Goal: Communication & Community: Answer question/provide support

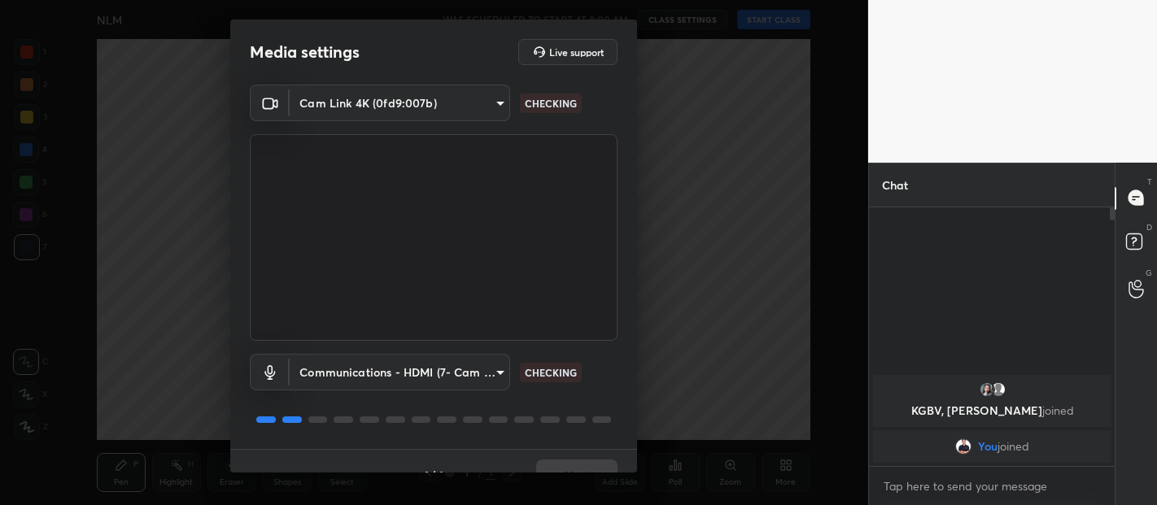
scroll to position [28, 0]
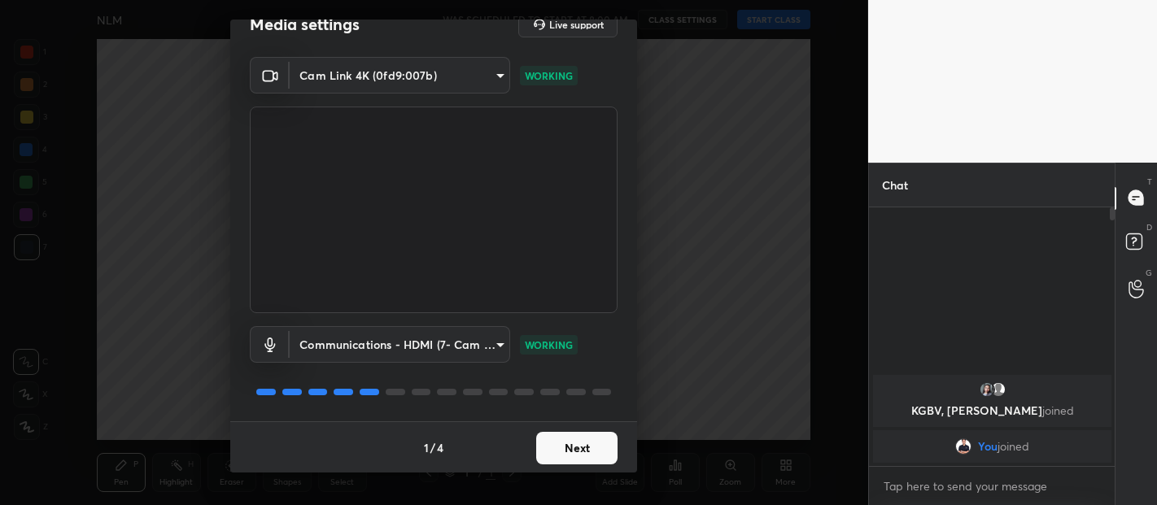
click at [579, 440] on button "Next" at bounding box center [576, 448] width 81 height 33
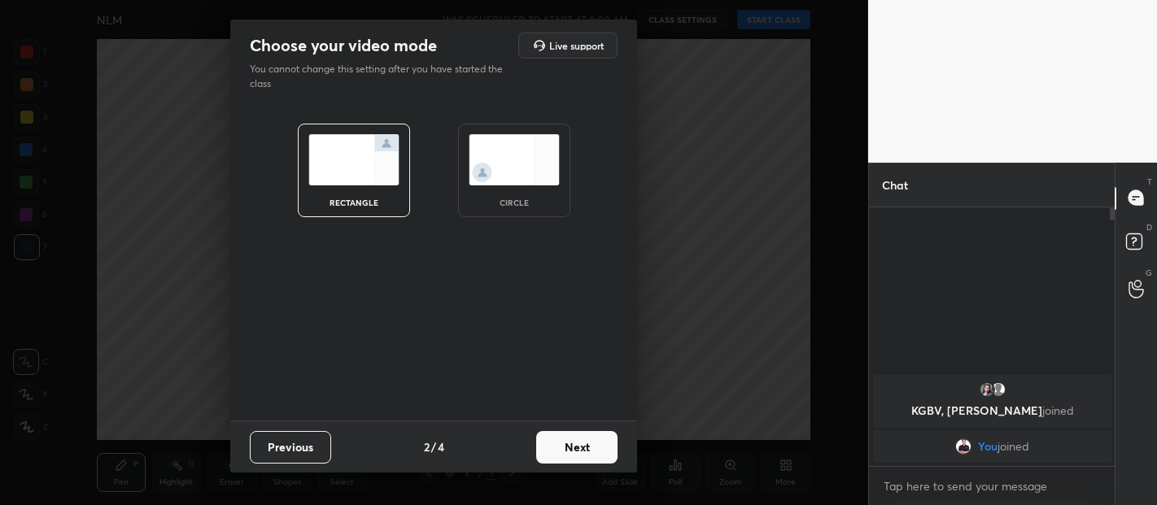
click at [577, 446] on button "Next" at bounding box center [576, 447] width 81 height 33
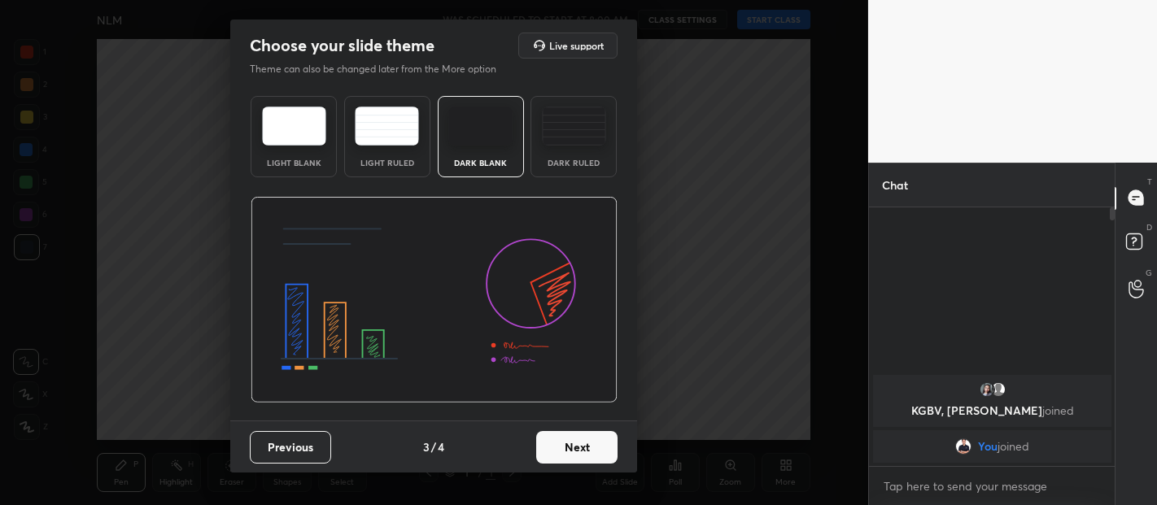
click at [576, 151] on div "Dark Ruled" at bounding box center [574, 136] width 86 height 81
click at [583, 436] on button "Next" at bounding box center [576, 447] width 81 height 33
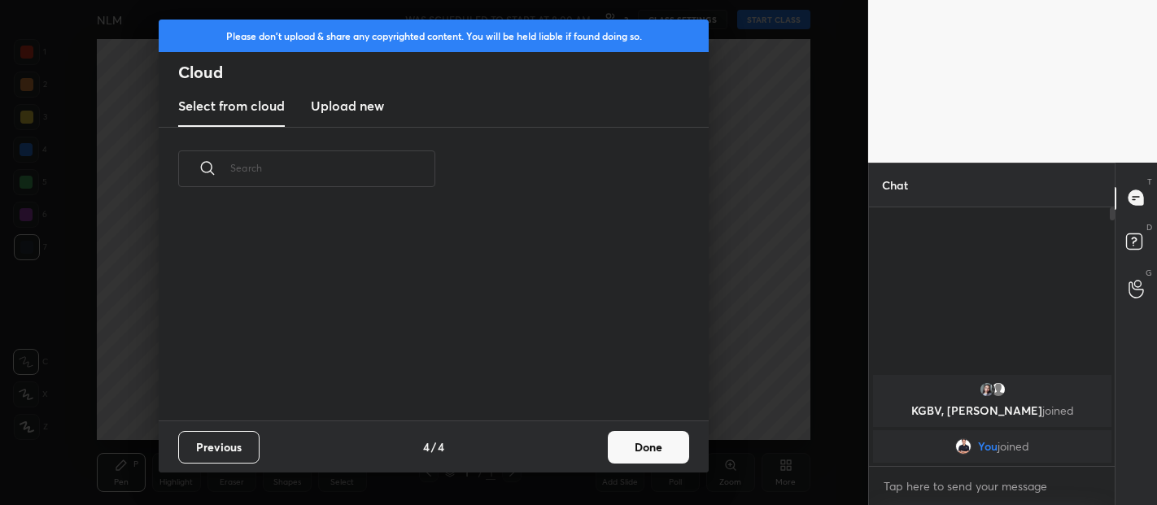
click at [653, 451] on button "Done" at bounding box center [648, 447] width 81 height 33
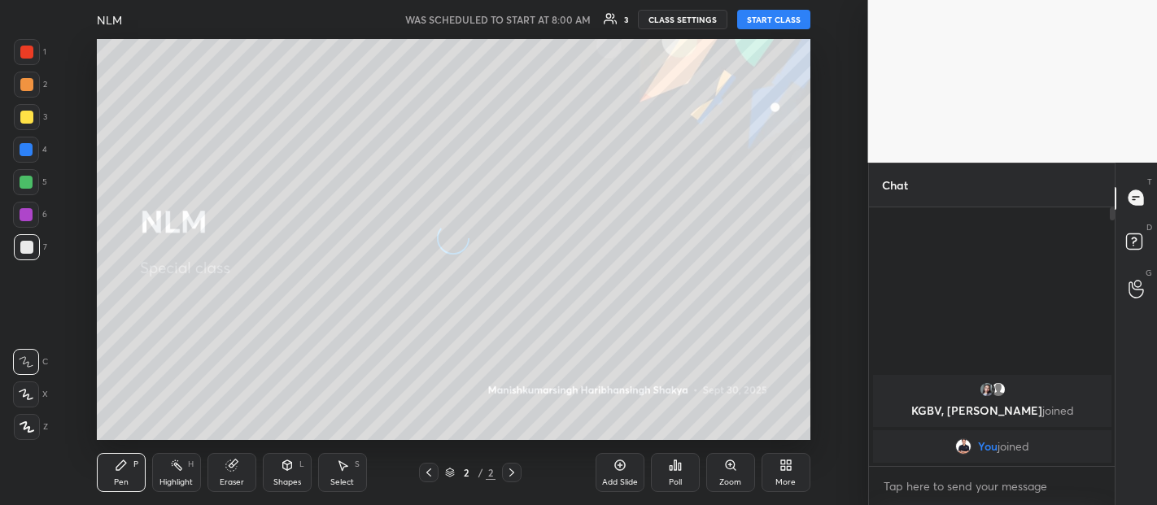
click at [771, 18] on button "START CLASS" at bounding box center [773, 20] width 73 height 20
click at [972, 483] on body "1 2 3 4 5 6 7 C X Z C X Z E E Erase all H H LIVE NLM 00:00:05 / 00:55:00 3 mute…" at bounding box center [578, 252] width 1157 height 505
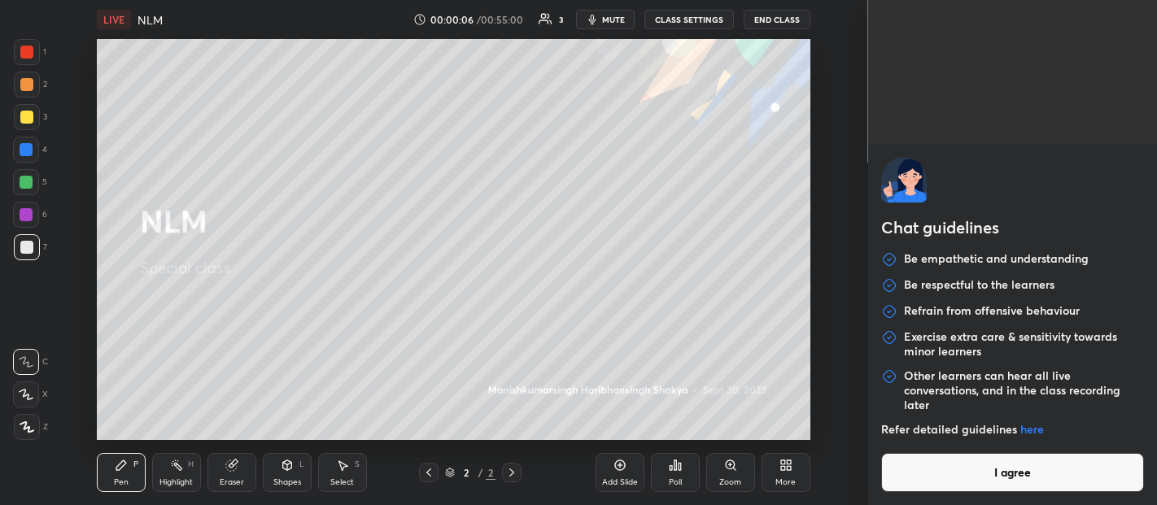
click at [994, 470] on button "I agree" at bounding box center [1013, 472] width 264 height 39
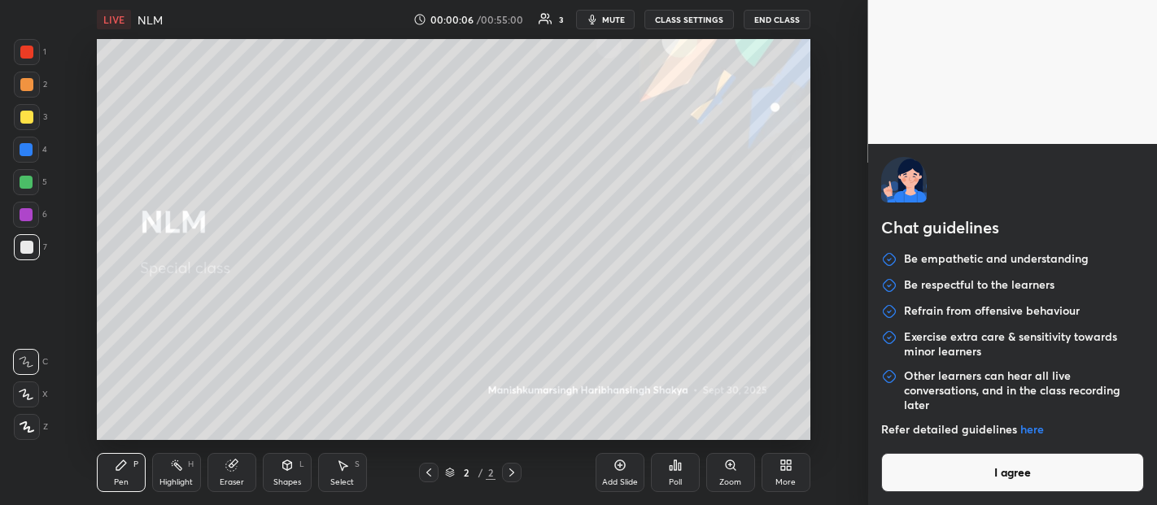
type textarea "x"
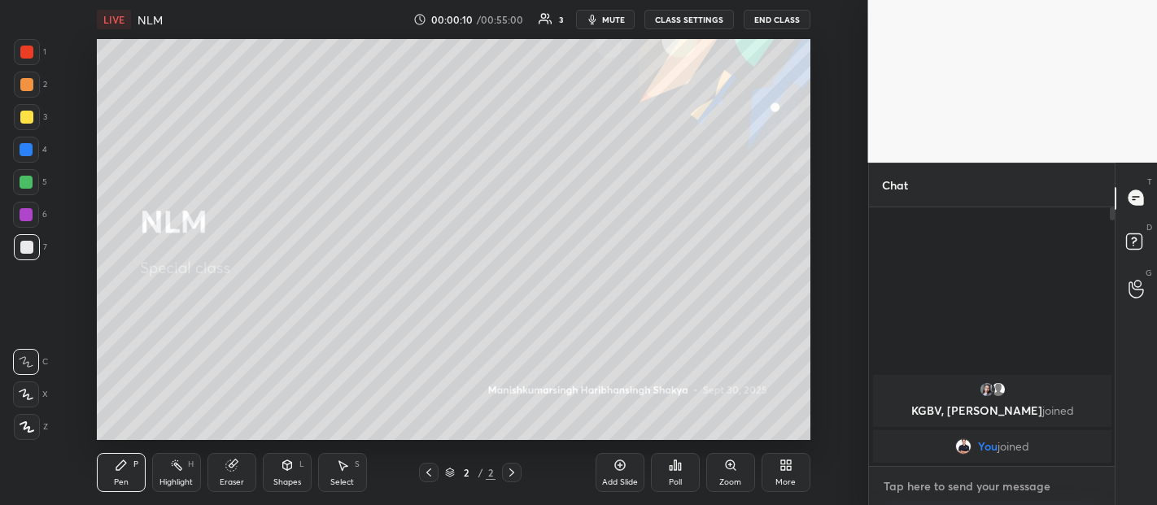
type textarea "G"
type textarea "x"
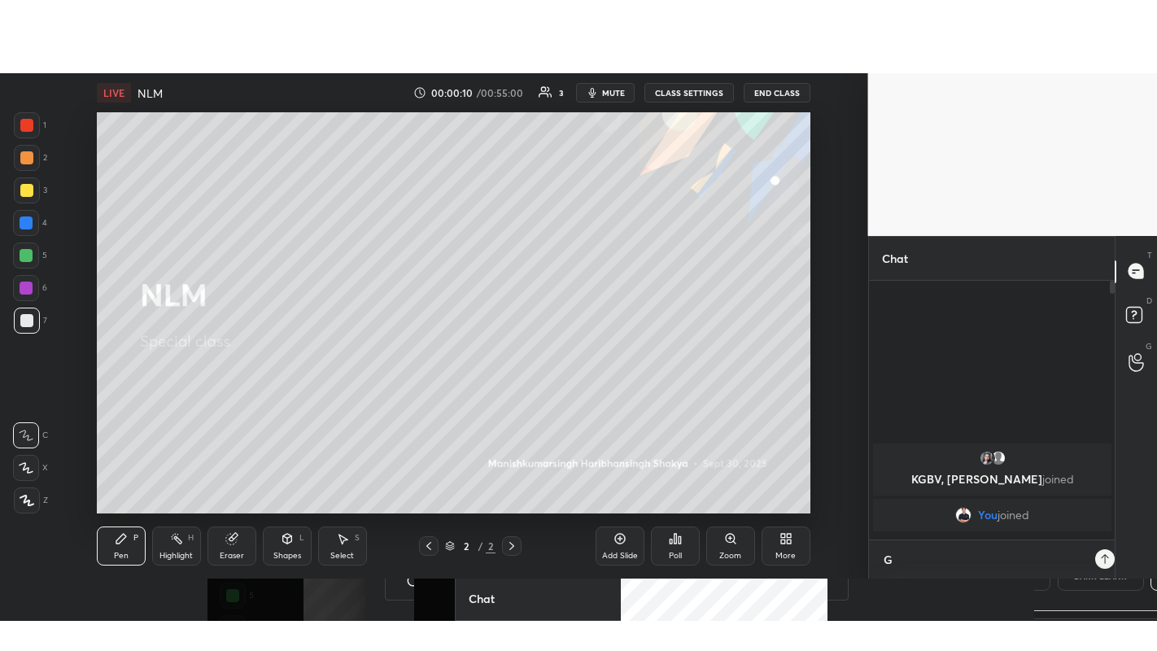
scroll to position [293, 241]
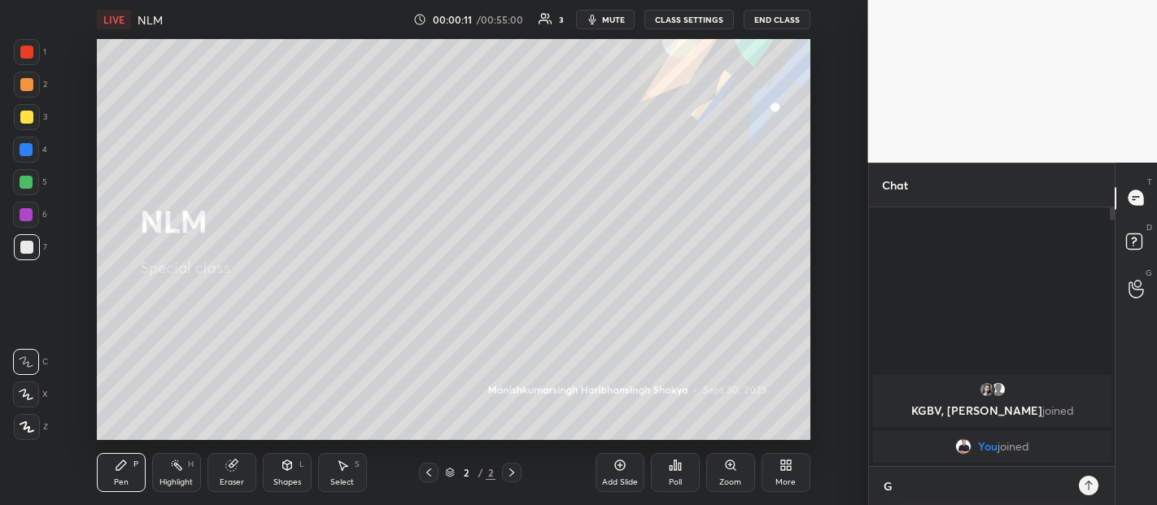
type textarea "Go"
type textarea "x"
type textarea "Goo"
type textarea "x"
type textarea "Good"
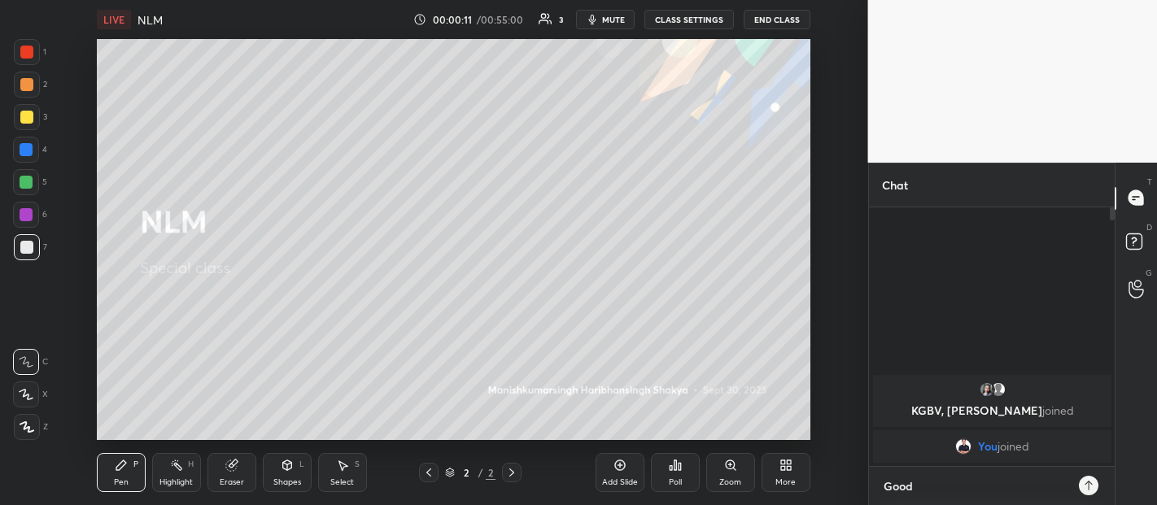
type textarea "x"
type textarea "Good"
type textarea "x"
type textarea "Good M"
type textarea "x"
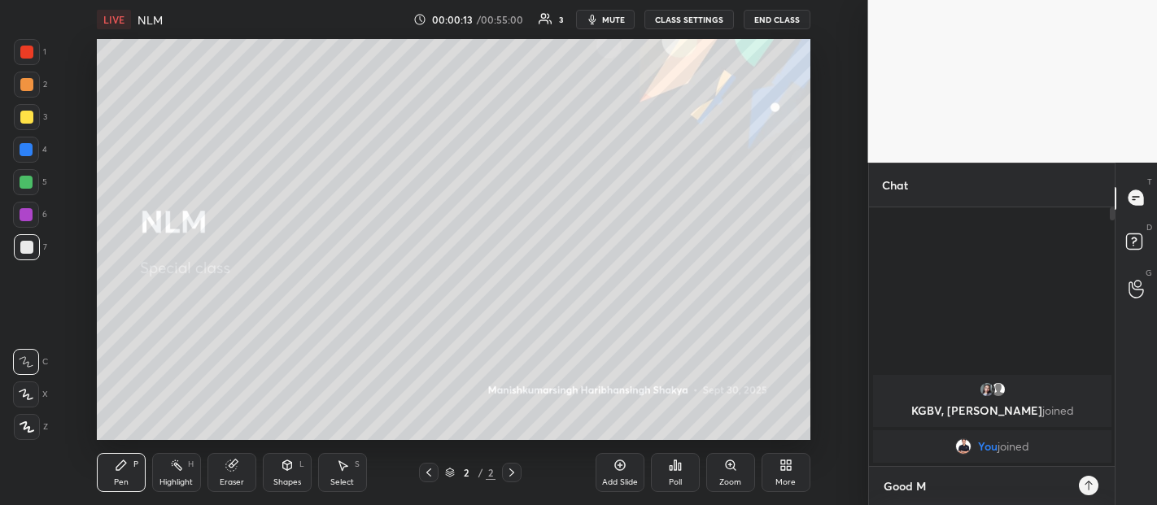
type textarea "Good Mo"
type textarea "x"
type textarea "Good Morning"
type textarea "x"
type textarea "Good Morning Dear"
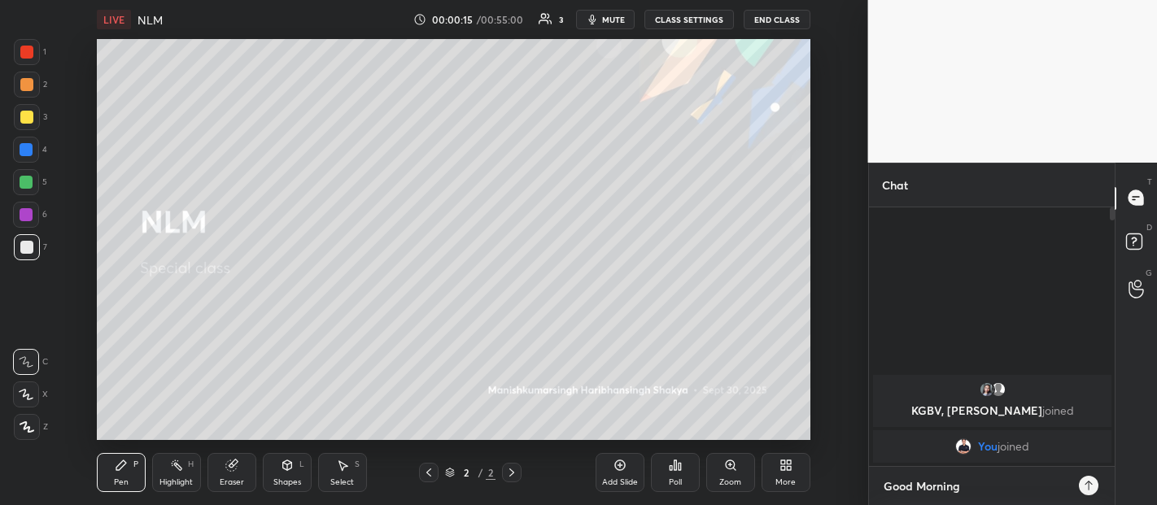
type textarea "x"
type textarea "Good Morning Dear Students"
type textarea "x"
type textarea "Good Morning Dear Students."
type textarea "x"
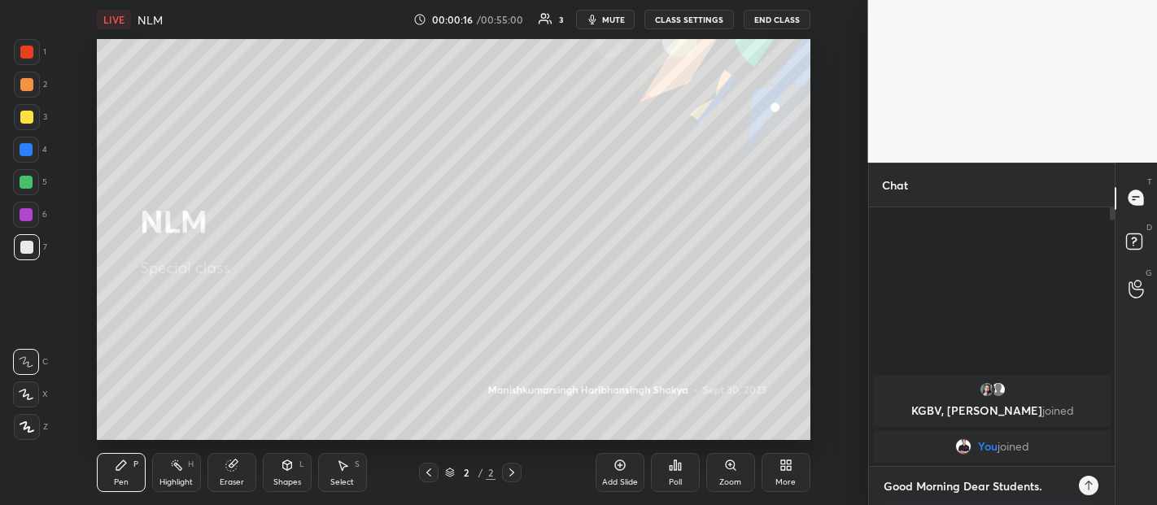
type textarea "Good Morning Dear Students.."
type textarea "x"
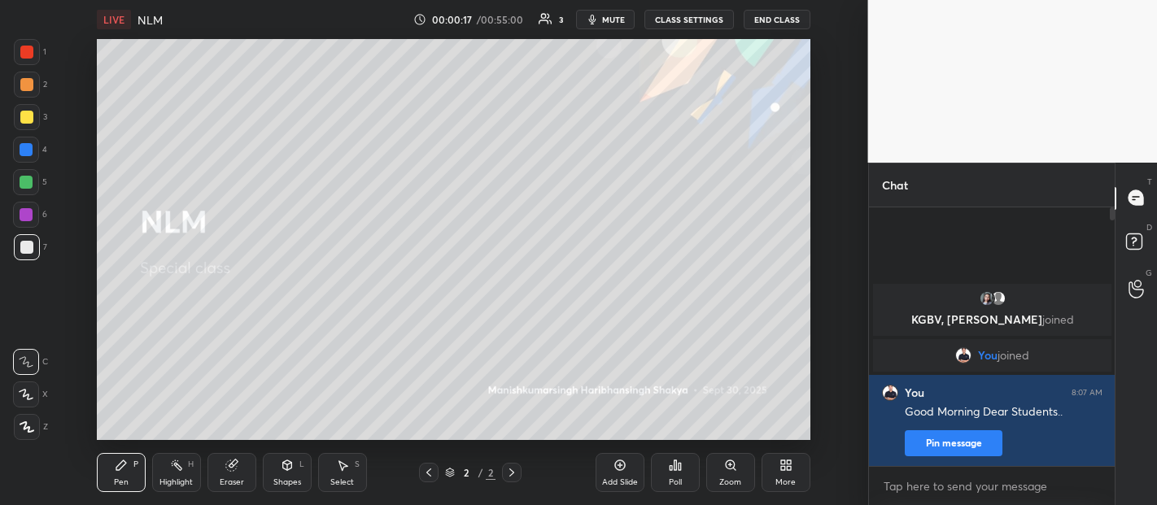
click at [782, 468] on icon at bounding box center [783, 468] width 4 height 4
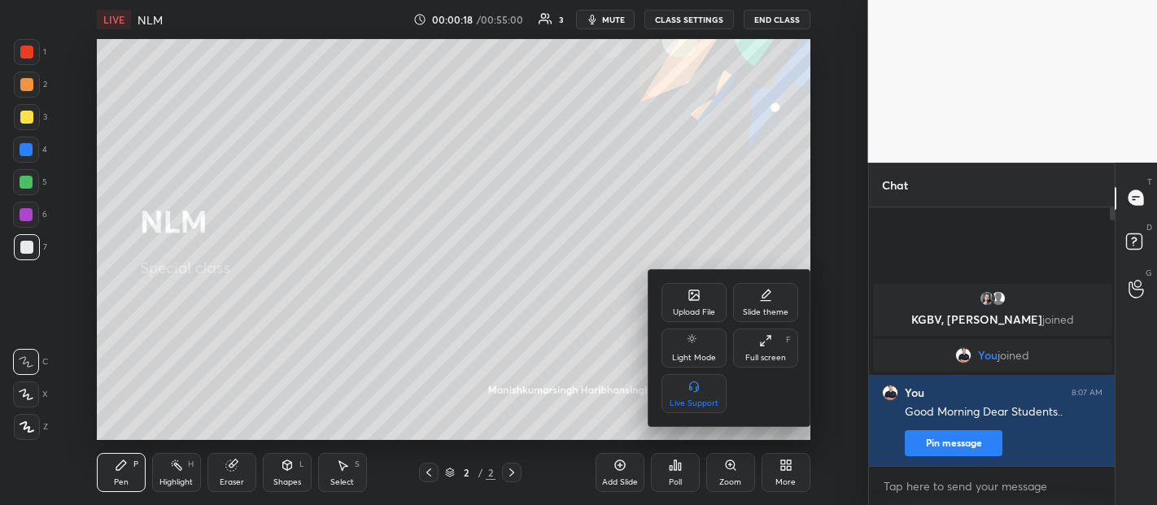
click at [758, 349] on div "Full screen F" at bounding box center [765, 348] width 65 height 39
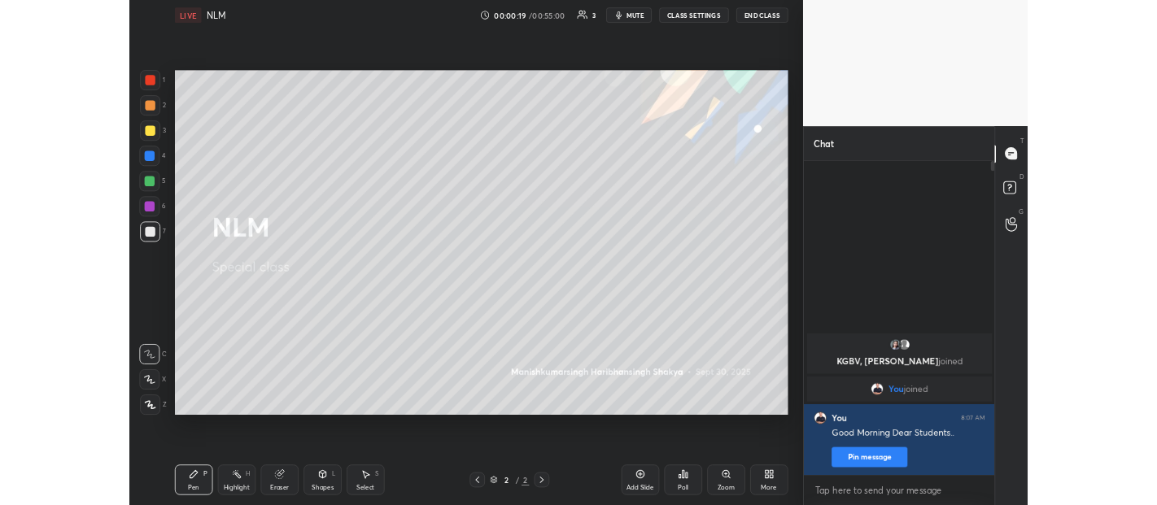
scroll to position [439, 241]
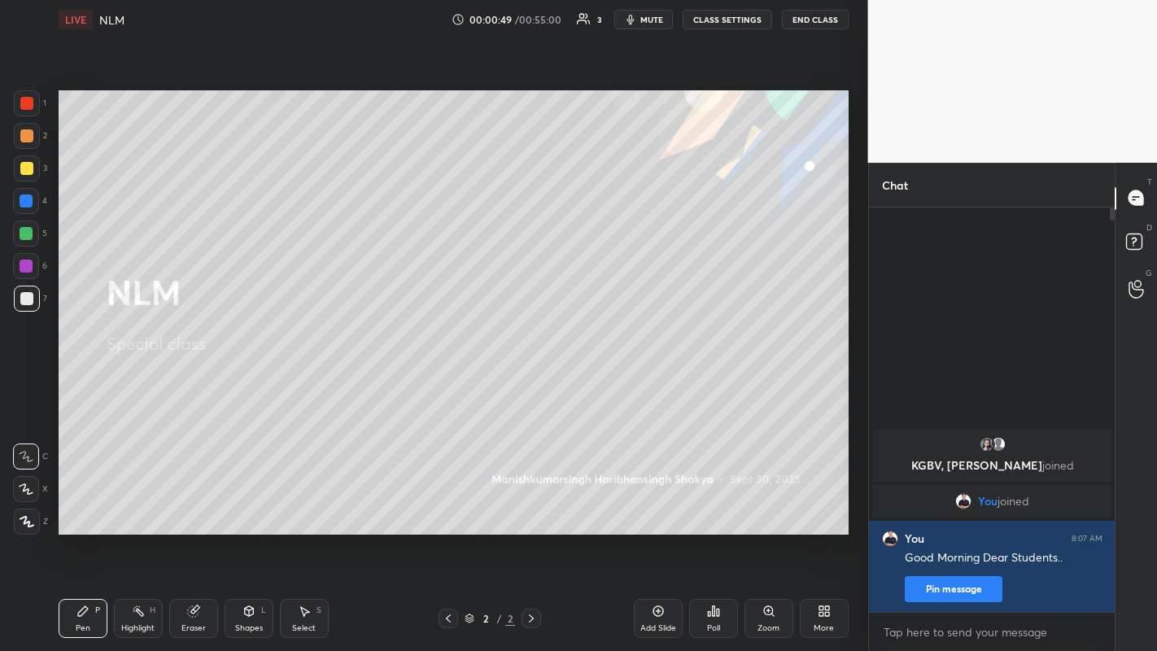
click at [825, 505] on icon at bounding box center [824, 611] width 13 height 13
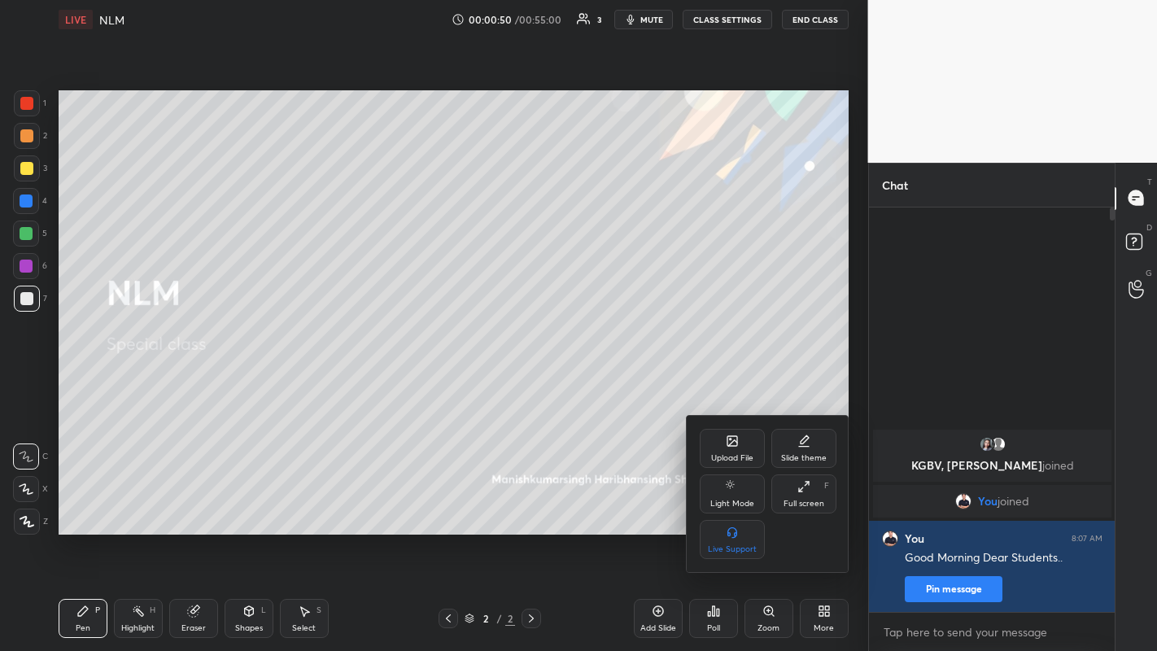
click at [736, 441] on icon at bounding box center [732, 441] width 10 height 10
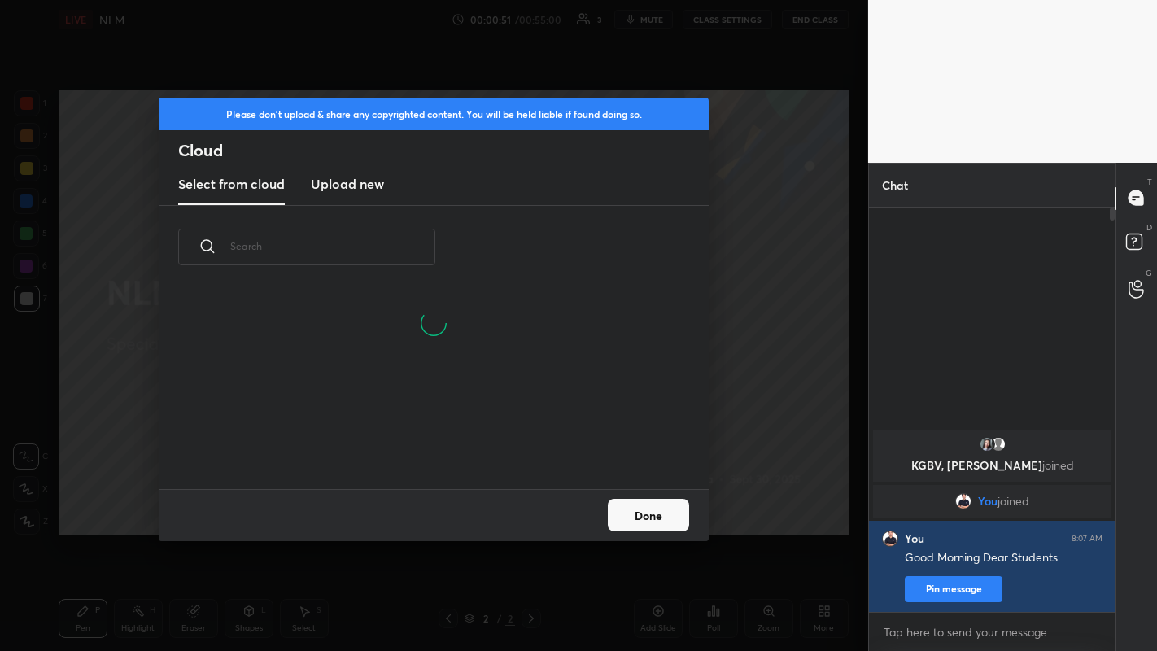
click at [350, 186] on h3 "Upload new" at bounding box center [347, 184] width 73 height 20
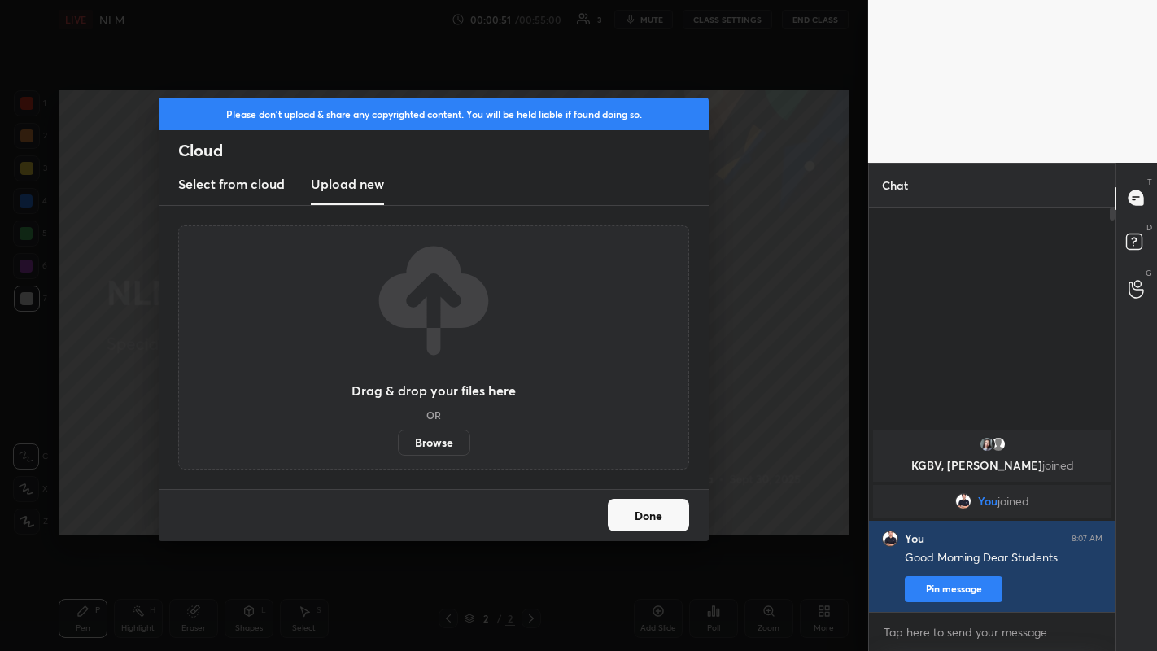
click at [440, 447] on label "Browse" at bounding box center [434, 443] width 72 height 26
click at [398, 447] on input "Browse" at bounding box center [398, 443] width 0 height 26
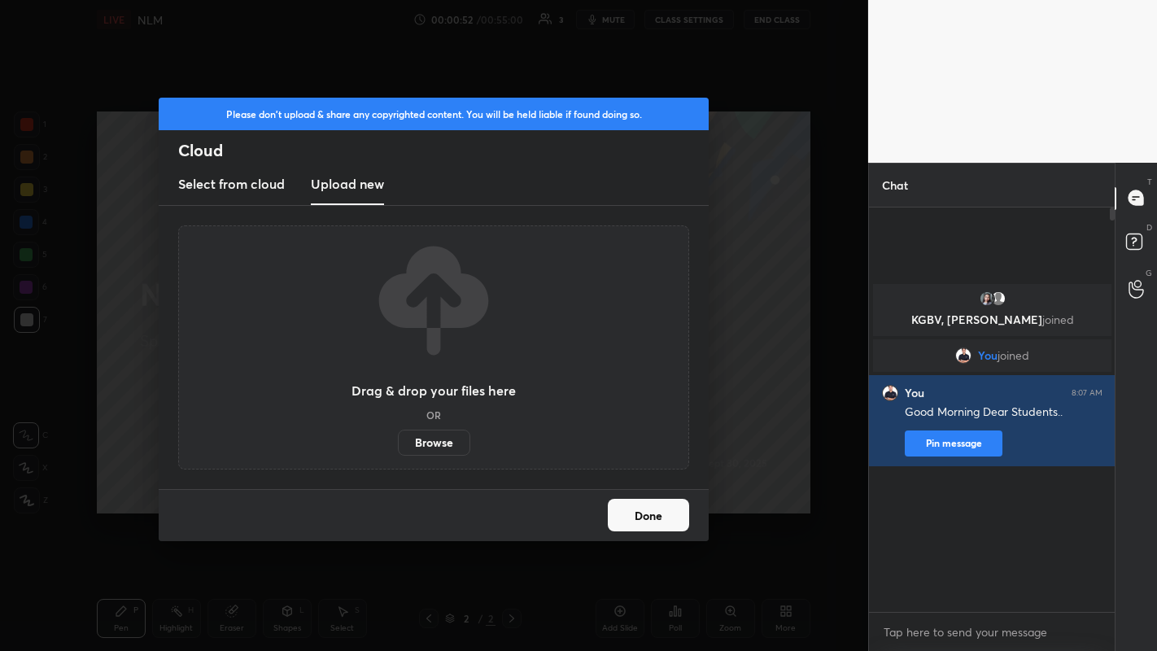
scroll to position [5, 6]
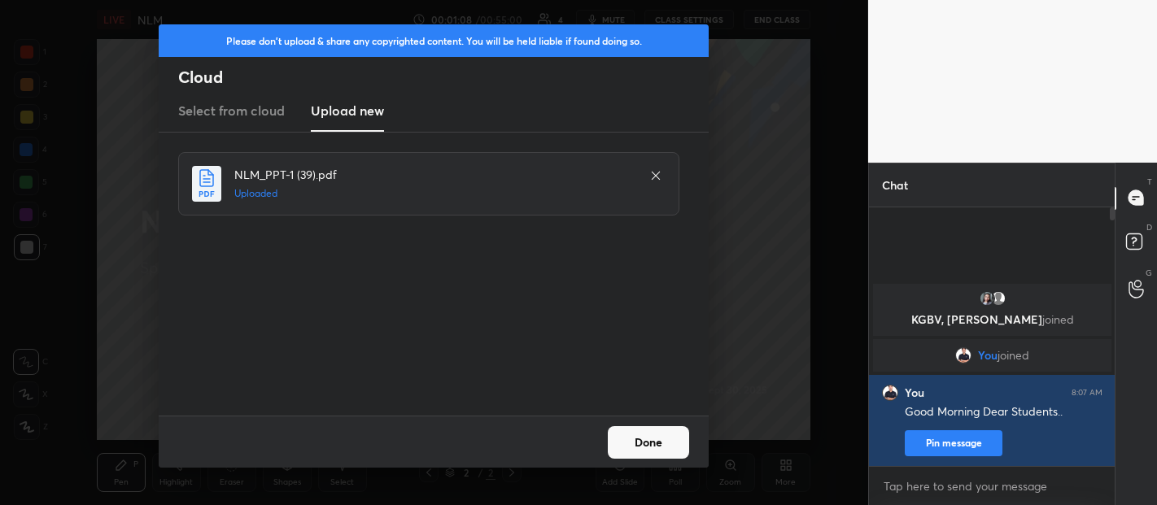
click at [659, 432] on button "Done" at bounding box center [648, 442] width 81 height 33
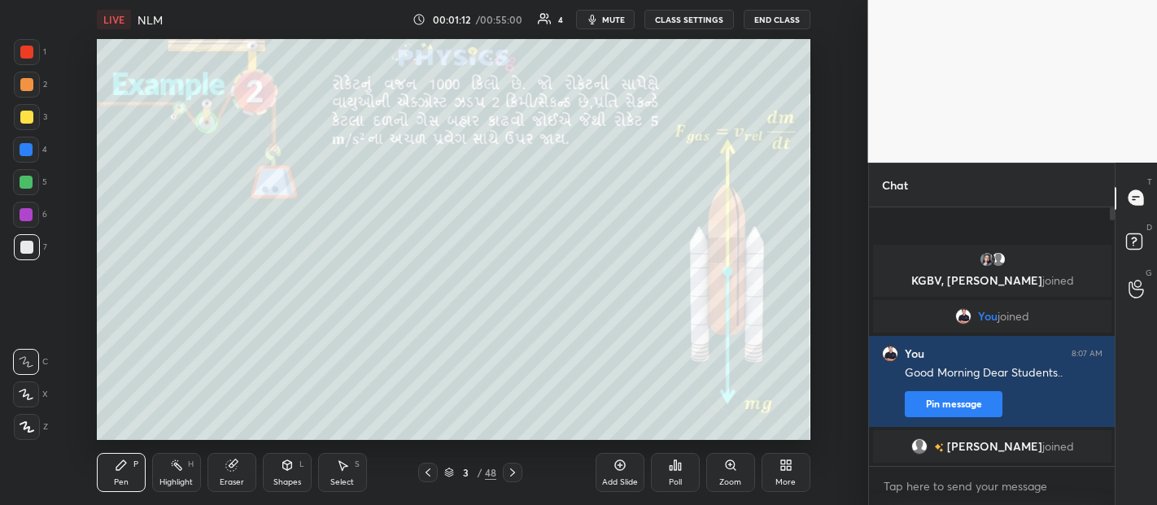
click at [779, 471] on div "More" at bounding box center [786, 472] width 49 height 39
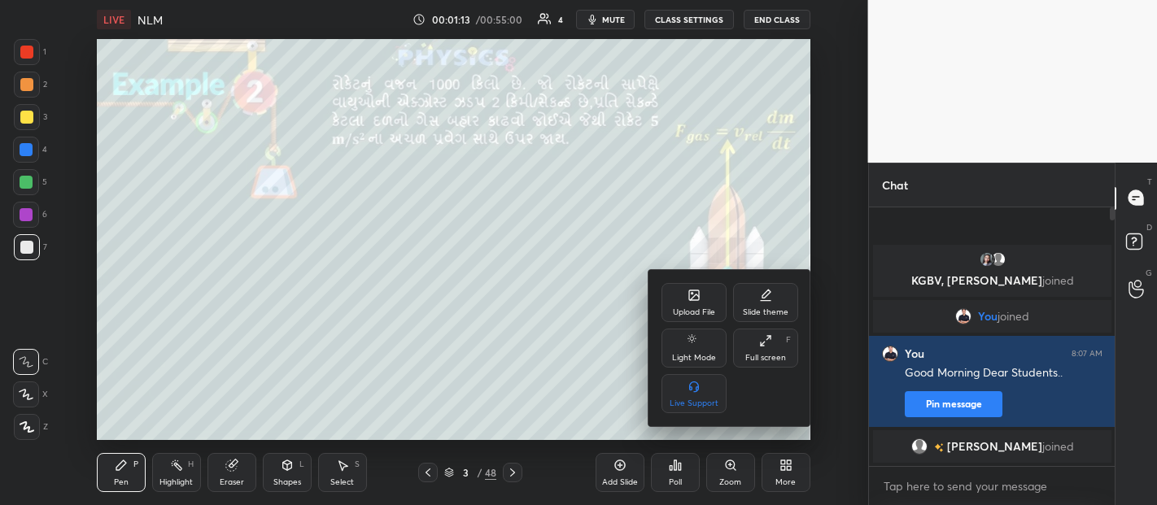
click at [767, 303] on div "Slide theme" at bounding box center [765, 302] width 65 height 39
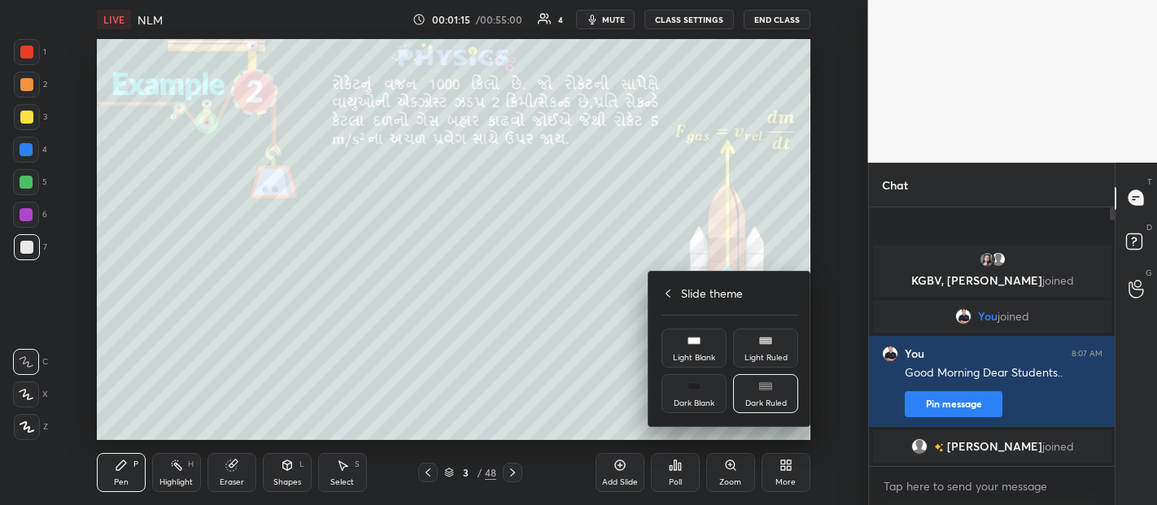
click at [667, 294] on icon at bounding box center [668, 293] width 13 height 13
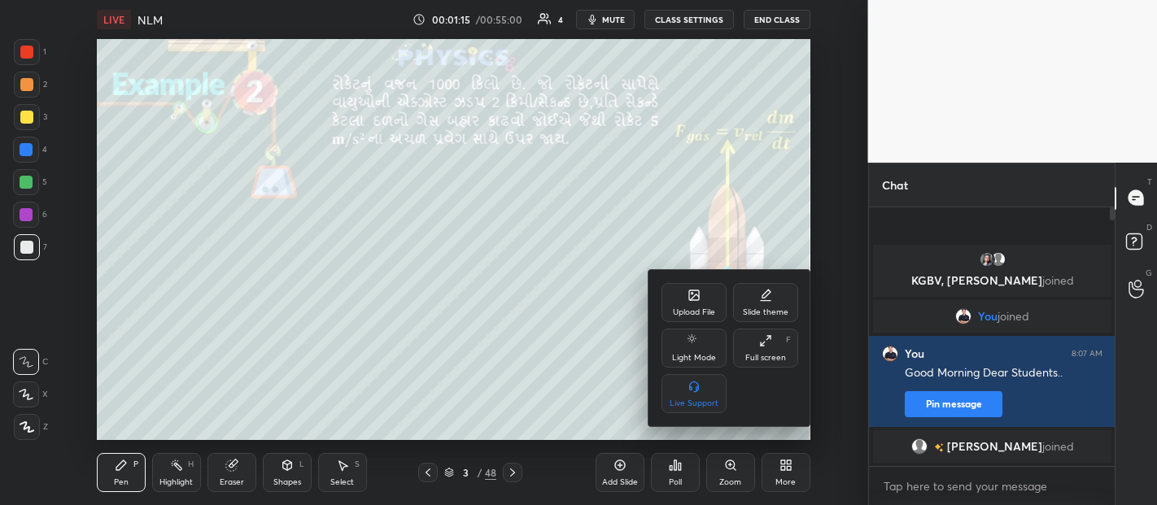
click at [762, 347] on icon at bounding box center [765, 340] width 13 height 13
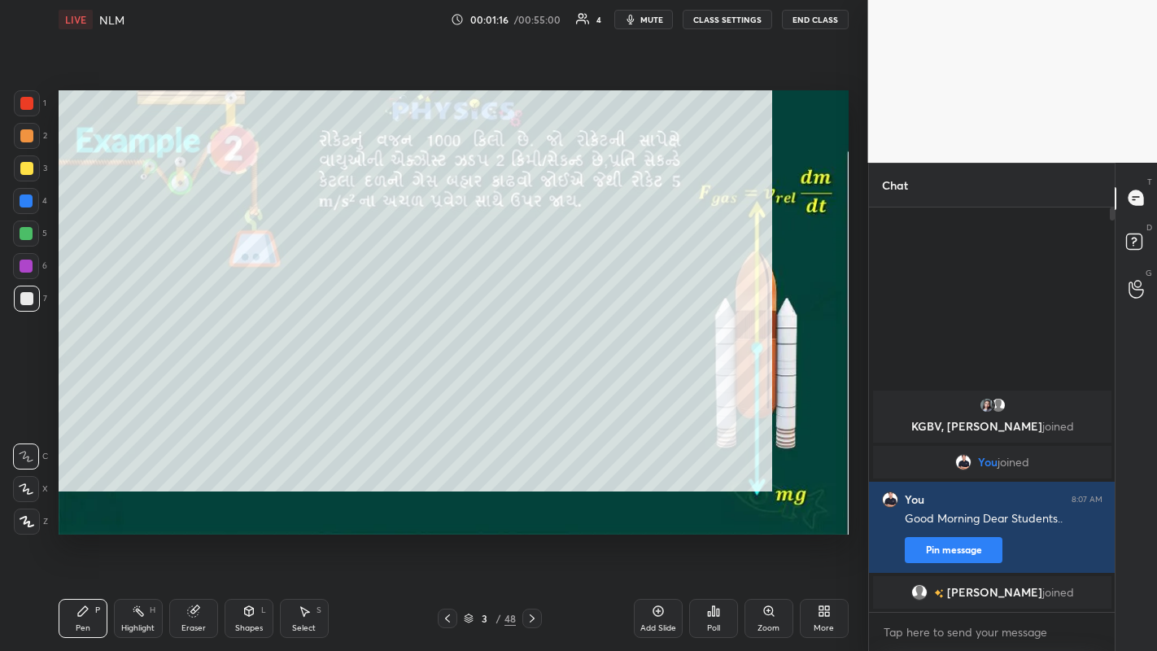
scroll to position [439, 241]
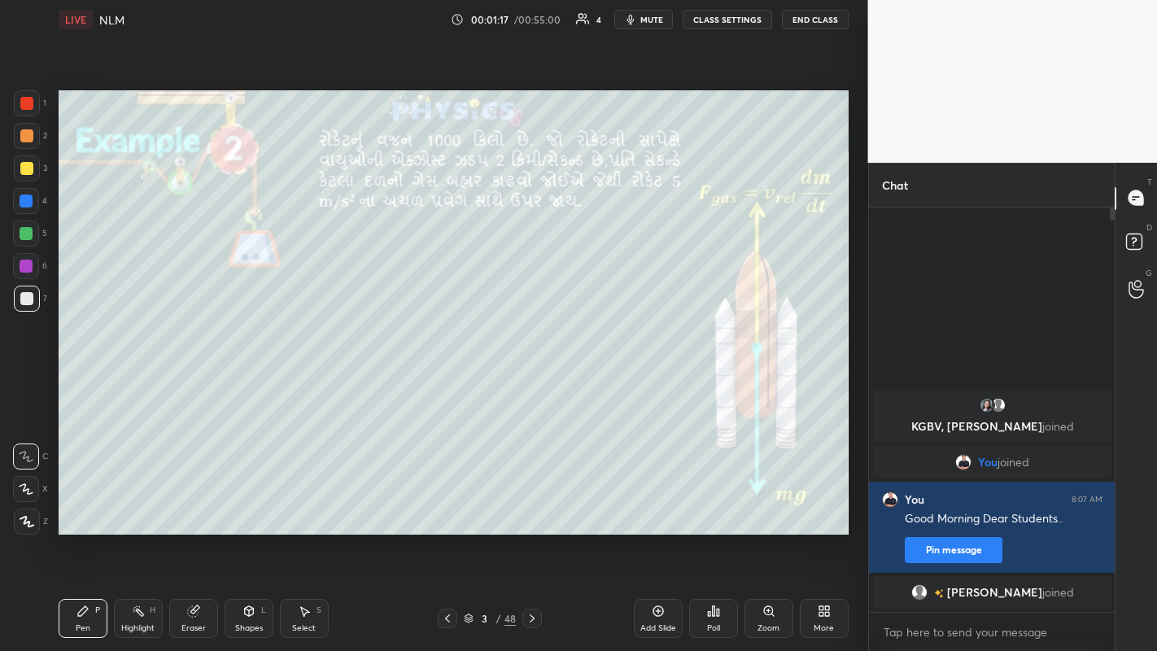
click at [468, 505] on icon at bounding box center [469, 619] width 10 height 10
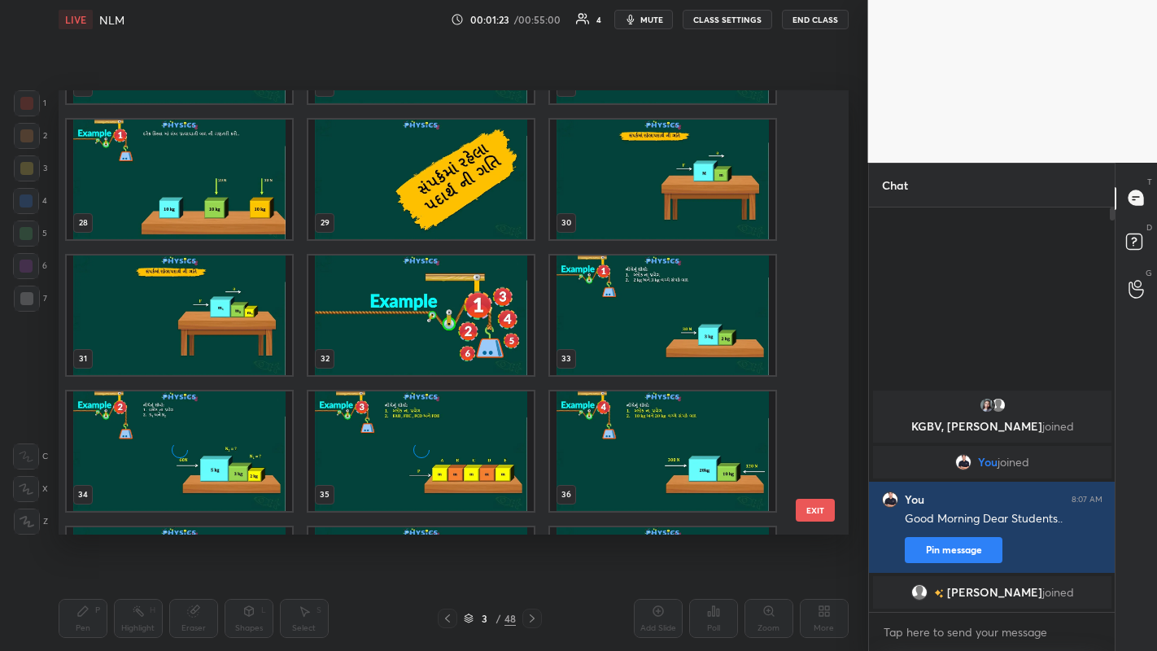
scroll to position [1263, 0]
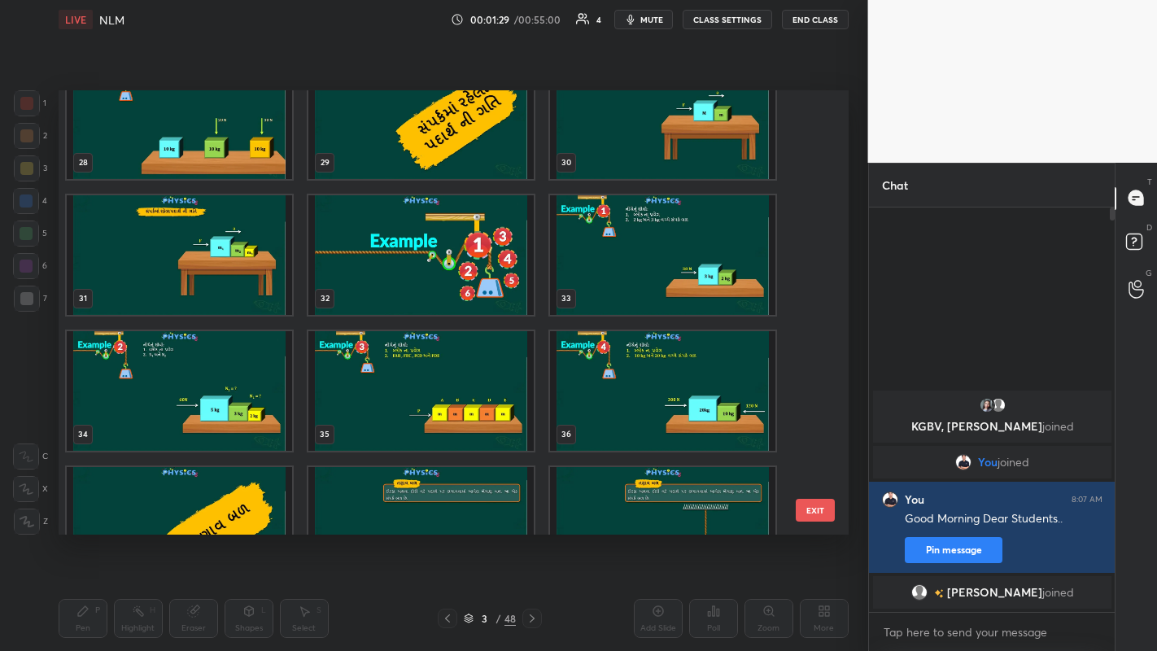
click at [206, 391] on img "grid" at bounding box center [179, 391] width 225 height 120
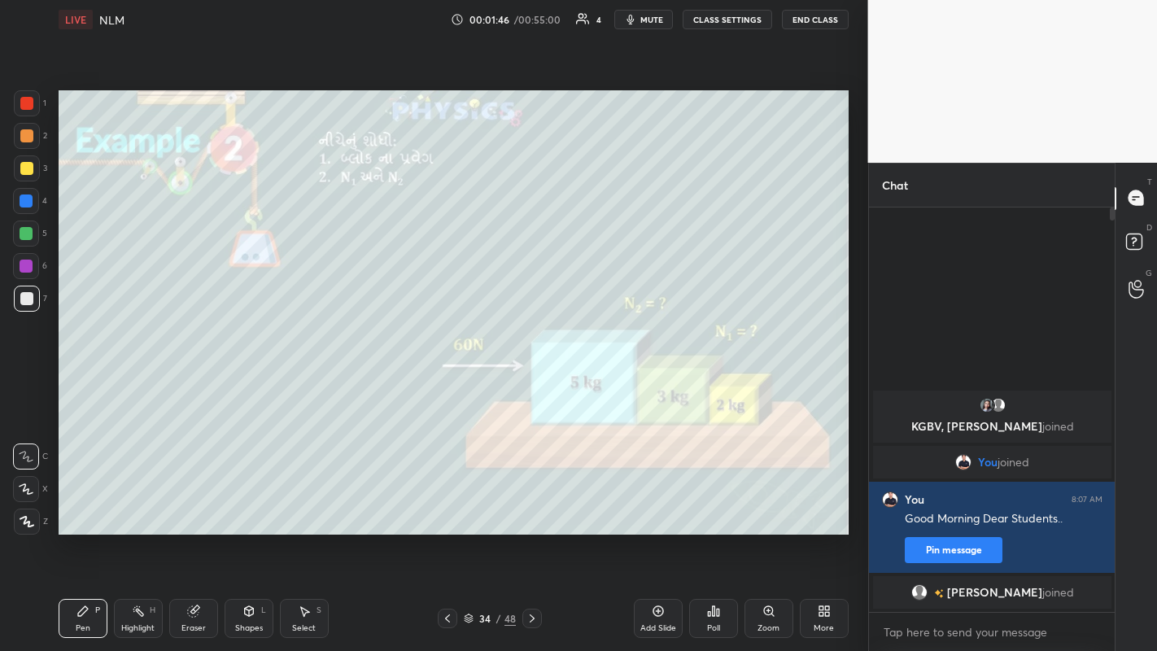
click at [30, 505] on icon at bounding box center [27, 521] width 15 height 11
click at [24, 138] on div at bounding box center [26, 135] width 13 height 13
click at [21, 305] on div at bounding box center [27, 299] width 26 height 26
click at [39, 169] on div at bounding box center [27, 168] width 26 height 26
click at [28, 137] on div at bounding box center [26, 135] width 13 height 13
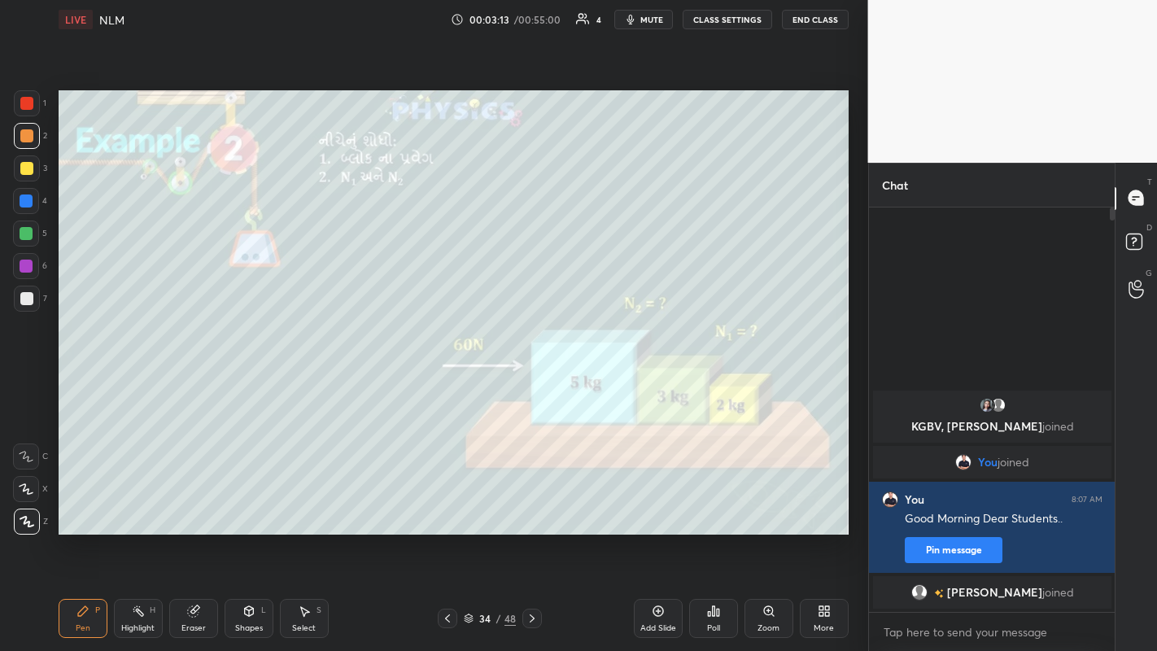
click at [30, 168] on div at bounding box center [26, 168] width 13 height 13
click at [238, 505] on div "Shapes L" at bounding box center [249, 618] width 49 height 39
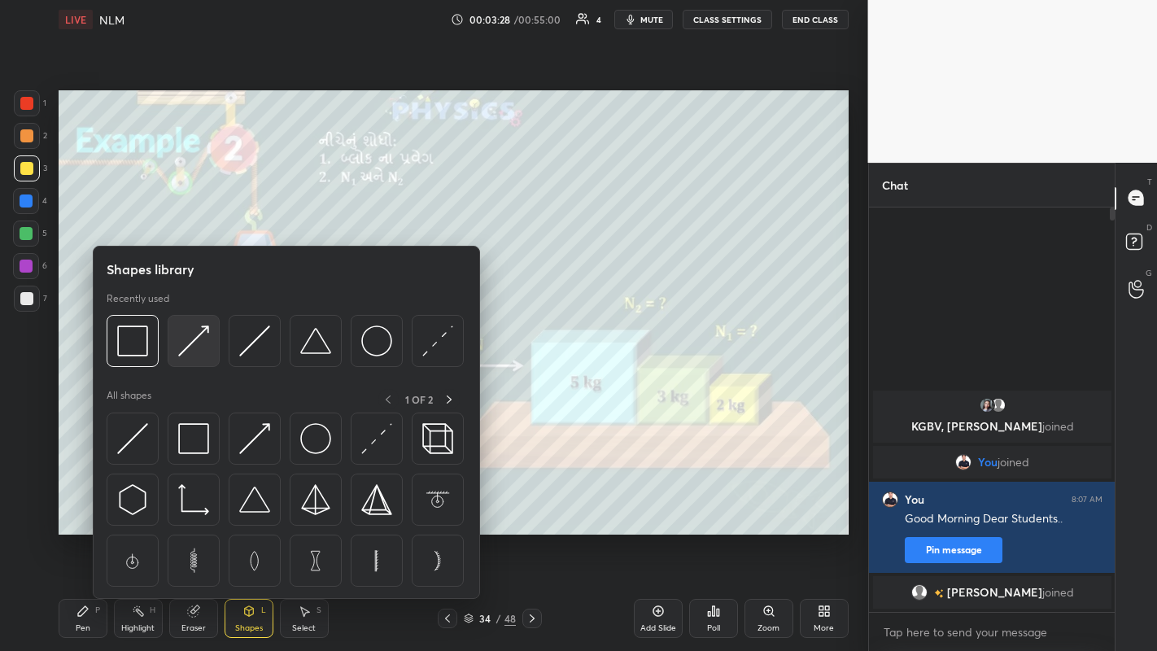
click at [187, 346] on img at bounding box center [193, 340] width 31 height 31
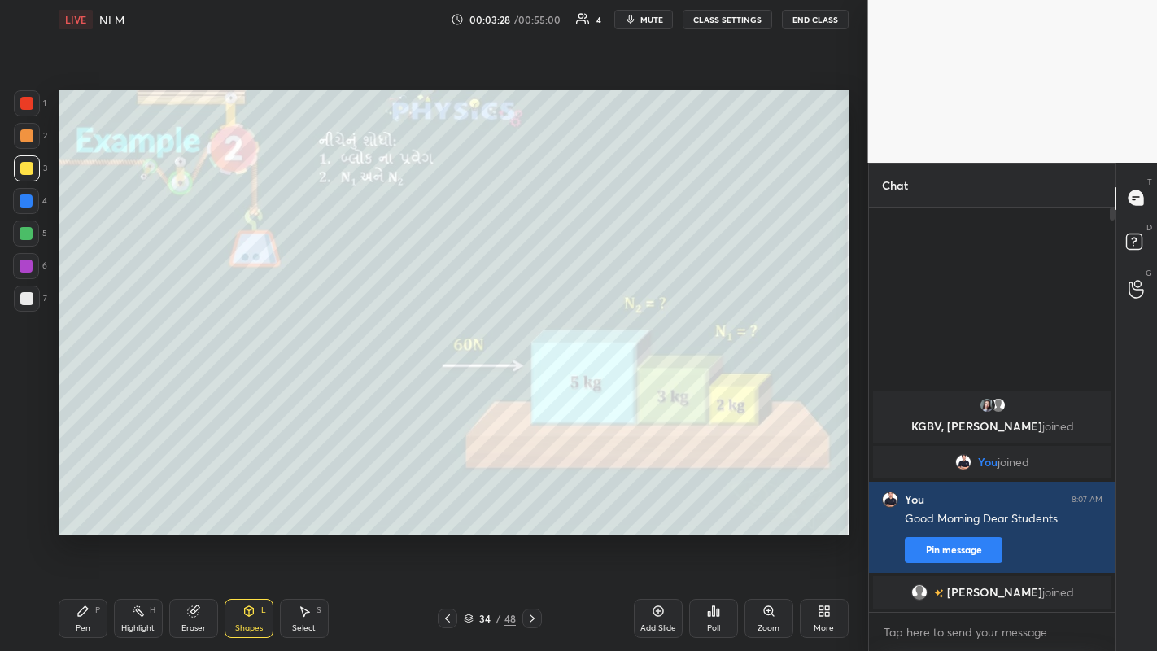
click at [24, 138] on div at bounding box center [26, 135] width 13 height 13
click at [97, 505] on div "Pen P" at bounding box center [83, 618] width 49 height 39
click at [28, 171] on div at bounding box center [26, 168] width 13 height 13
click at [25, 303] on div at bounding box center [26, 298] width 13 height 13
click at [24, 139] on div at bounding box center [26, 135] width 13 height 13
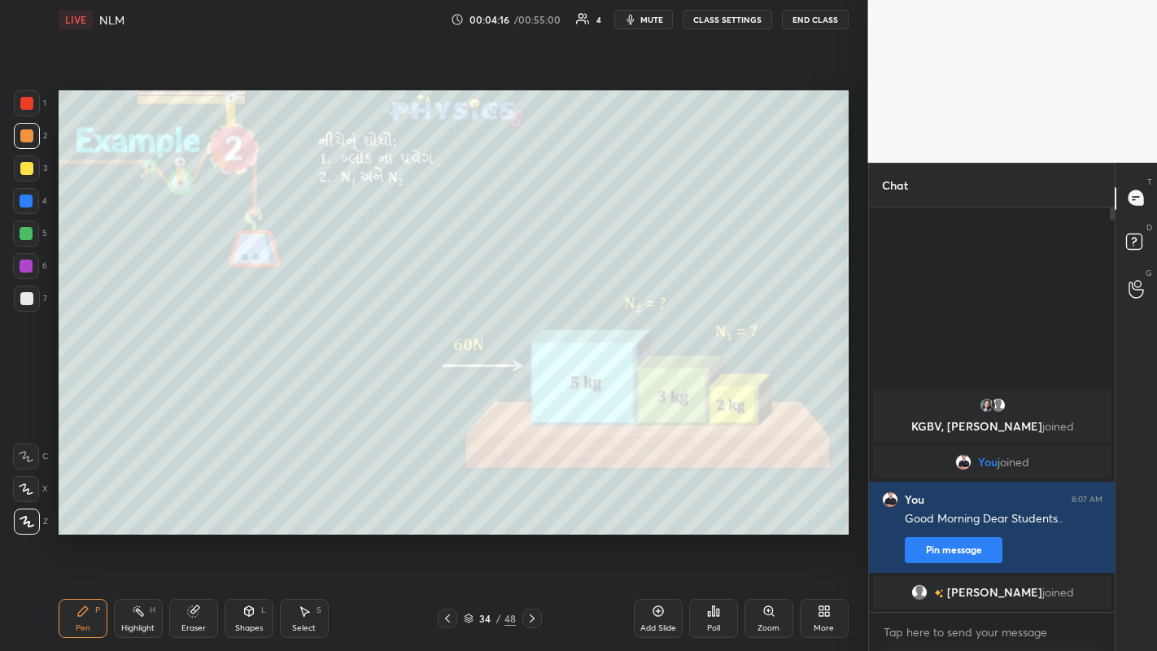
click at [189, 505] on div "Eraser" at bounding box center [193, 628] width 24 height 8
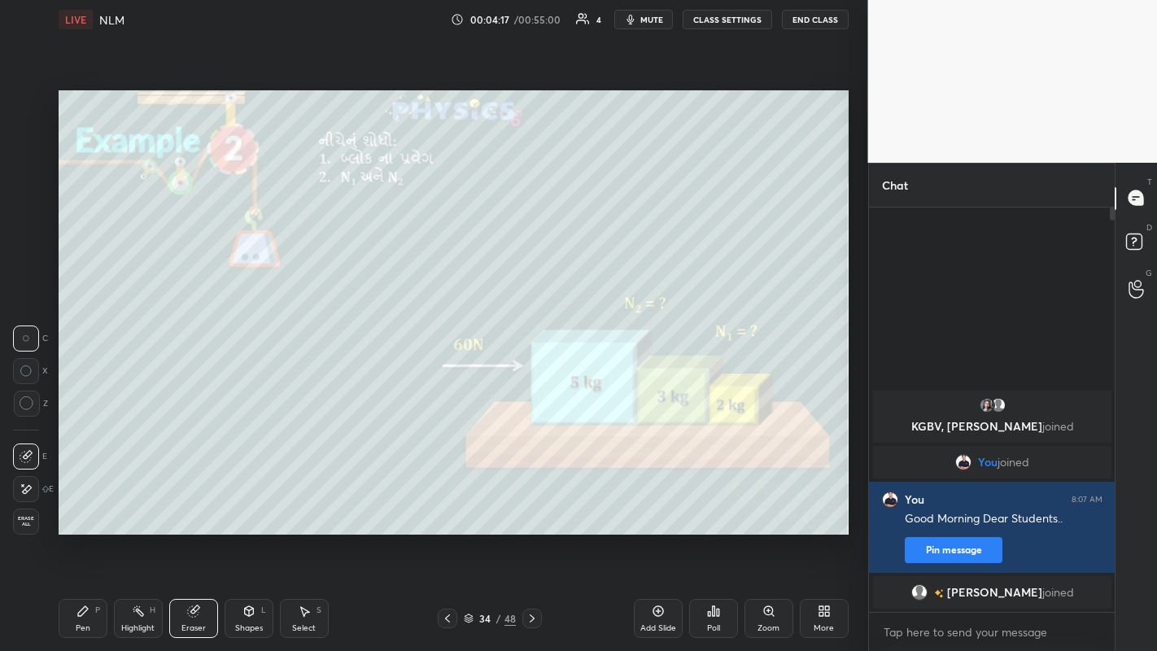
click at [28, 494] on icon at bounding box center [26, 490] width 13 height 14
click at [78, 505] on div "Pen" at bounding box center [83, 628] width 15 height 8
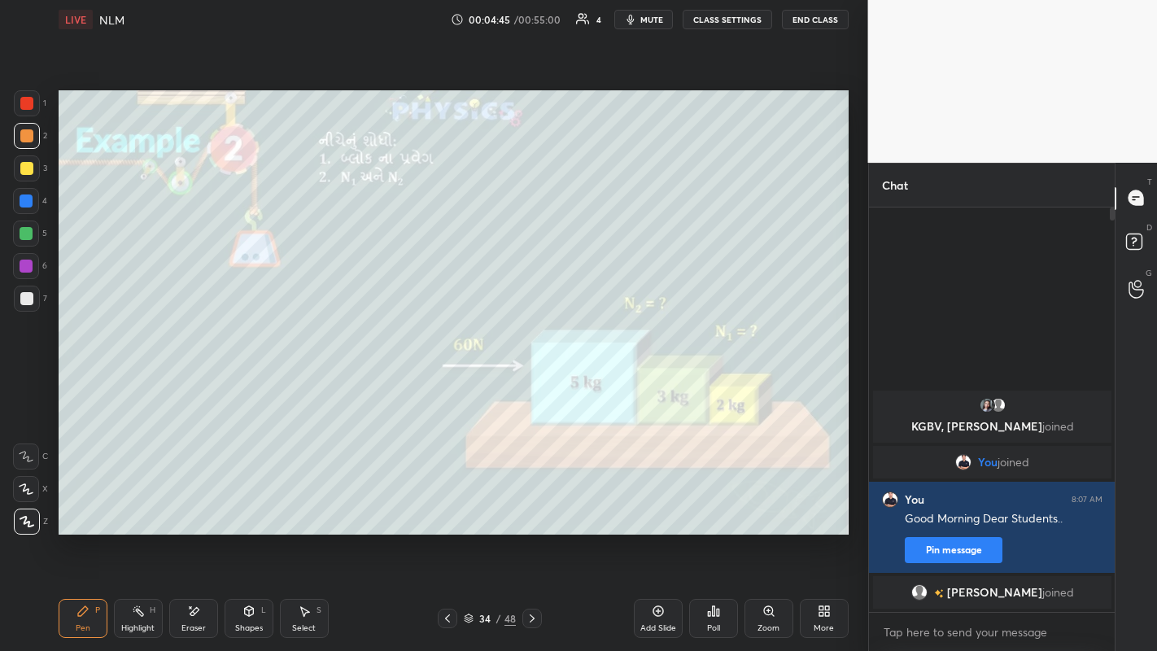
click at [711, 505] on div "Poll" at bounding box center [713, 618] width 49 height 39
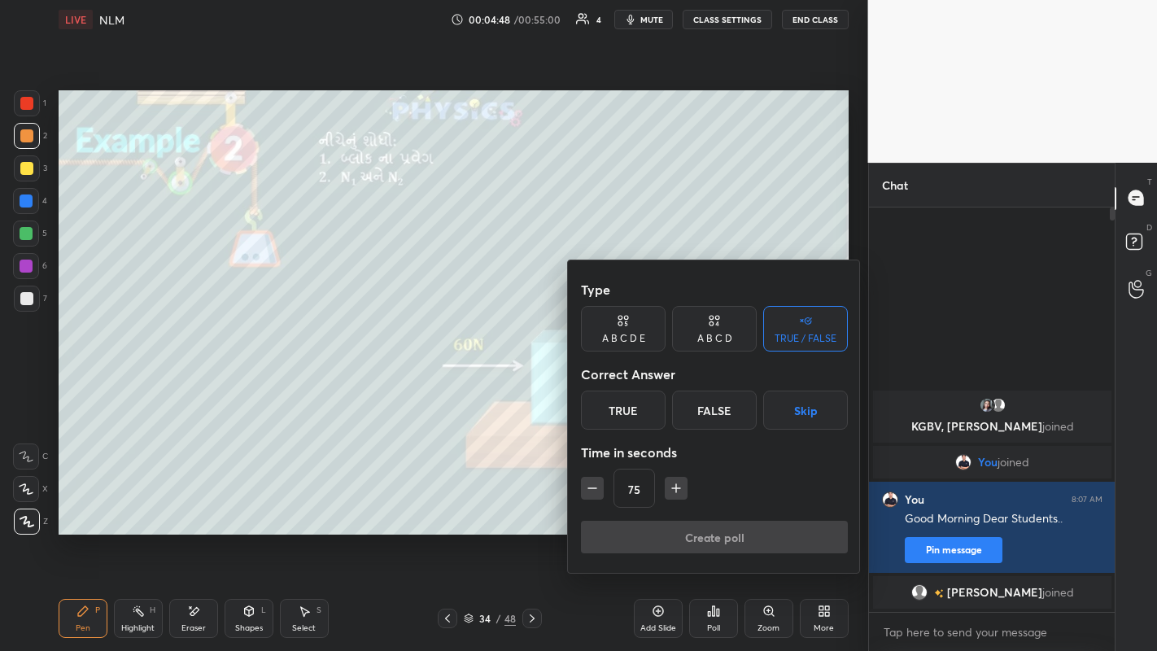
click at [649, 399] on div "True" at bounding box center [623, 410] width 85 height 39
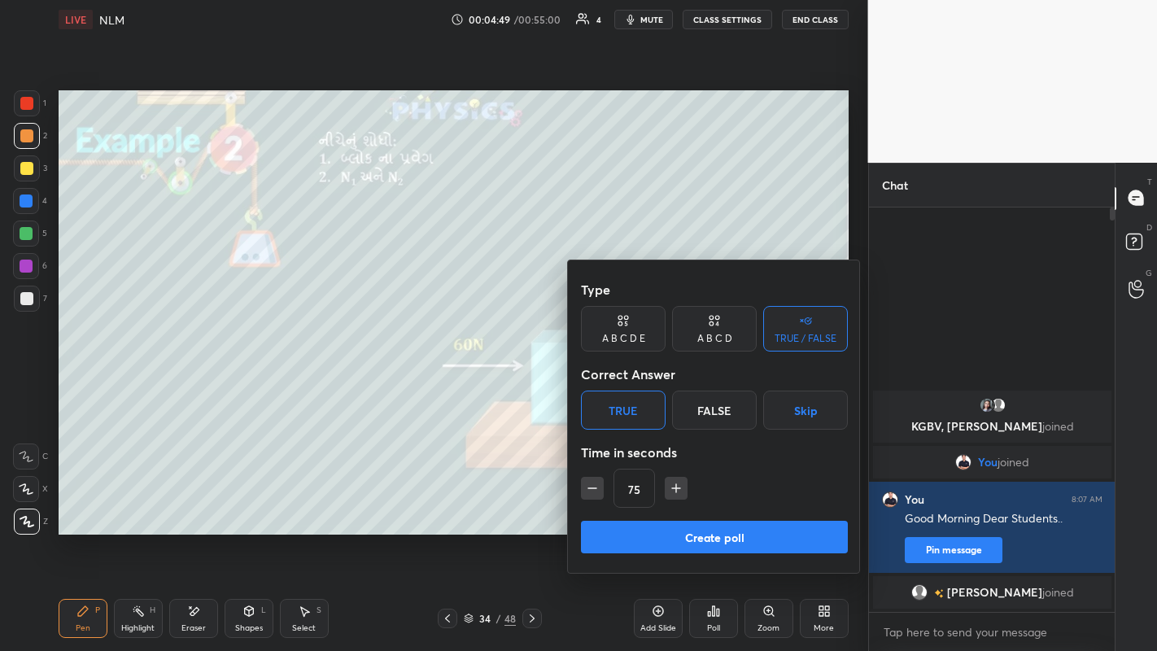
click at [733, 505] on button "Create poll" at bounding box center [714, 537] width 267 height 33
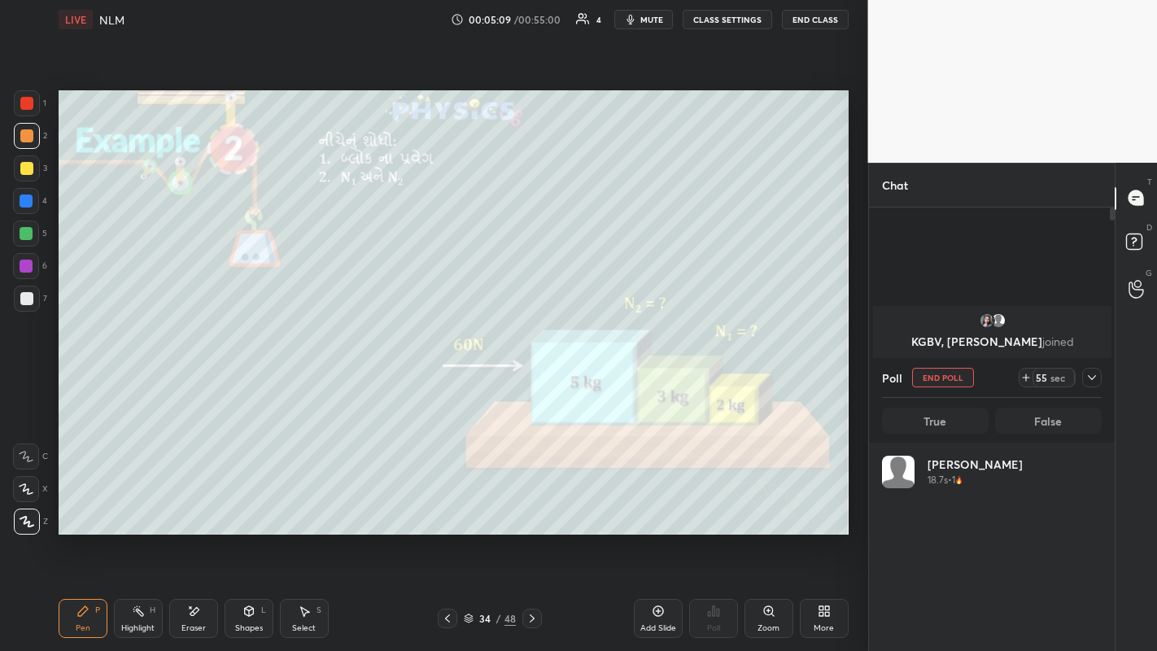
scroll to position [190, 215]
click at [937, 374] on button "End Poll" at bounding box center [943, 378] width 62 height 20
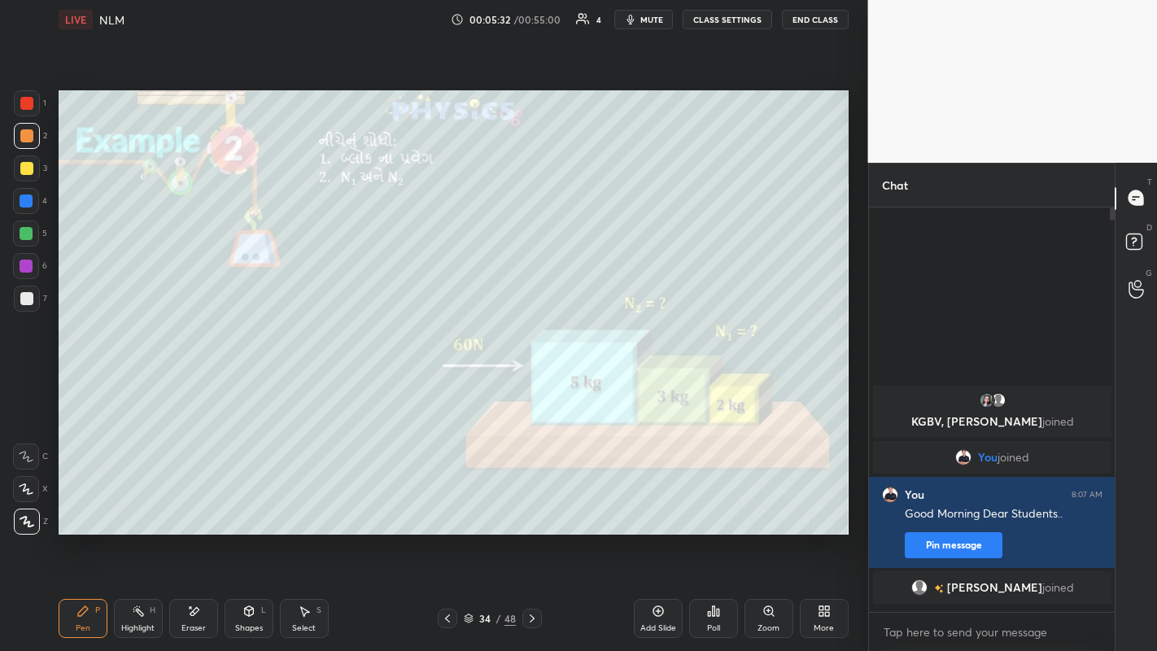
scroll to position [0, 0]
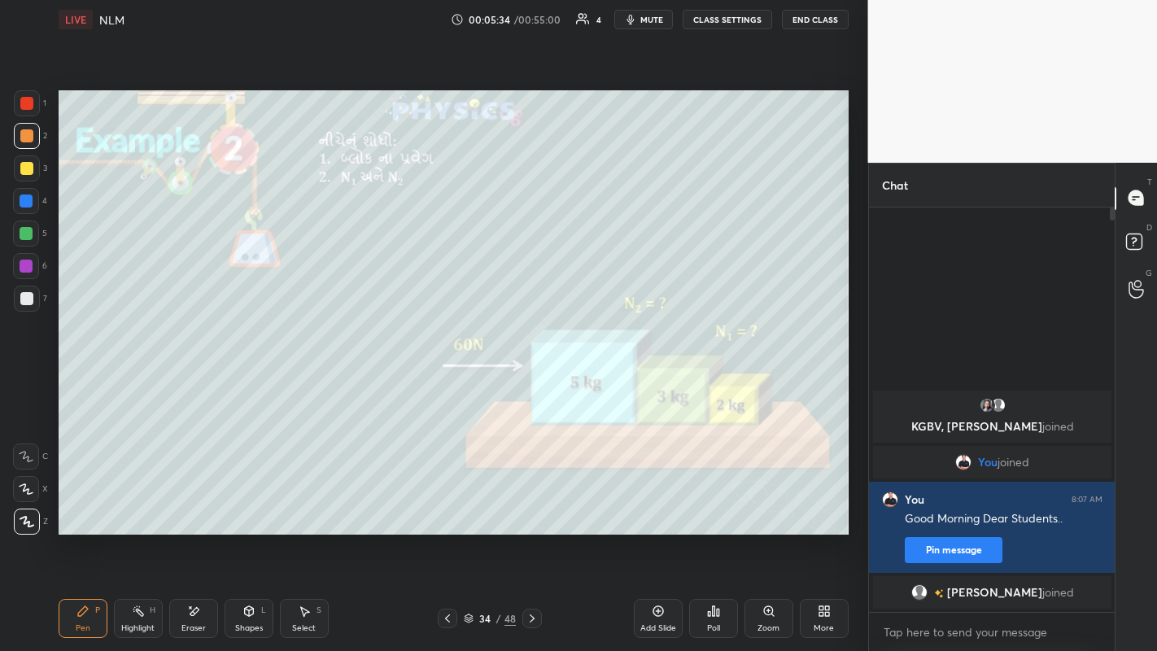
click at [540, 505] on div at bounding box center [532, 619] width 20 height 20
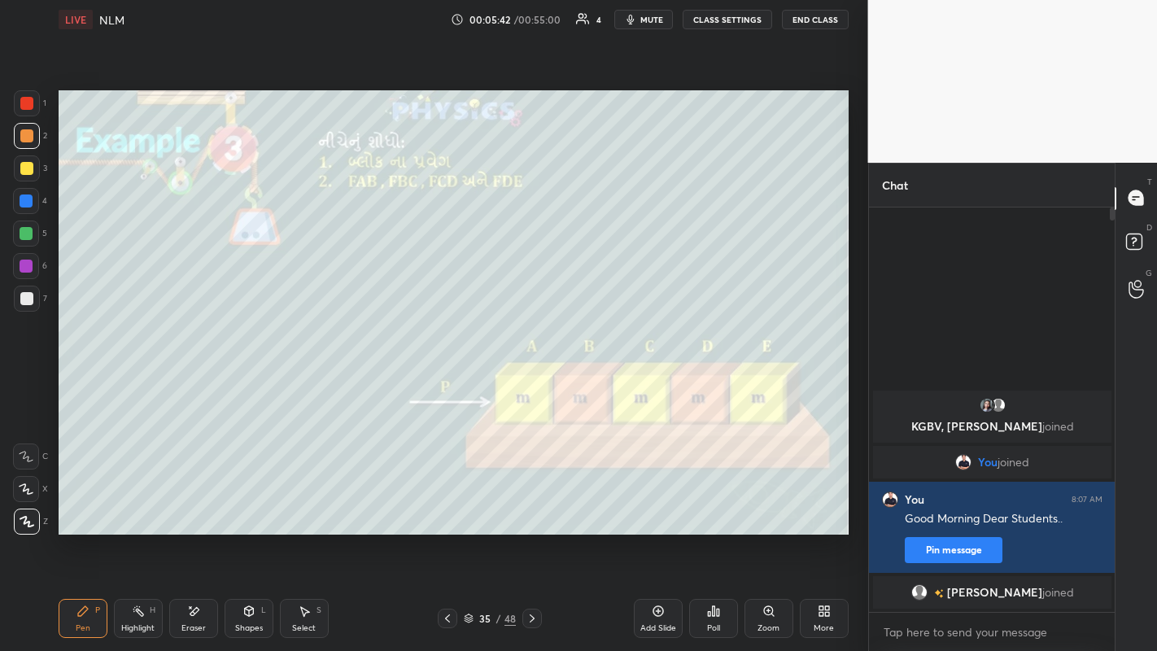
click at [27, 173] on div at bounding box center [26, 168] width 13 height 13
click at [534, 505] on icon at bounding box center [532, 618] width 13 height 13
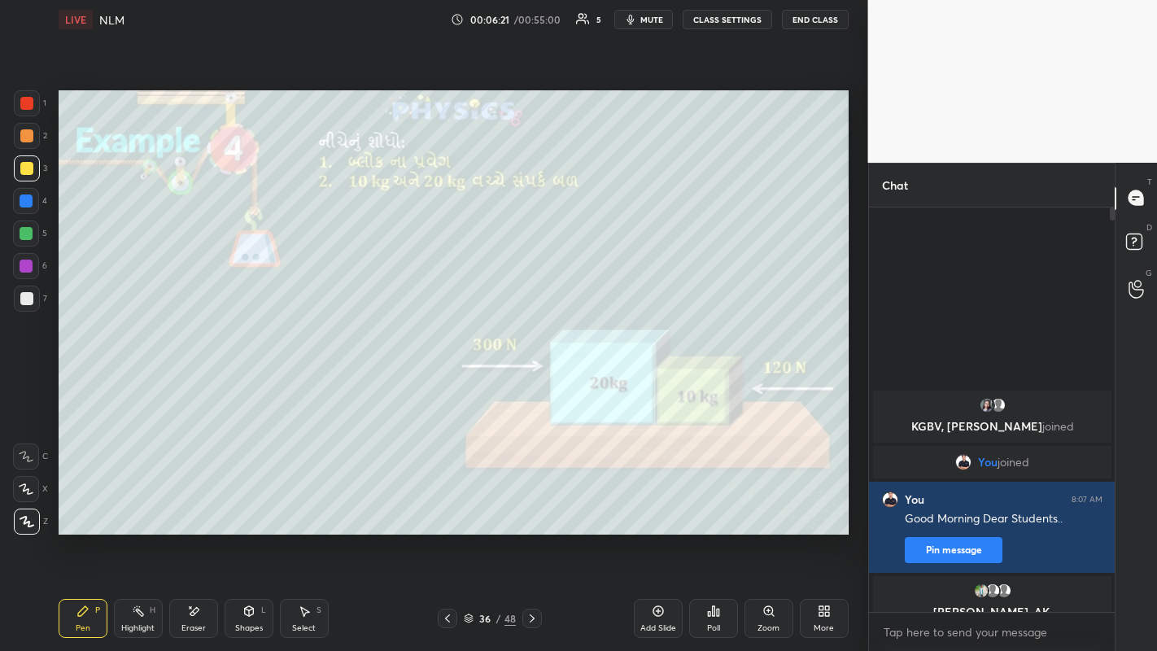
click at [23, 138] on div at bounding box center [26, 135] width 13 height 13
click at [195, 505] on icon at bounding box center [194, 611] width 9 height 8
click at [82, 505] on div "Pen P" at bounding box center [83, 618] width 49 height 39
click at [4, 106] on div "1 2 3 4 5 6 7 C X Z E E Erase all H H" at bounding box center [26, 312] width 52 height 444
click at [27, 104] on div at bounding box center [26, 103] width 13 height 13
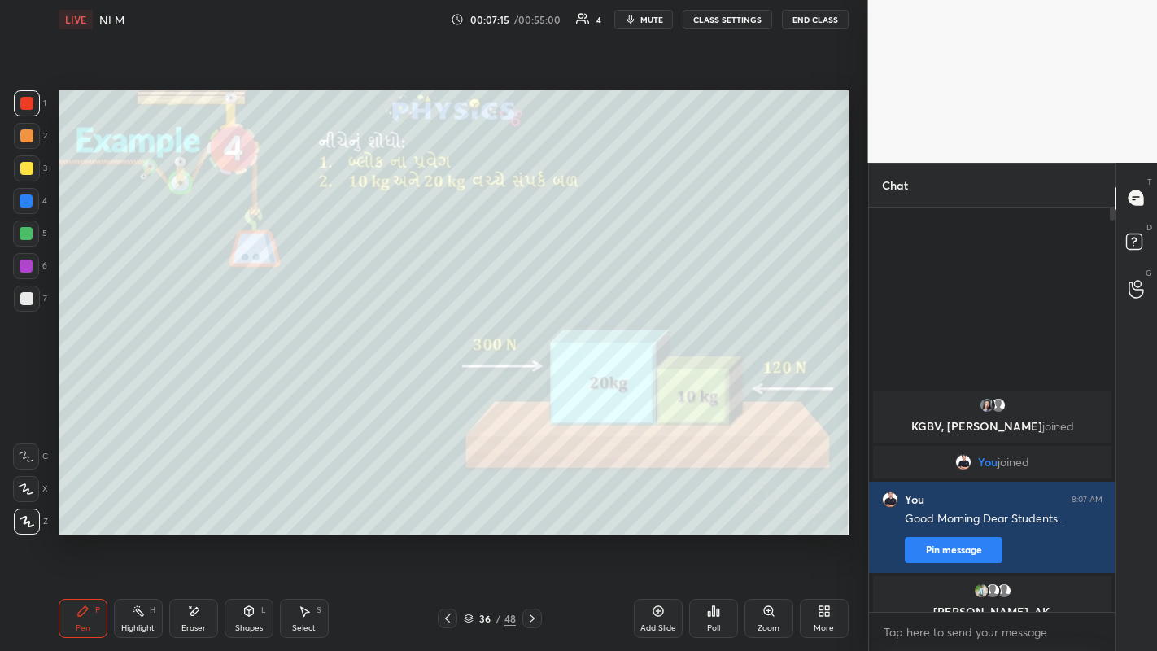
click at [242, 505] on div "Shapes" at bounding box center [249, 628] width 28 height 8
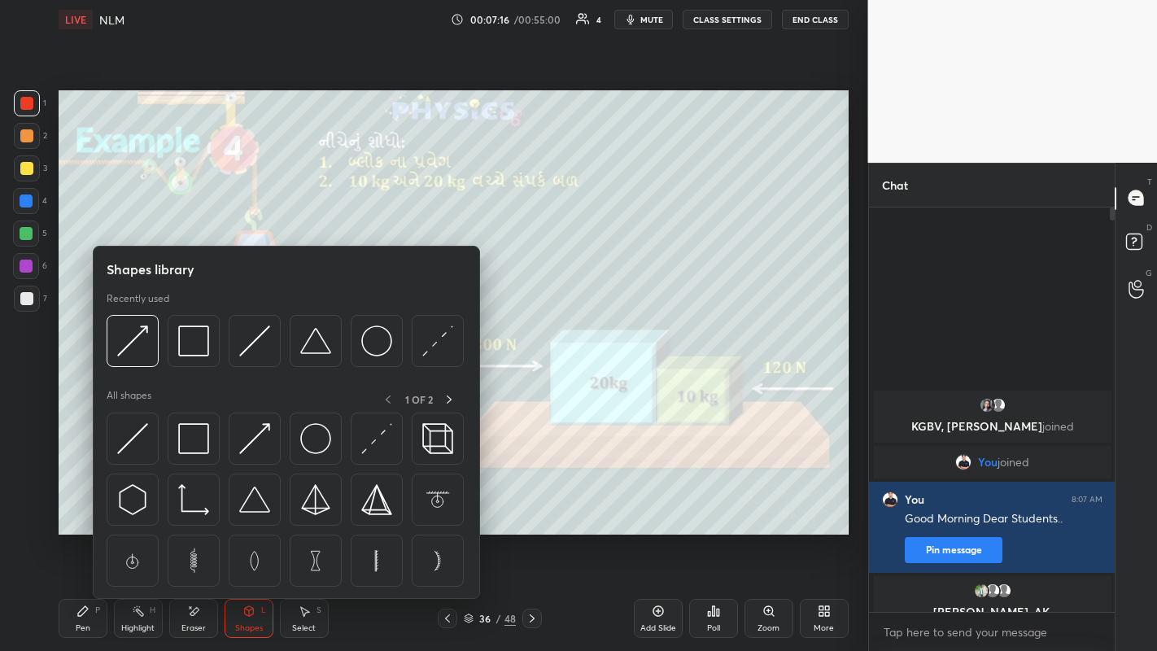
click at [133, 348] on img at bounding box center [132, 340] width 31 height 31
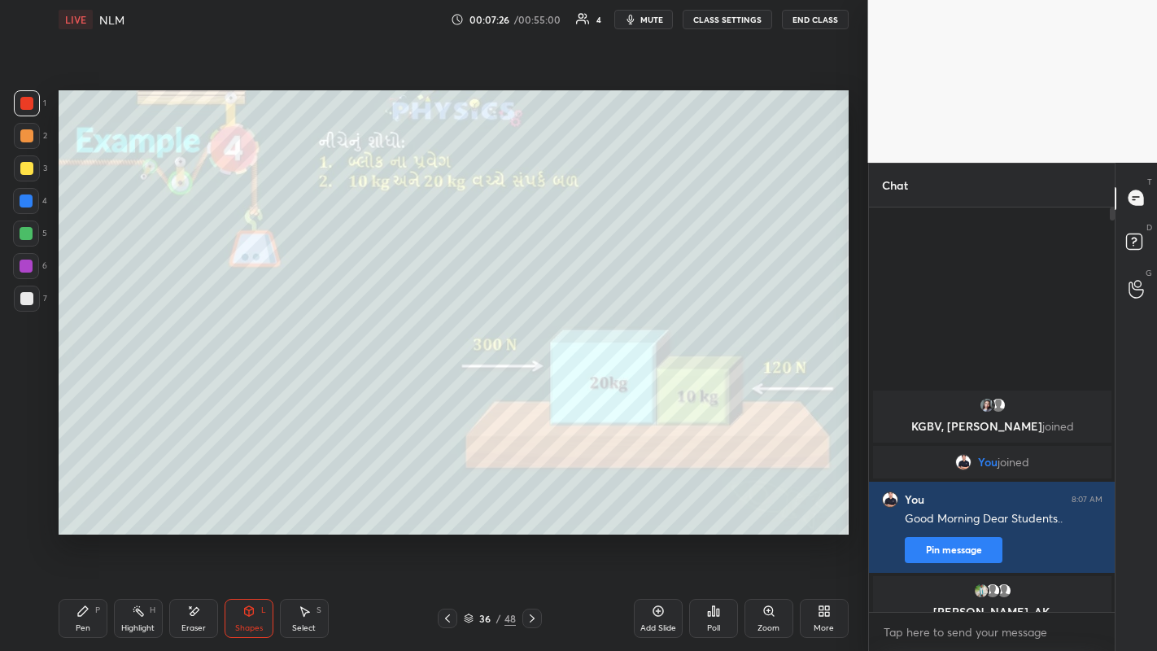
click at [72, 505] on div "Pen P" at bounding box center [83, 618] width 49 height 39
click at [25, 304] on div at bounding box center [26, 298] width 13 height 13
click at [246, 505] on icon at bounding box center [248, 611] width 13 height 13
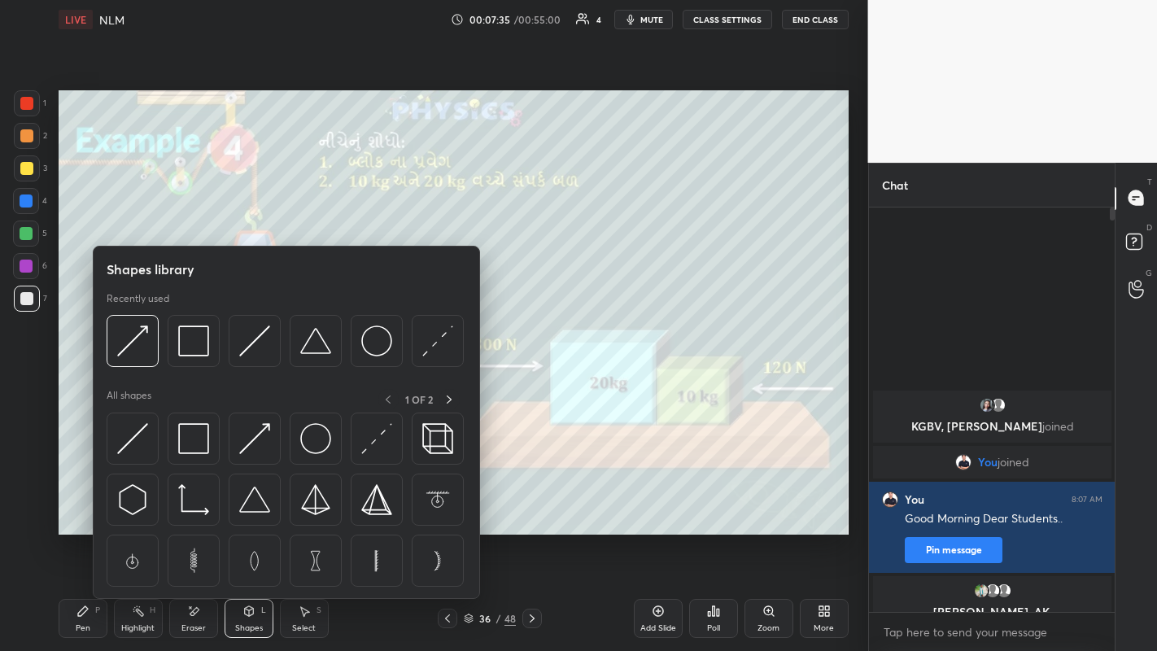
click at [424, 345] on img at bounding box center [437, 340] width 31 height 31
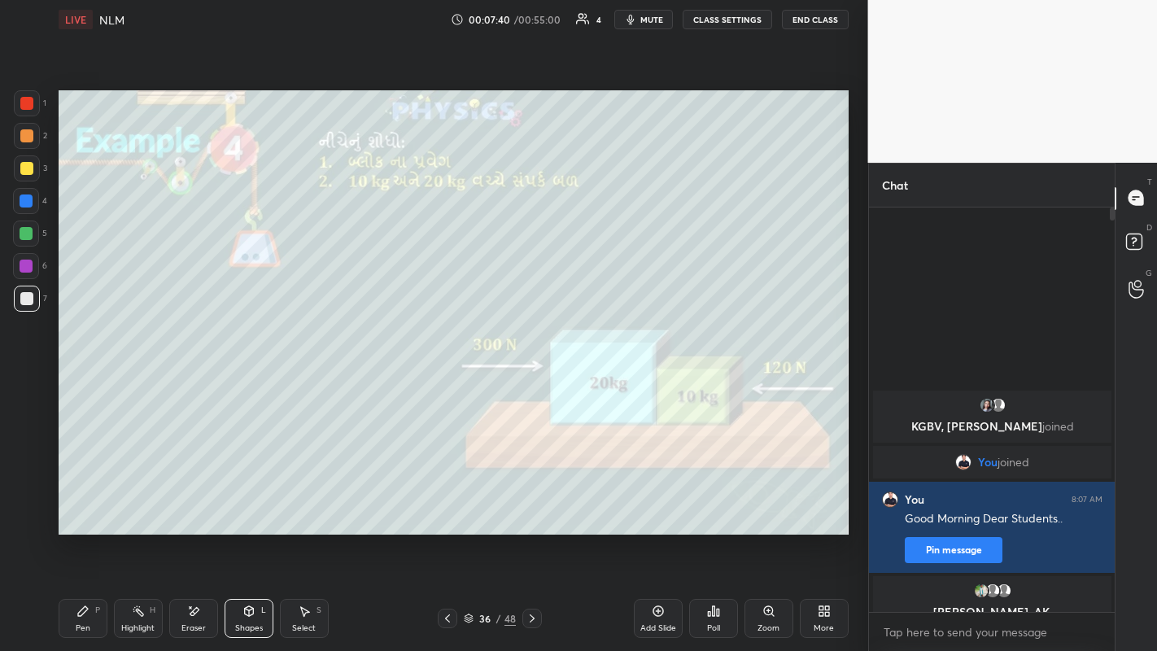
click at [80, 505] on div "Pen P" at bounding box center [83, 618] width 49 height 39
click at [20, 138] on div at bounding box center [26, 135] width 13 height 13
click at [26, 165] on div at bounding box center [26, 168] width 13 height 13
click at [244, 505] on div "Shapes" at bounding box center [249, 628] width 28 height 8
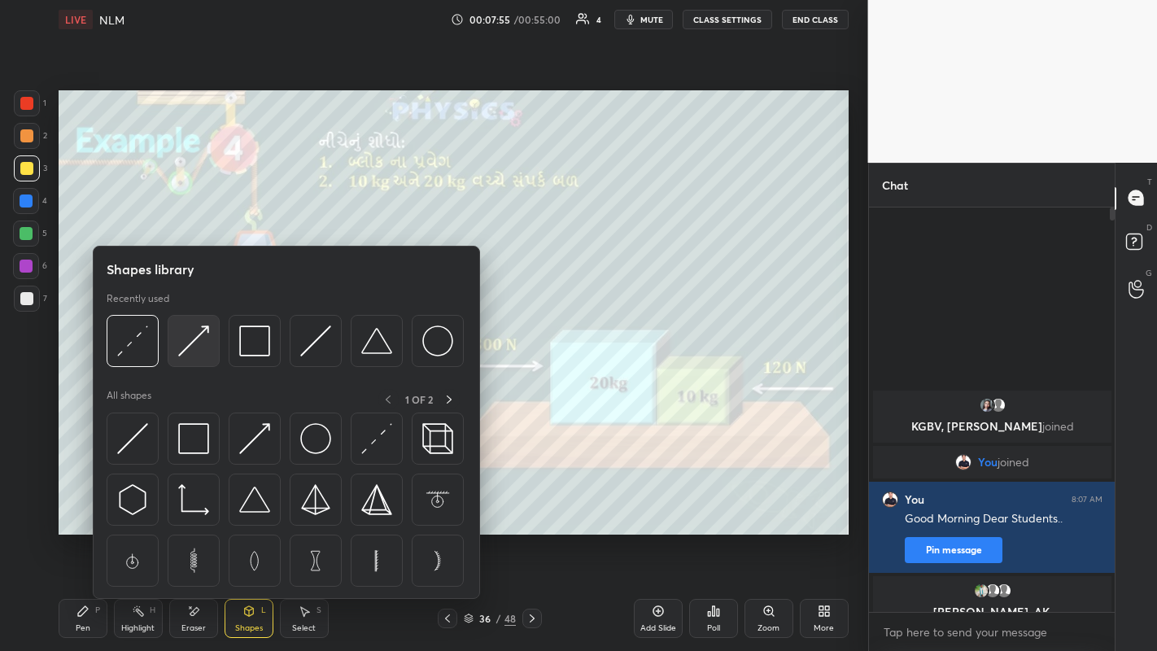
click at [182, 352] on img at bounding box center [193, 340] width 31 height 31
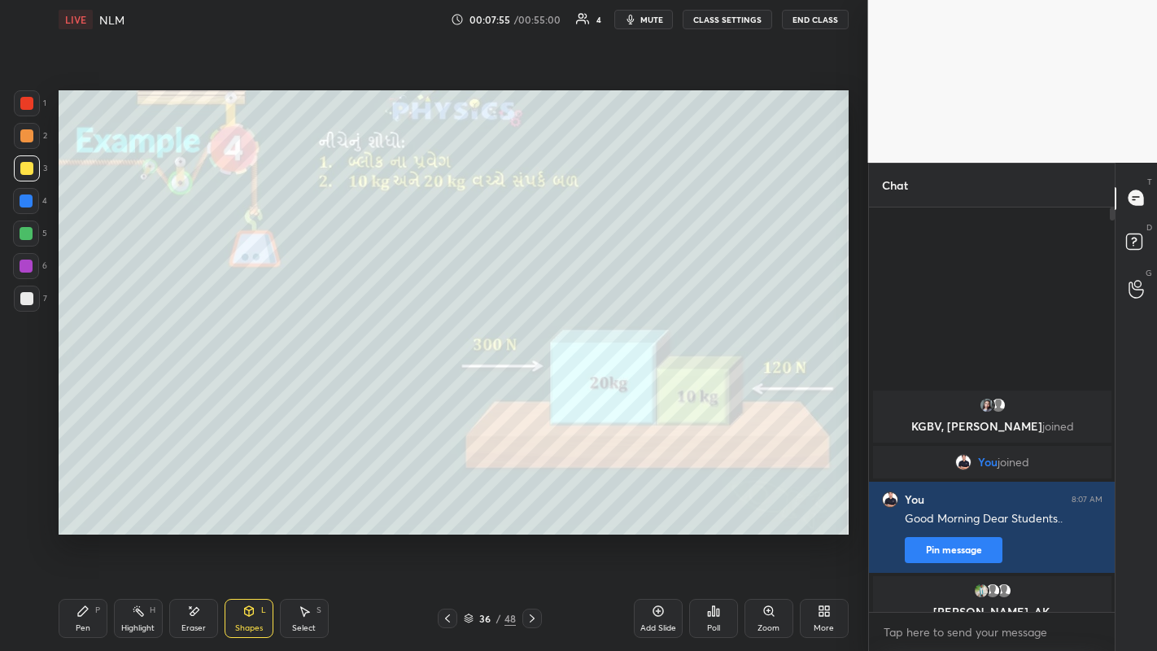
click at [22, 135] on div at bounding box center [26, 135] width 13 height 13
click at [88, 505] on div "Pen" at bounding box center [83, 628] width 15 height 8
click at [236, 505] on div "Shapes" at bounding box center [249, 628] width 28 height 8
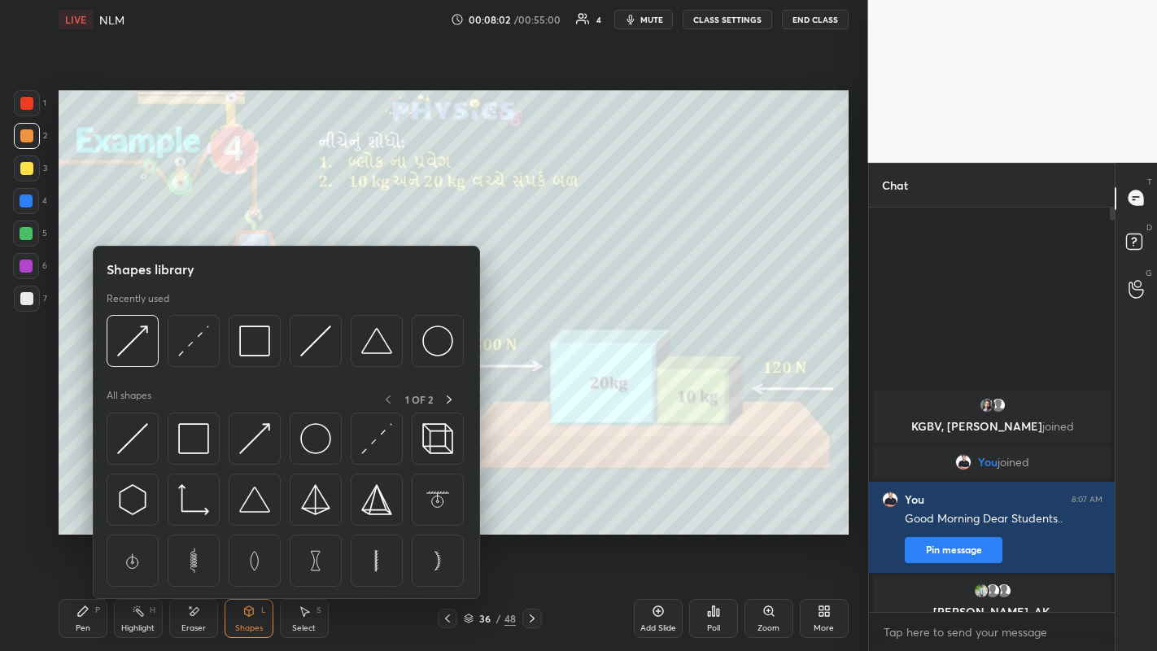
click at [137, 353] on img at bounding box center [132, 340] width 31 height 31
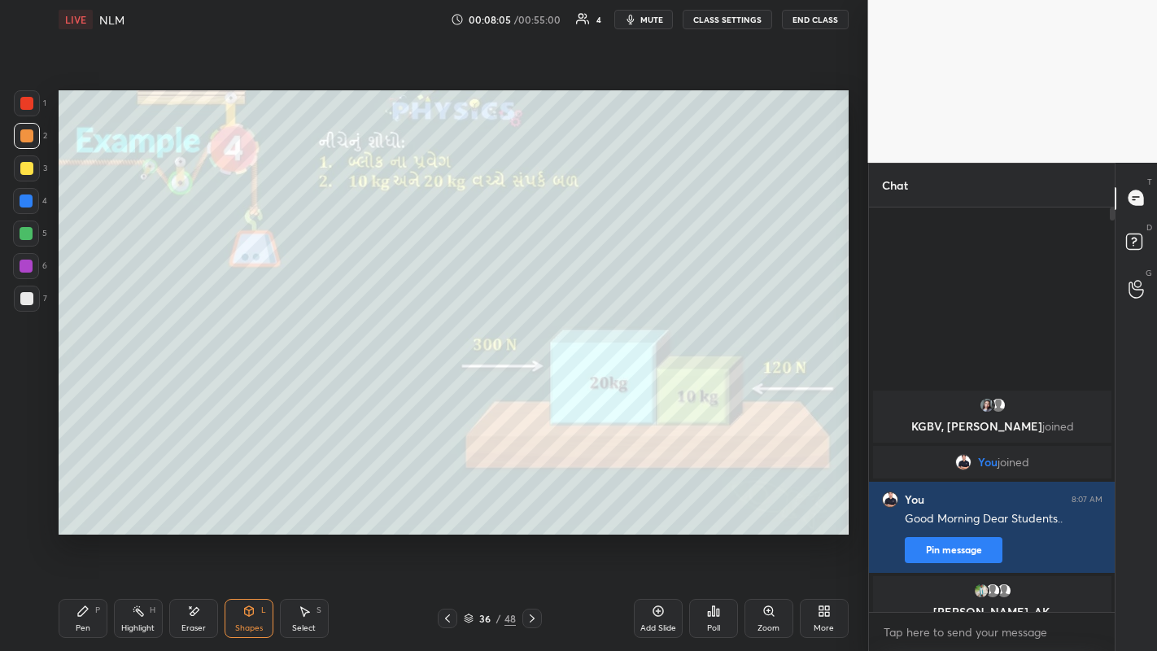
click at [85, 505] on div "Pen" at bounding box center [83, 628] width 15 height 8
click at [29, 307] on div at bounding box center [27, 299] width 26 height 26
click at [20, 138] on div at bounding box center [26, 135] width 13 height 13
click at [22, 173] on div at bounding box center [26, 168] width 13 height 13
click at [243, 505] on div "Shapes" at bounding box center [249, 628] width 28 height 8
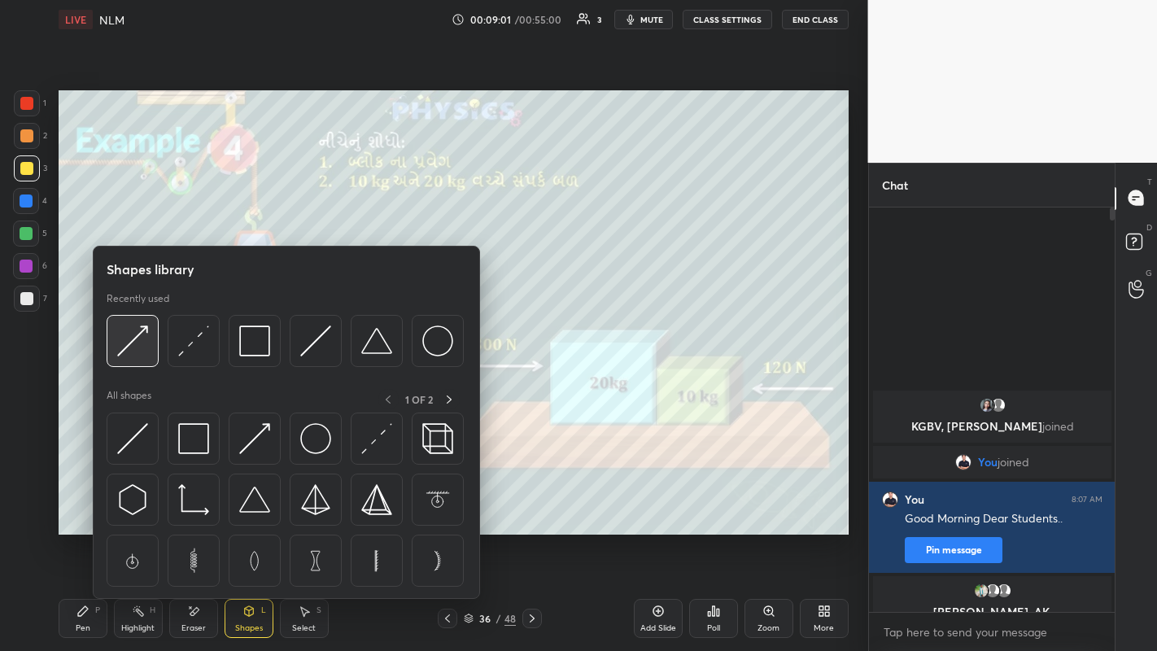
click at [137, 337] on img at bounding box center [132, 340] width 31 height 31
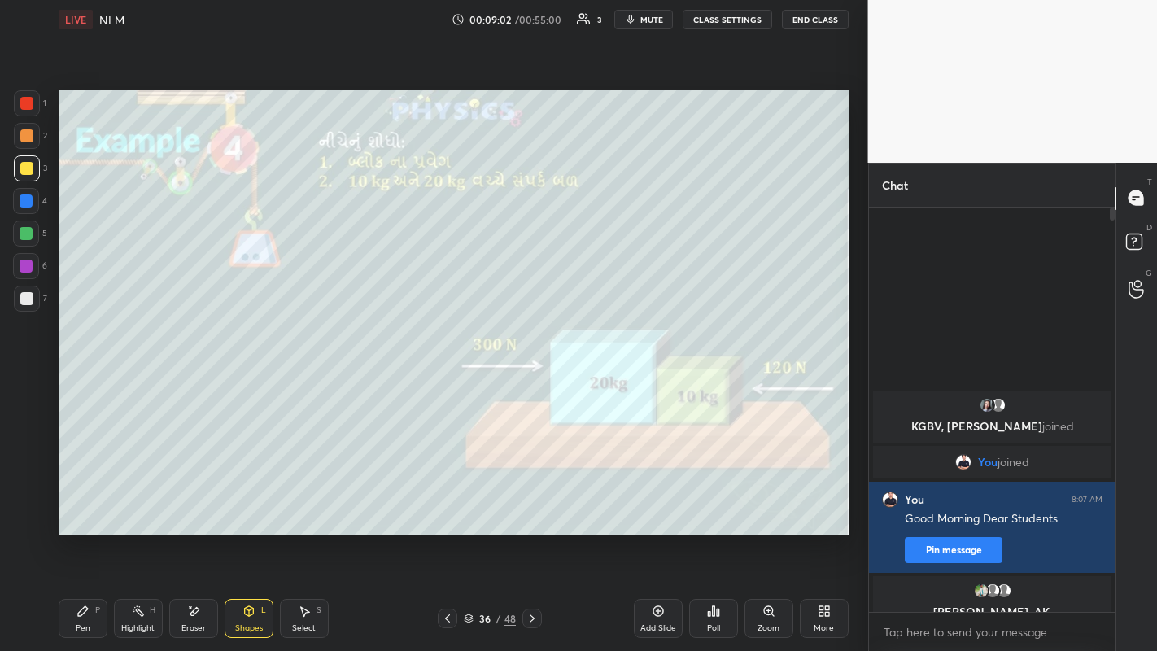
click at [28, 138] on div at bounding box center [26, 135] width 13 height 13
click at [89, 505] on icon at bounding box center [82, 611] width 13 height 13
click at [29, 301] on div at bounding box center [26, 298] width 13 height 13
click at [258, 505] on div "Shapes L" at bounding box center [249, 618] width 49 height 39
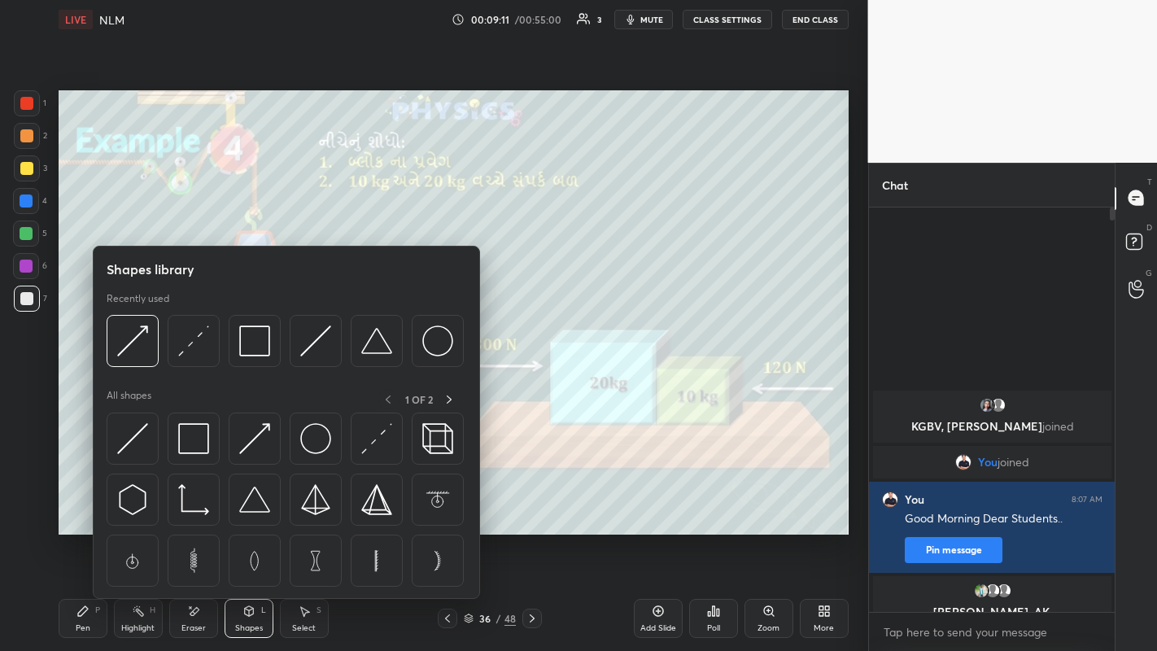
click at [145, 334] on img at bounding box center [132, 340] width 31 height 31
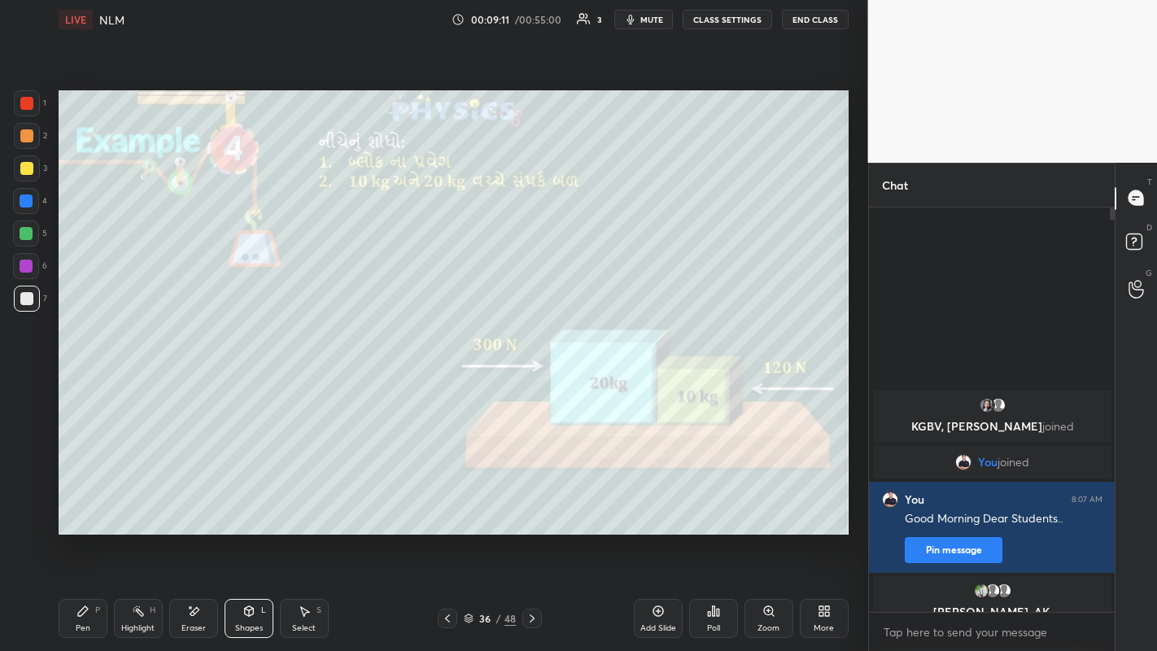
click at [26, 139] on div at bounding box center [26, 135] width 13 height 13
click at [81, 505] on div "Pen" at bounding box center [83, 628] width 15 height 8
click at [27, 303] on div at bounding box center [26, 298] width 13 height 13
click at [28, 139] on div at bounding box center [26, 135] width 13 height 13
click at [187, 505] on icon at bounding box center [193, 612] width 13 height 14
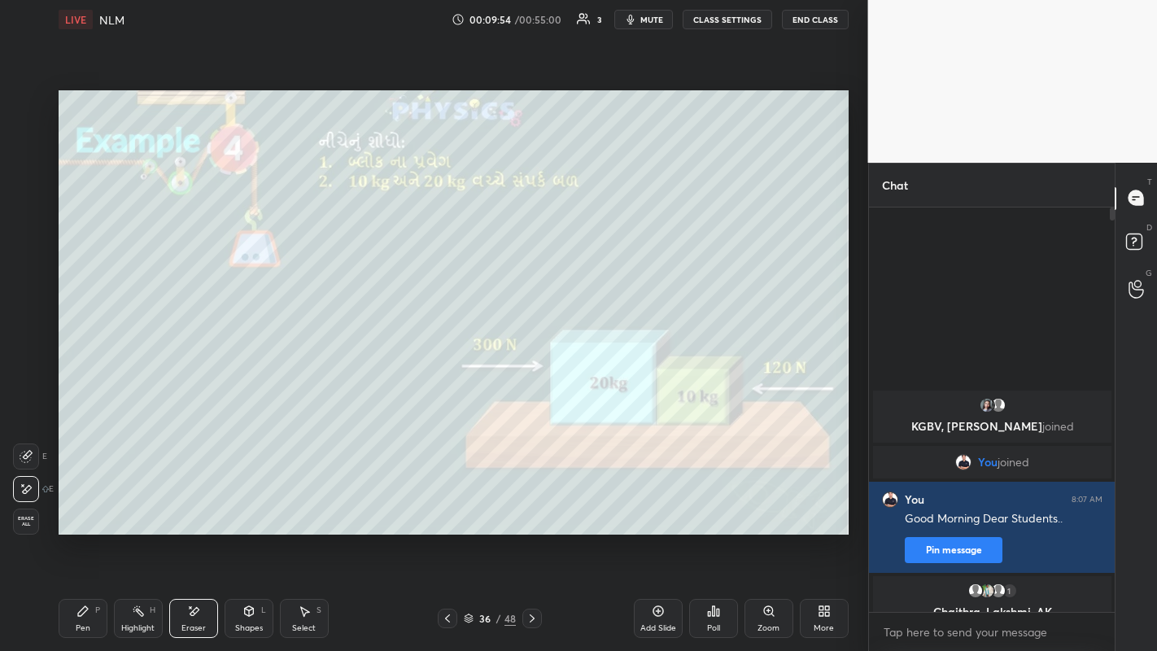
click at [91, 505] on div "Pen P" at bounding box center [83, 618] width 49 height 39
click at [23, 171] on div at bounding box center [26, 168] width 13 height 13
click at [31, 142] on div at bounding box center [27, 136] width 26 height 26
click at [195, 505] on div "Eraser" at bounding box center [193, 628] width 24 height 8
click at [83, 505] on div "Pen" at bounding box center [83, 628] width 15 height 8
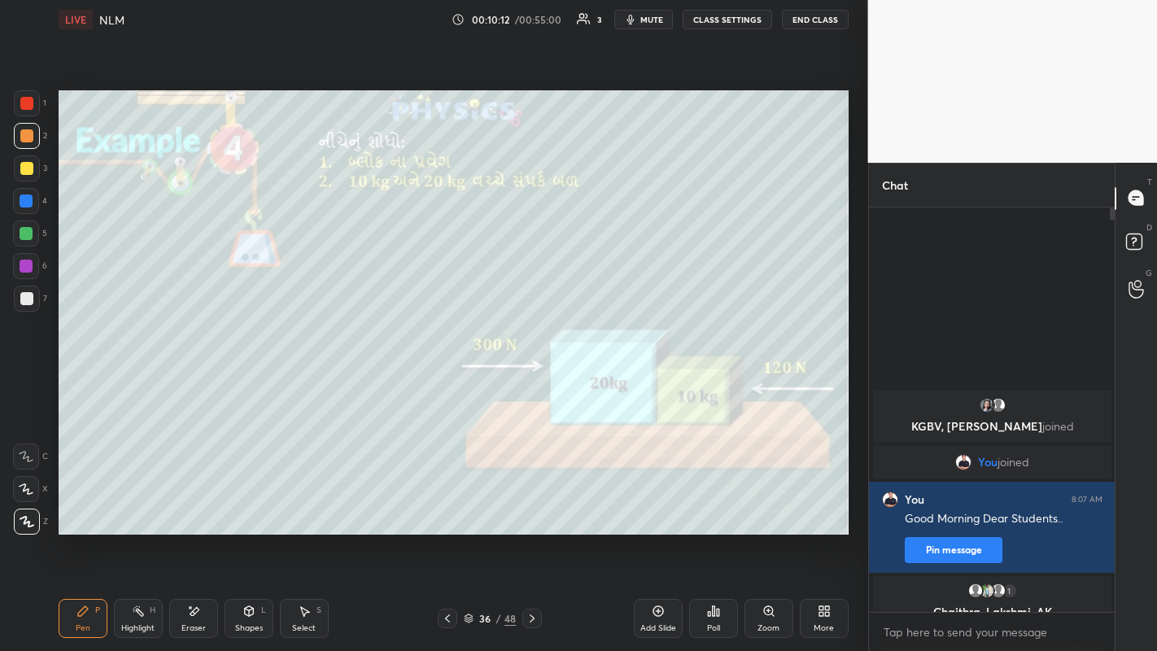
click at [715, 505] on div "Poll" at bounding box center [713, 618] width 49 height 39
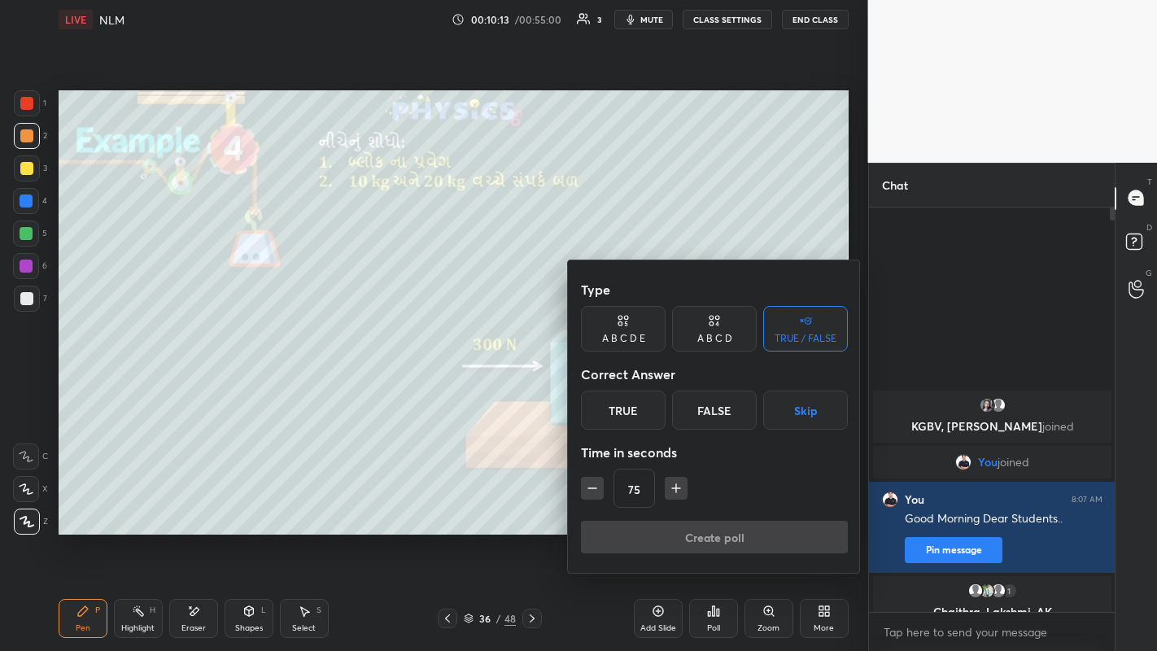
click at [623, 407] on div "True" at bounding box center [623, 410] width 85 height 39
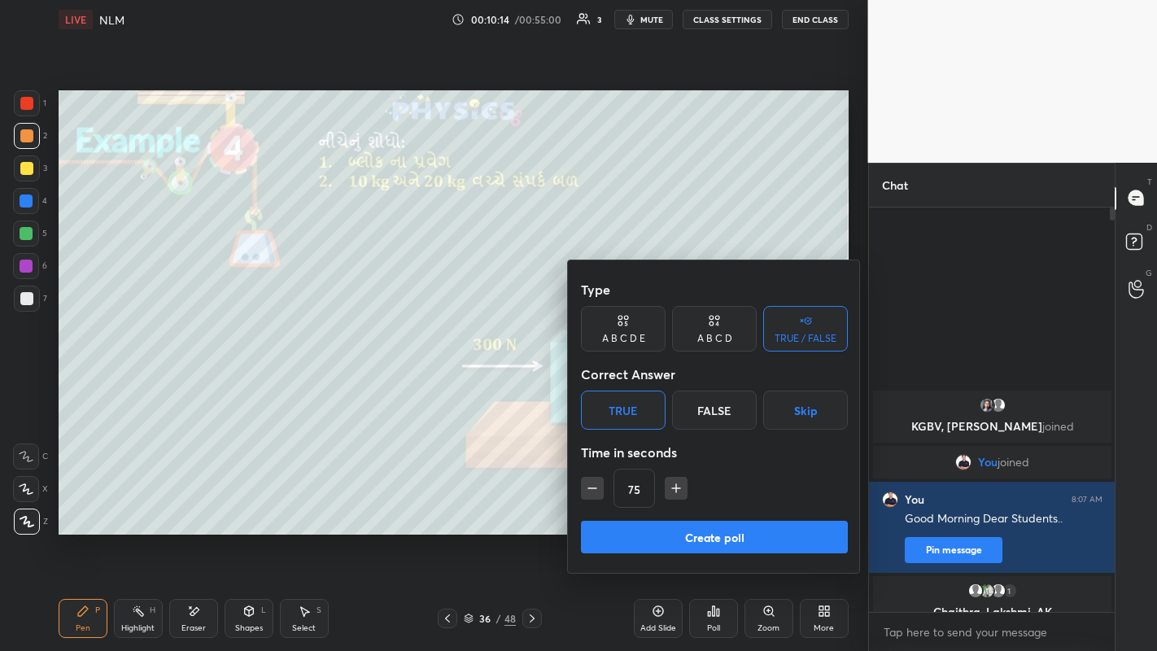
click at [723, 505] on button "Create poll" at bounding box center [714, 537] width 267 height 33
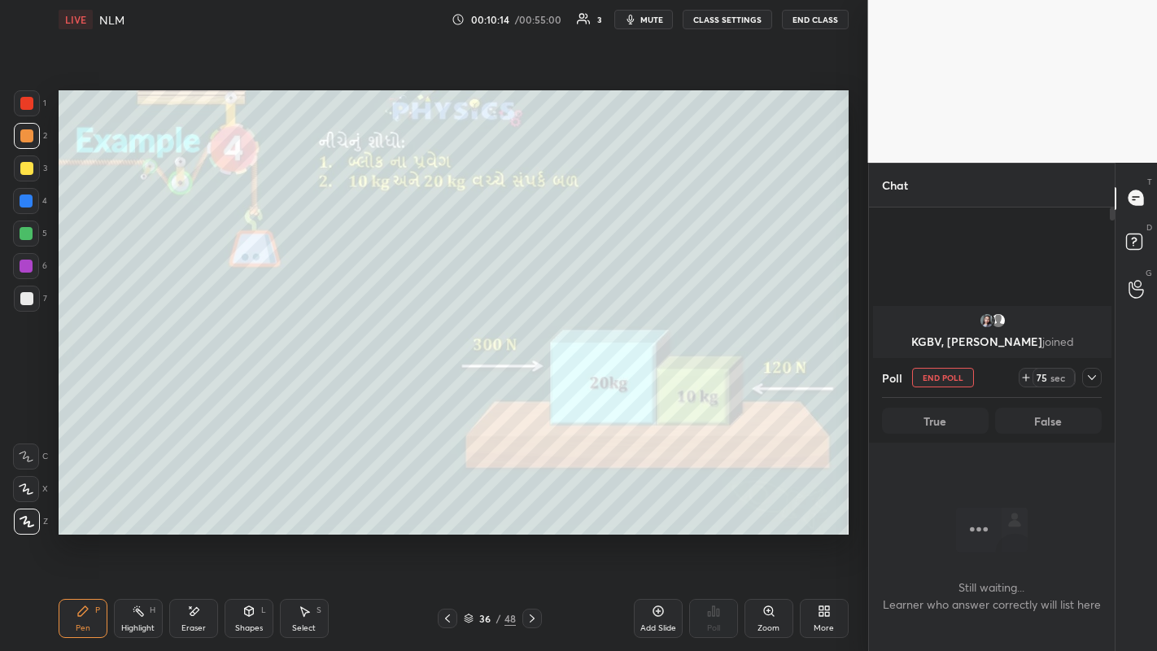
scroll to position [5, 6]
click at [936, 377] on button "End Poll" at bounding box center [943, 378] width 62 height 20
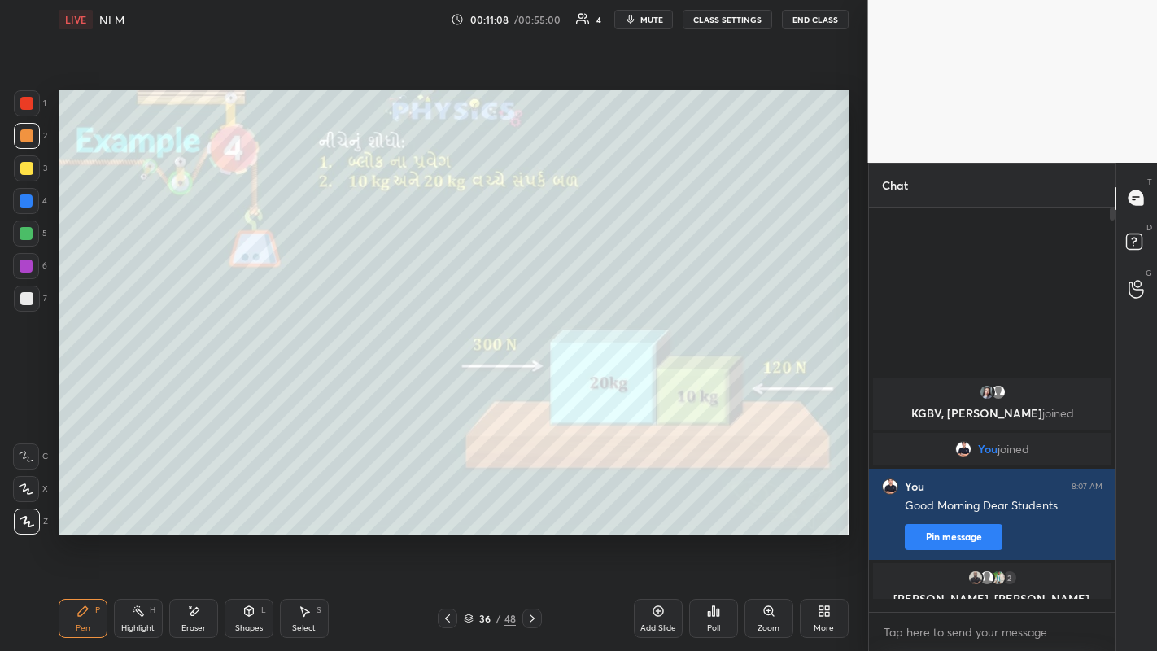
scroll to position [439, 241]
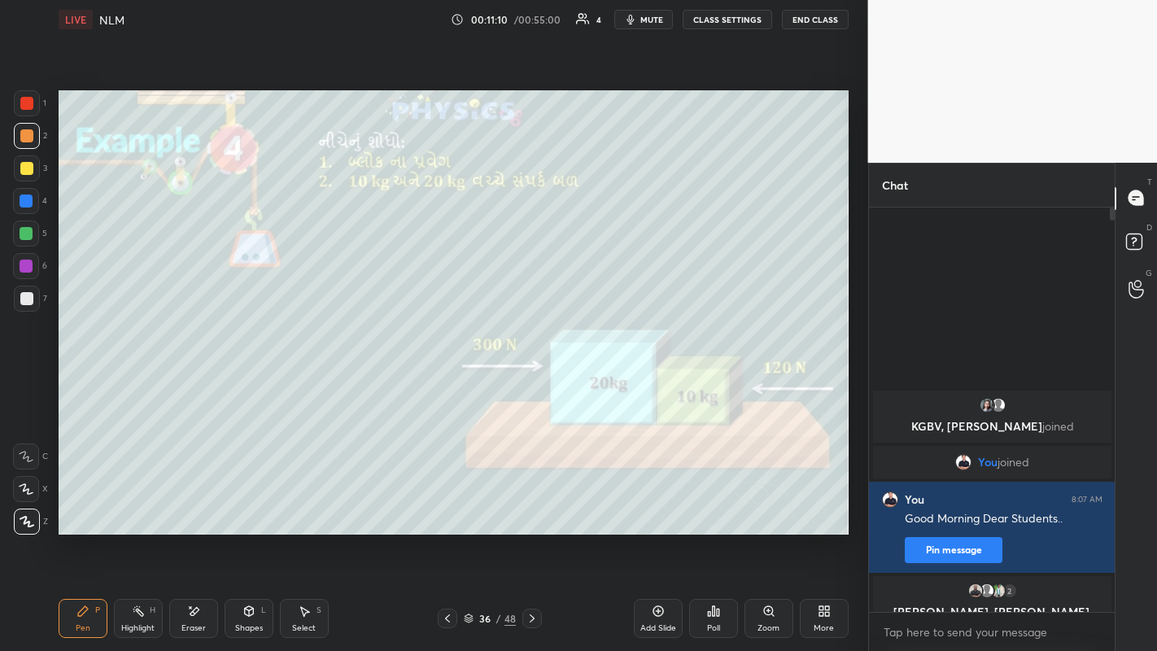
click at [531, 505] on icon at bounding box center [532, 618] width 13 height 13
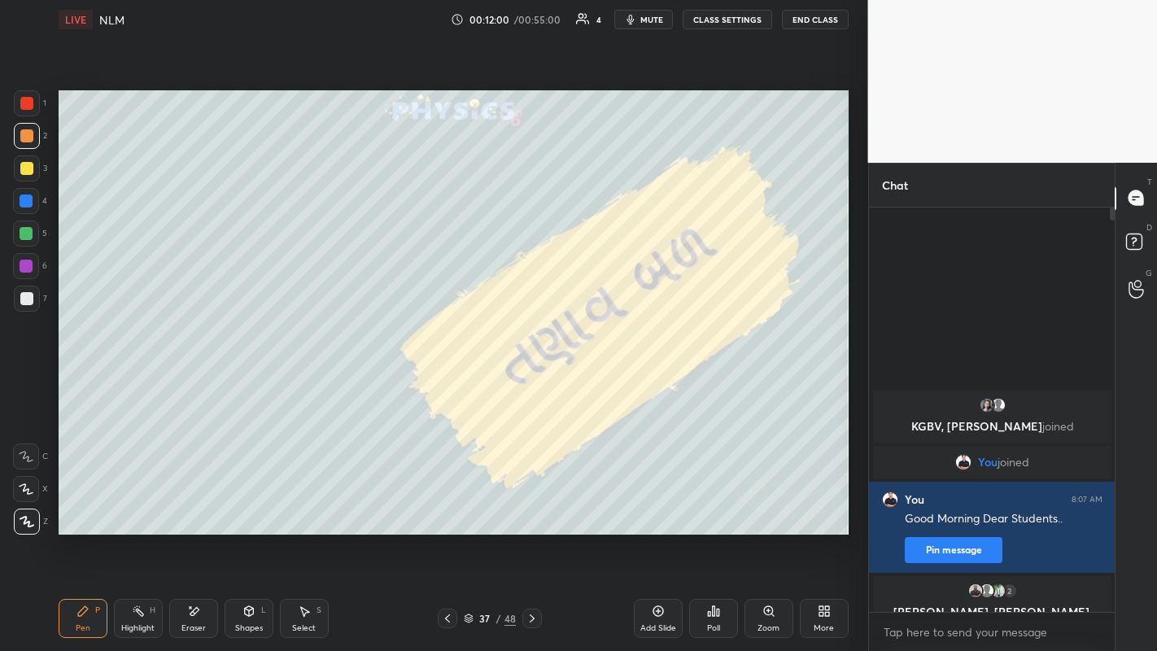
click at [531, 505] on icon at bounding box center [532, 618] width 13 height 13
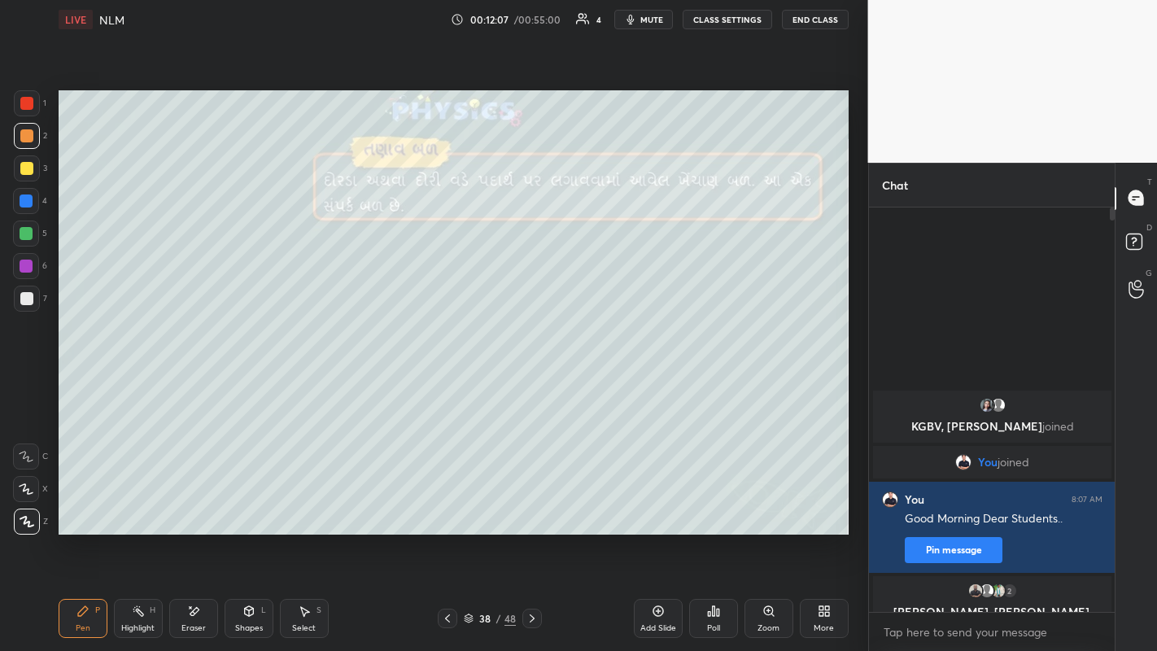
click at [532, 505] on icon at bounding box center [532, 618] width 13 height 13
click at [531, 505] on icon at bounding box center [532, 618] width 13 height 13
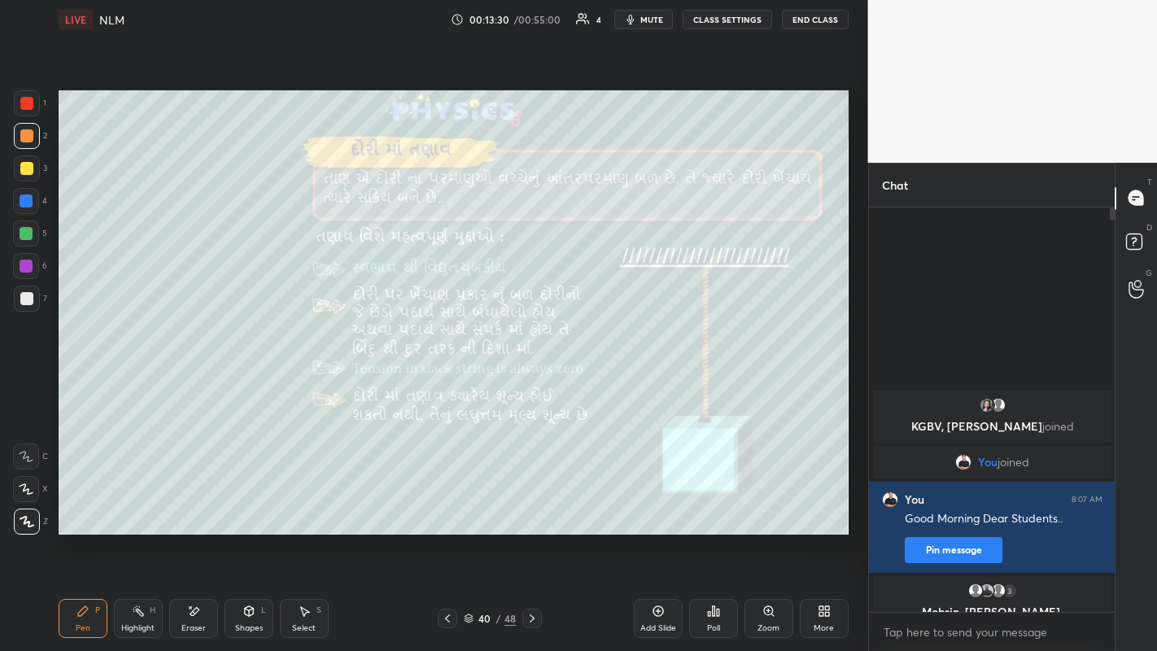
click at [531, 505] on icon at bounding box center [532, 618] width 13 height 13
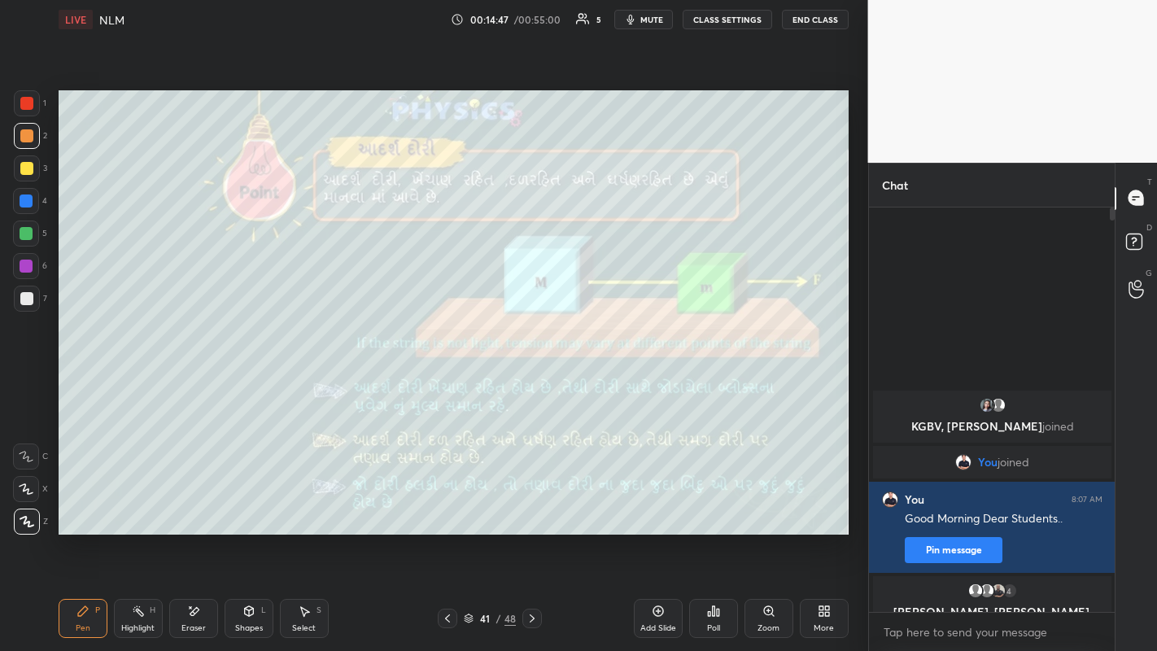
click at [531, 505] on icon at bounding box center [532, 618] width 5 height 8
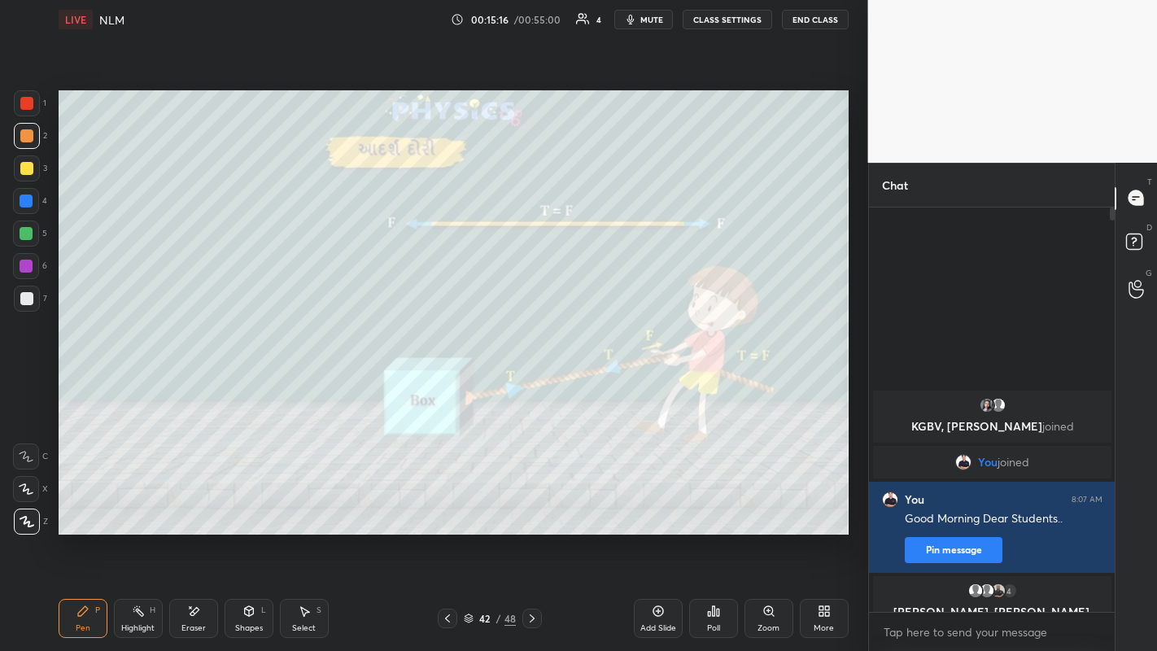
click at [532, 505] on icon at bounding box center [532, 618] width 13 height 13
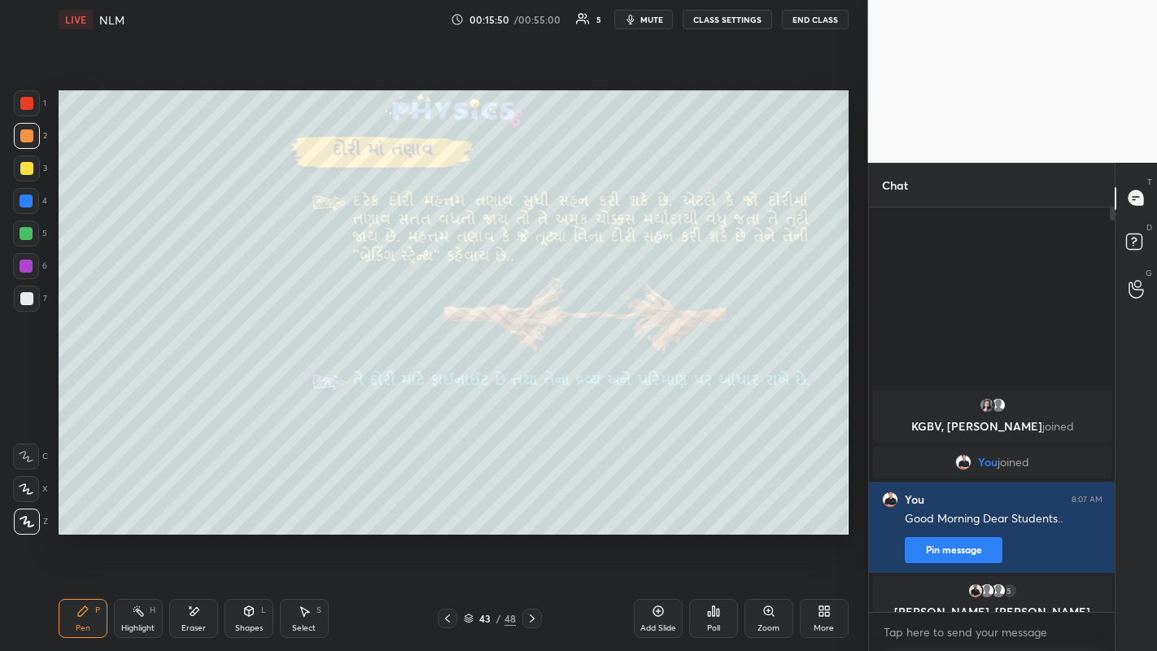
click at [531, 505] on icon at bounding box center [532, 618] width 13 height 13
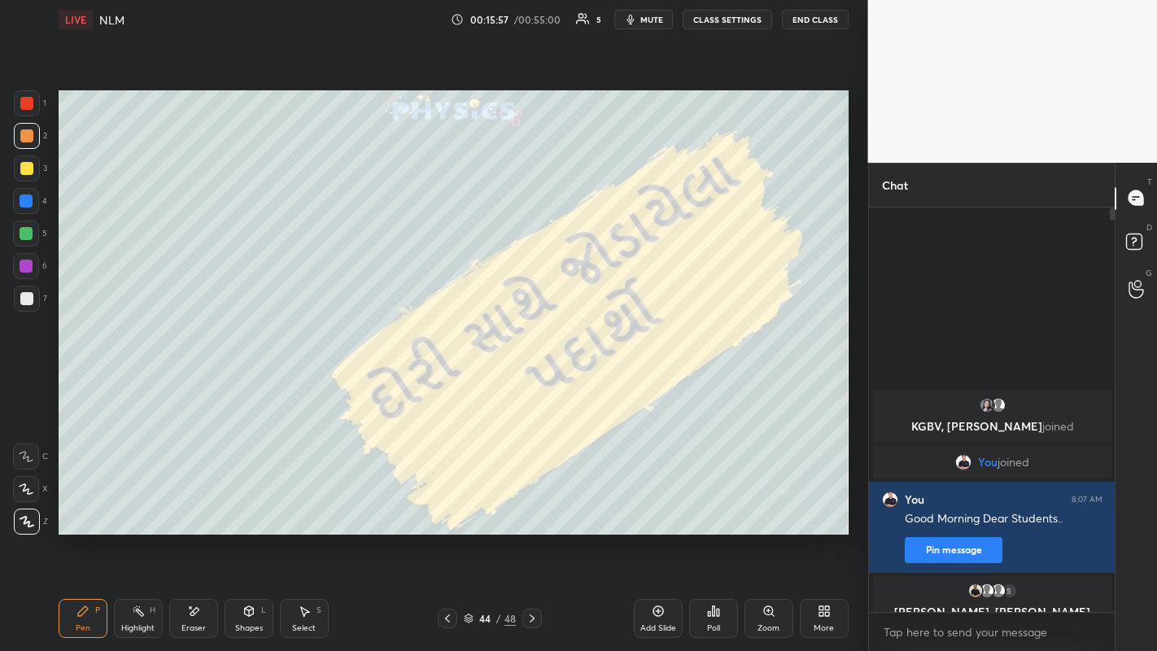
click at [541, 505] on div at bounding box center [532, 619] width 20 height 20
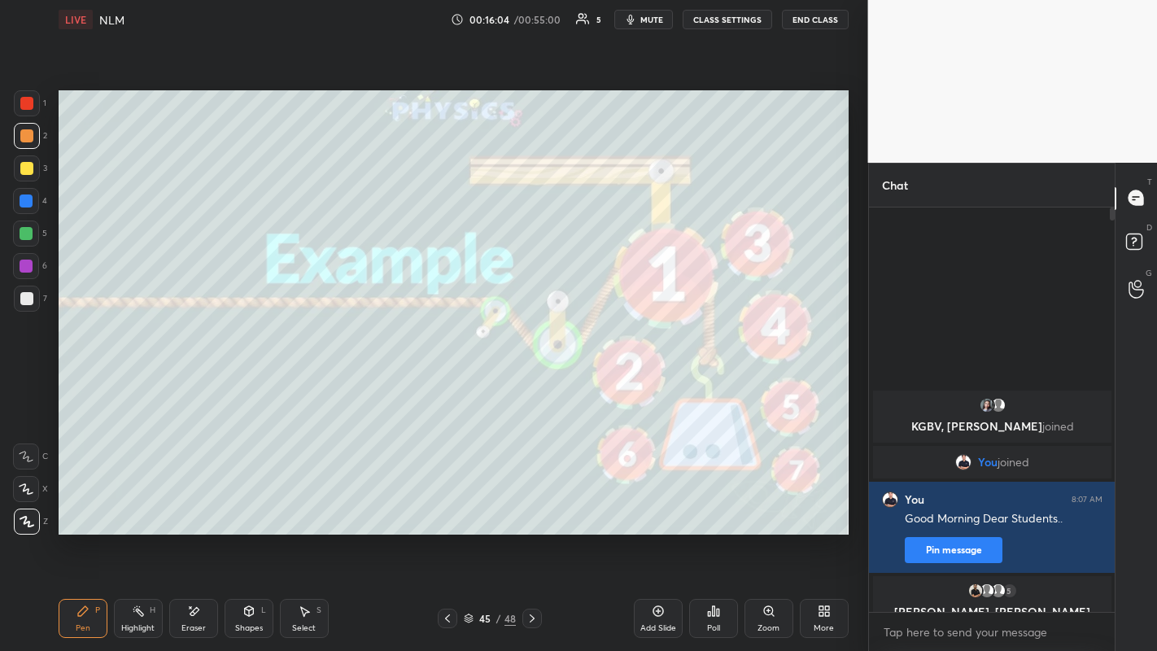
click at [34, 158] on div at bounding box center [27, 168] width 26 height 26
click at [255, 505] on div "Shapes L" at bounding box center [249, 618] width 49 height 39
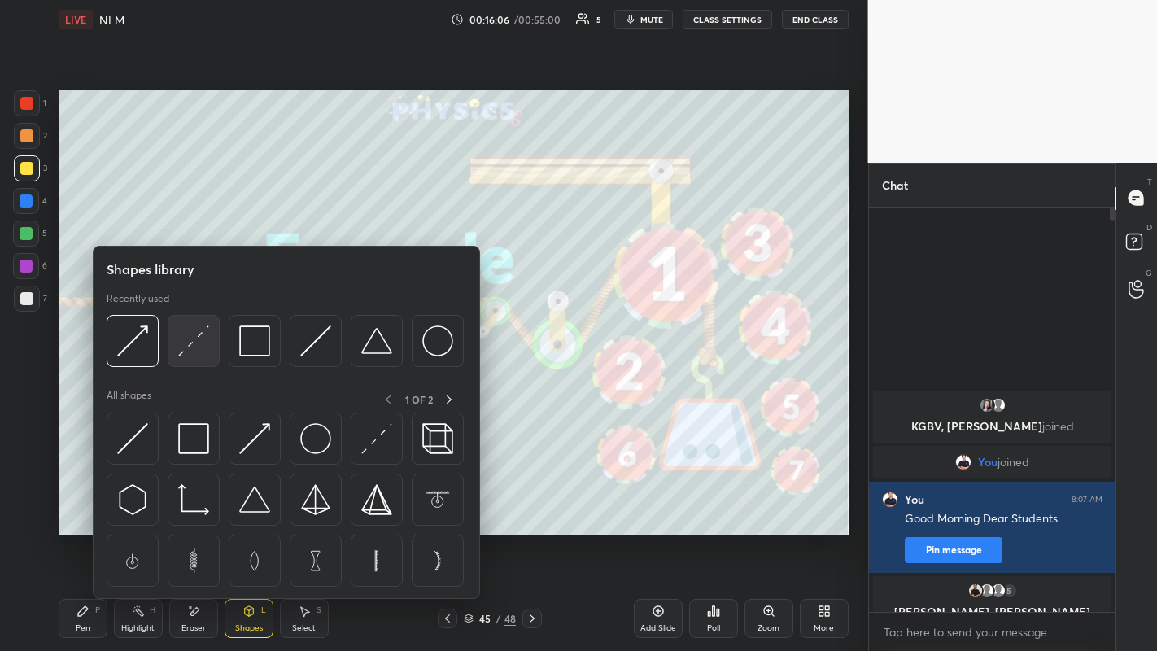
click at [202, 345] on img at bounding box center [193, 340] width 31 height 31
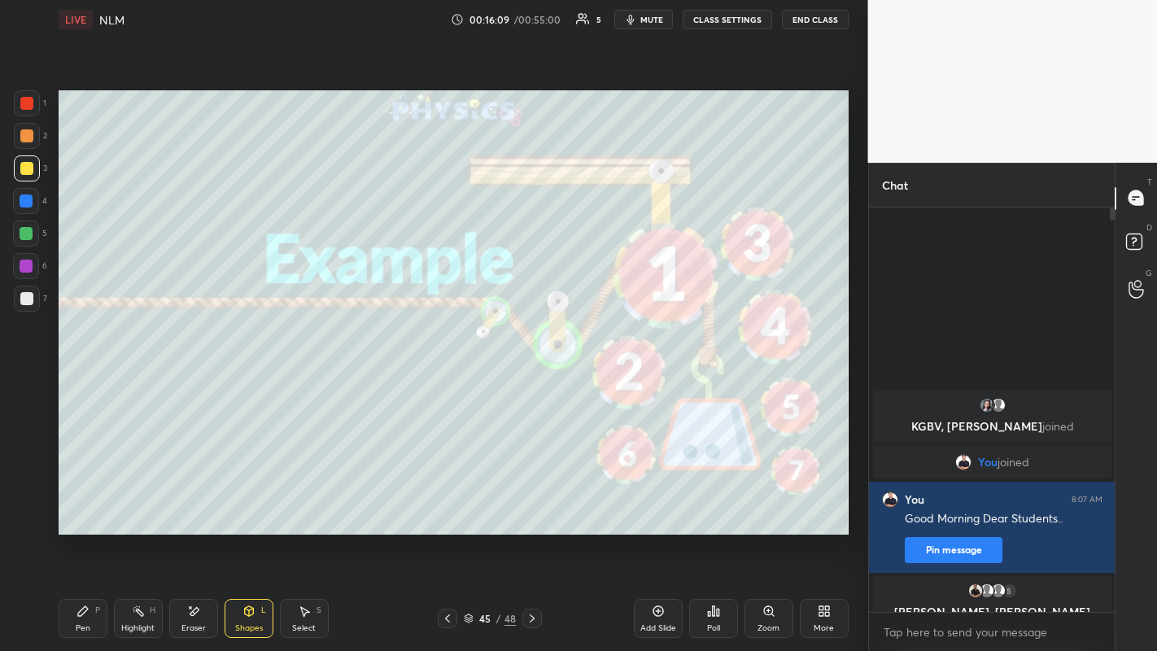
click at [76, 505] on div "Pen" at bounding box center [83, 628] width 15 height 8
click at [27, 133] on div at bounding box center [26, 135] width 13 height 13
click at [27, 172] on div at bounding box center [26, 168] width 13 height 13
click at [22, 304] on div at bounding box center [26, 298] width 13 height 13
click at [531, 505] on icon at bounding box center [532, 618] width 13 height 13
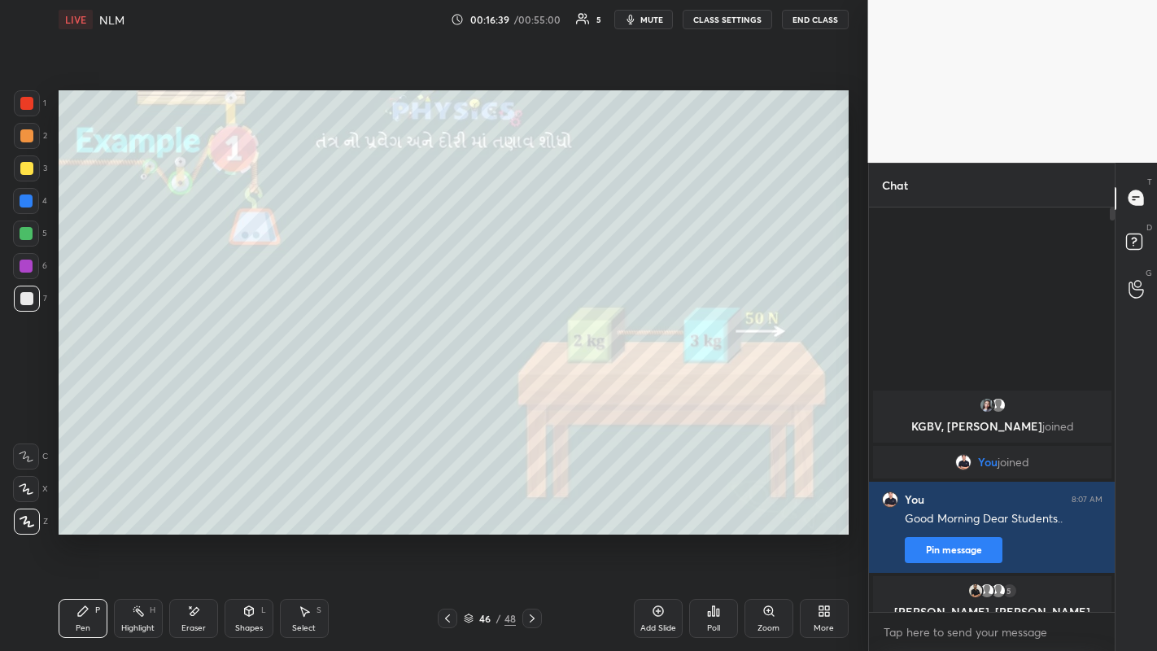
click at [255, 505] on div "Shapes" at bounding box center [249, 628] width 28 height 8
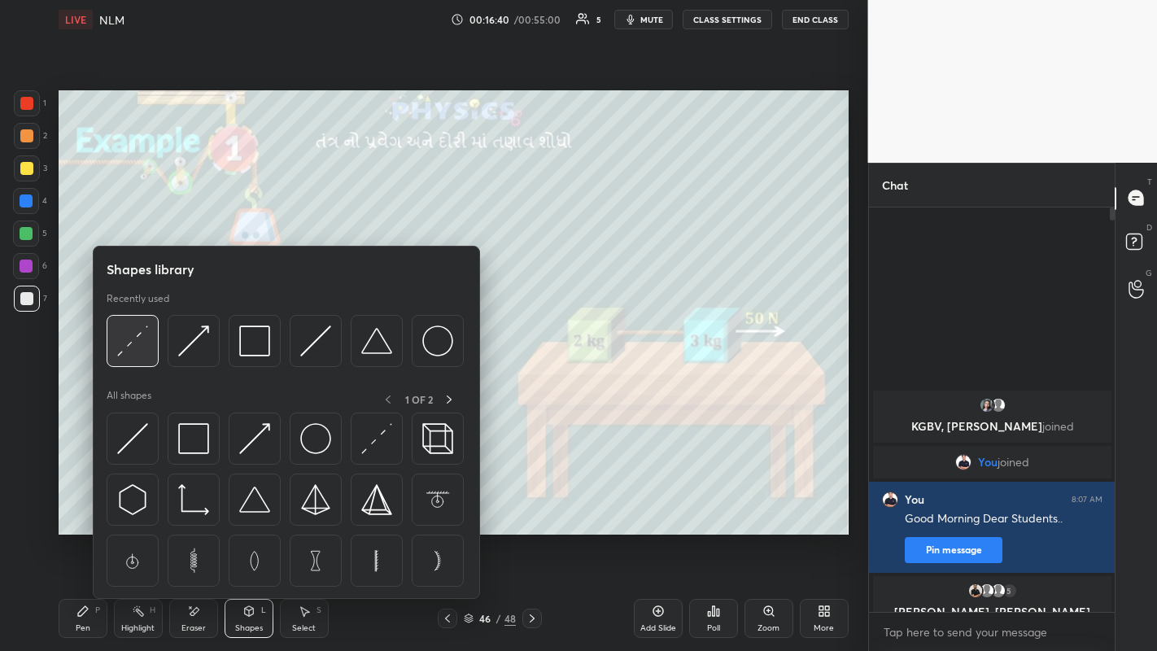
click at [131, 354] on img at bounding box center [132, 340] width 31 height 31
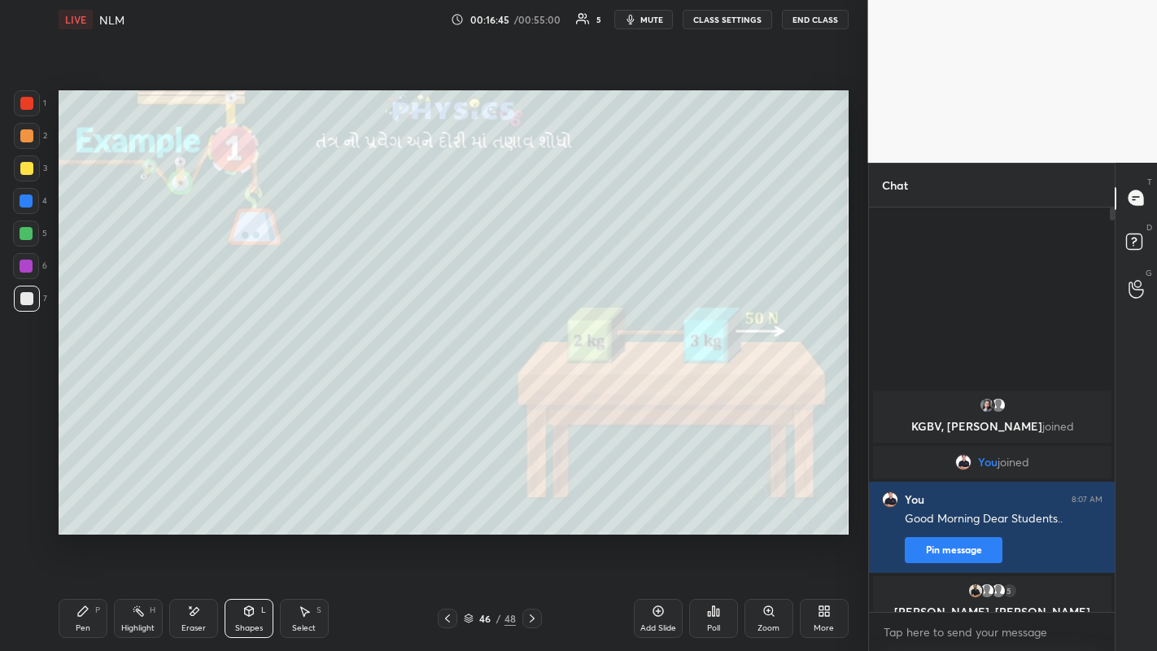
click at [85, 505] on icon at bounding box center [82, 611] width 13 height 13
click at [22, 139] on div at bounding box center [26, 135] width 13 height 13
click at [256, 505] on div "Shapes" at bounding box center [249, 628] width 28 height 8
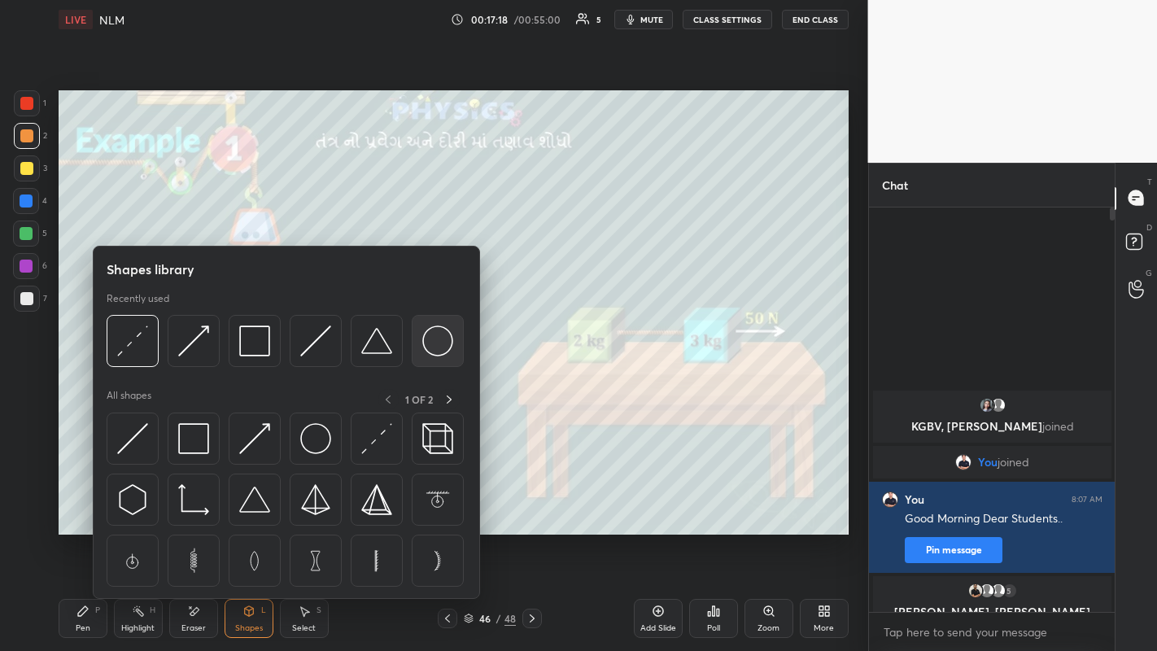
click at [431, 339] on img at bounding box center [437, 340] width 31 height 31
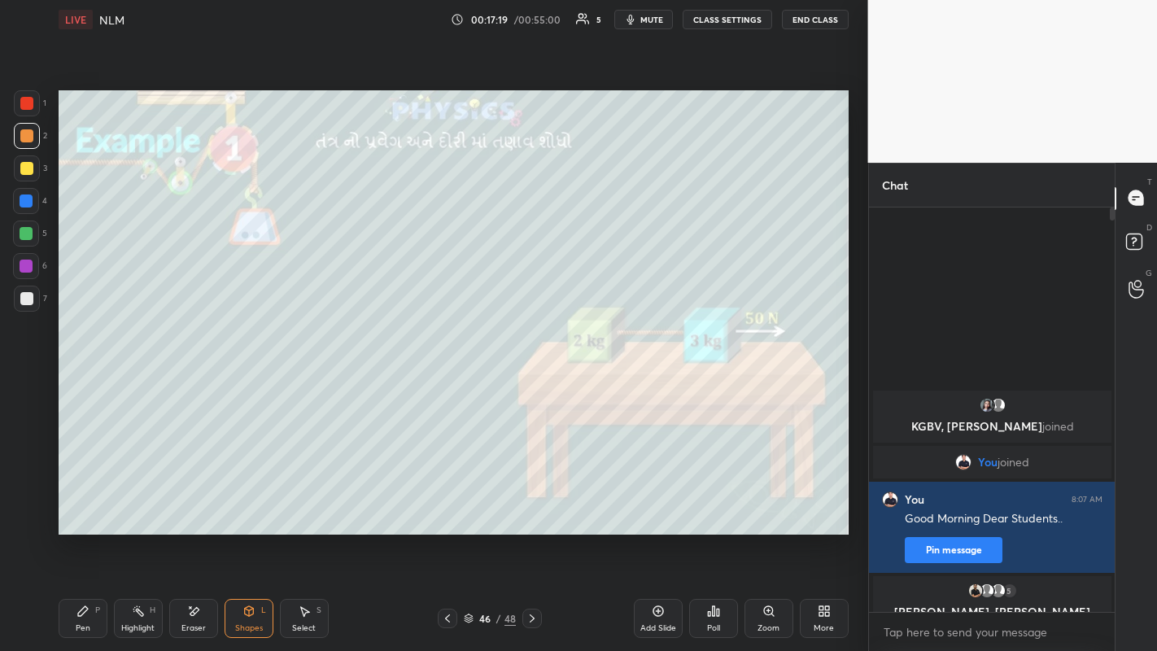
click at [26, 299] on div at bounding box center [26, 298] width 13 height 13
click at [142, 505] on div "Highlight H" at bounding box center [138, 618] width 49 height 39
click at [32, 505] on icon at bounding box center [26, 521] width 13 height 13
click at [242, 505] on div "Shapes L" at bounding box center [249, 618] width 49 height 39
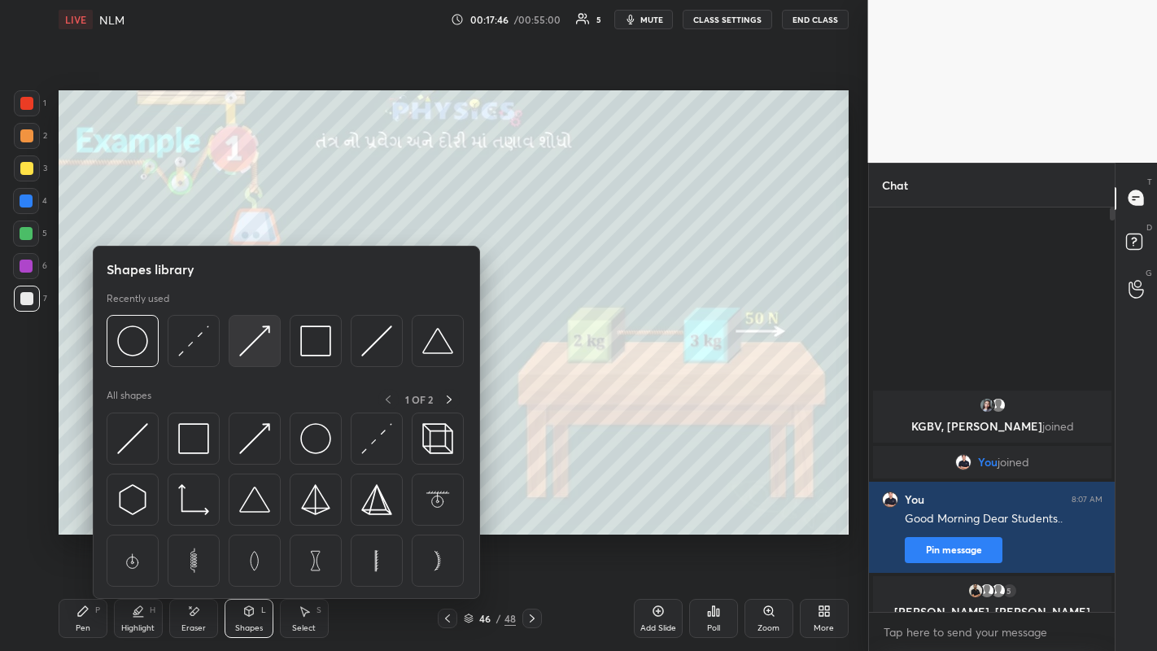
click at [248, 345] on img at bounding box center [254, 340] width 31 height 31
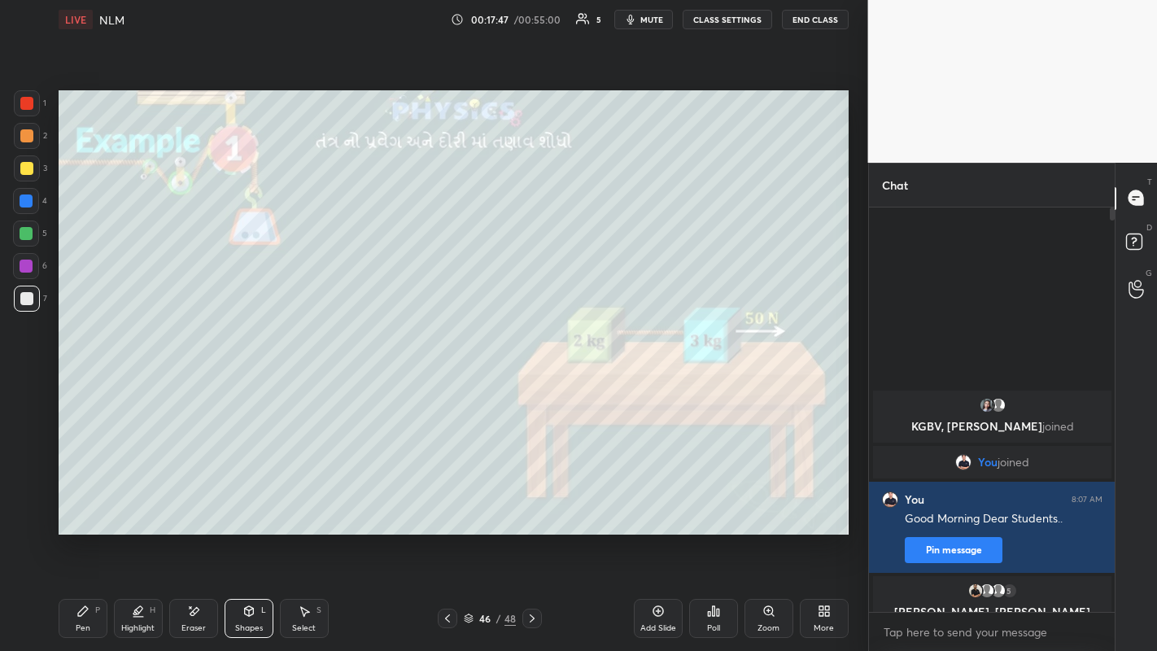
click at [21, 137] on div at bounding box center [26, 135] width 13 height 13
click at [86, 505] on icon at bounding box center [82, 611] width 13 height 13
click at [25, 172] on div at bounding box center [26, 168] width 13 height 13
click at [28, 139] on div at bounding box center [26, 135] width 13 height 13
click at [247, 505] on div "Shapes" at bounding box center [249, 628] width 28 height 8
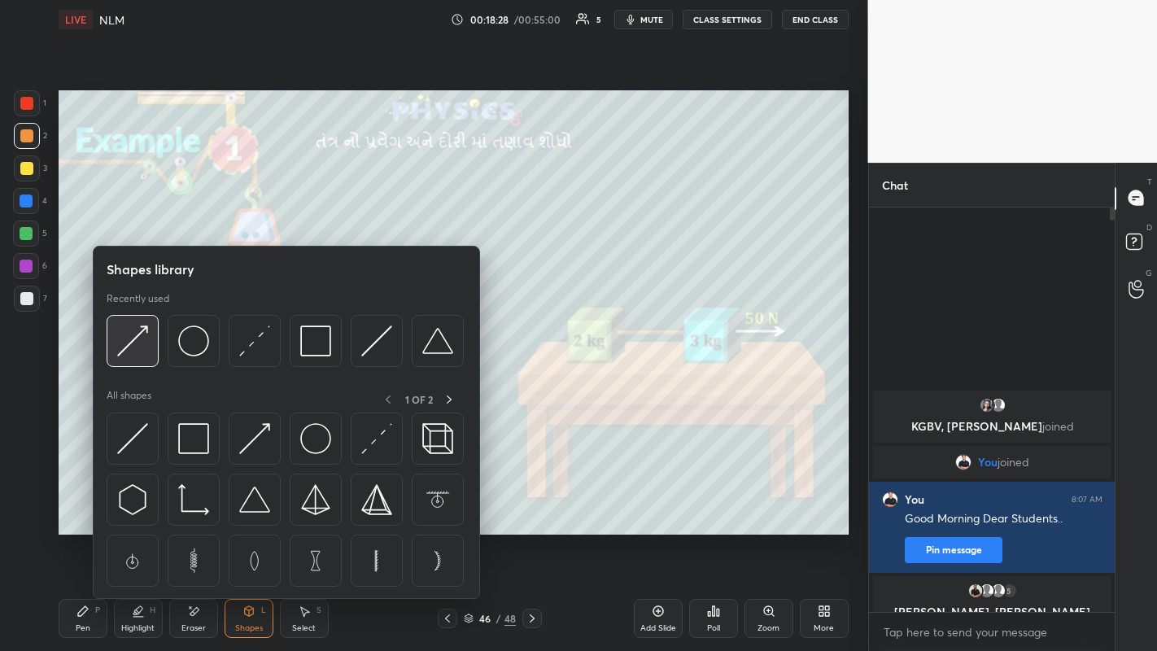
click at [146, 338] on img at bounding box center [132, 340] width 31 height 31
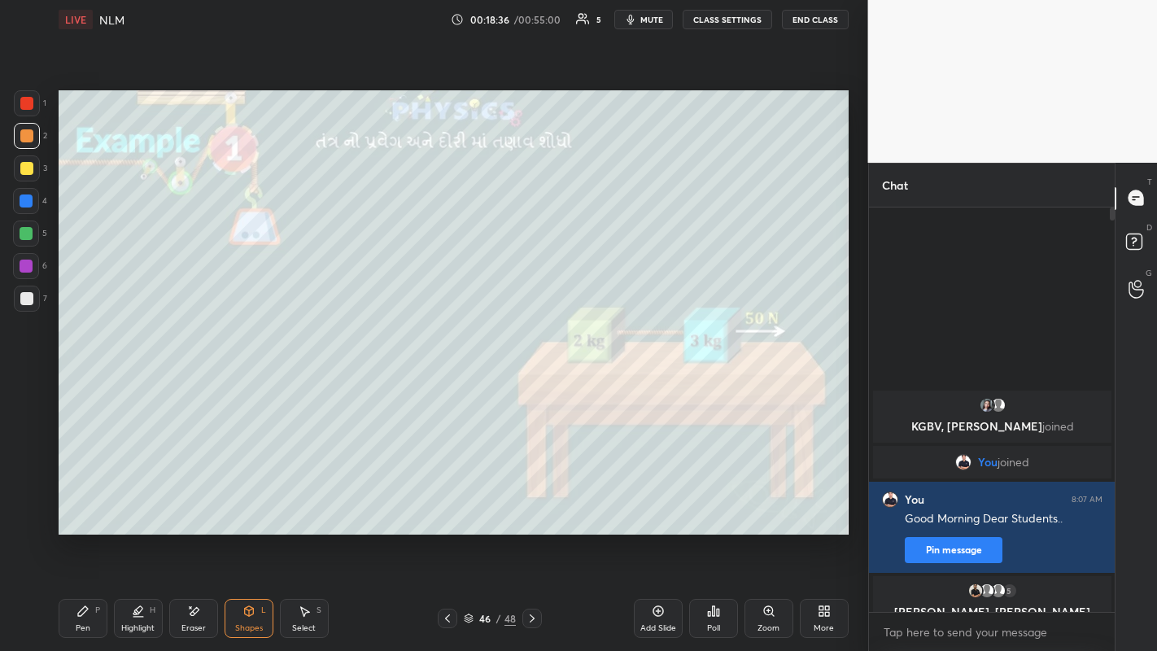
click at [93, 505] on div "Pen P" at bounding box center [83, 618] width 49 height 39
click at [26, 176] on div at bounding box center [27, 168] width 26 height 26
click at [28, 133] on div at bounding box center [26, 135] width 13 height 13
click at [531, 505] on icon at bounding box center [532, 618] width 13 height 13
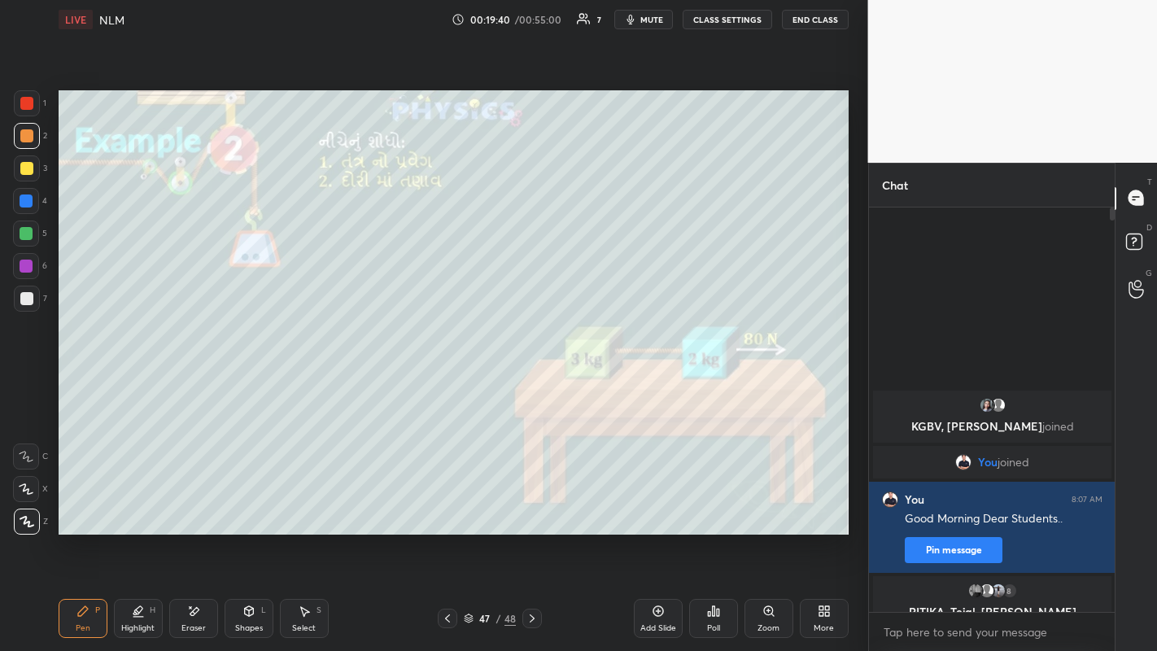
click at [28, 291] on div at bounding box center [27, 299] width 26 height 26
click at [248, 505] on div "Shapes L" at bounding box center [249, 618] width 49 height 39
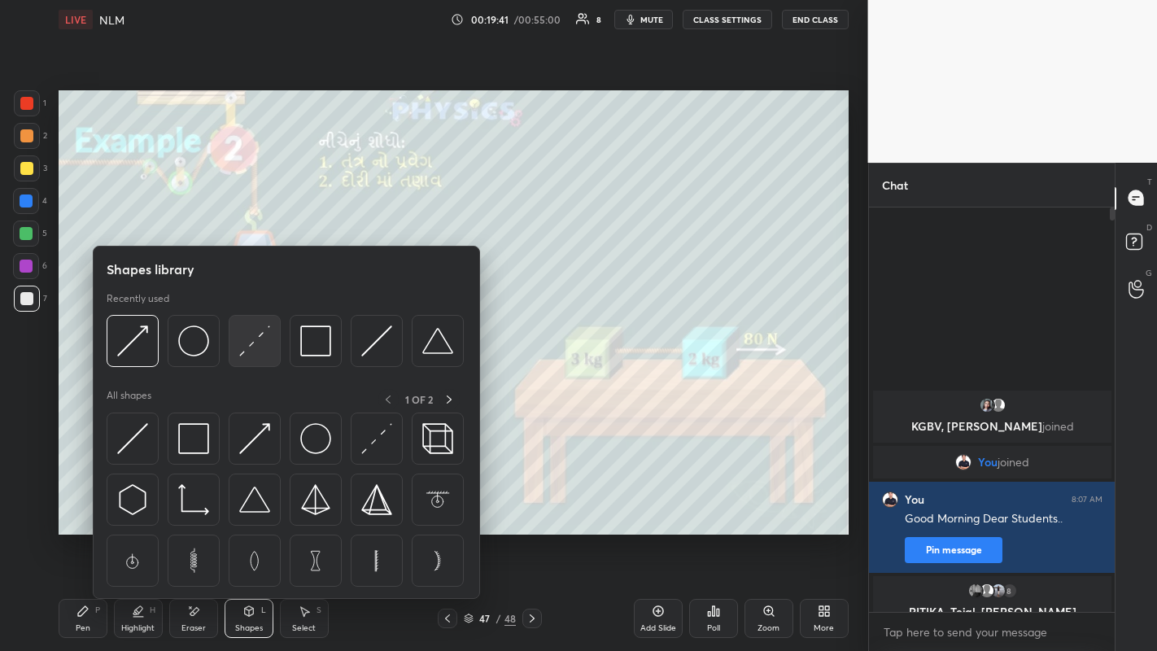
click at [250, 347] on img at bounding box center [254, 340] width 31 height 31
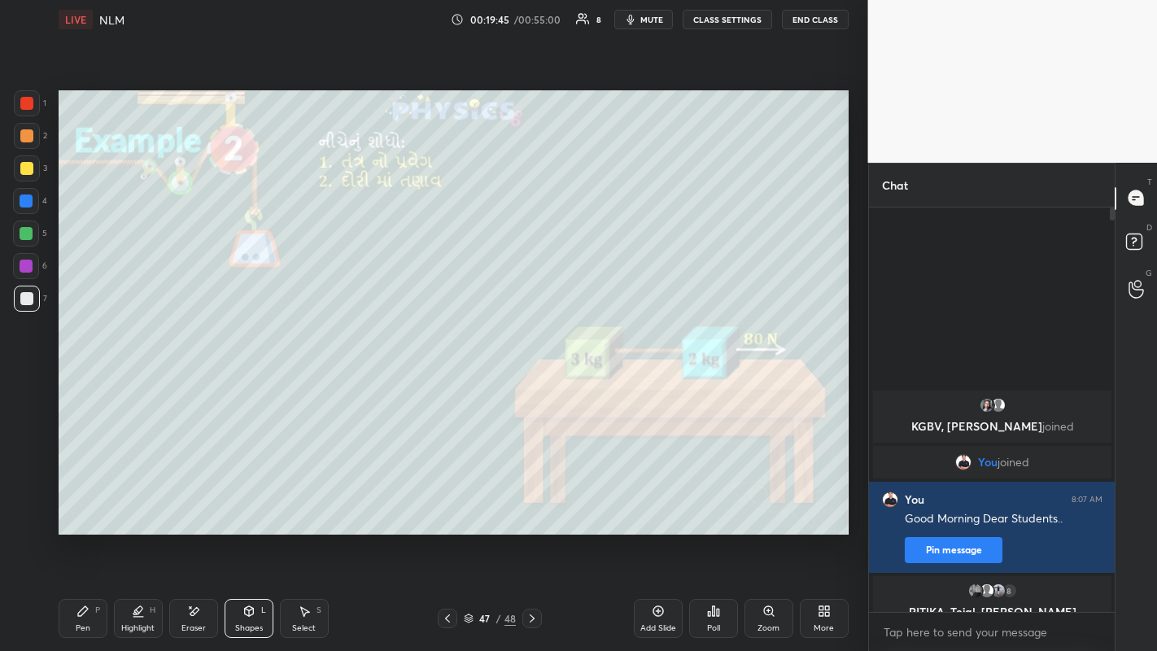
click at [70, 505] on div "Pen P" at bounding box center [83, 618] width 49 height 39
click at [20, 140] on div at bounding box center [27, 136] width 26 height 26
click at [706, 505] on div "Poll" at bounding box center [713, 618] width 49 height 39
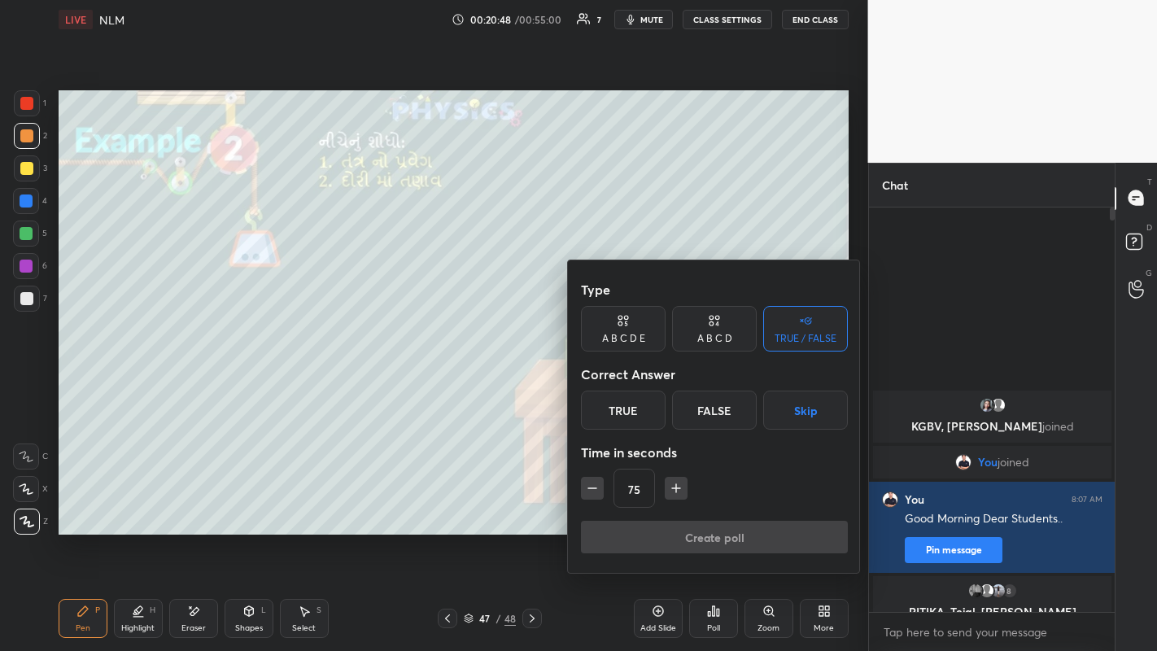
click at [710, 319] on icon at bounding box center [712, 318] width 4 height 4
click at [767, 411] on div "D" at bounding box center [769, 410] width 48 height 39
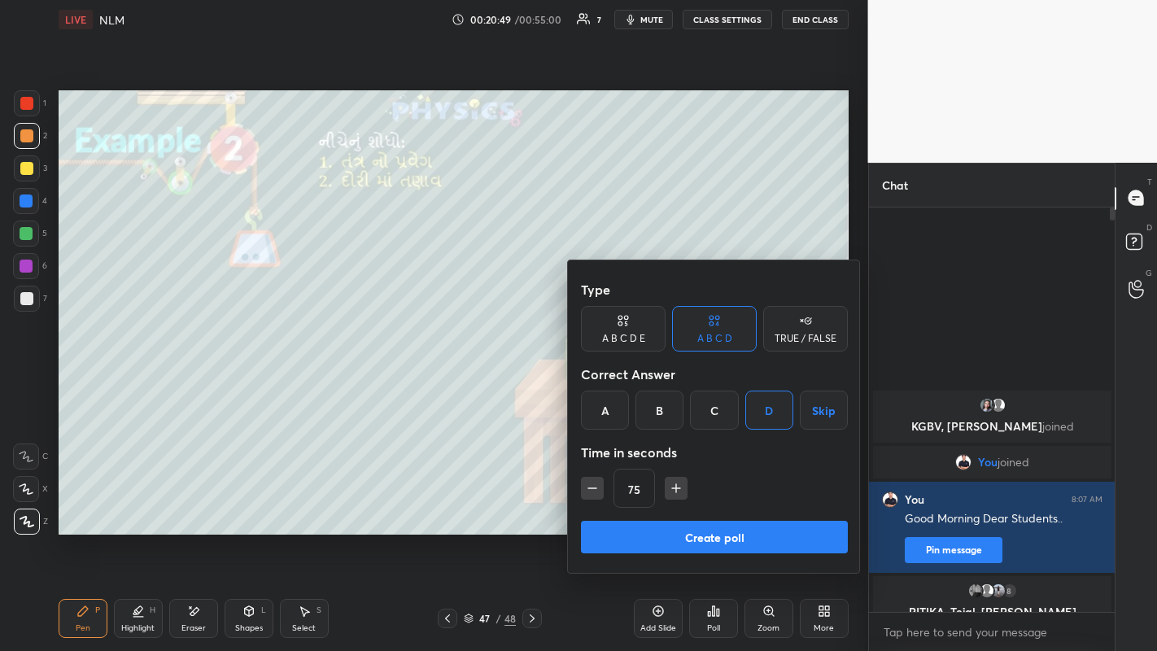
click at [722, 505] on button "Create poll" at bounding box center [714, 537] width 267 height 33
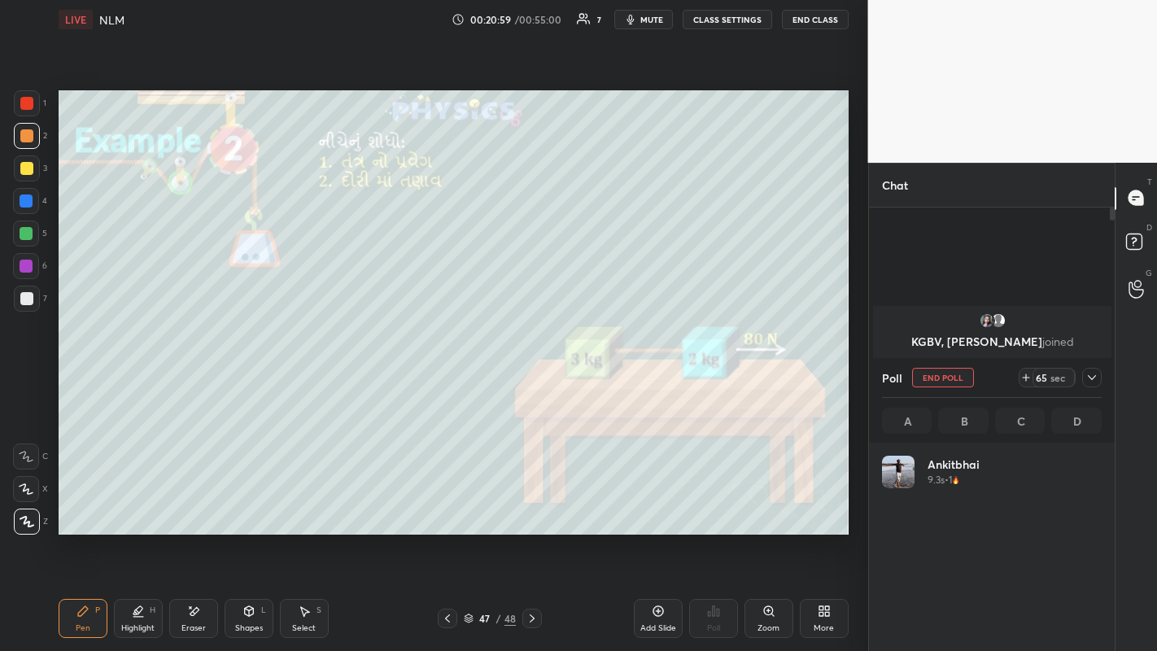
scroll to position [190, 215]
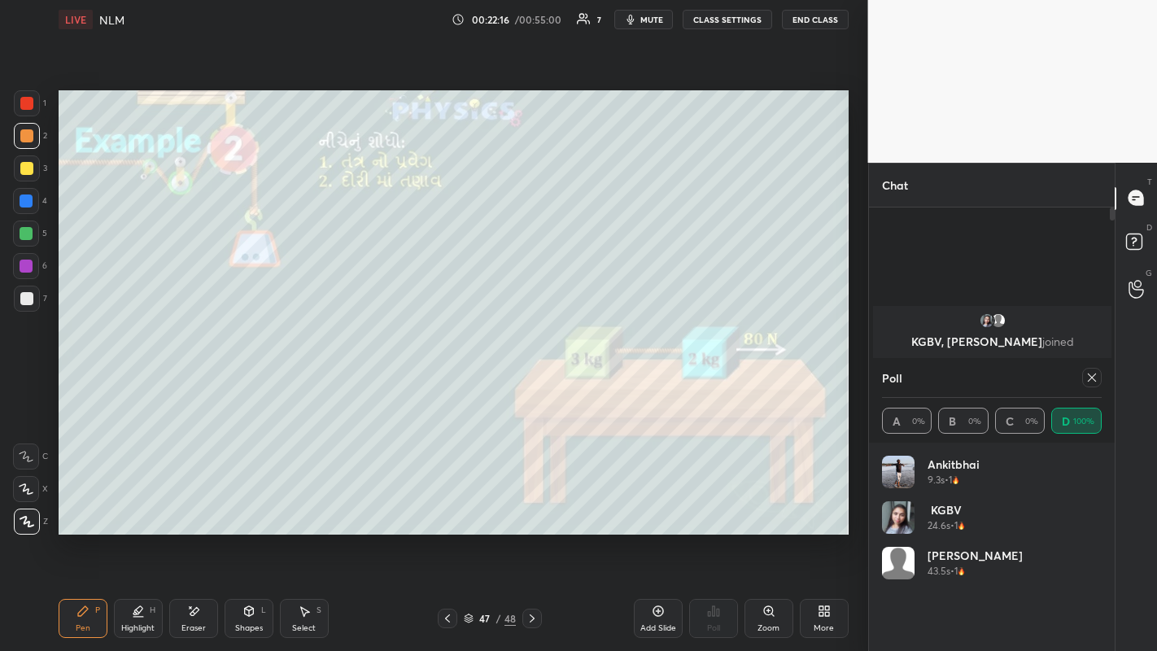
click at [1088, 380] on icon at bounding box center [1092, 377] width 13 height 13
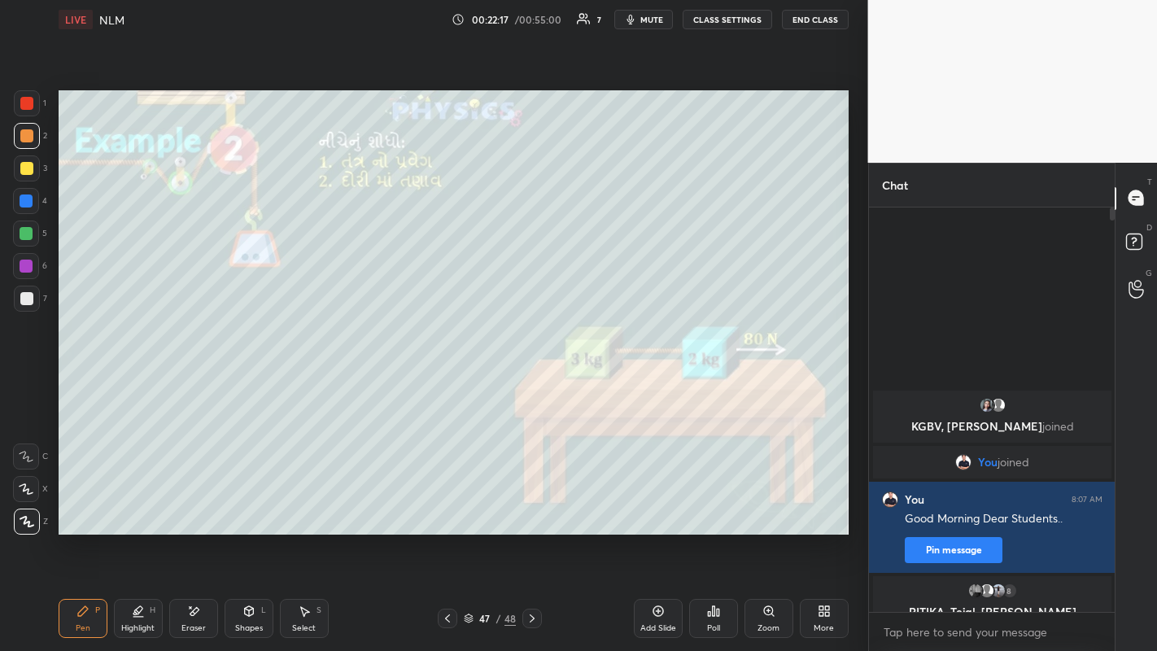
scroll to position [439, 241]
click at [33, 168] on div at bounding box center [27, 168] width 26 height 26
click at [24, 295] on div at bounding box center [26, 298] width 13 height 13
click at [25, 146] on div at bounding box center [27, 136] width 26 height 26
click at [531, 505] on icon at bounding box center [532, 618] width 13 height 13
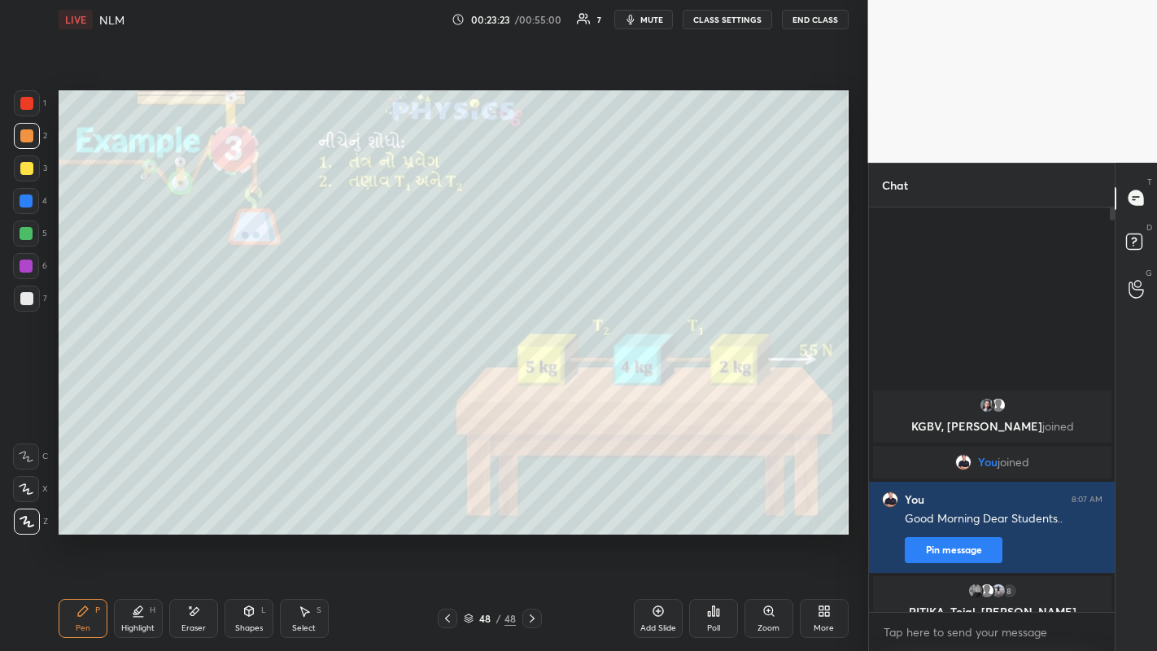
click at [31, 299] on div at bounding box center [26, 298] width 13 height 13
click at [255, 505] on div "Shapes L" at bounding box center [249, 618] width 49 height 39
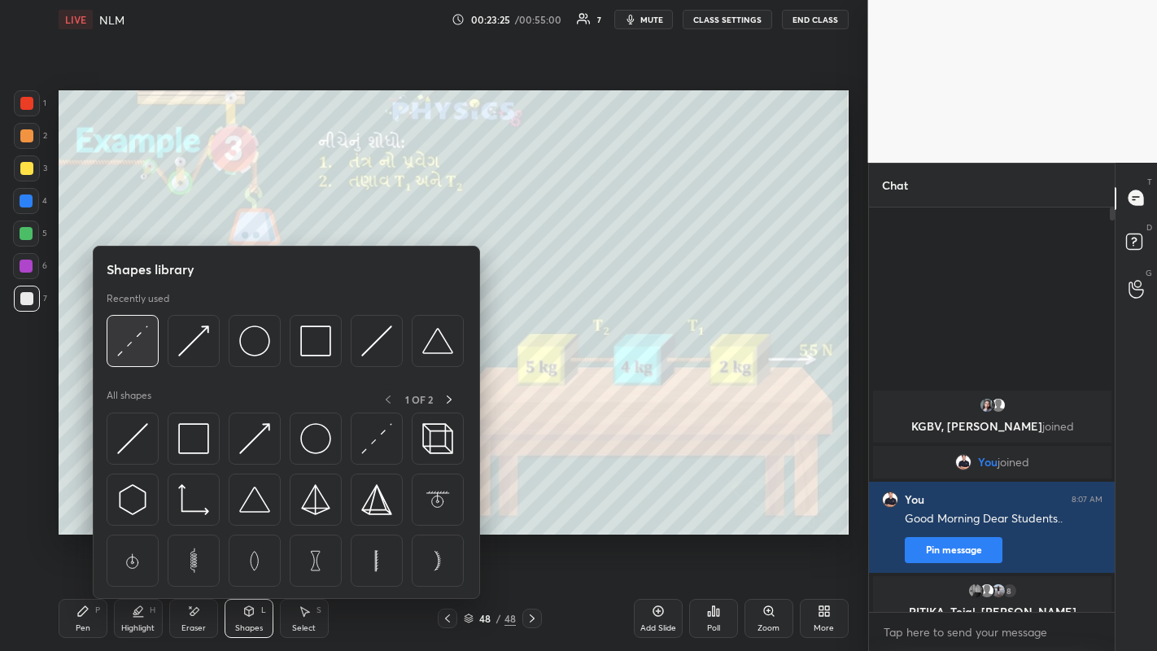
click at [141, 348] on img at bounding box center [132, 340] width 31 height 31
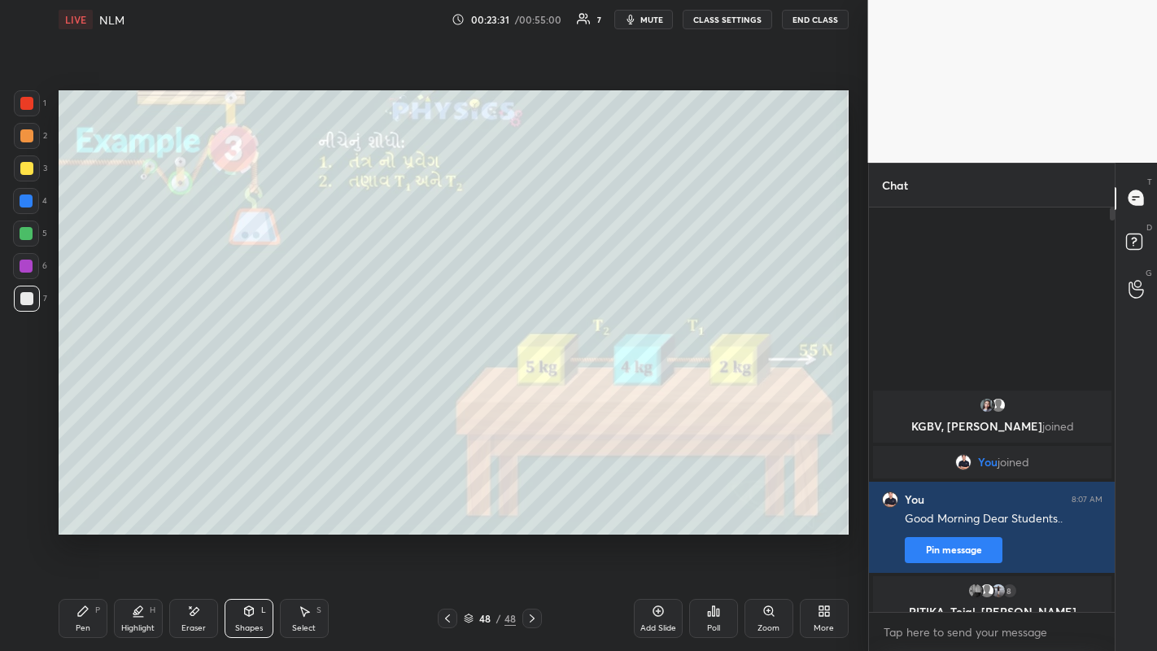
click at [80, 505] on div "Pen" at bounding box center [83, 628] width 15 height 8
click at [26, 165] on div at bounding box center [26, 168] width 13 height 13
click at [719, 505] on div "Poll" at bounding box center [713, 618] width 49 height 39
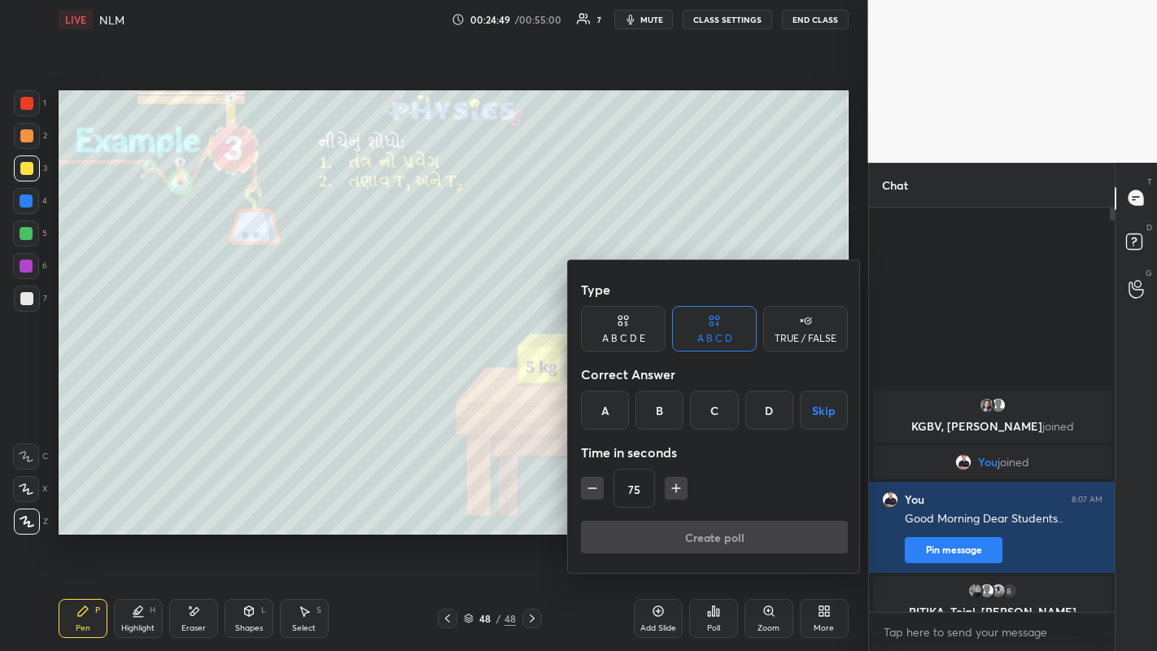
click at [663, 411] on div "B" at bounding box center [660, 410] width 48 height 39
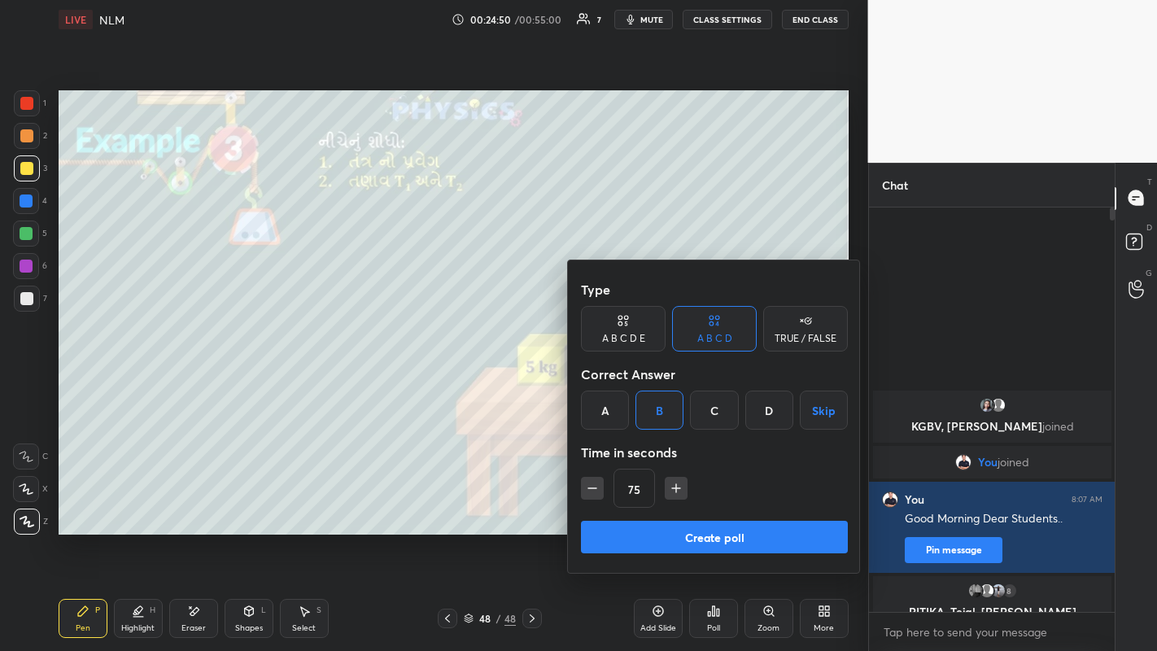
click at [716, 505] on button "Create poll" at bounding box center [714, 537] width 267 height 33
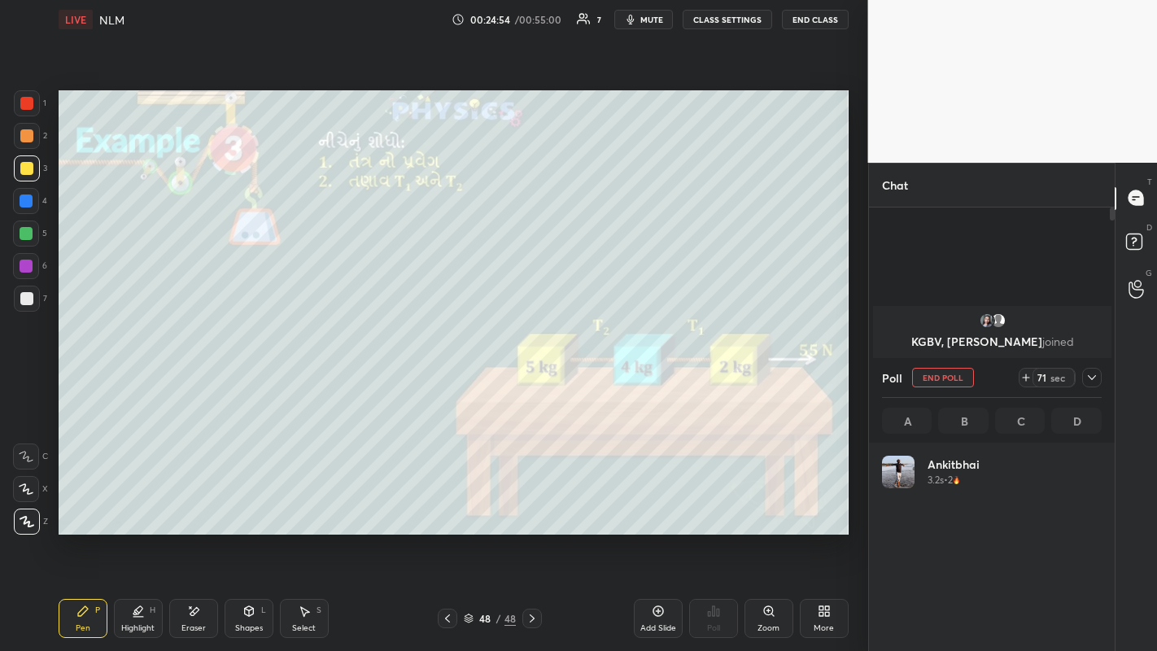
scroll to position [190, 215]
click at [1091, 378] on icon at bounding box center [1092, 377] width 13 height 13
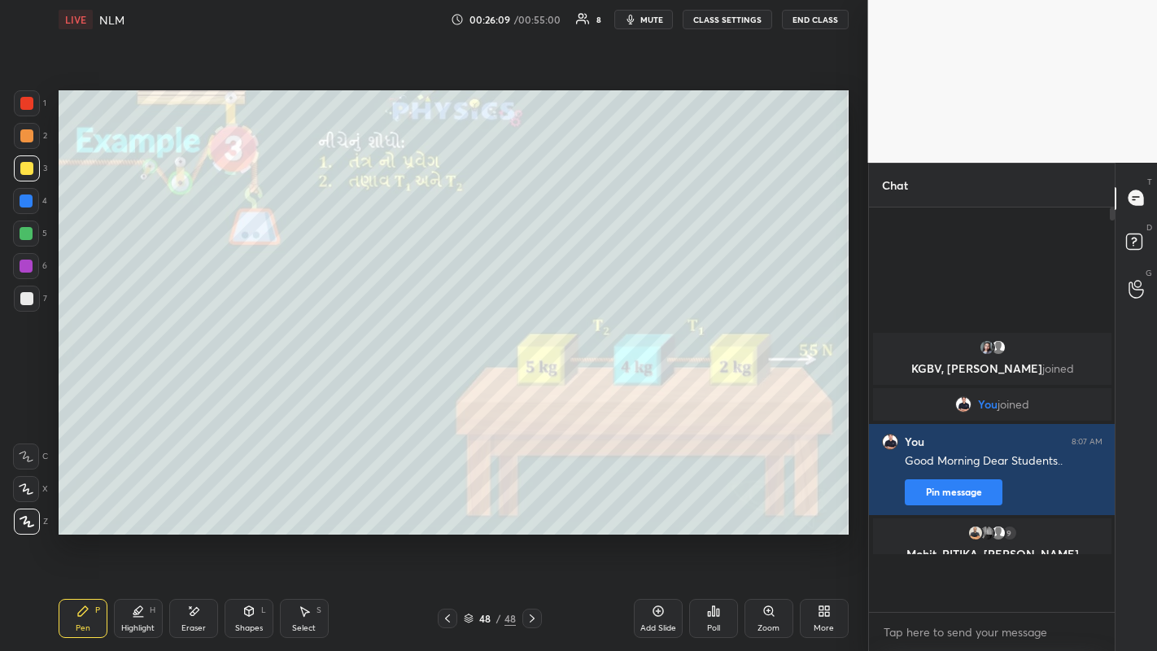
scroll to position [439, 241]
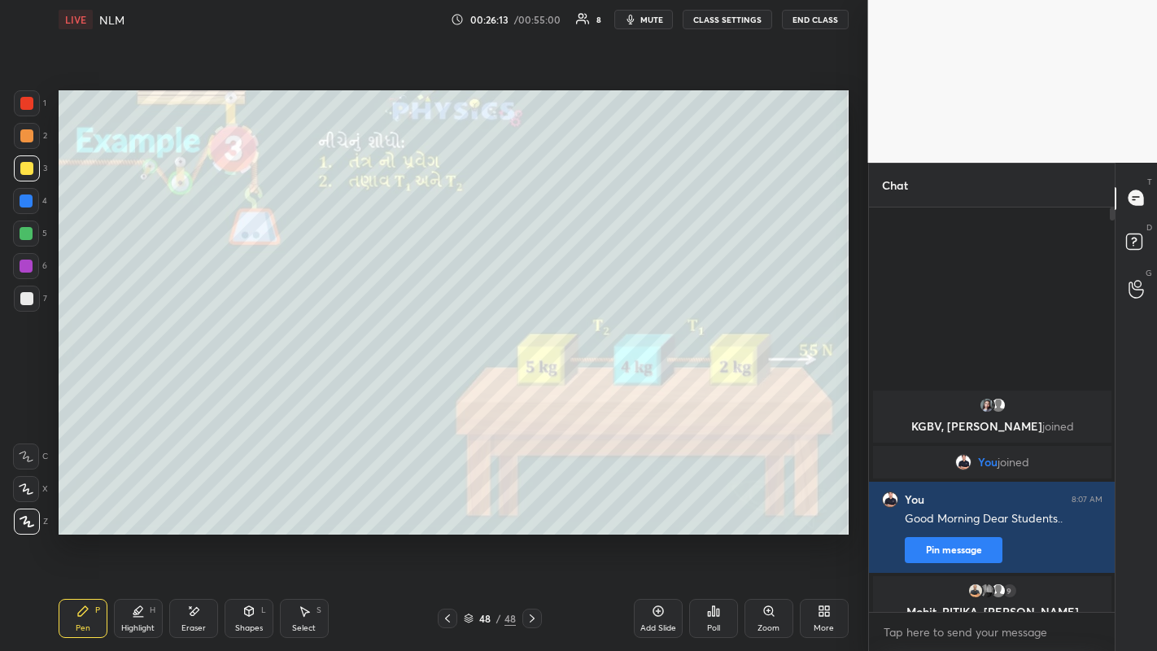
click at [18, 136] on div at bounding box center [27, 136] width 26 height 26
click at [256, 505] on div "Shapes L" at bounding box center [249, 618] width 49 height 39
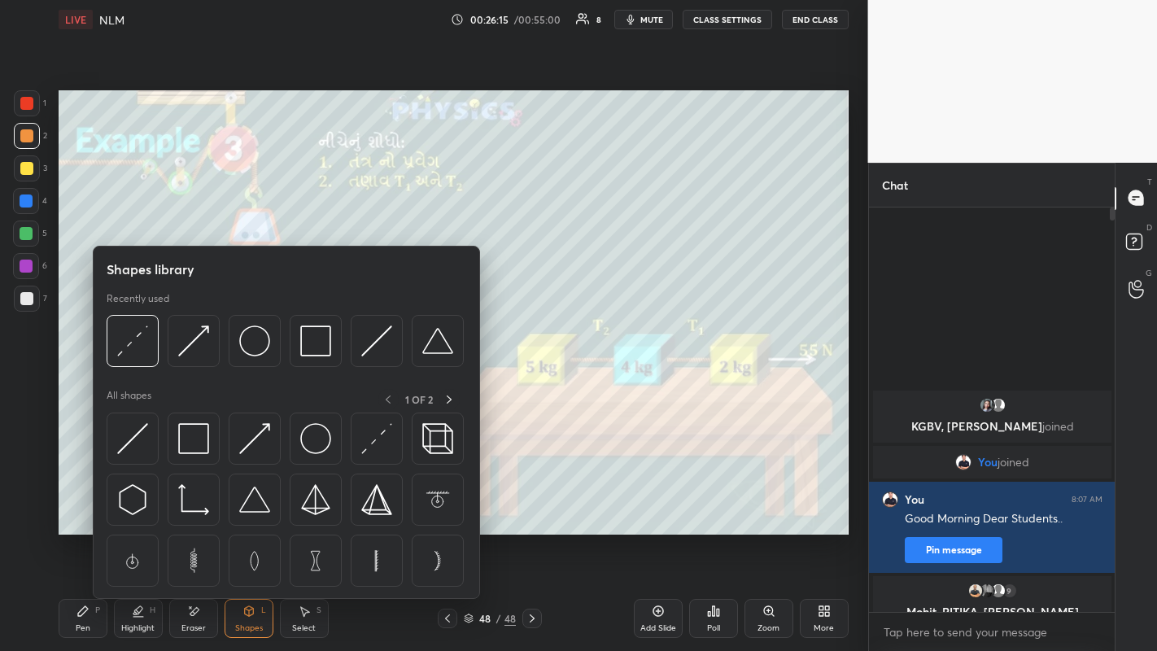
click at [310, 346] on img at bounding box center [315, 340] width 31 height 31
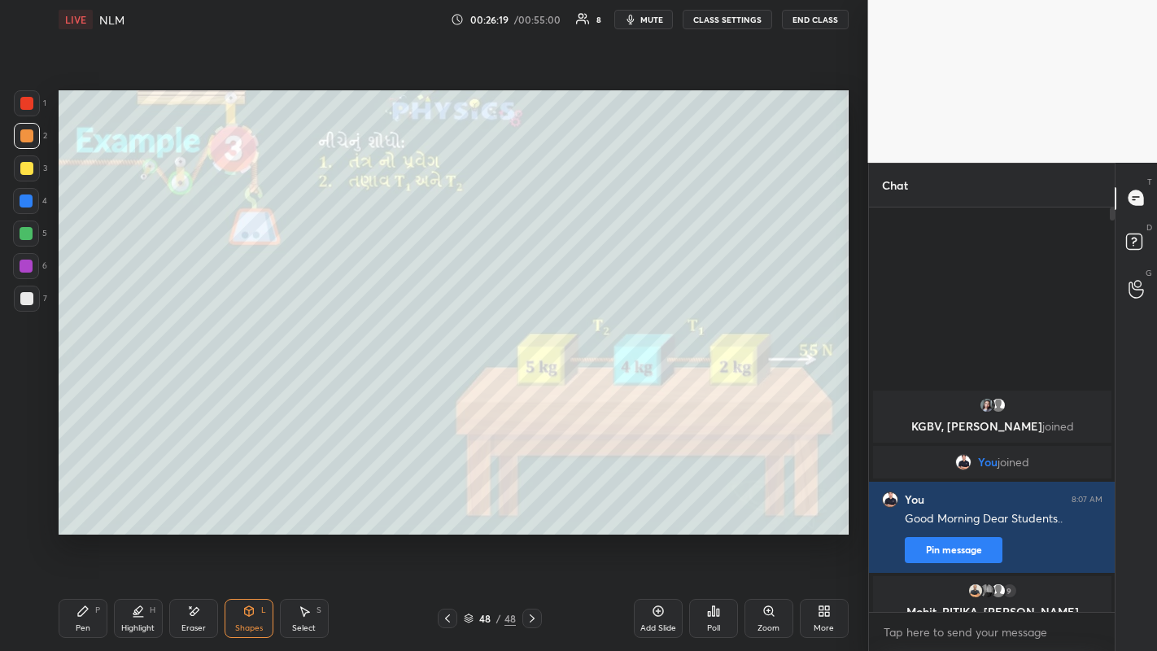
click at [81, 505] on div "Pen" at bounding box center [83, 628] width 15 height 8
click at [25, 171] on div at bounding box center [26, 168] width 13 height 13
click at [28, 141] on div at bounding box center [26, 135] width 13 height 13
click at [26, 297] on div at bounding box center [26, 298] width 13 height 13
click at [250, 505] on div "Shapes L" at bounding box center [249, 618] width 49 height 39
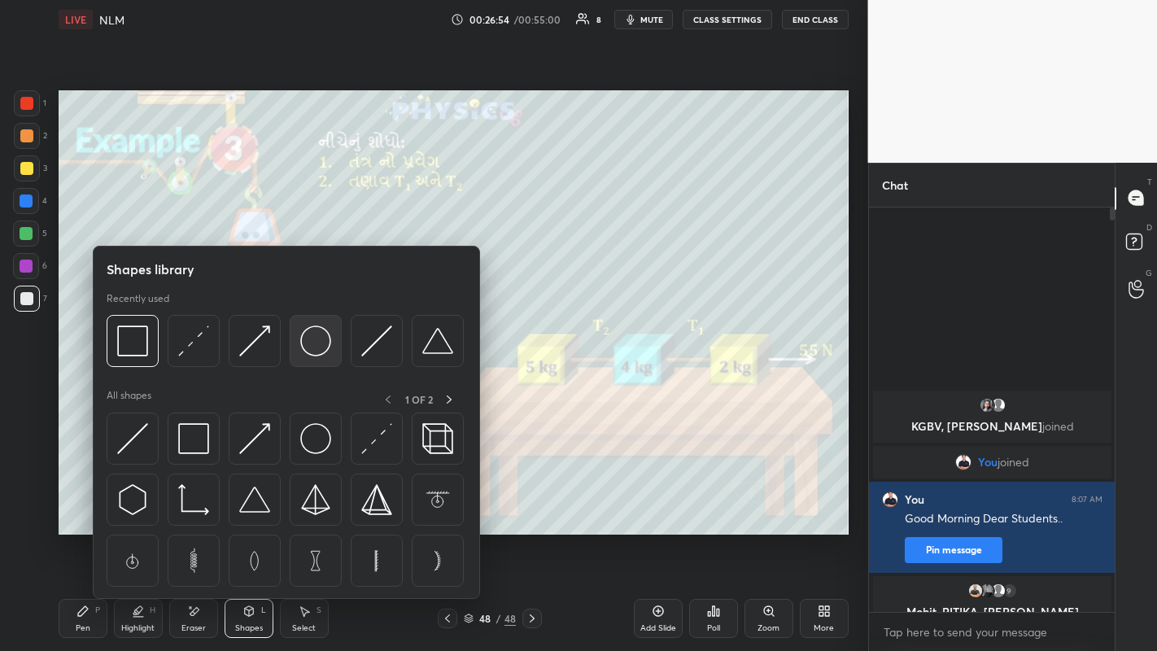
click at [317, 343] on img at bounding box center [315, 340] width 31 height 31
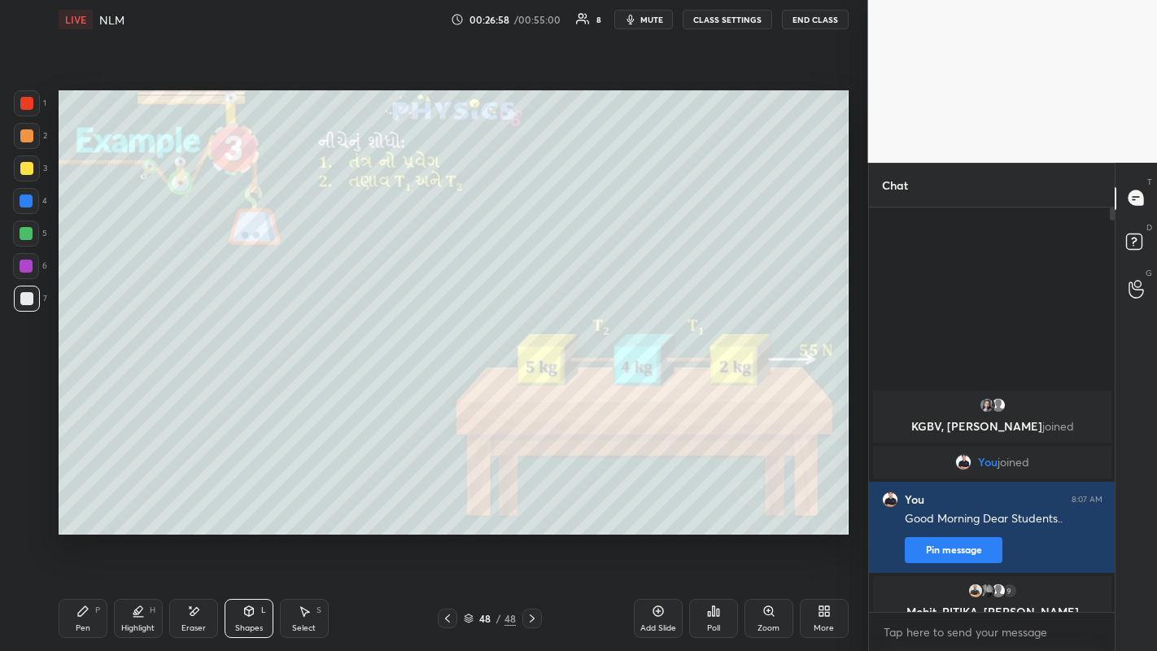
click at [138, 505] on div "Highlight" at bounding box center [137, 628] width 33 height 8
click at [83, 505] on div "Pen" at bounding box center [83, 628] width 15 height 8
click at [27, 146] on div at bounding box center [27, 136] width 26 height 26
click at [258, 505] on div "Shapes L" at bounding box center [249, 618] width 49 height 39
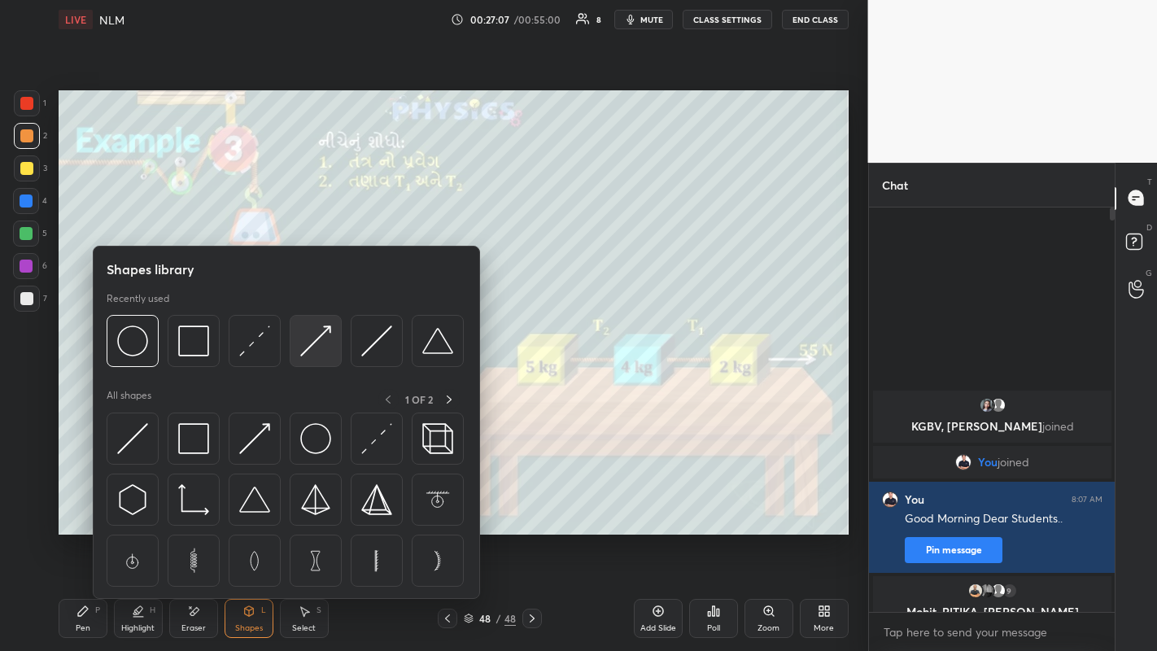
click at [318, 342] on img at bounding box center [315, 340] width 31 height 31
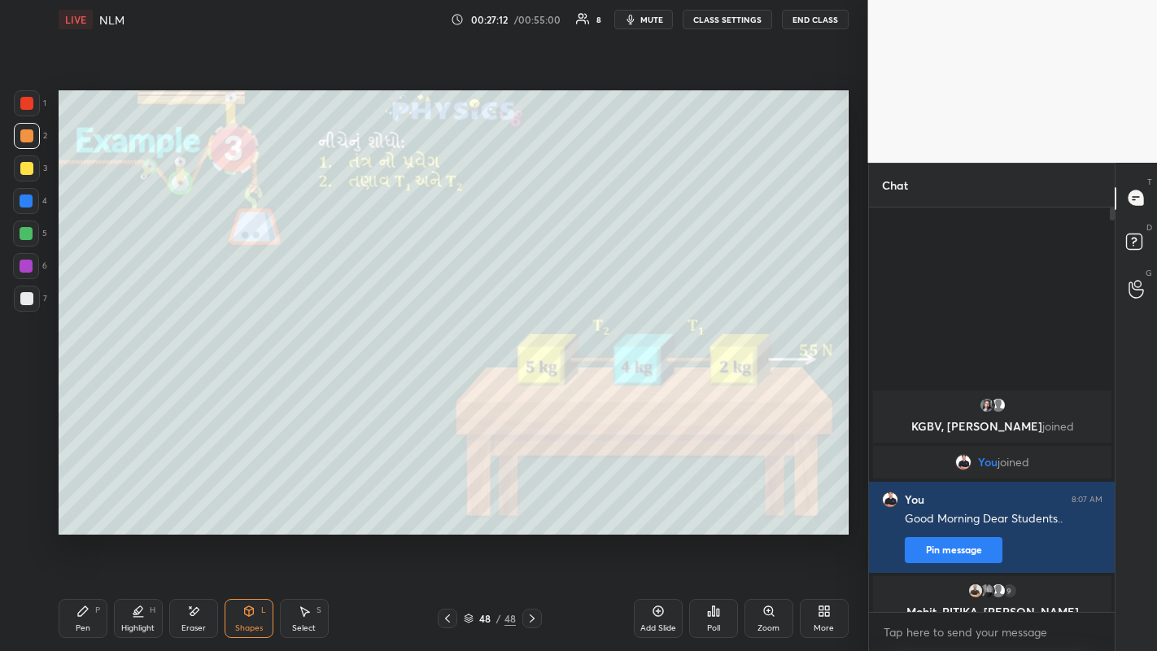
click at [83, 505] on div "Pen" at bounding box center [83, 628] width 15 height 8
click at [30, 168] on div at bounding box center [26, 168] width 13 height 13
click at [27, 131] on div at bounding box center [26, 135] width 13 height 13
click at [653, 505] on icon at bounding box center [658, 611] width 11 height 11
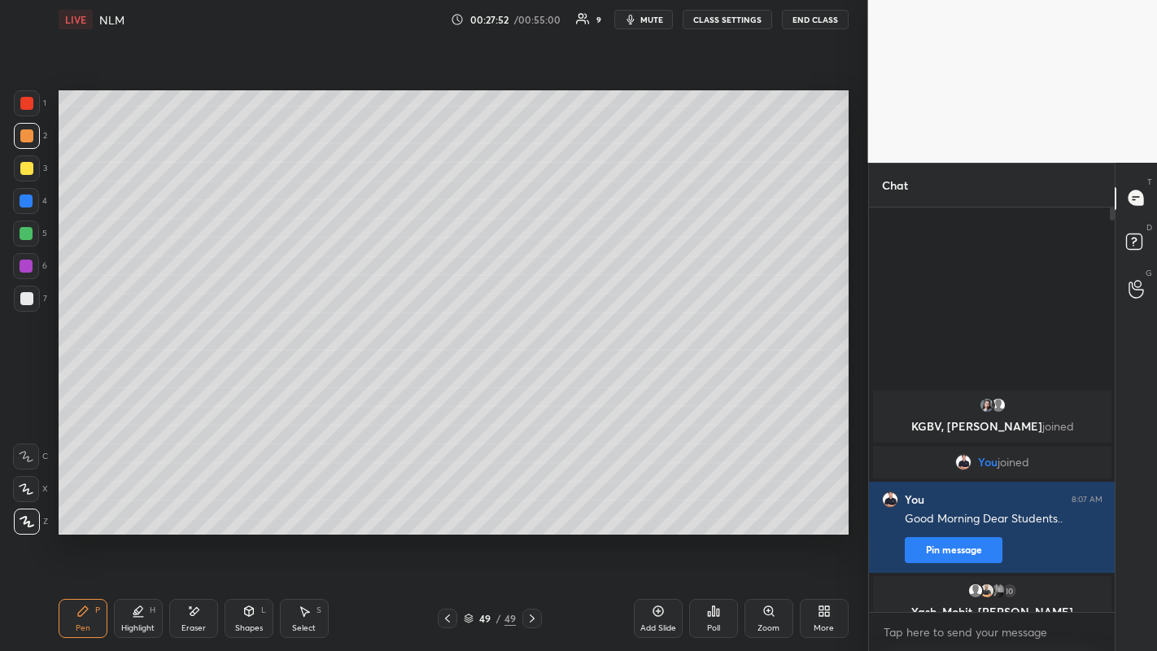
click at [253, 505] on div "Shapes" at bounding box center [249, 628] width 28 height 8
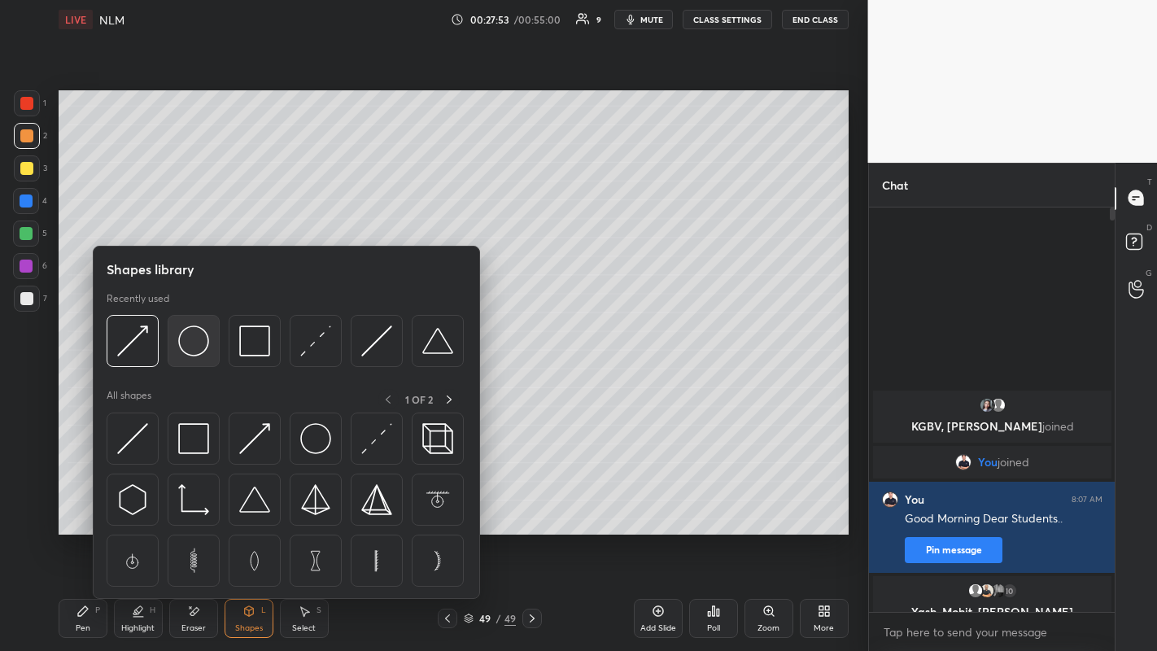
click at [194, 352] on img at bounding box center [193, 340] width 31 height 31
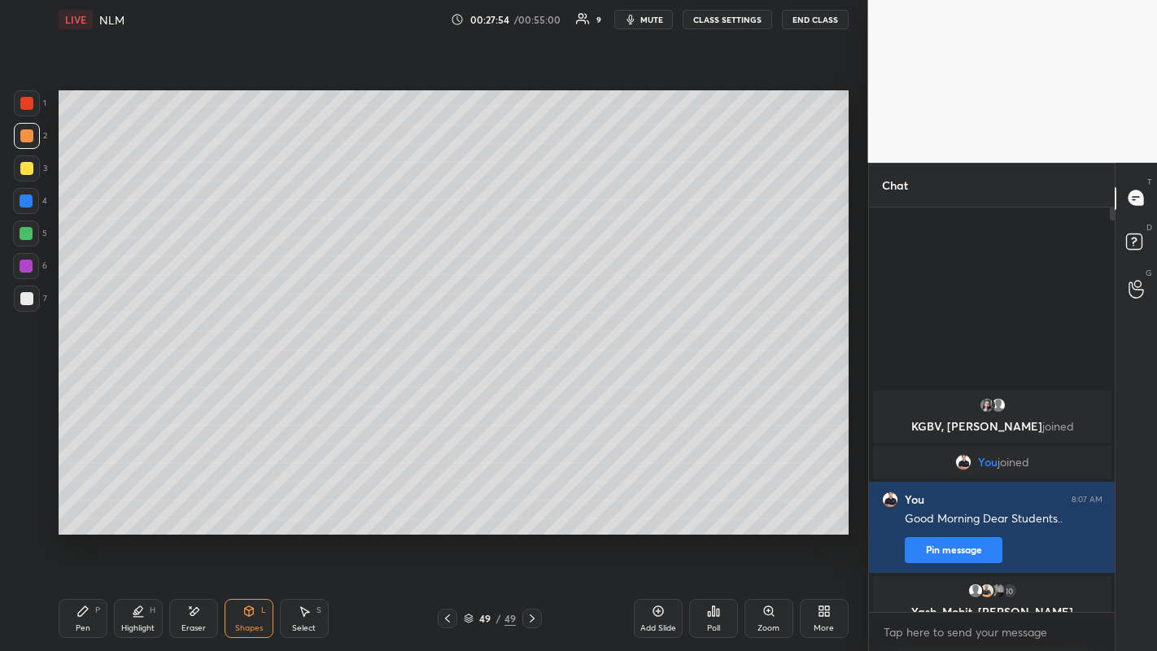
click at [26, 303] on div at bounding box center [26, 298] width 13 height 13
click at [190, 505] on div "Eraser" at bounding box center [193, 618] width 49 height 39
click at [249, 505] on div "Shapes L" at bounding box center [249, 618] width 49 height 39
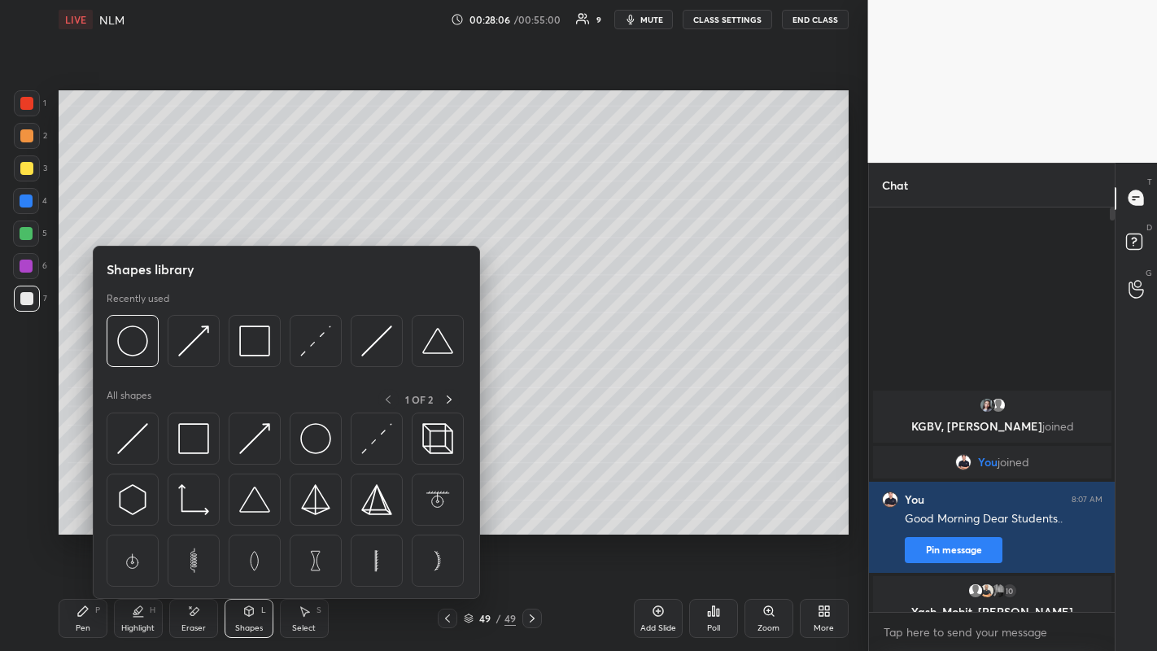
click at [309, 358] on div at bounding box center [316, 341] width 52 height 52
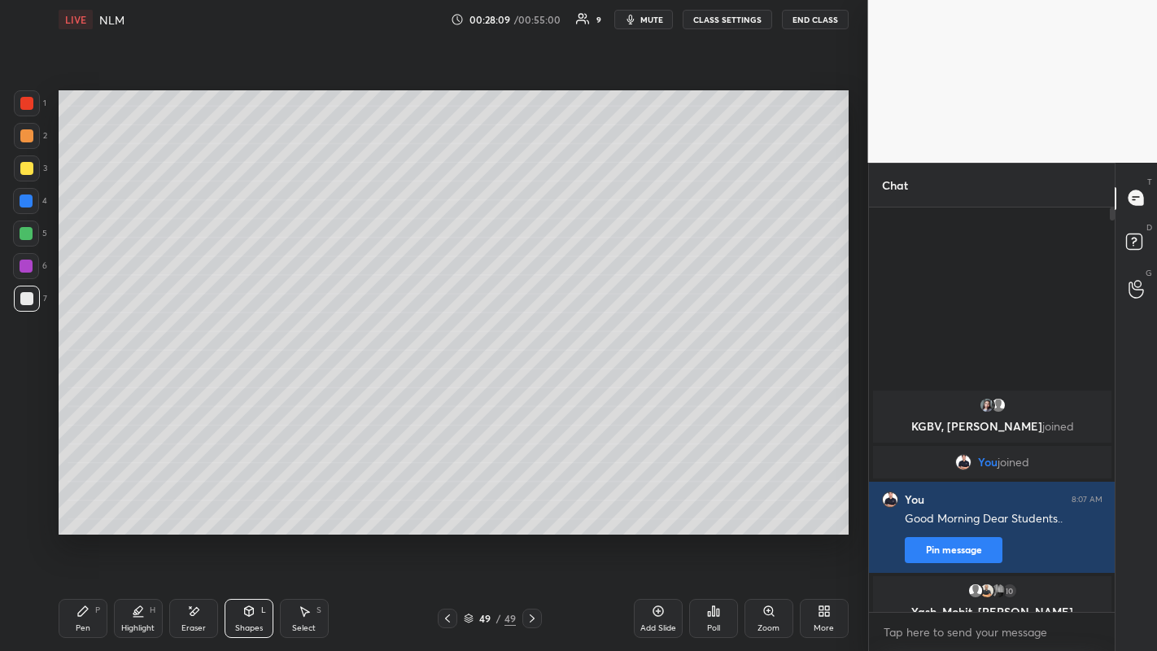
click at [146, 505] on div "Highlight H" at bounding box center [138, 618] width 49 height 39
click at [93, 505] on div "Pen P" at bounding box center [83, 618] width 49 height 39
click at [27, 167] on div at bounding box center [26, 168] width 13 height 13
click at [448, 505] on div at bounding box center [448, 619] width 20 height 20
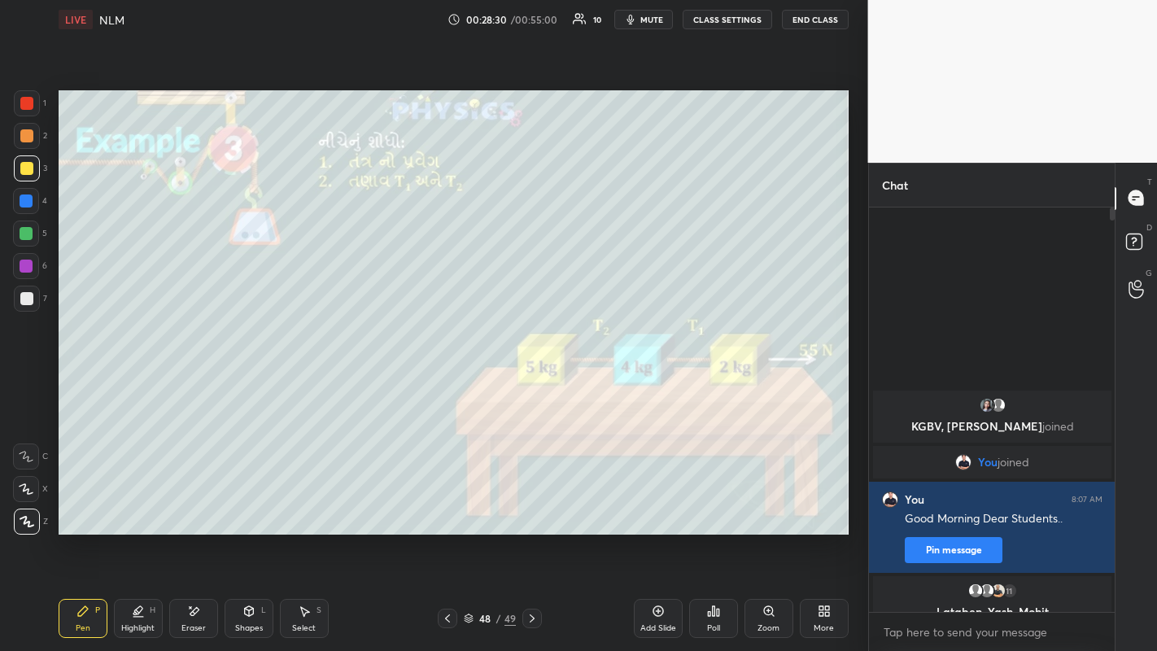
click at [531, 505] on icon at bounding box center [532, 618] width 13 height 13
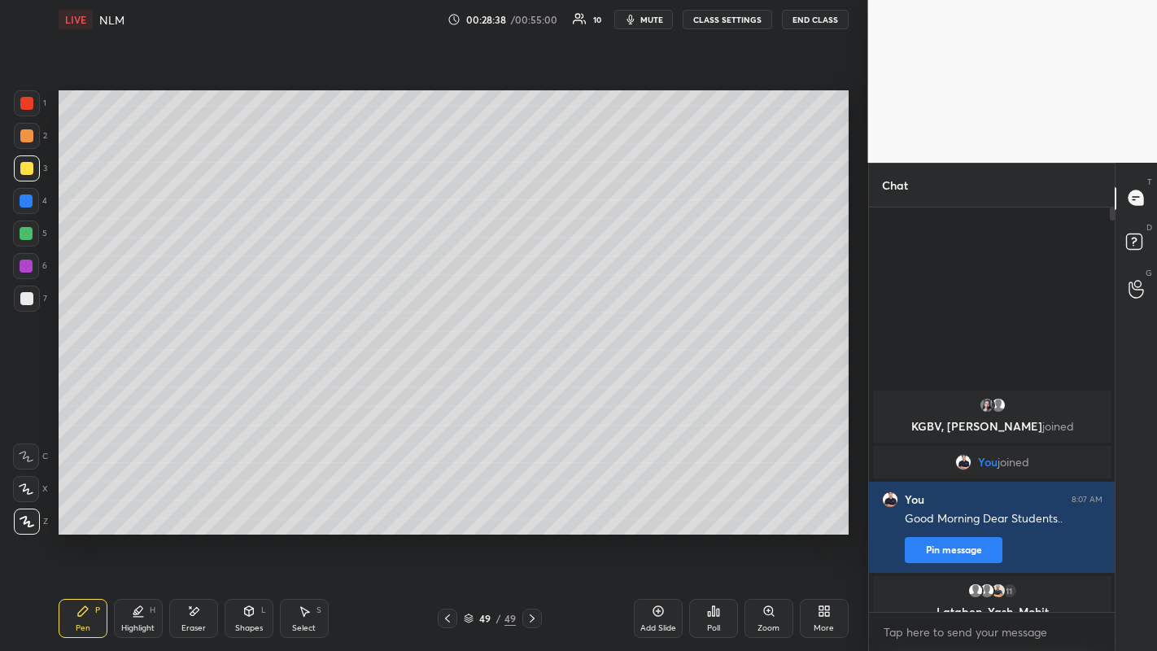
click at [252, 505] on div "Shapes" at bounding box center [249, 628] width 28 height 8
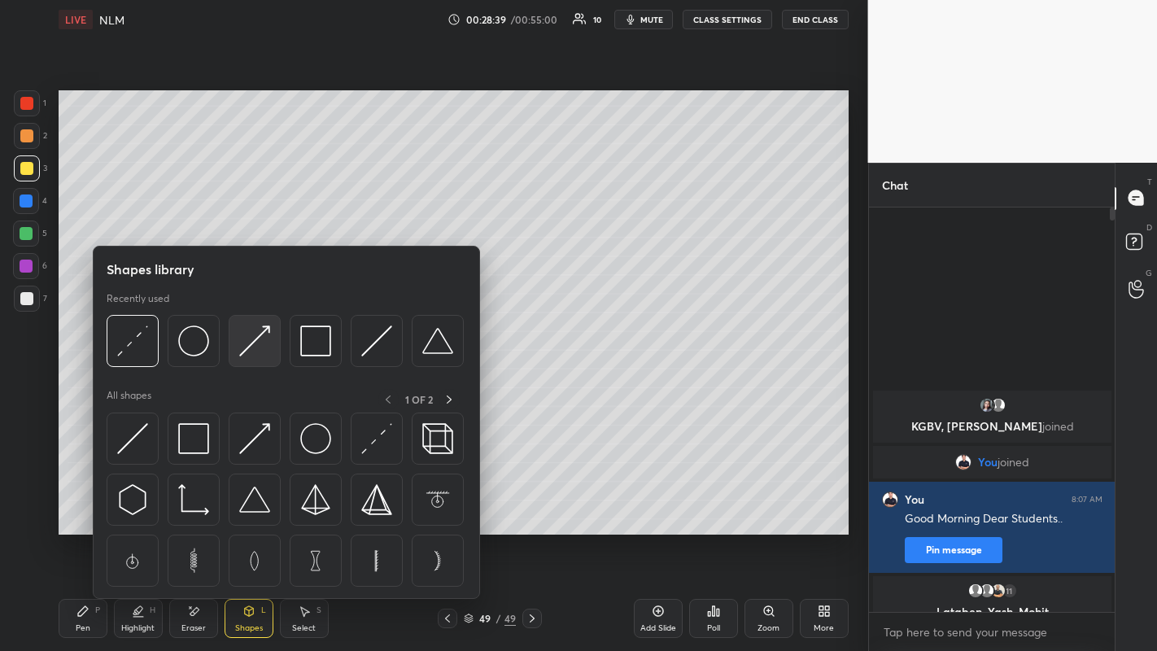
click at [250, 349] on img at bounding box center [254, 340] width 31 height 31
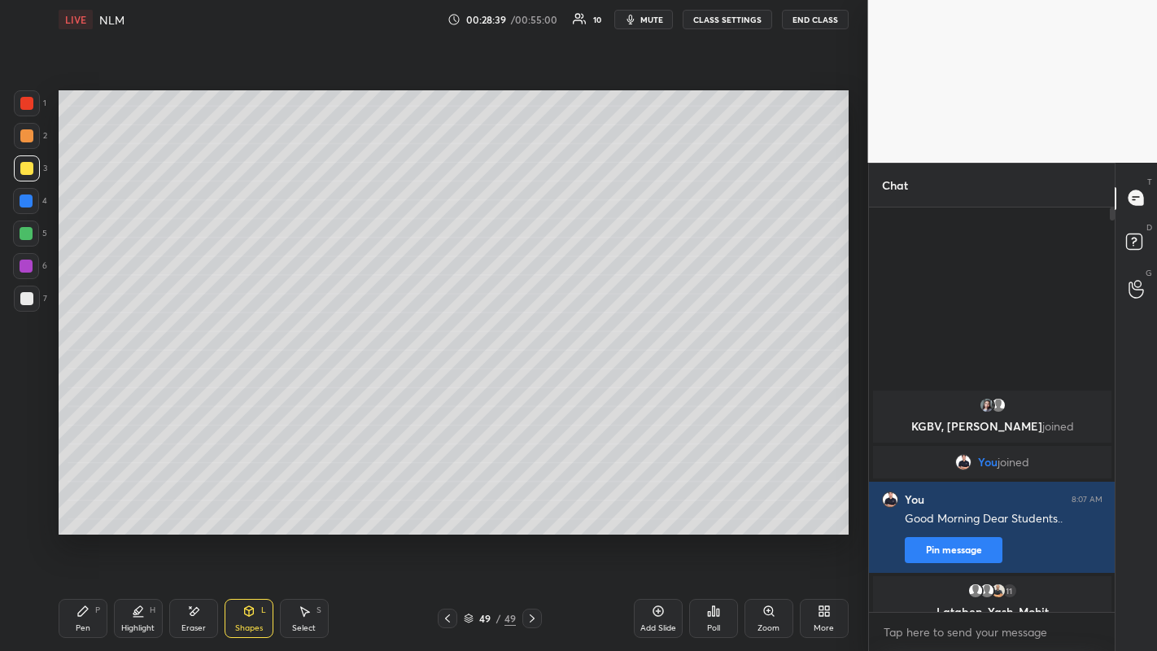
click at [24, 142] on div at bounding box center [26, 135] width 13 height 13
click at [87, 505] on div "Pen" at bounding box center [83, 628] width 15 height 8
click at [23, 174] on div at bounding box center [26, 168] width 13 height 13
click at [445, 505] on icon at bounding box center [447, 618] width 13 height 13
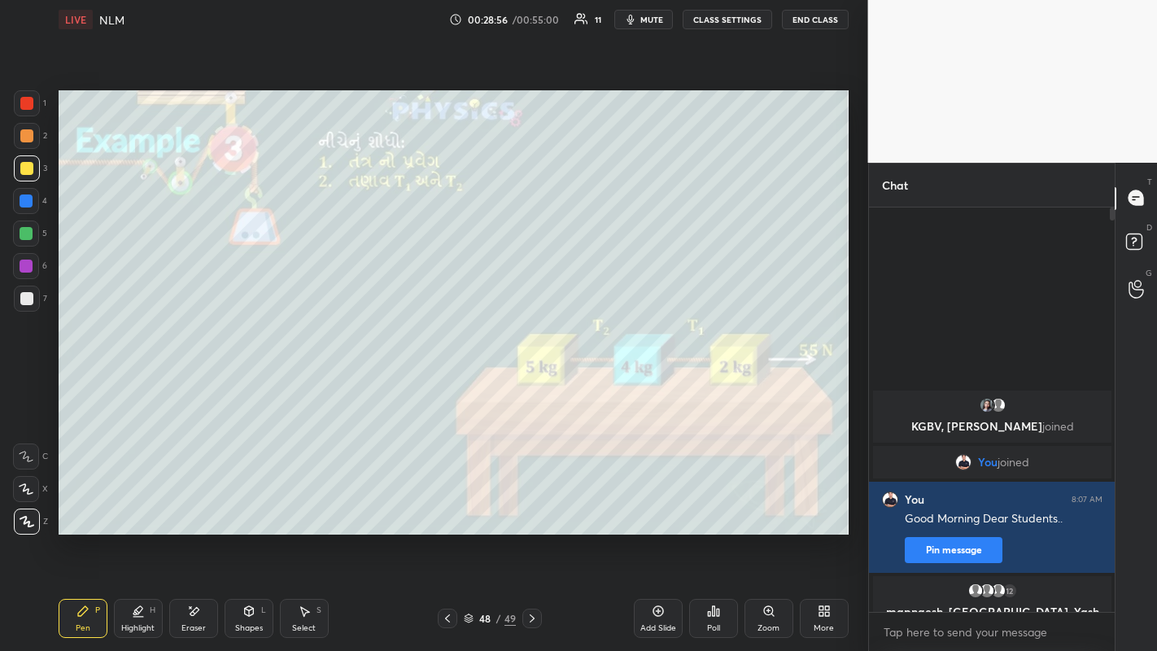
click at [531, 505] on icon at bounding box center [532, 618] width 13 height 13
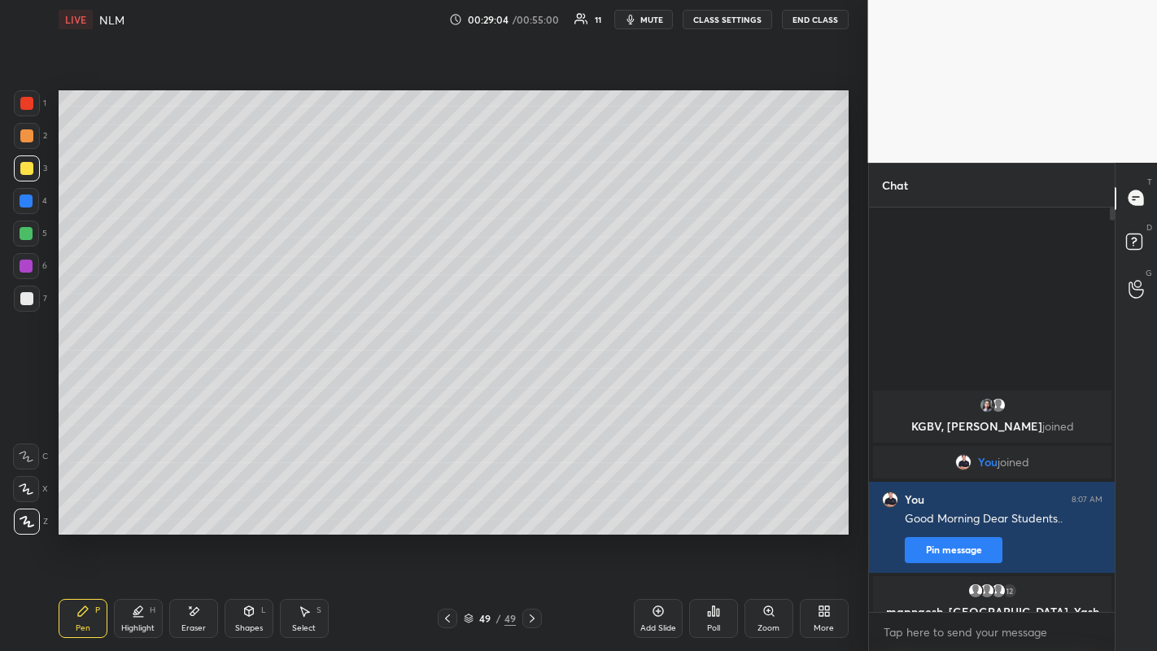
click at [445, 505] on icon at bounding box center [447, 618] width 13 height 13
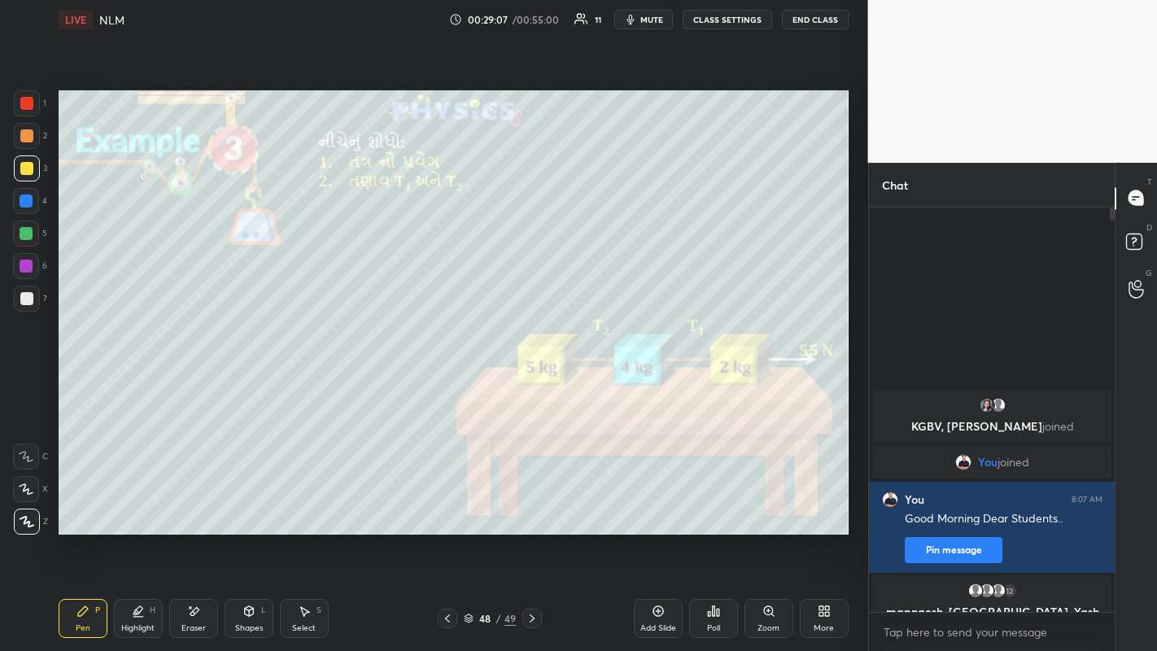
click at [532, 505] on icon at bounding box center [532, 618] width 13 height 13
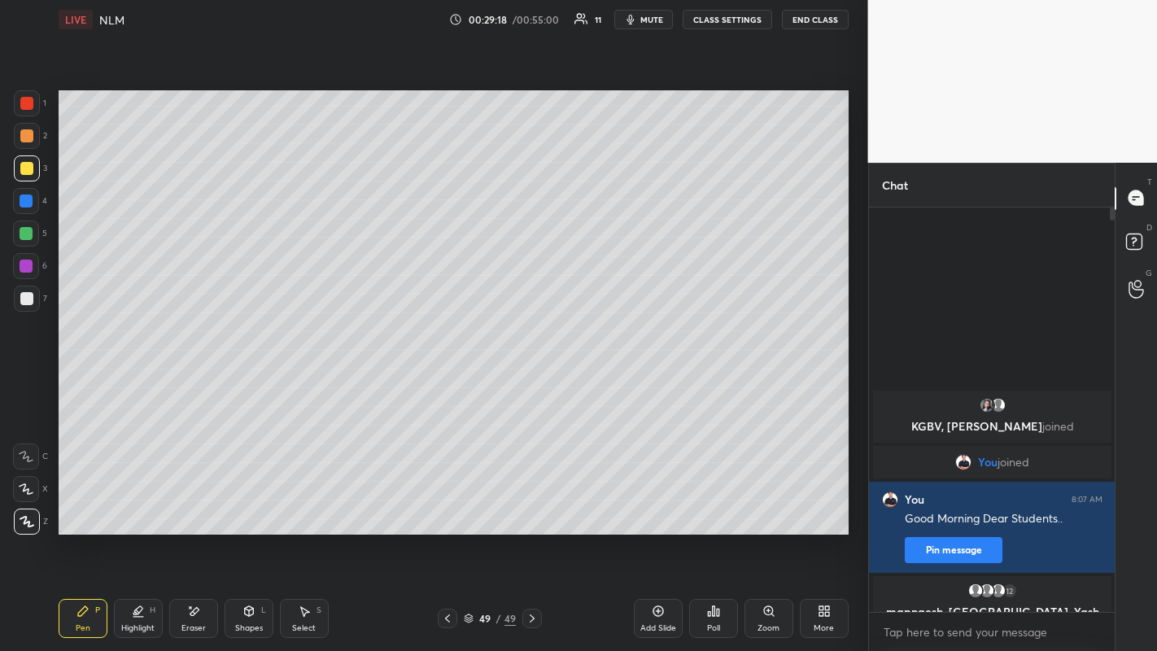
click at [26, 134] on div at bounding box center [26, 135] width 13 height 13
click at [445, 505] on div at bounding box center [448, 619] width 20 height 20
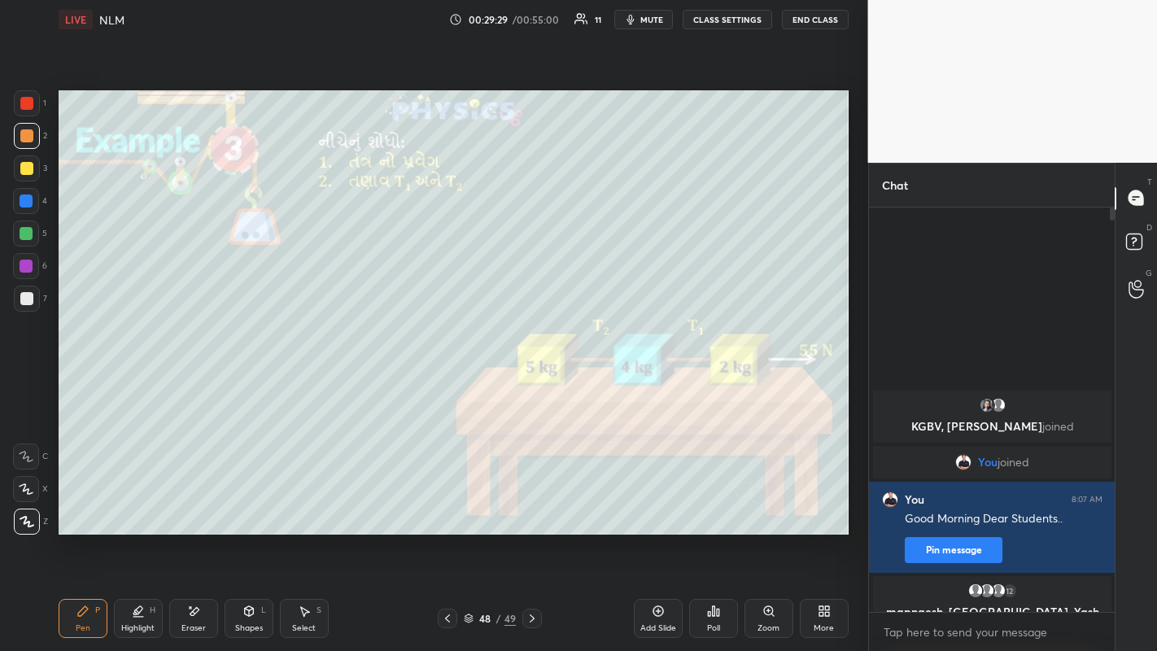
click at [534, 505] on icon at bounding box center [532, 618] width 13 height 13
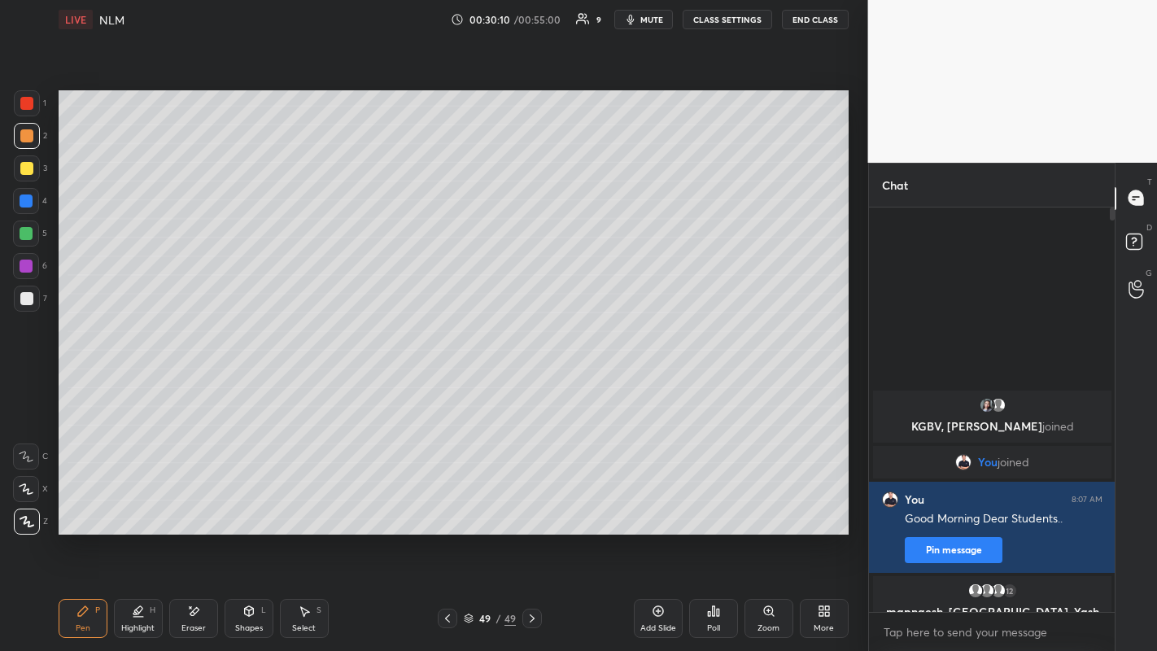
click at [448, 505] on icon at bounding box center [447, 618] width 13 height 13
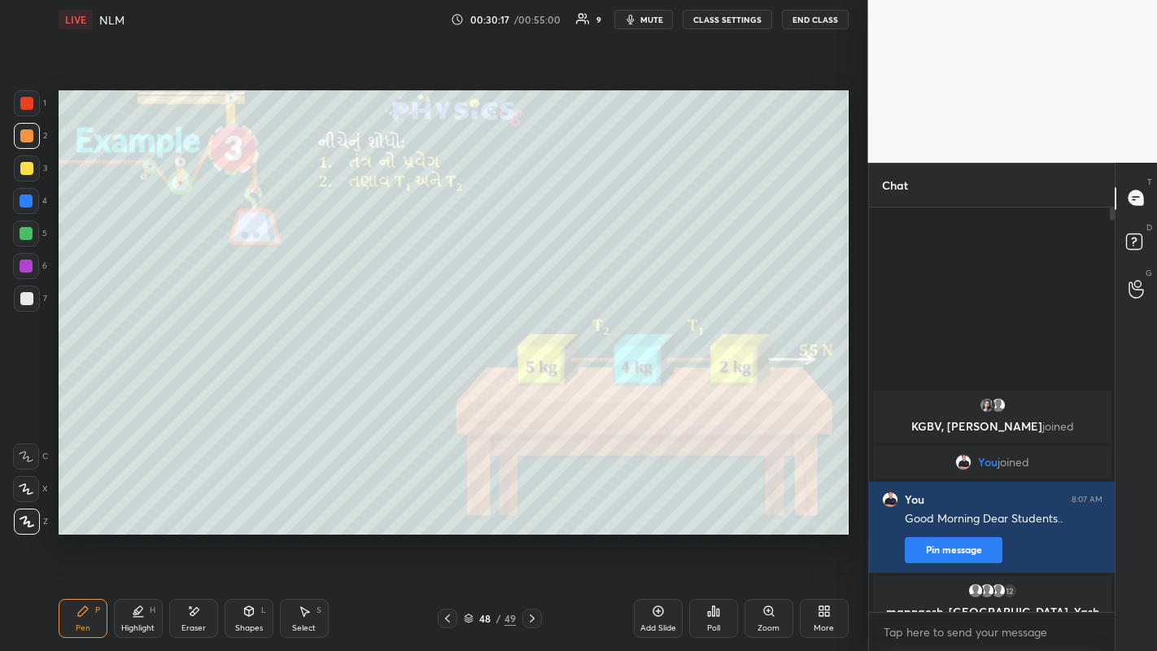
click at [534, 505] on icon at bounding box center [532, 618] width 5 height 8
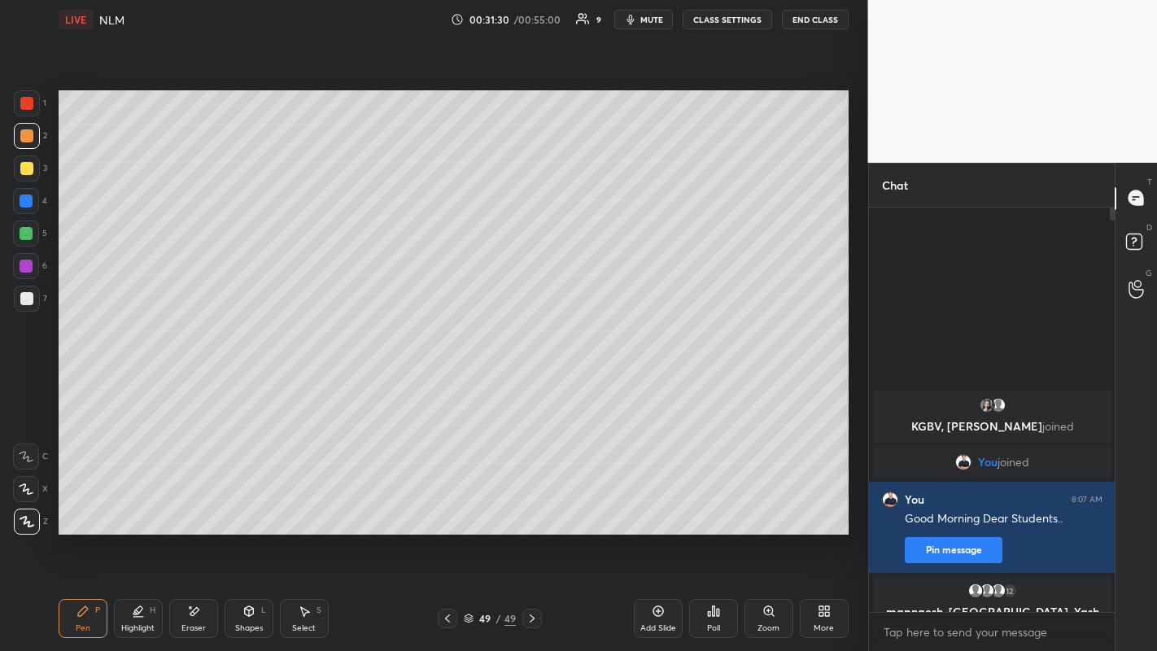
click at [831, 505] on div "More" at bounding box center [824, 618] width 49 height 39
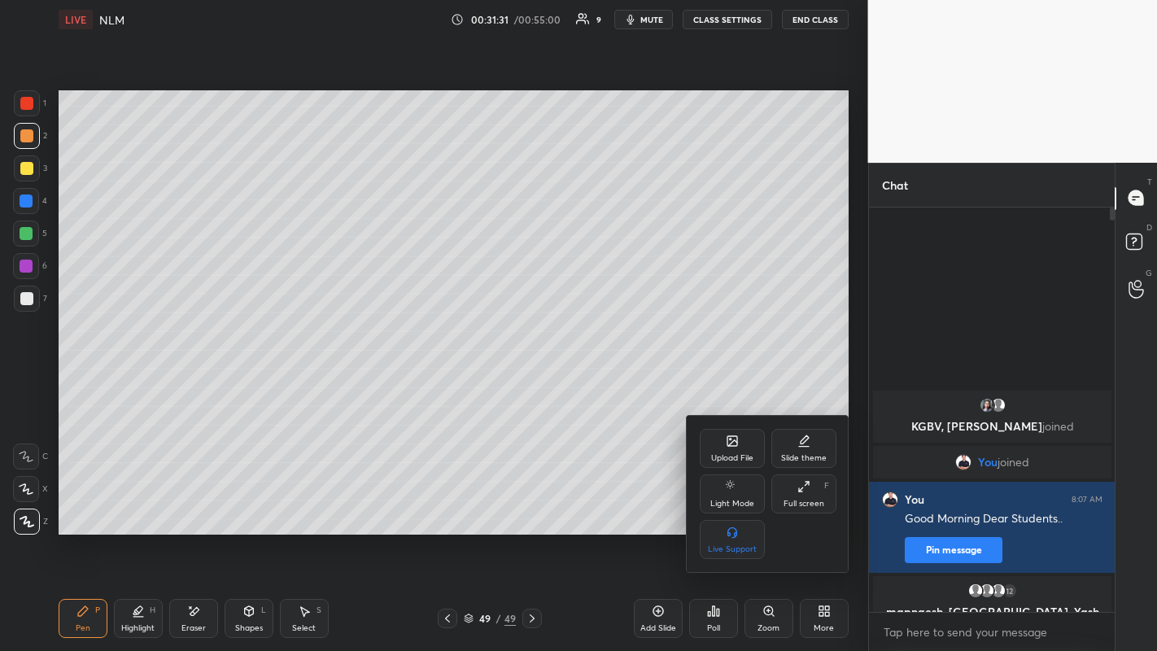
click at [802, 489] on icon at bounding box center [801, 489] width 4 height 4
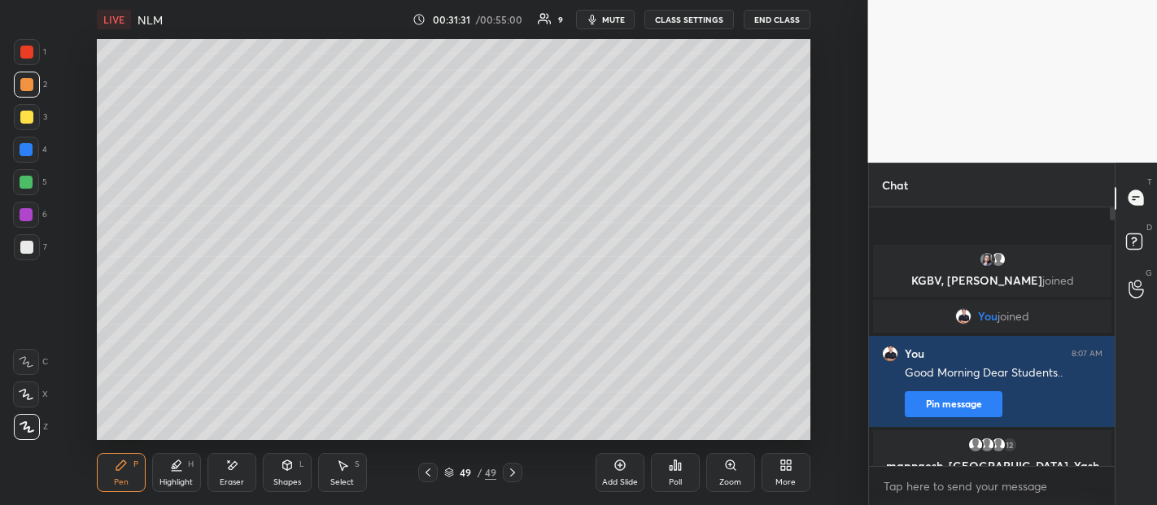
scroll to position [5, 6]
click at [781, 467] on icon at bounding box center [783, 468] width 4 height 4
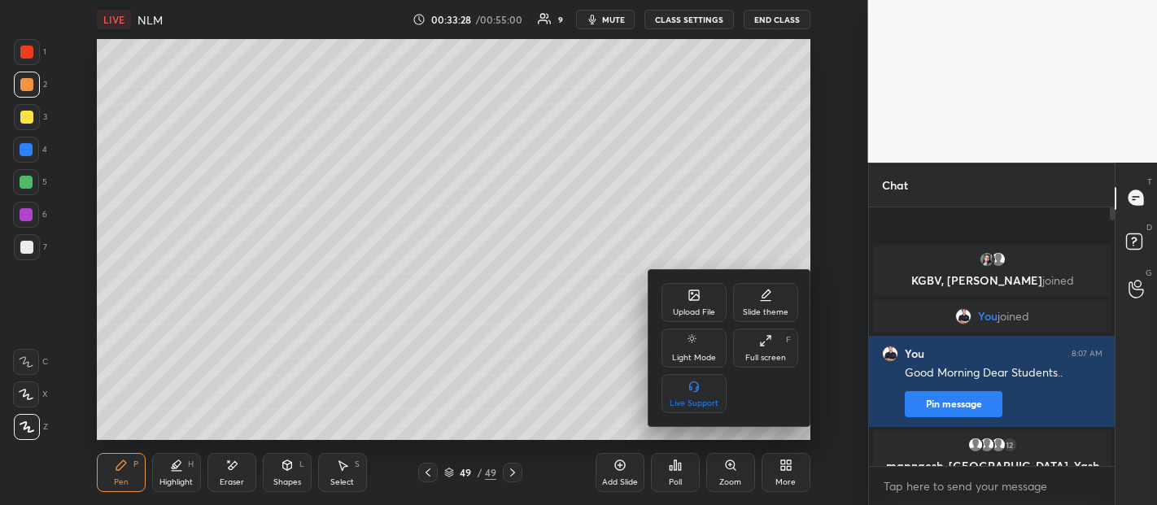
click at [697, 305] on div "Upload File" at bounding box center [694, 302] width 65 height 39
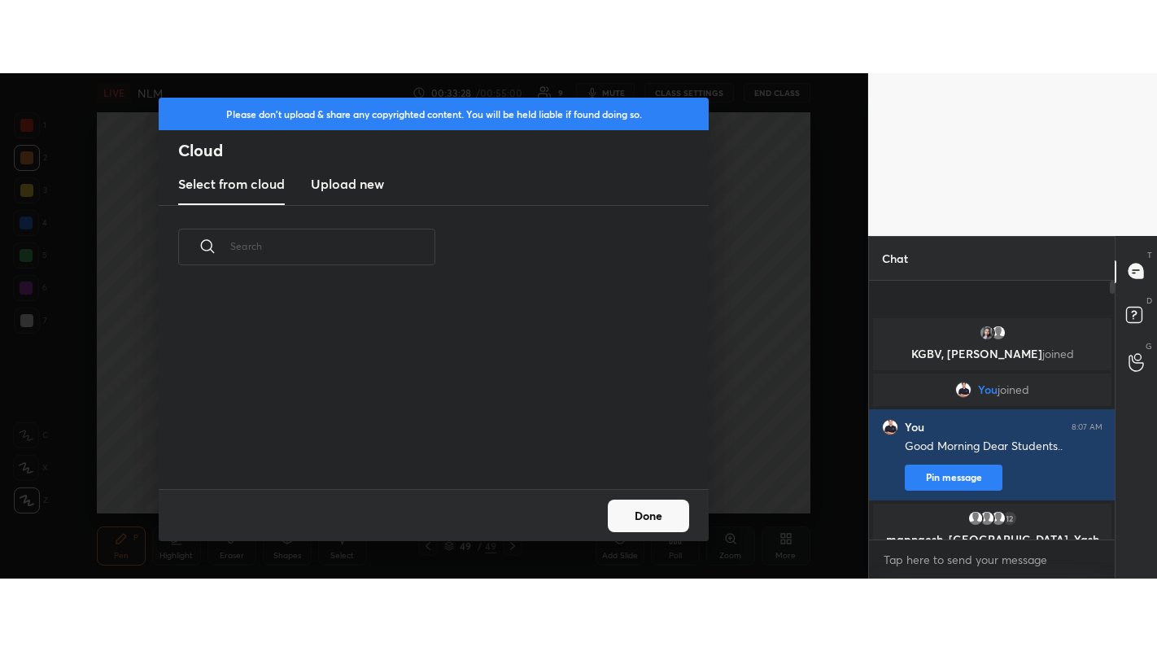
scroll to position [200, 522]
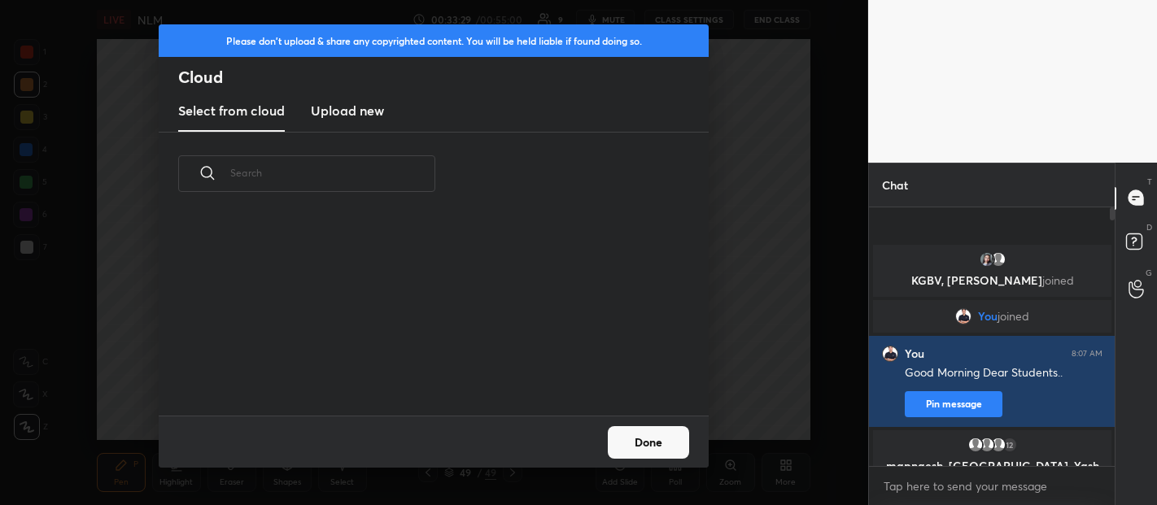
click at [378, 124] on new "Upload new" at bounding box center [347, 111] width 73 height 41
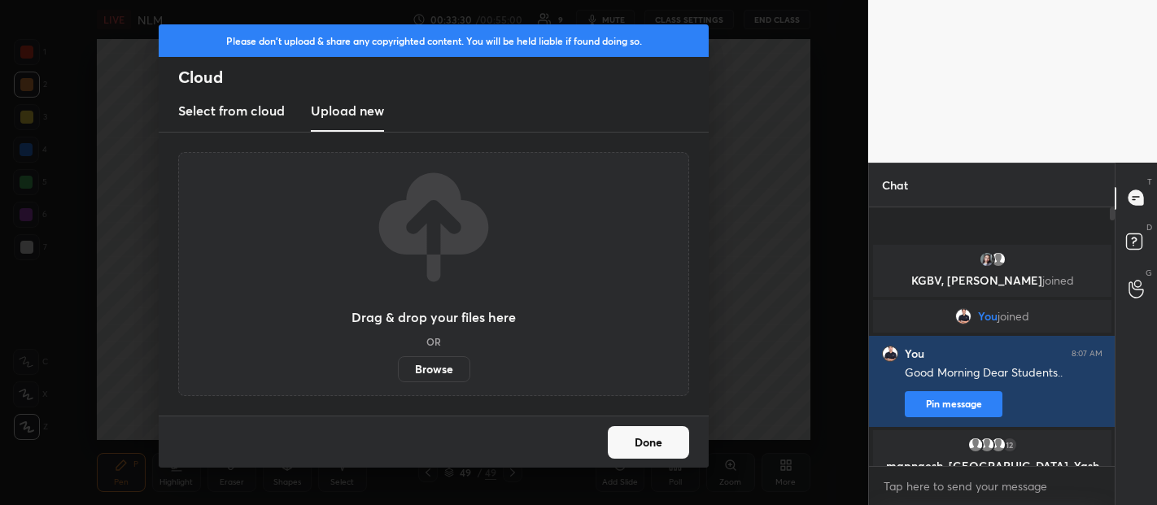
click at [433, 374] on label "Browse" at bounding box center [434, 369] width 72 height 26
click at [398, 374] on input "Browse" at bounding box center [398, 369] width 0 height 26
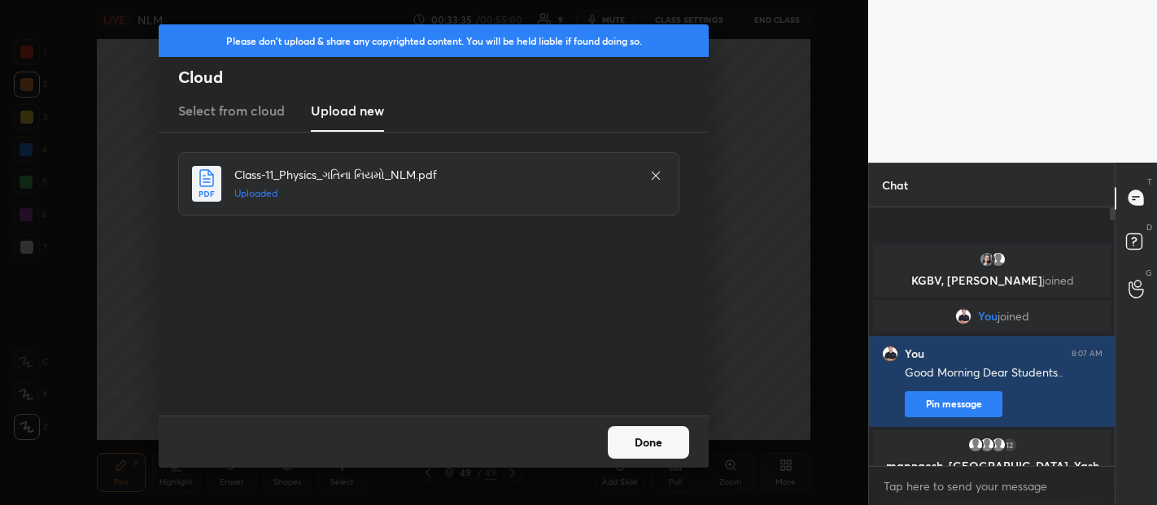
click at [632, 443] on button "Done" at bounding box center [648, 442] width 81 height 33
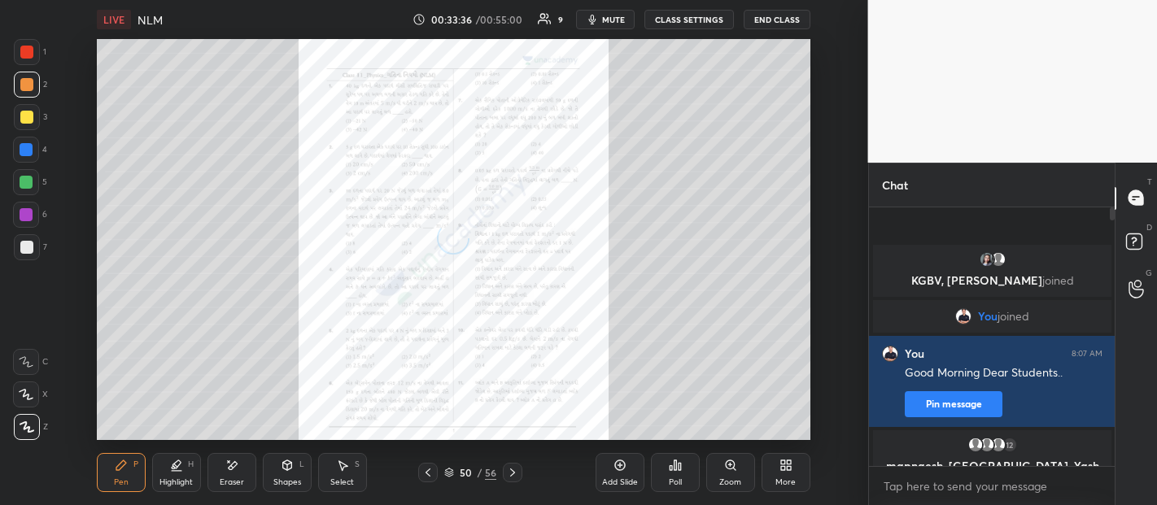
click at [782, 468] on icon at bounding box center [783, 468] width 4 height 4
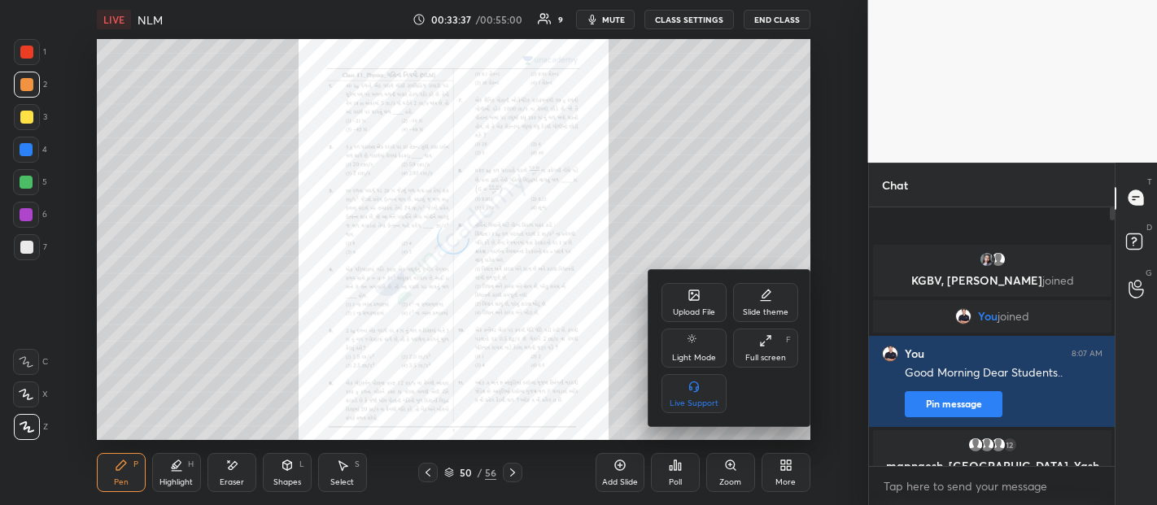
click at [766, 343] on icon at bounding box center [765, 340] width 13 height 13
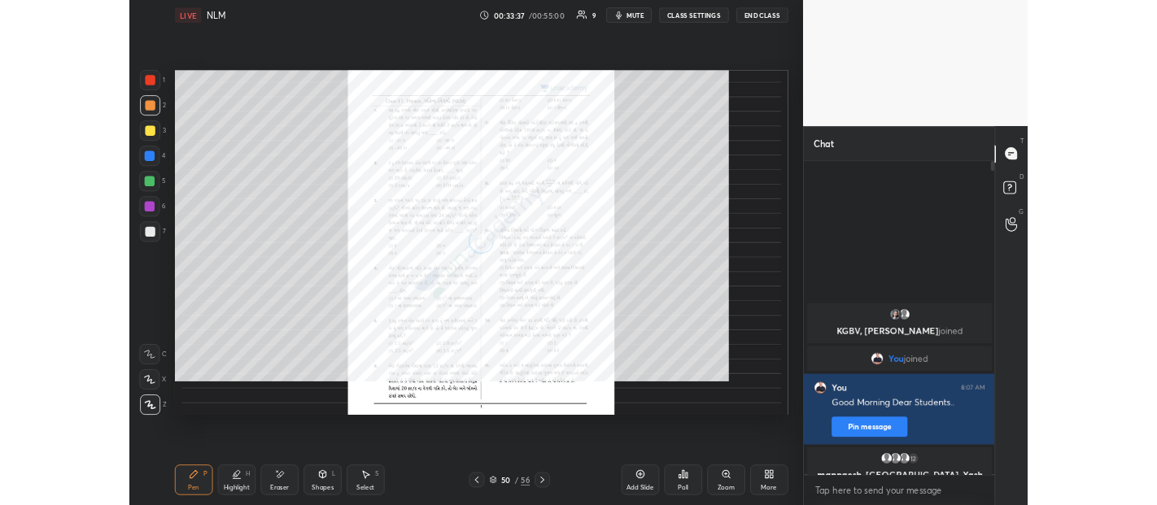
scroll to position [439, 241]
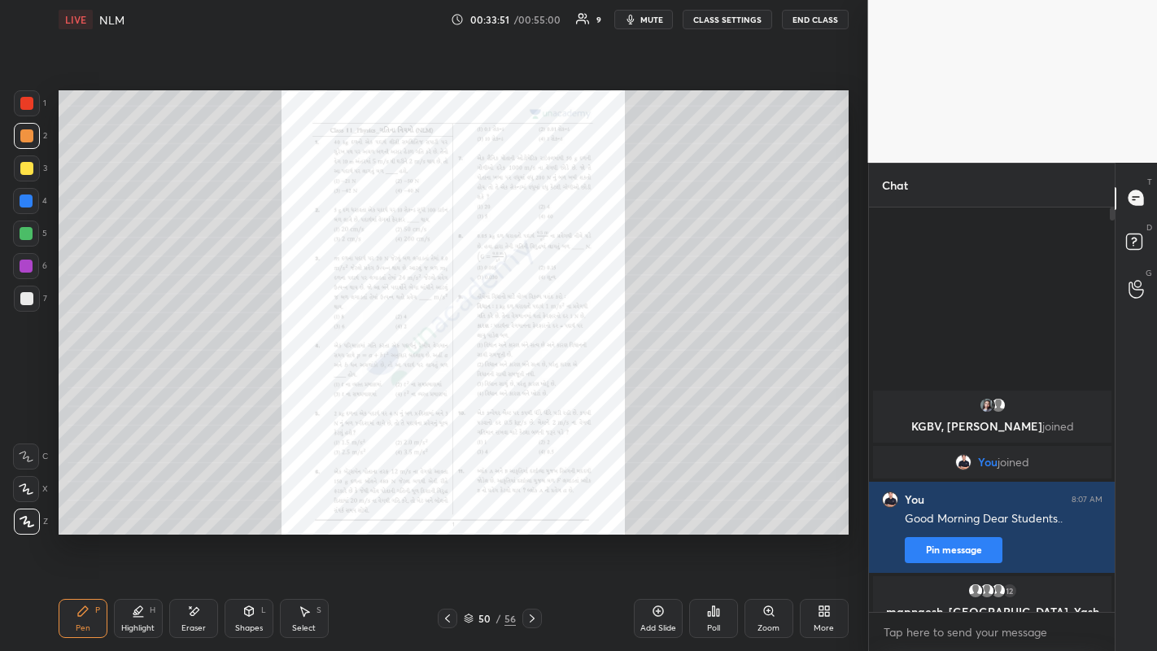
click at [531, 505] on icon at bounding box center [532, 618] width 13 height 13
click at [532, 505] on icon at bounding box center [532, 618] width 13 height 13
click at [532, 505] on icon at bounding box center [532, 618] width 5 height 8
click at [531, 505] on icon at bounding box center [532, 618] width 13 height 13
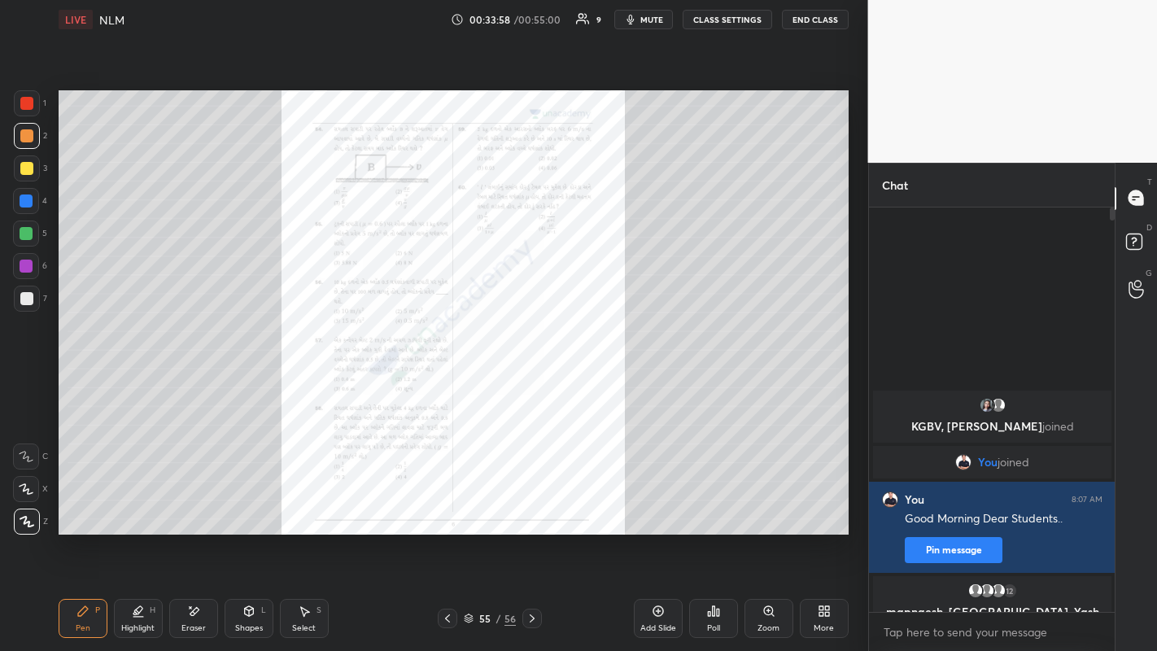
click at [531, 505] on icon at bounding box center [532, 618] width 13 height 13
click at [25, 146] on div at bounding box center [27, 136] width 26 height 26
click at [30, 102] on div at bounding box center [26, 103] width 13 height 13
click at [818, 505] on icon at bounding box center [824, 611] width 13 height 13
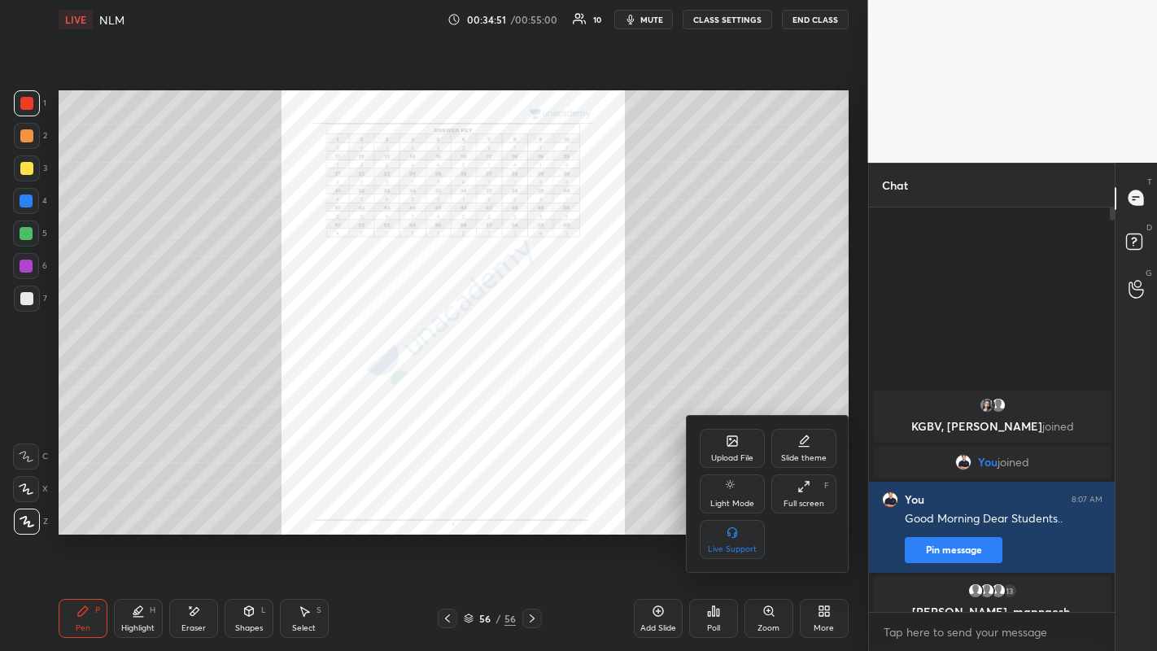
click at [797, 489] on icon at bounding box center [803, 486] width 13 height 13
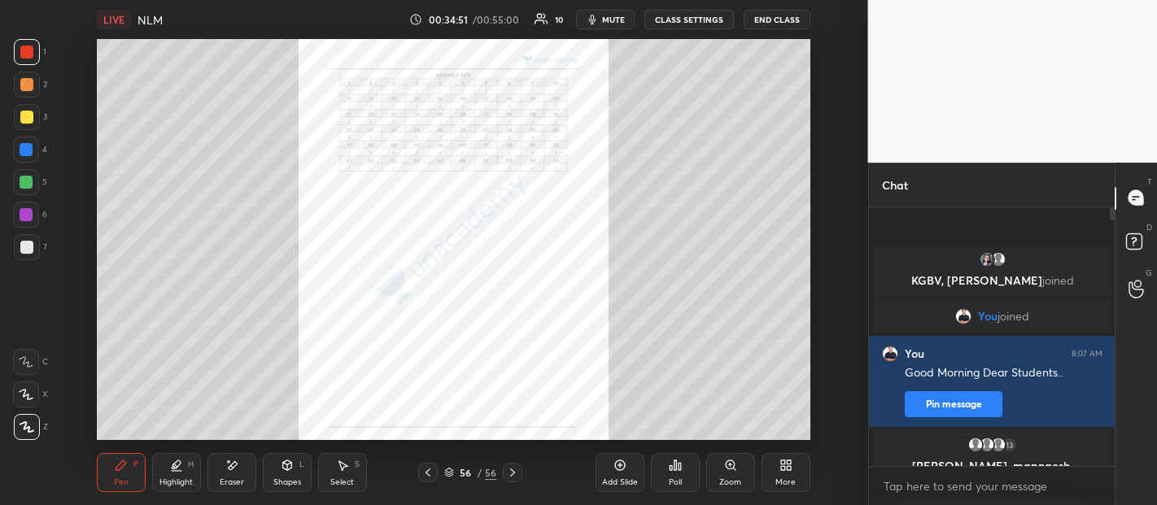
scroll to position [5, 6]
click at [785, 471] on icon at bounding box center [786, 465] width 13 height 13
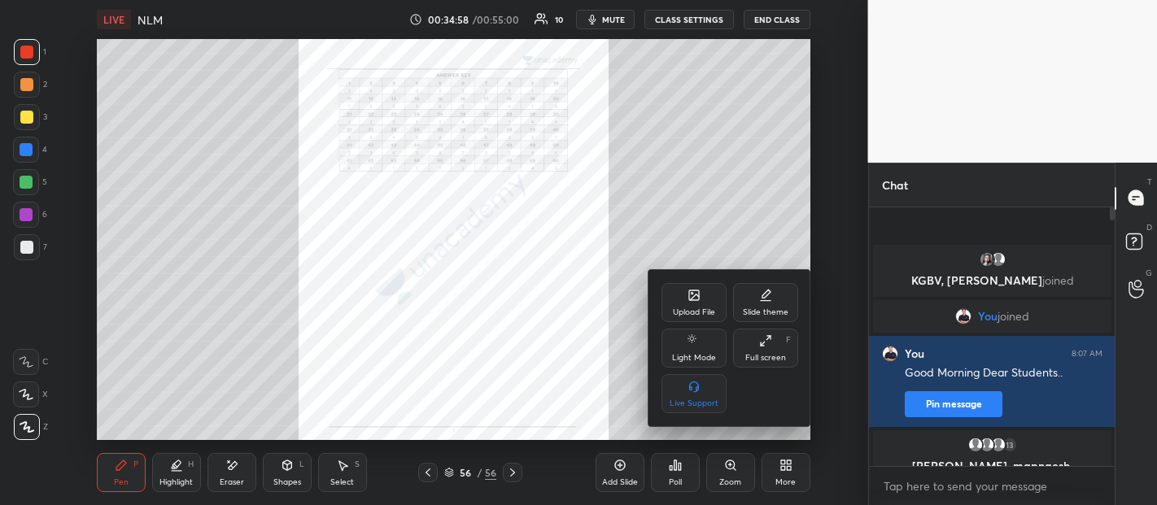
click at [701, 308] on div "Upload File" at bounding box center [694, 312] width 42 height 8
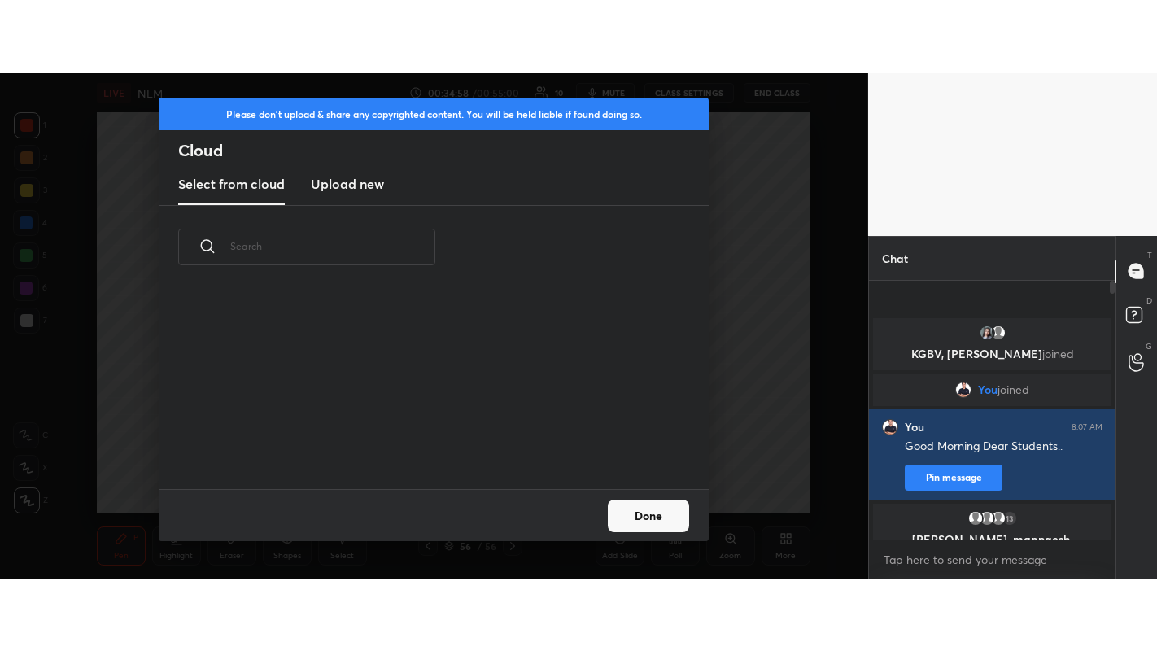
scroll to position [200, 522]
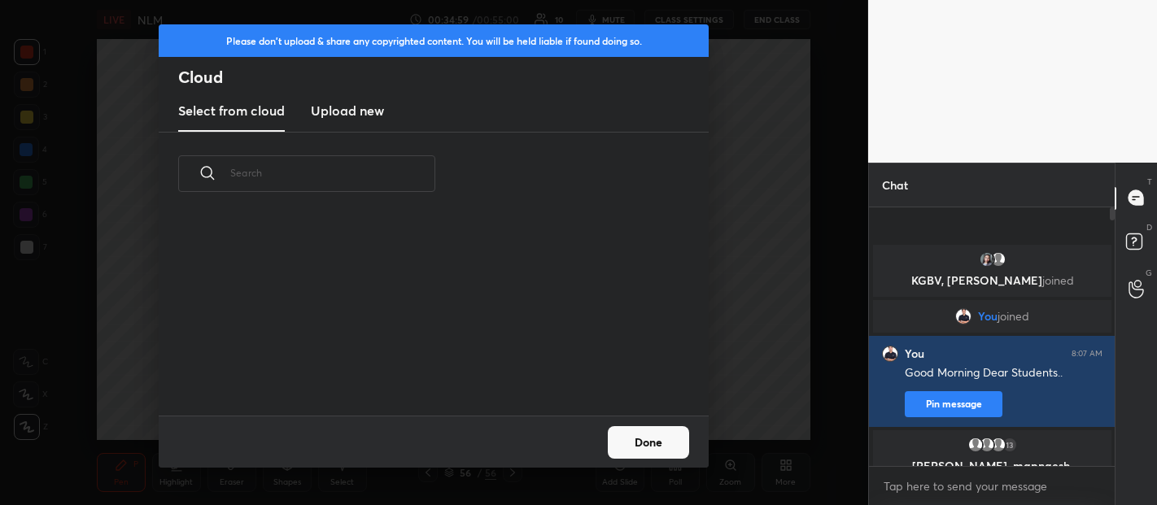
click at [379, 111] on h3 "Upload new" at bounding box center [347, 111] width 73 height 20
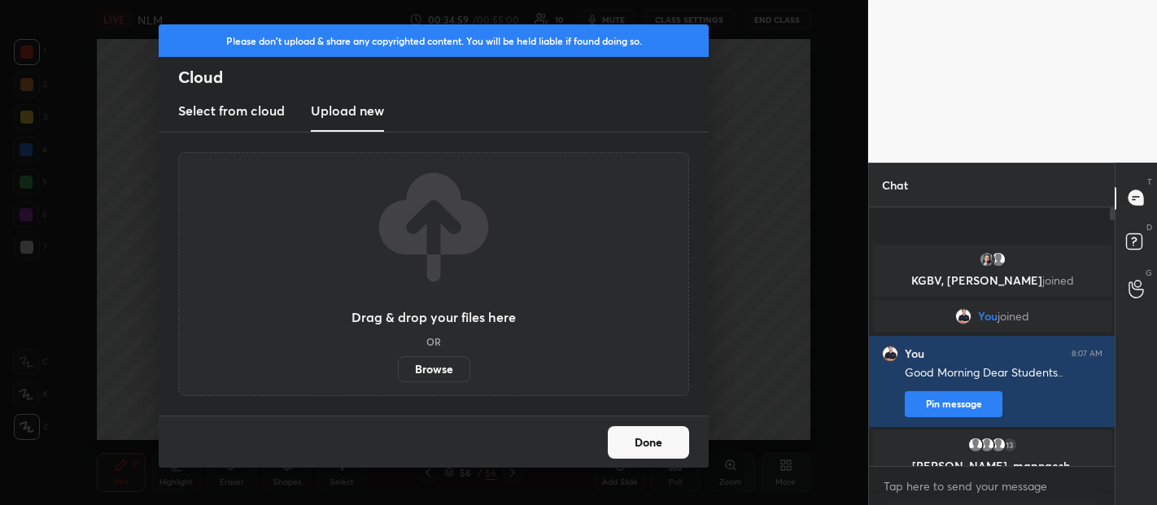
click at [435, 361] on label "Browse" at bounding box center [434, 369] width 72 height 26
click at [398, 361] on input "Browse" at bounding box center [398, 369] width 0 height 26
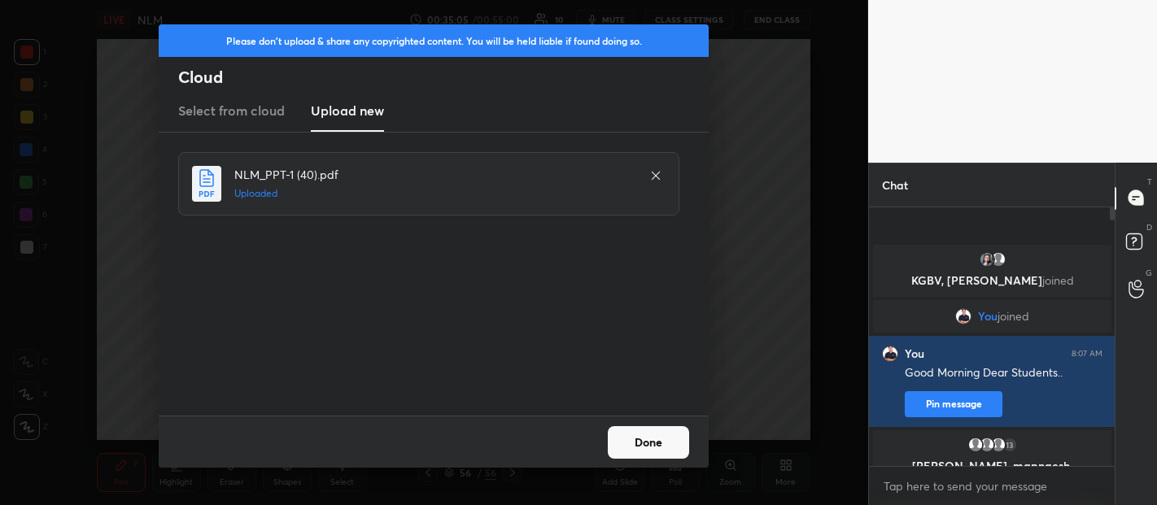
click at [640, 437] on button "Done" at bounding box center [648, 442] width 81 height 33
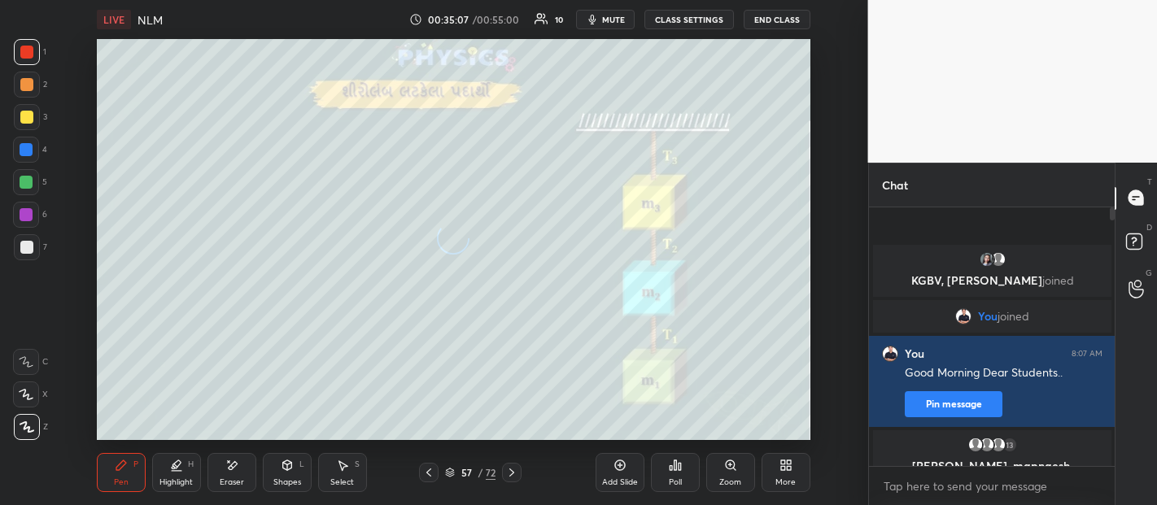
click at [781, 465] on icon at bounding box center [783, 463] width 4 height 4
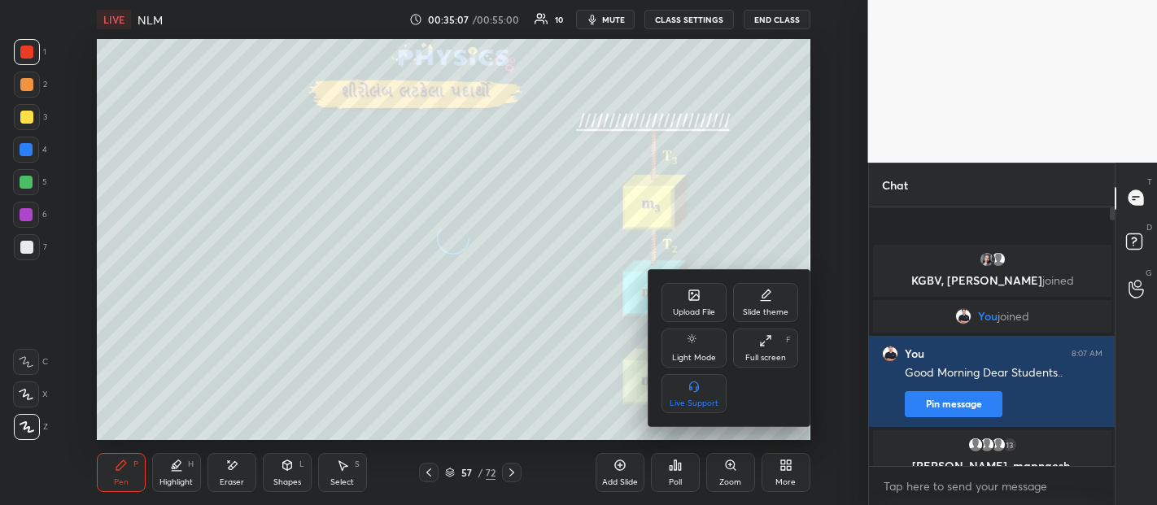
click at [764, 343] on icon at bounding box center [765, 340] width 13 height 13
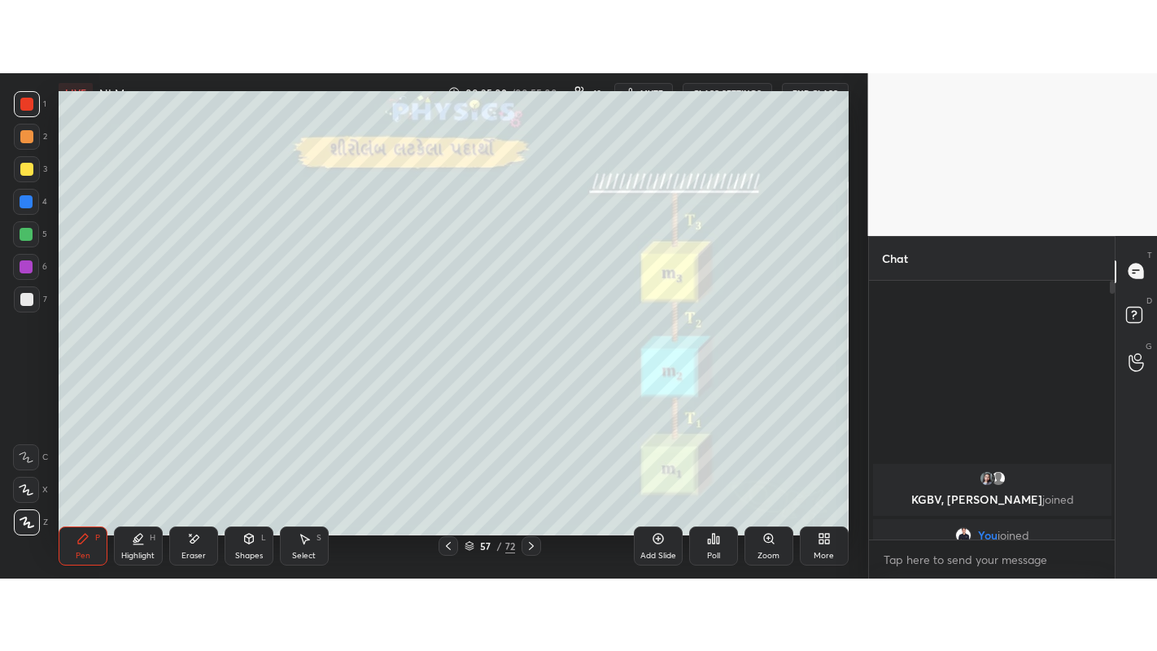
scroll to position [439, 241]
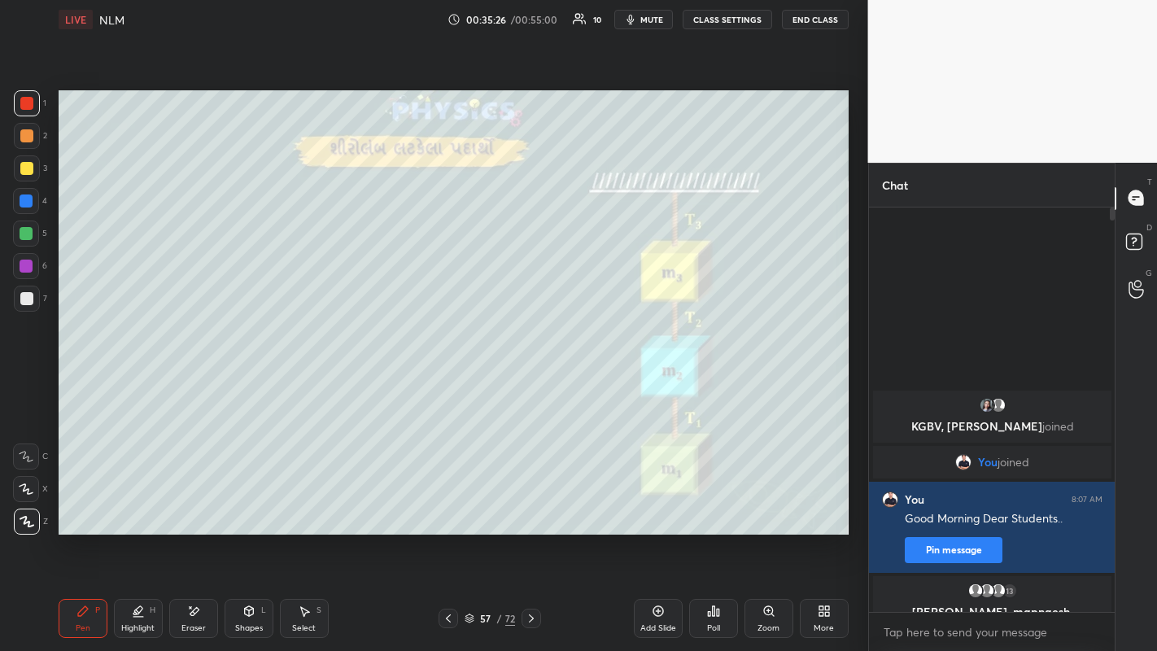
click at [251, 505] on icon at bounding box center [249, 611] width 9 height 10
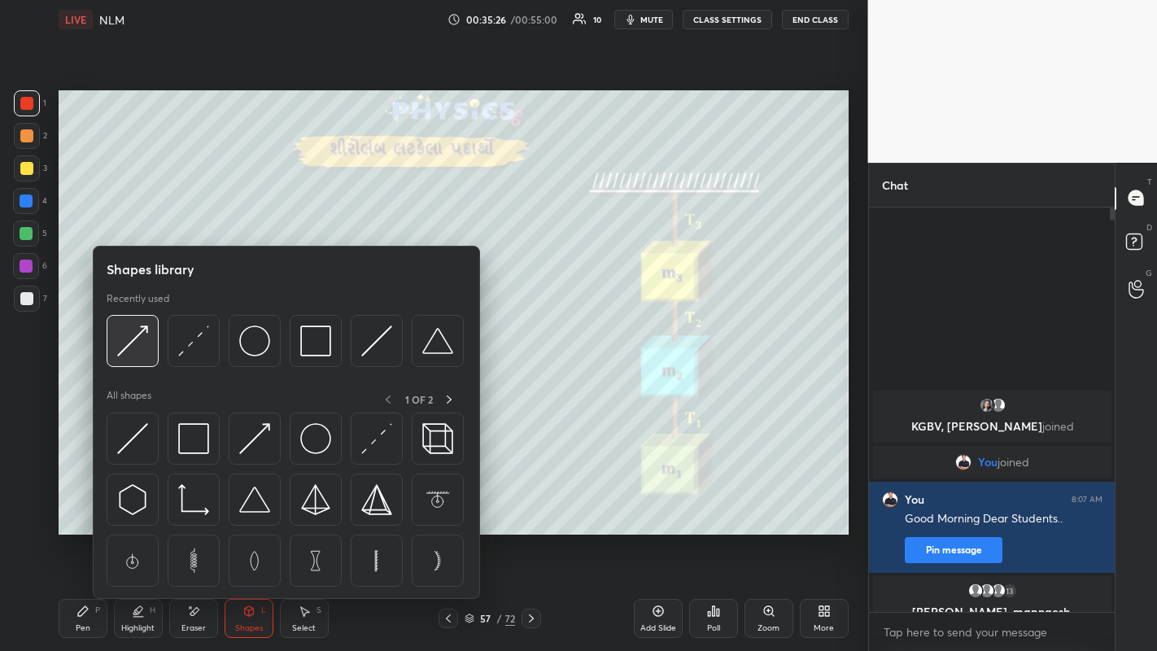
click at [139, 344] on img at bounding box center [132, 340] width 31 height 31
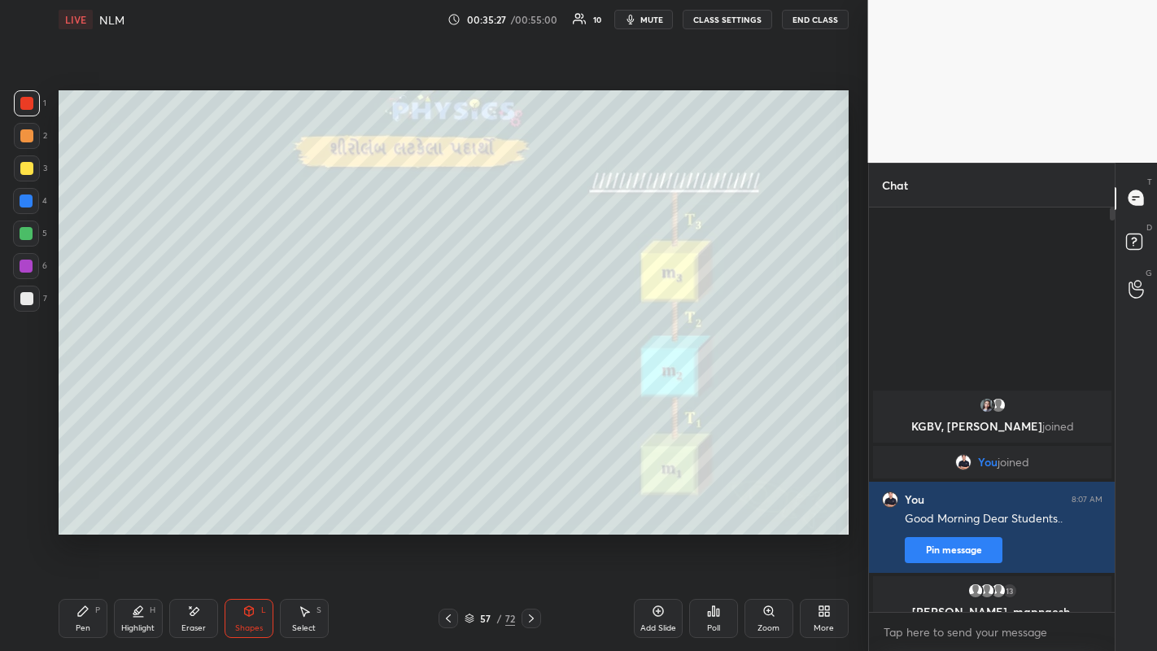
click at [28, 144] on div at bounding box center [27, 136] width 26 height 26
click at [74, 505] on div "Pen P" at bounding box center [83, 618] width 49 height 39
click at [27, 299] on div at bounding box center [26, 298] width 13 height 13
click at [28, 138] on div at bounding box center [26, 135] width 13 height 13
click at [26, 168] on div at bounding box center [26, 168] width 13 height 13
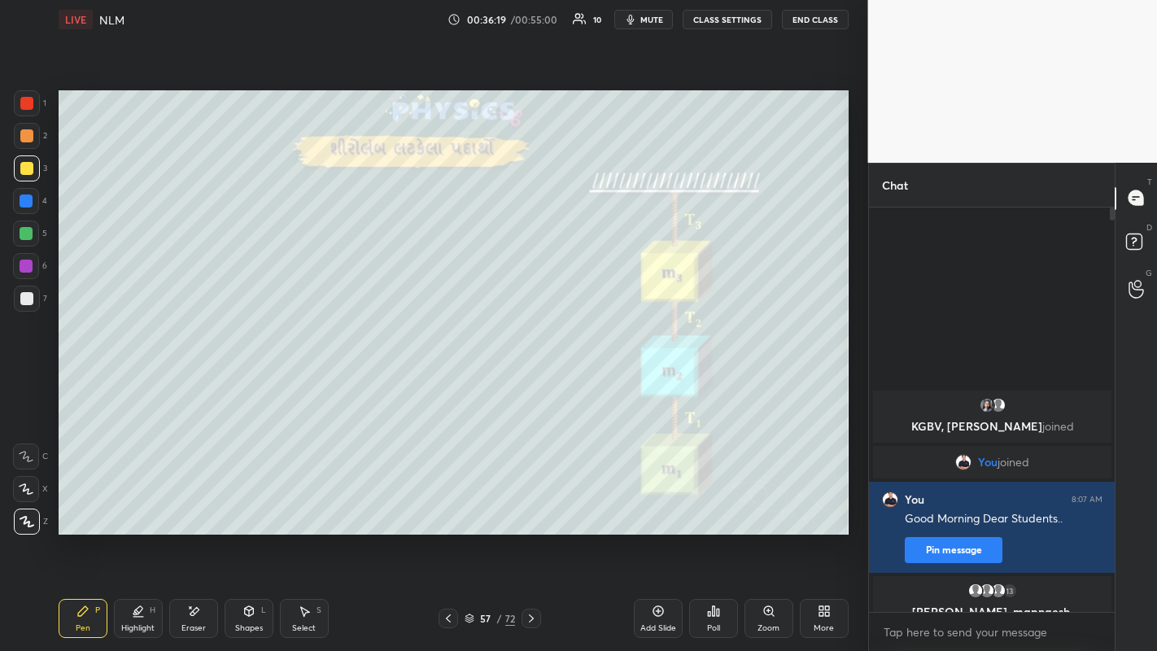
click at [26, 137] on div at bounding box center [26, 135] width 13 height 13
click at [27, 301] on div at bounding box center [26, 298] width 13 height 13
click at [203, 505] on div "Eraser" at bounding box center [193, 628] width 24 height 8
click at [94, 505] on div "Pen P" at bounding box center [83, 618] width 49 height 39
click at [531, 505] on icon at bounding box center [531, 618] width 13 height 13
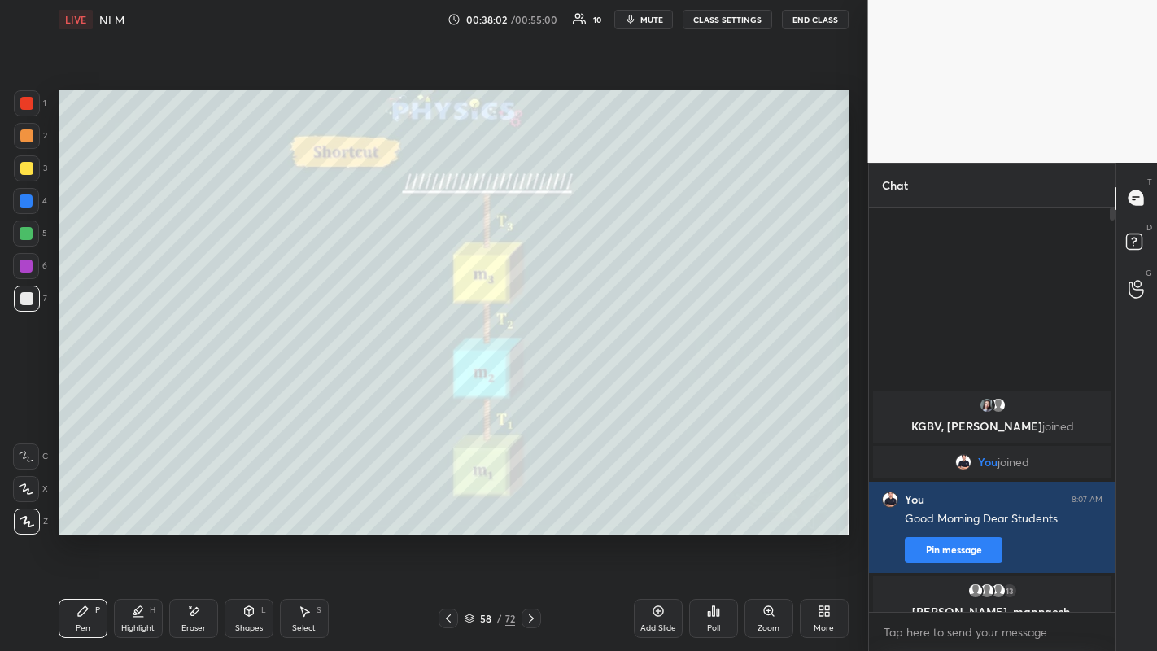
click at [28, 133] on div at bounding box center [26, 135] width 13 height 13
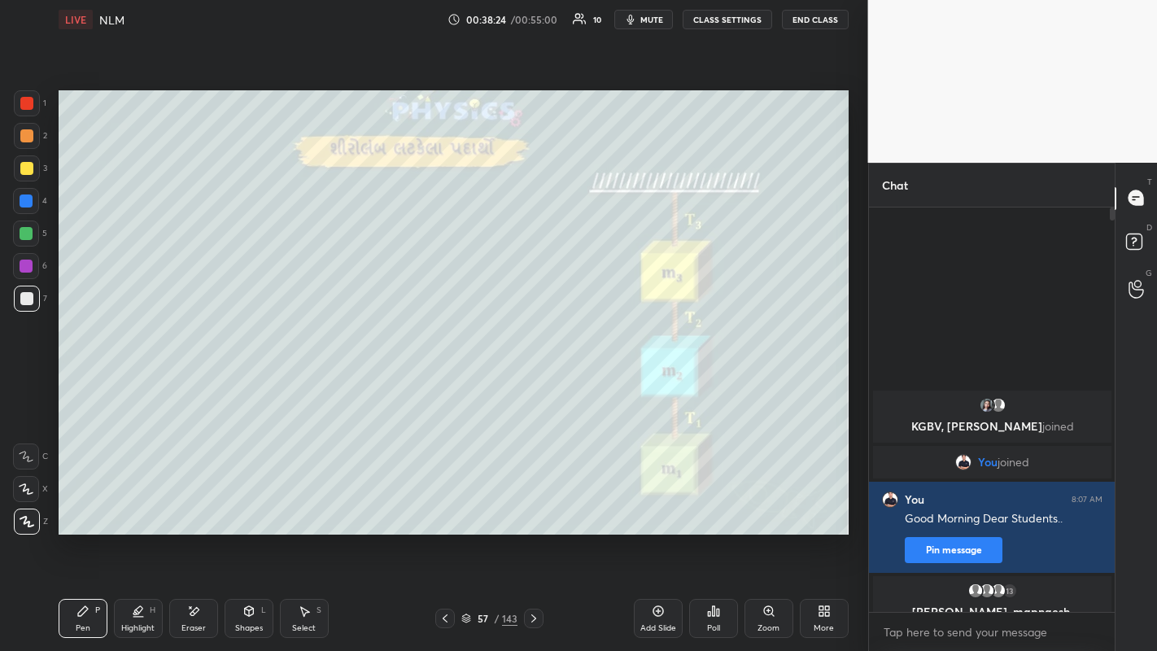
click at [535, 505] on icon at bounding box center [533, 618] width 13 height 13
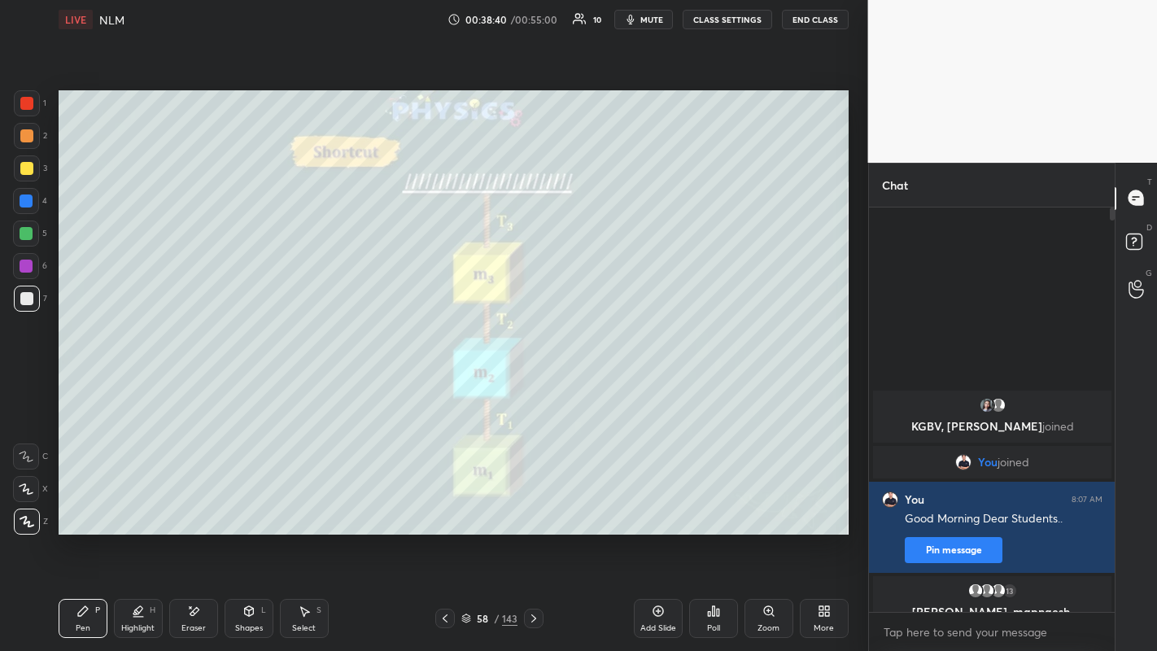
click at [27, 169] on div at bounding box center [26, 168] width 13 height 13
click at [28, 139] on div at bounding box center [26, 135] width 13 height 13
click at [540, 505] on div at bounding box center [532, 619] width 20 height 20
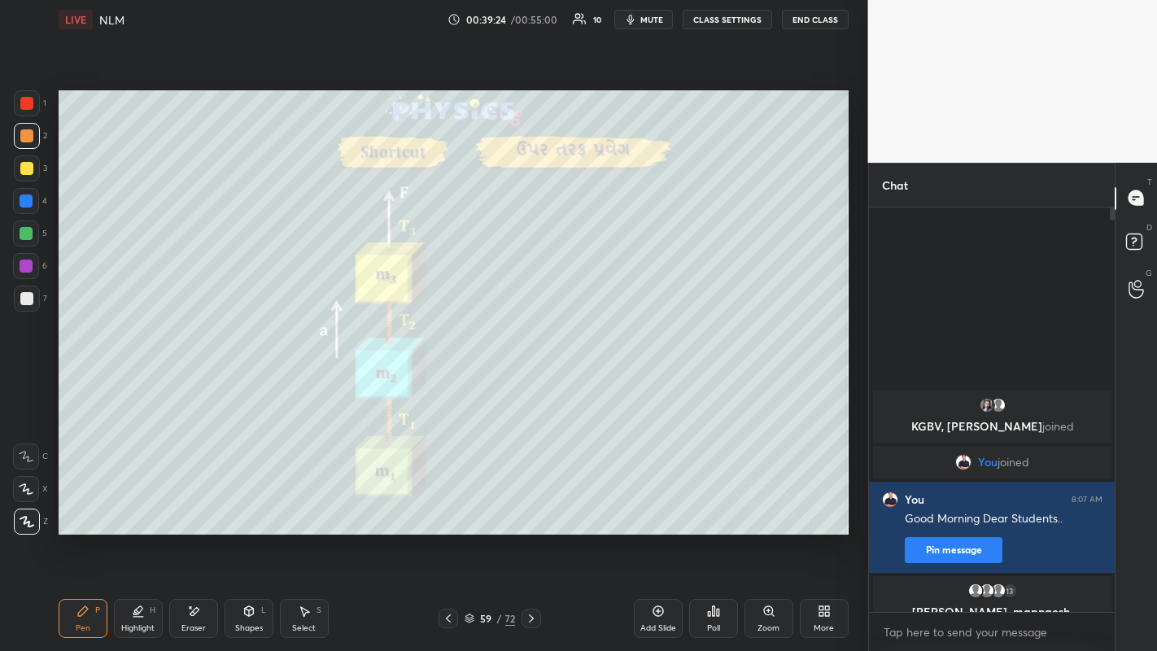
click at [450, 505] on icon at bounding box center [448, 618] width 13 height 13
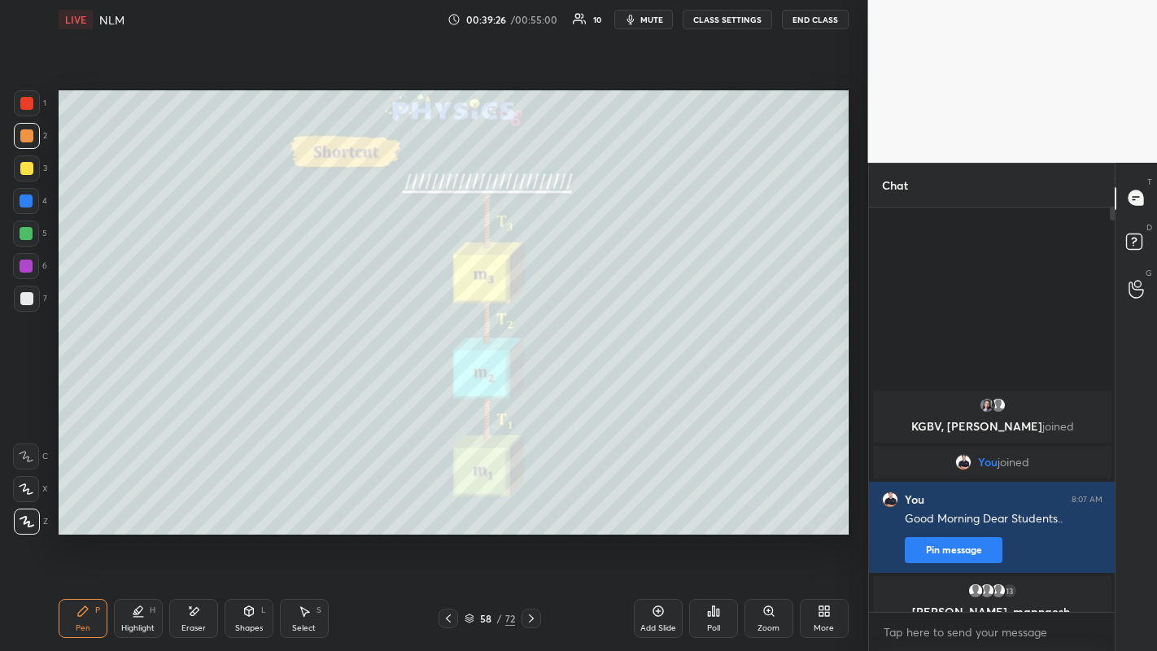
click at [531, 505] on icon at bounding box center [531, 618] width 13 height 13
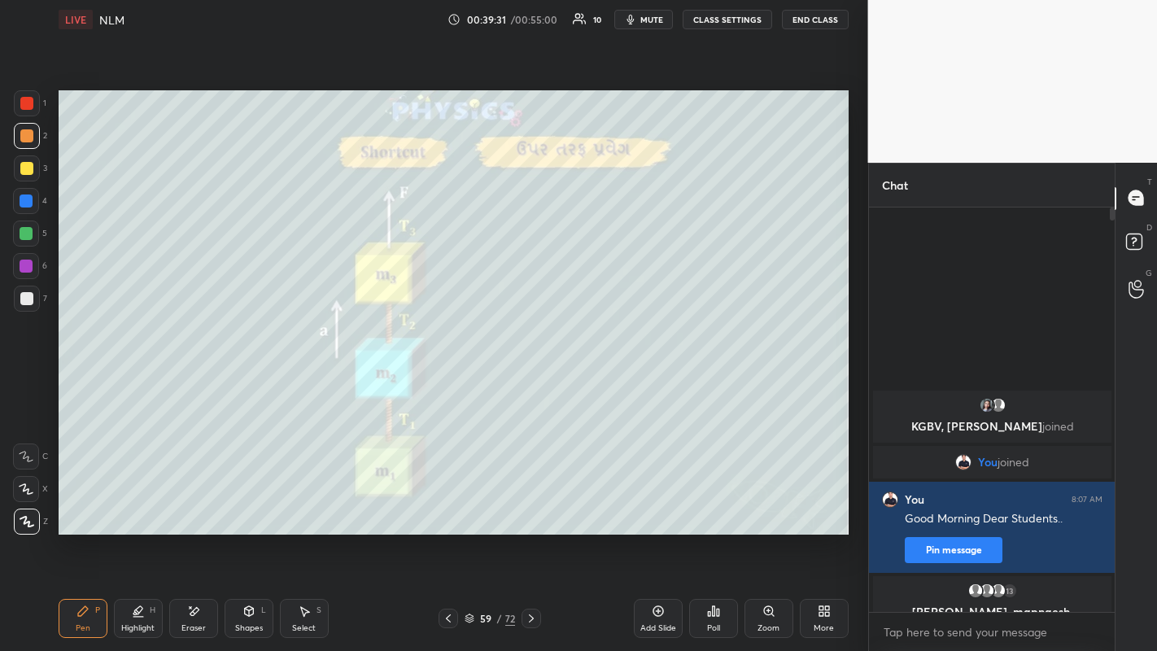
click at [250, 505] on div "Shapes" at bounding box center [249, 628] width 28 height 8
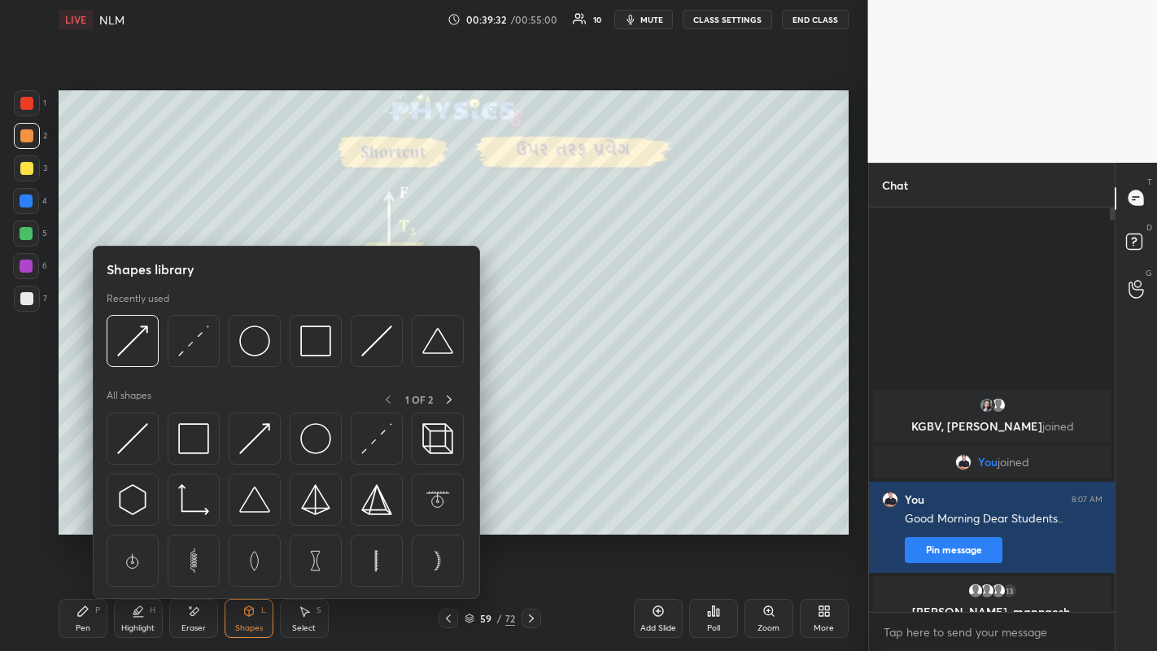
click at [247, 457] on div at bounding box center [255, 439] width 52 height 52
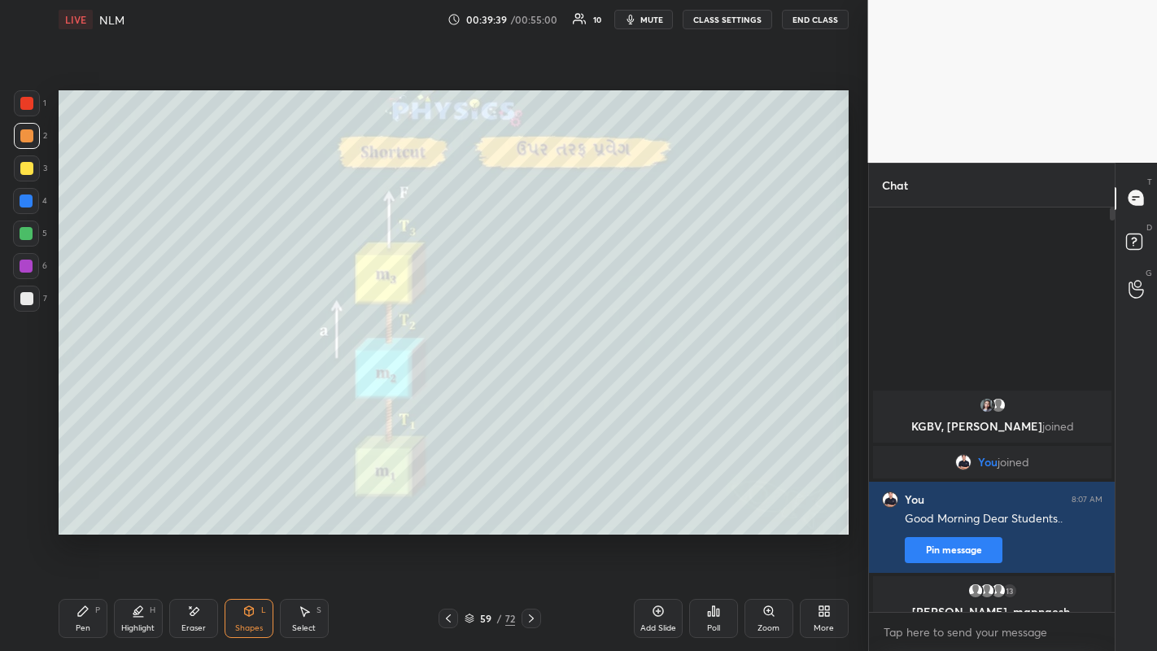
click at [90, 505] on div "Pen P" at bounding box center [83, 618] width 49 height 39
click at [20, 177] on div at bounding box center [27, 168] width 26 height 26
click at [28, 138] on div at bounding box center [26, 135] width 13 height 13
click at [190, 505] on icon at bounding box center [194, 611] width 9 height 8
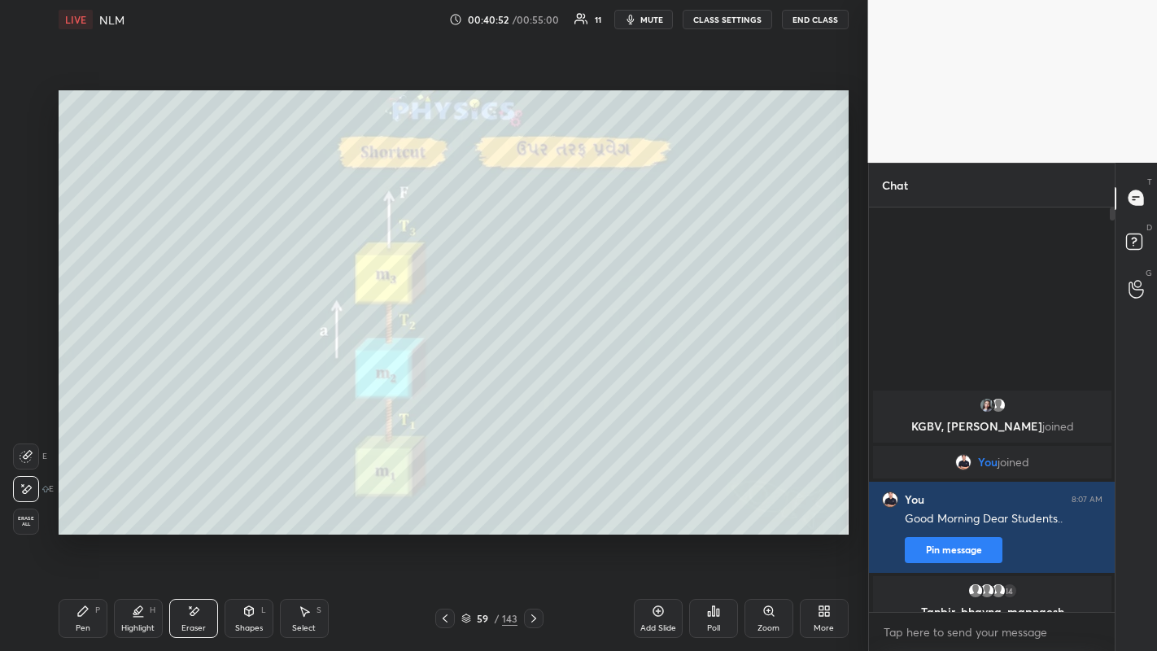
click at [81, 505] on icon at bounding box center [82, 611] width 13 height 13
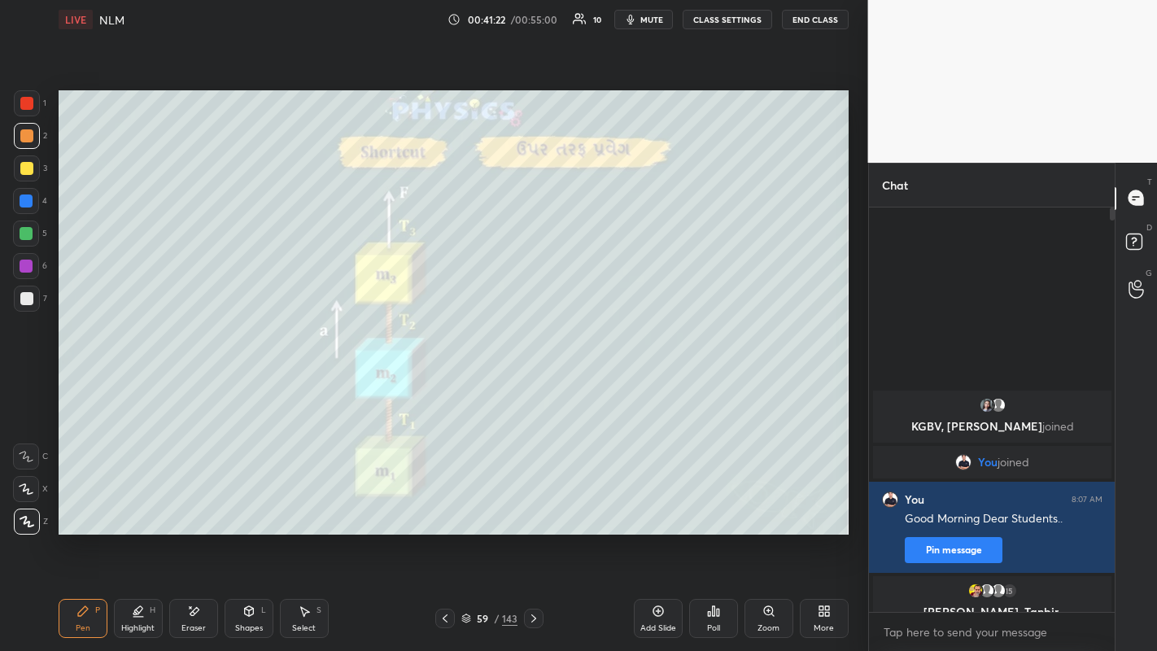
click at [138, 505] on div "Highlight H" at bounding box center [138, 618] width 49 height 39
click at [194, 505] on icon at bounding box center [193, 612] width 13 height 14
click at [32, 505] on span "Erase all" at bounding box center [26, 521] width 24 height 11
click at [188, 505] on div "Eraser" at bounding box center [193, 618] width 49 height 39
click at [29, 505] on span "Erase all" at bounding box center [26, 521] width 24 height 11
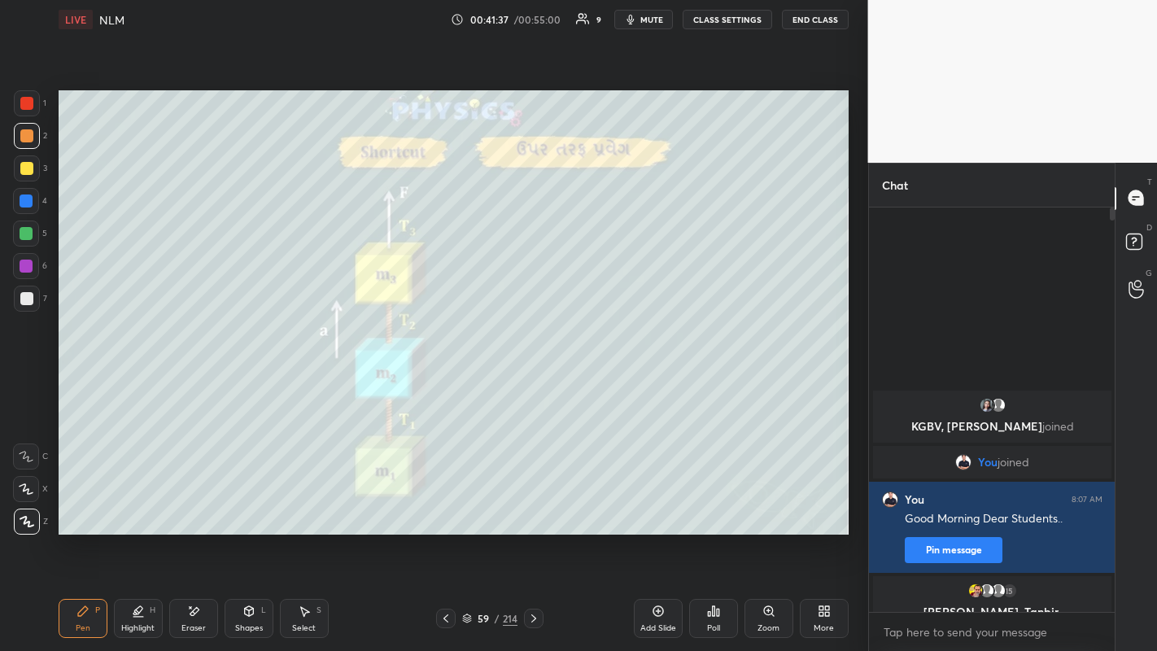
click at [534, 505] on icon at bounding box center [533, 618] width 13 height 13
click at [533, 505] on icon at bounding box center [533, 618] width 13 height 13
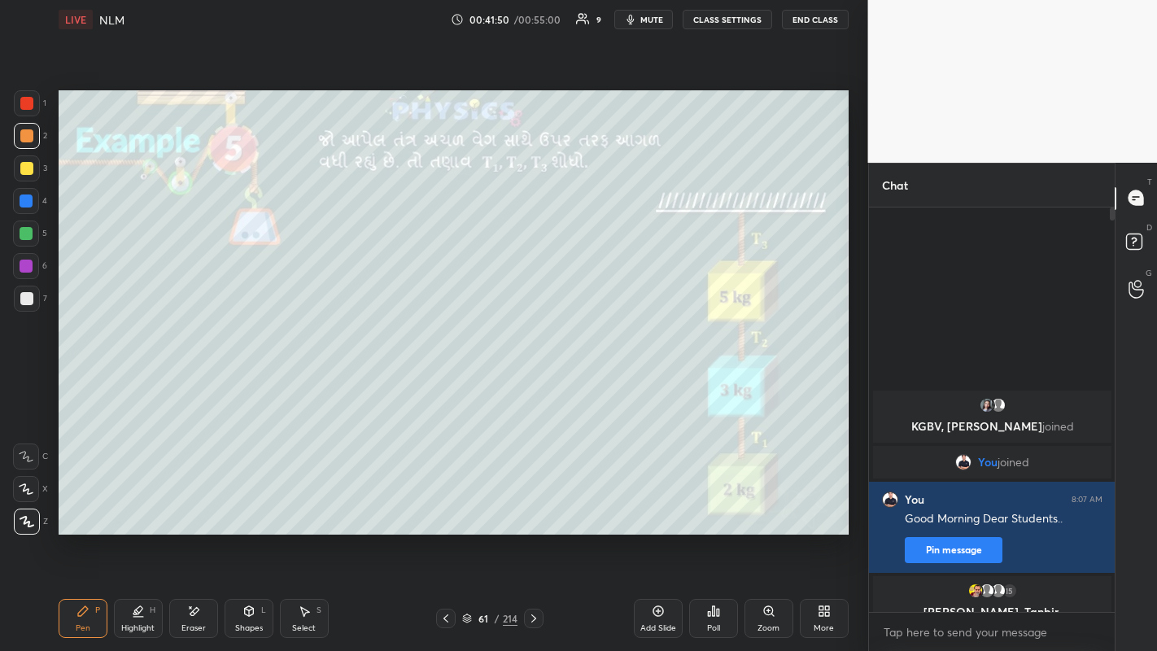
click at [446, 505] on icon at bounding box center [445, 618] width 13 height 13
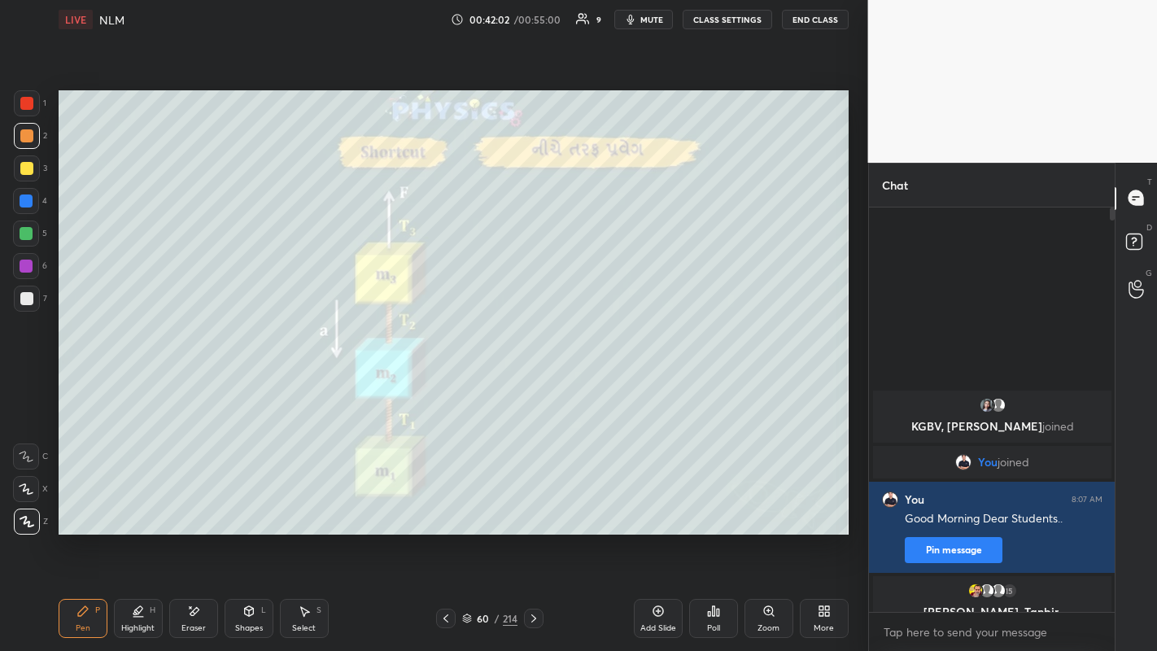
click at [535, 505] on icon at bounding box center [533, 618] width 13 height 13
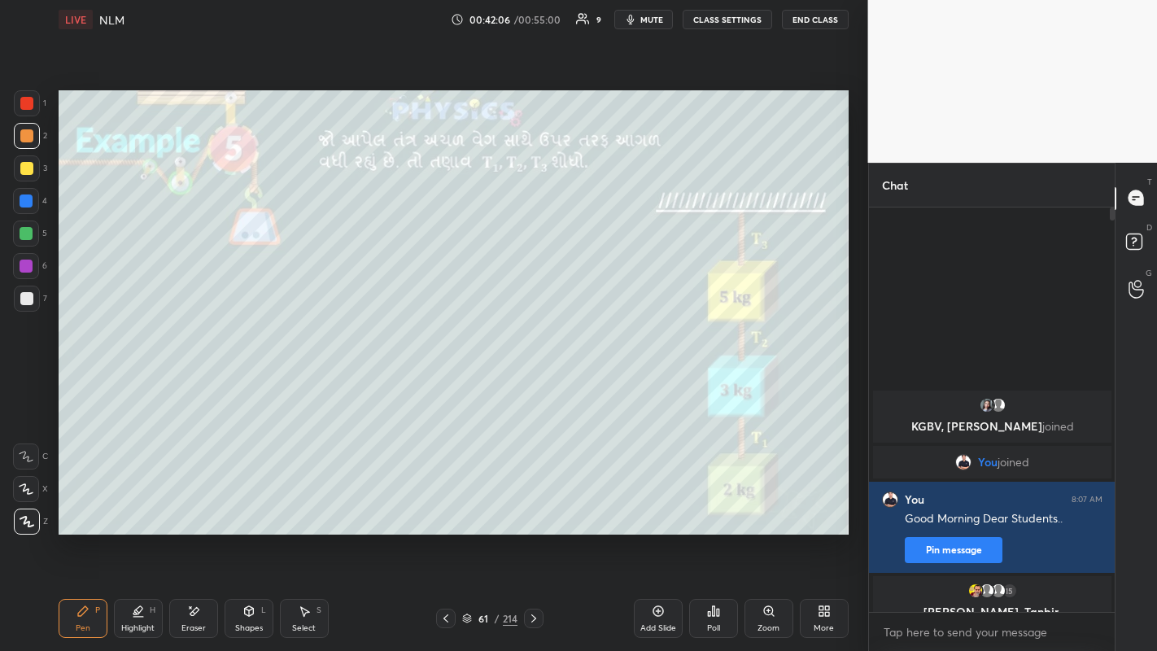
click at [533, 505] on icon at bounding box center [533, 618] width 13 height 13
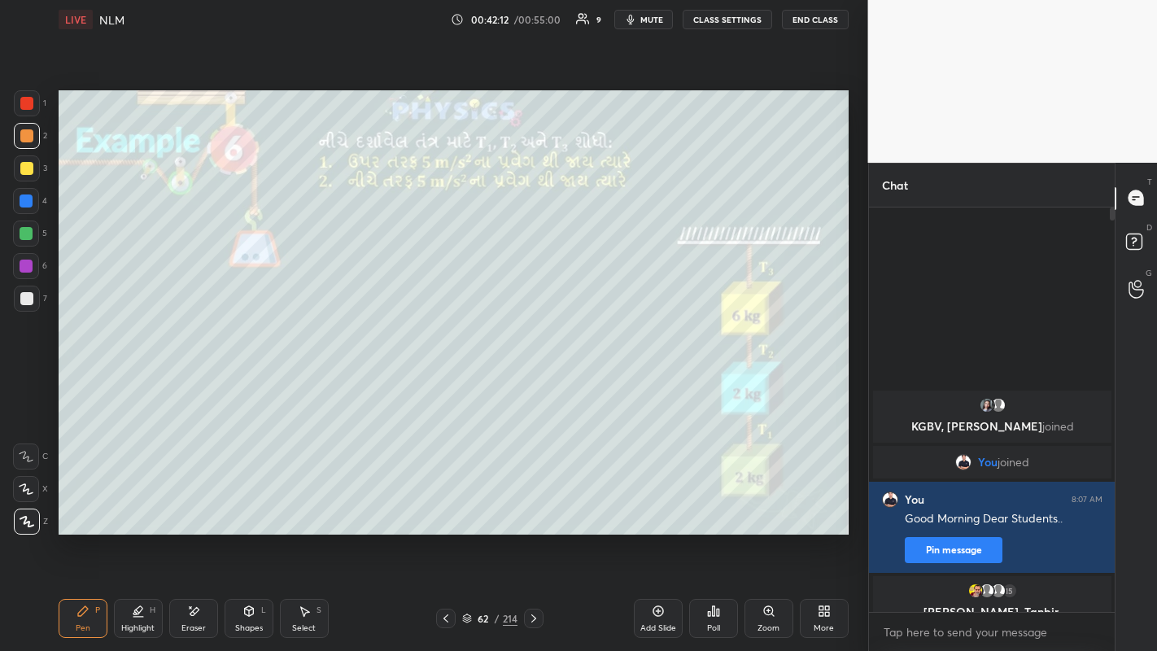
click at [535, 505] on icon at bounding box center [533, 618] width 5 height 8
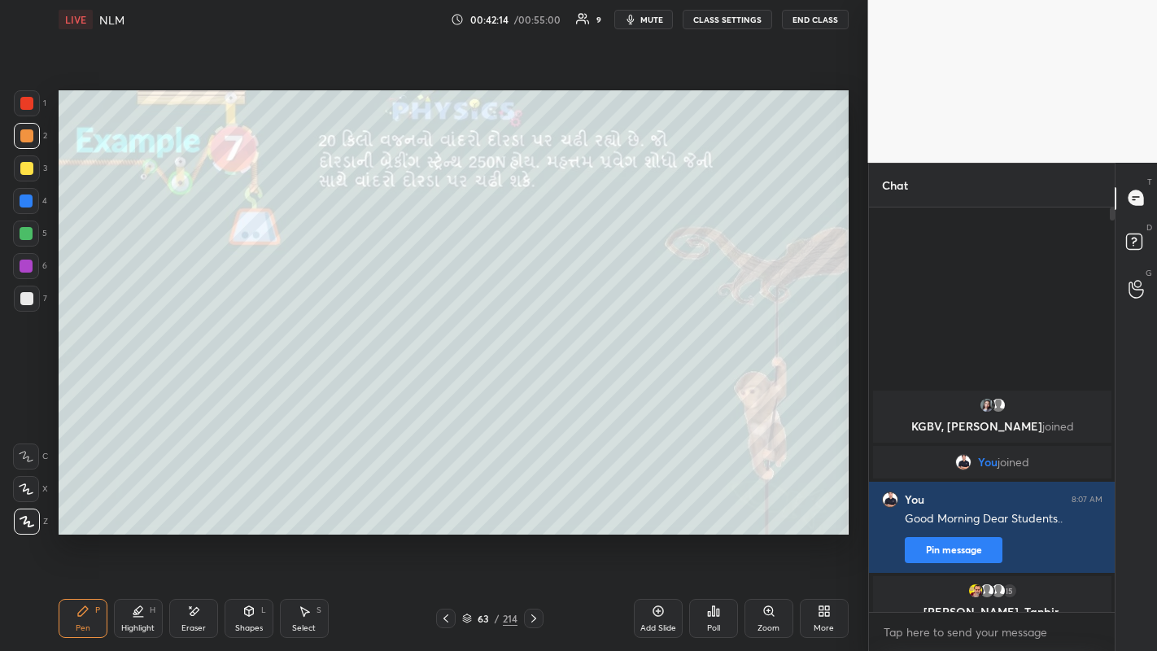
click at [439, 505] on icon at bounding box center [445, 618] width 13 height 13
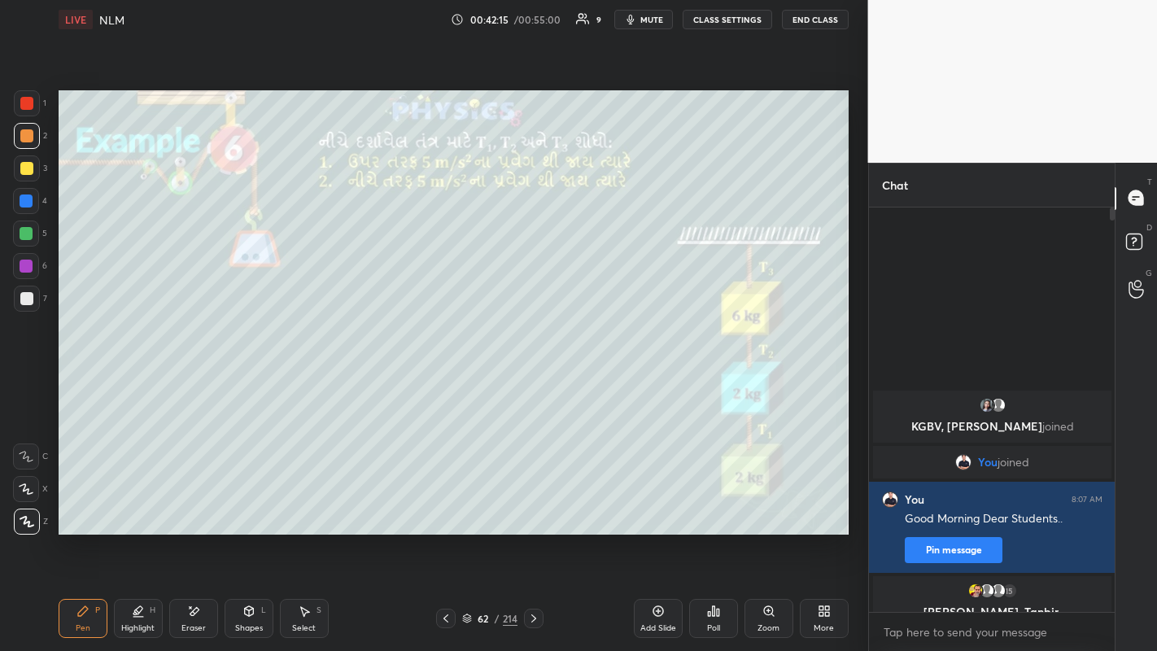
click at [441, 505] on icon at bounding box center [445, 618] width 13 height 13
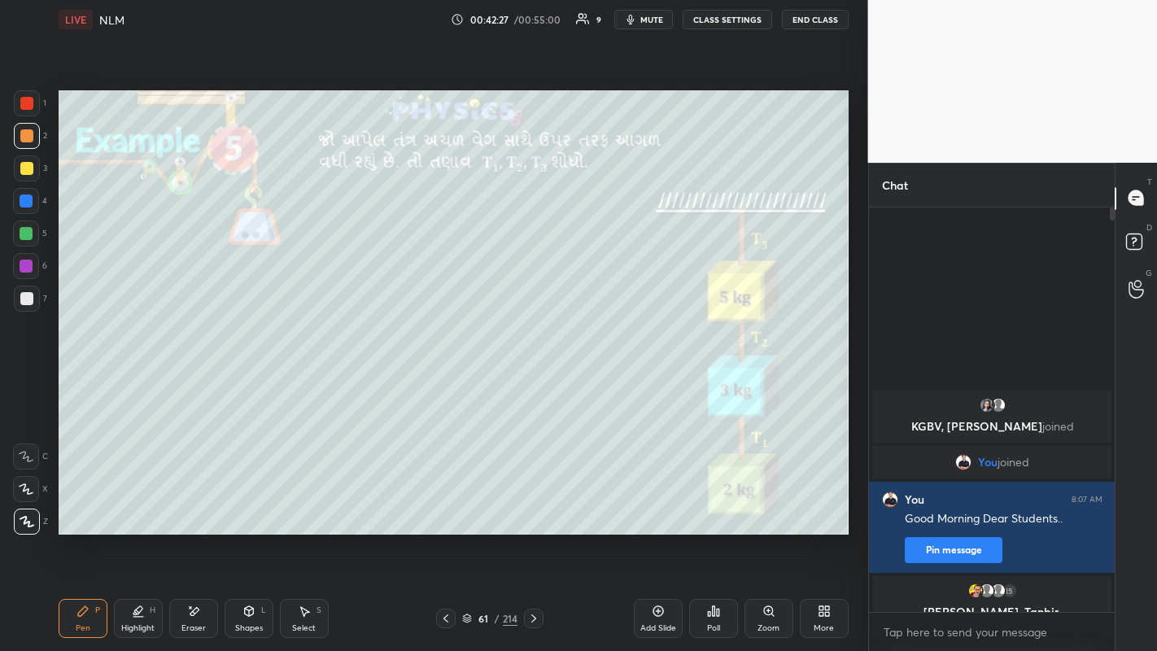
click at [24, 294] on div at bounding box center [26, 298] width 13 height 13
click at [28, 299] on div at bounding box center [26, 298] width 13 height 13
click at [239, 505] on div "Shapes" at bounding box center [249, 628] width 28 height 8
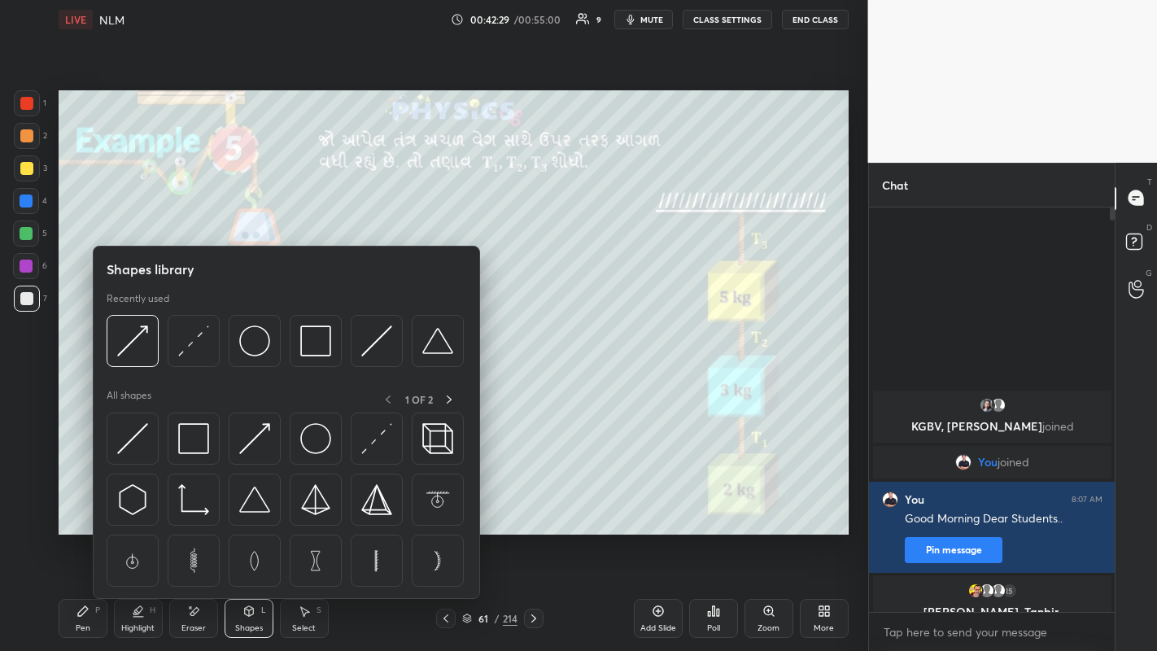
click at [138, 343] on img at bounding box center [132, 340] width 31 height 31
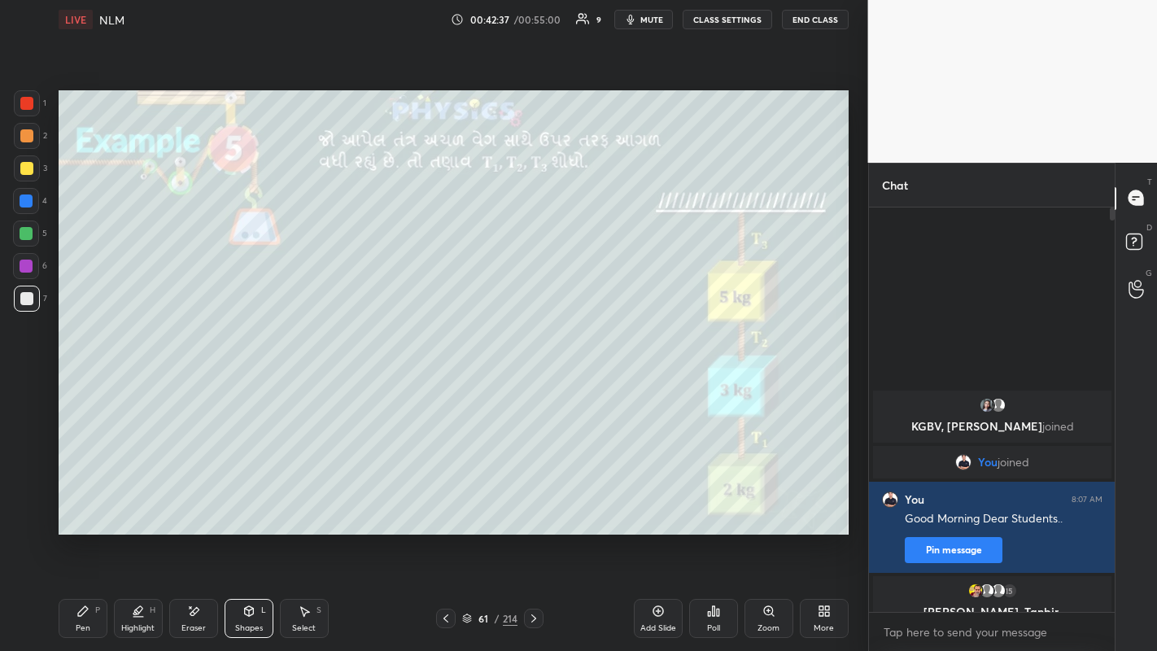
click at [85, 505] on div "Pen P" at bounding box center [83, 618] width 49 height 39
click at [19, 173] on div at bounding box center [27, 168] width 26 height 26
click at [28, 137] on div at bounding box center [26, 135] width 13 height 13
click at [665, 505] on div "Add Slide" at bounding box center [658, 618] width 49 height 39
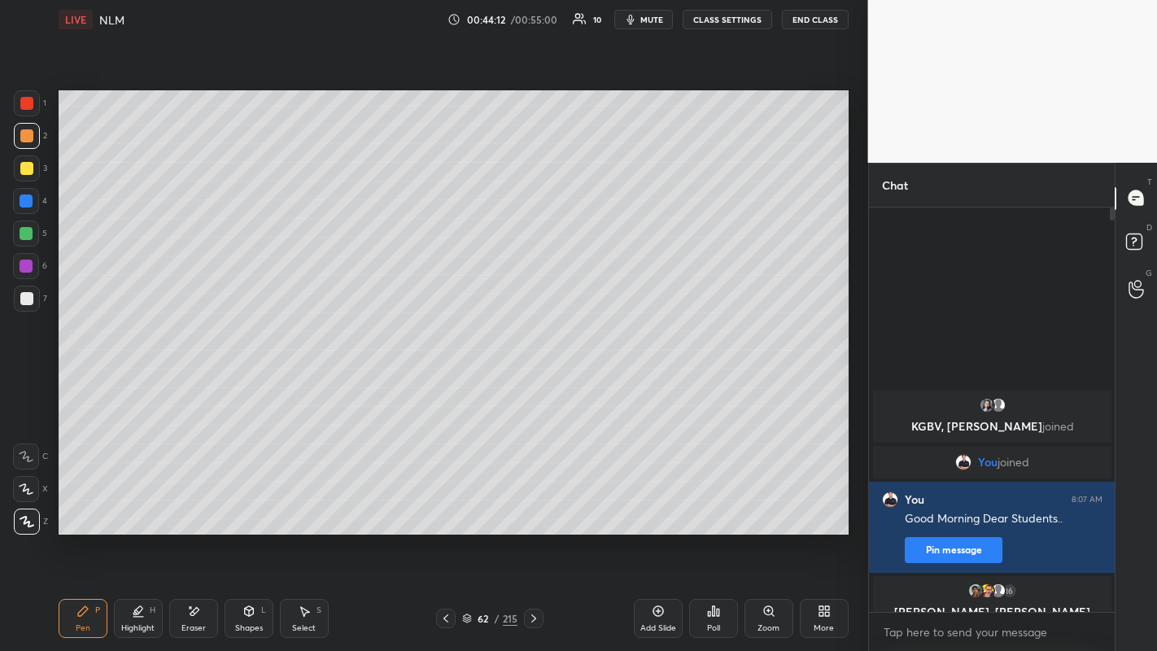
click at [445, 505] on icon at bounding box center [445, 618] width 13 height 13
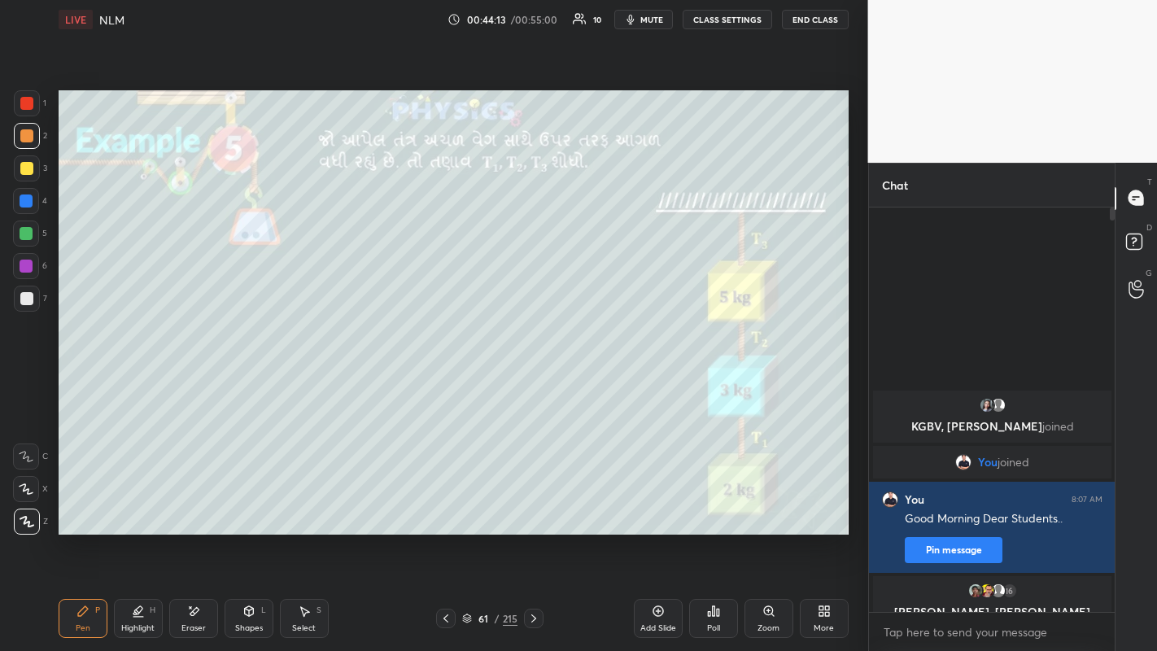
click at [714, 505] on div "Poll" at bounding box center [713, 618] width 49 height 39
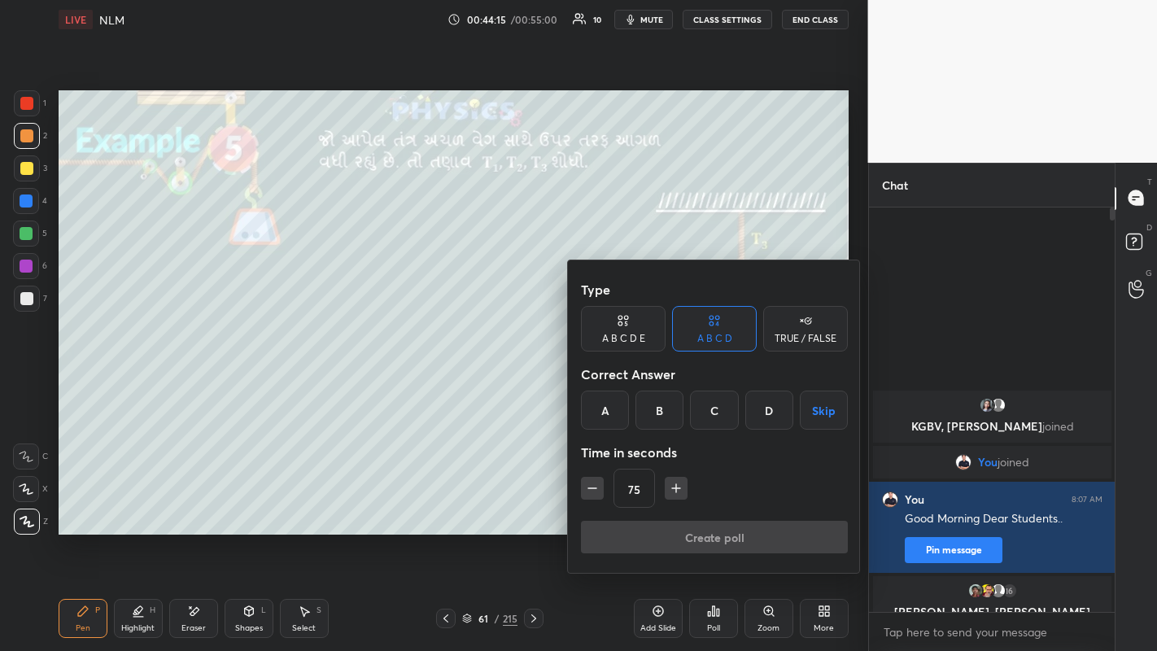
click at [797, 334] on div "TRUE / FALSE" at bounding box center [806, 339] width 62 height 10
click at [623, 402] on div "True" at bounding box center [623, 410] width 85 height 39
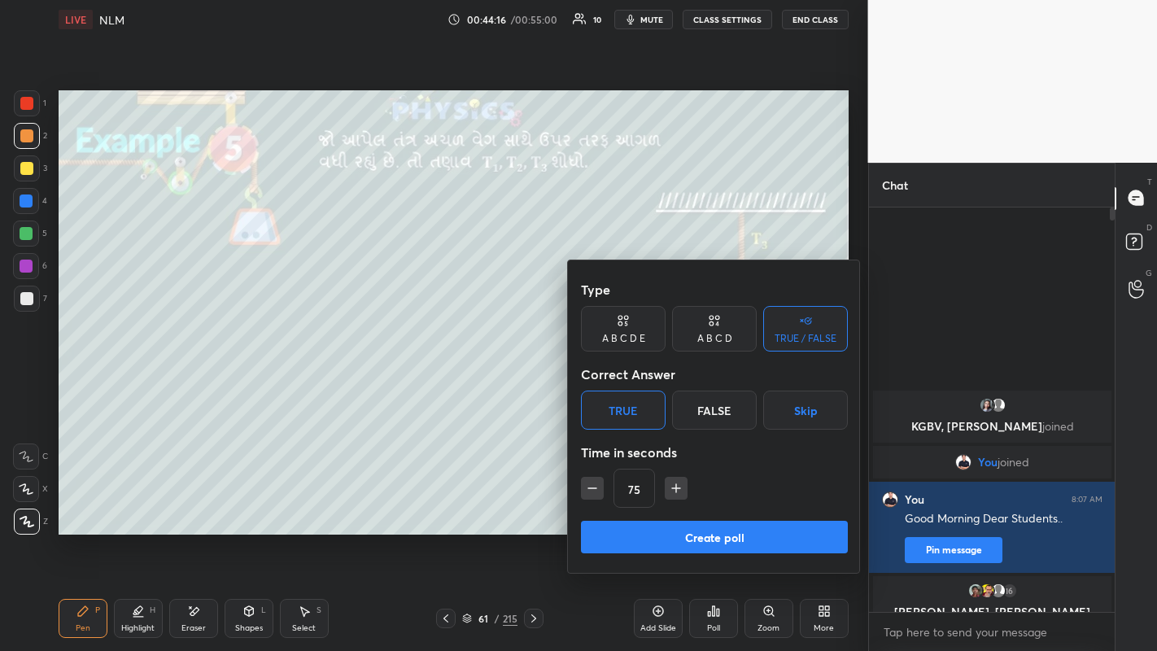
click at [684, 505] on button "Create poll" at bounding box center [714, 537] width 267 height 33
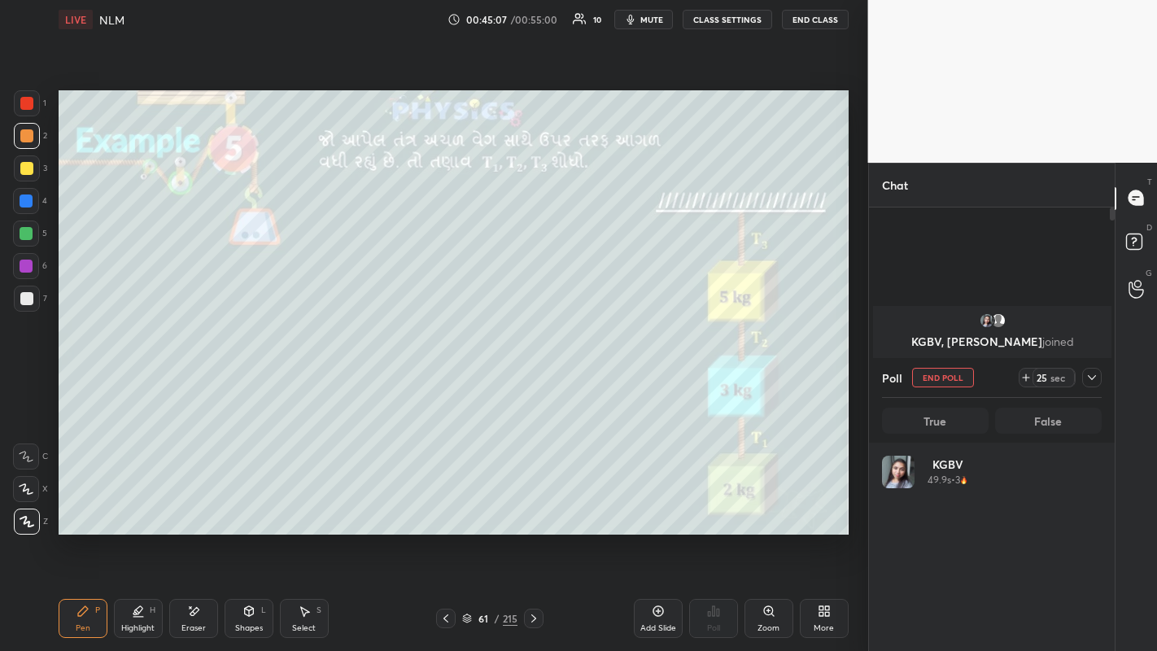
scroll to position [190, 215]
click at [535, 505] on icon at bounding box center [533, 618] width 13 height 13
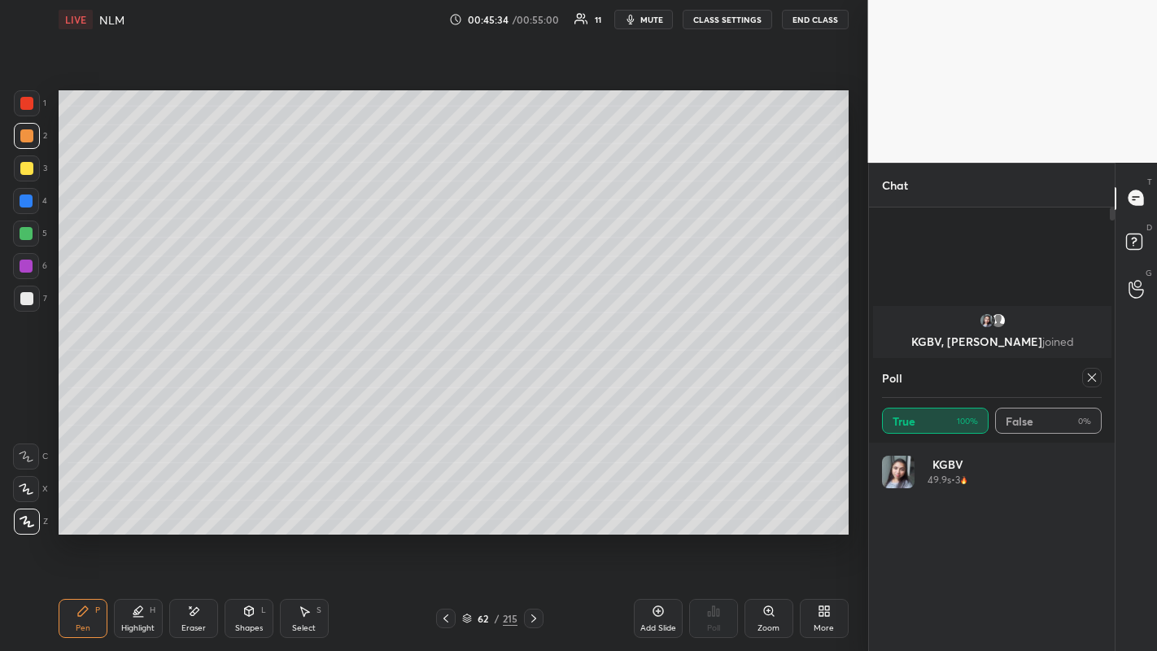
click at [532, 505] on icon at bounding box center [533, 618] width 13 height 13
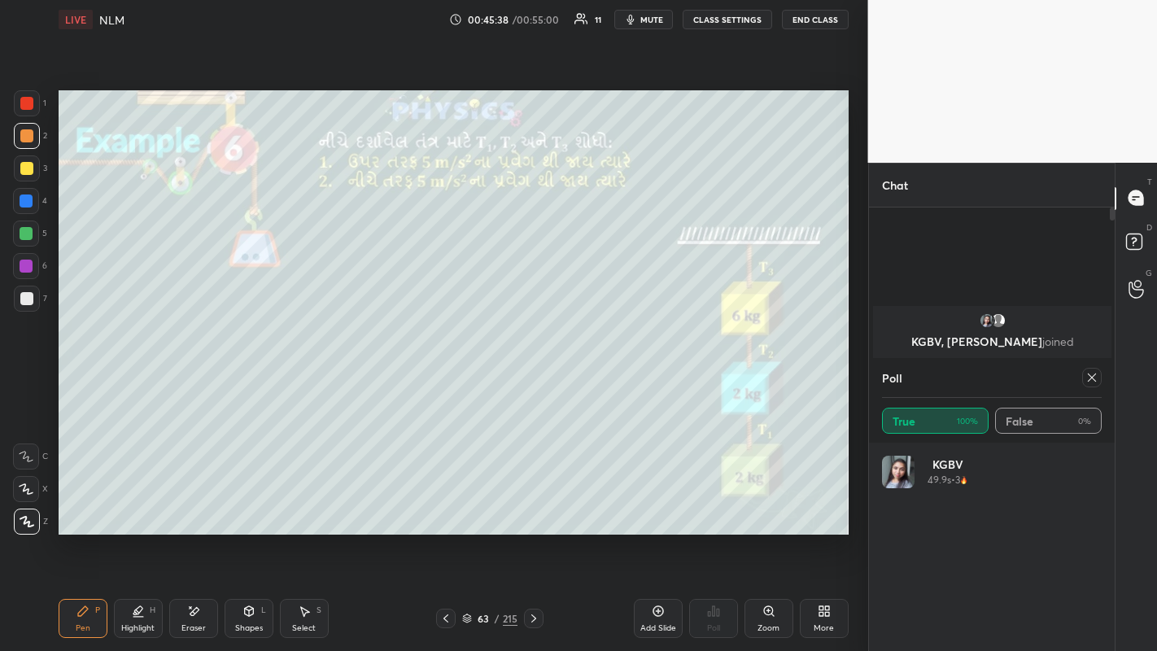
click at [27, 172] on div at bounding box center [26, 168] width 13 height 13
click at [28, 138] on div at bounding box center [26, 135] width 13 height 13
click at [1091, 375] on icon at bounding box center [1092, 377] width 13 height 13
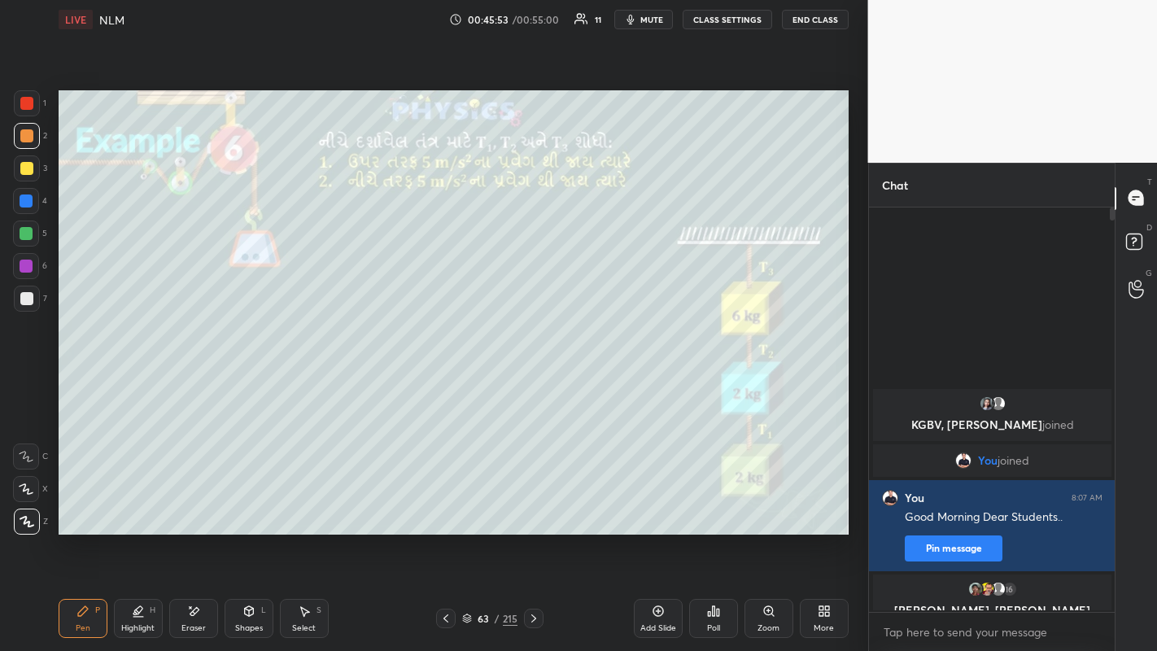
scroll to position [439, 241]
click at [533, 505] on icon at bounding box center [533, 618] width 13 height 13
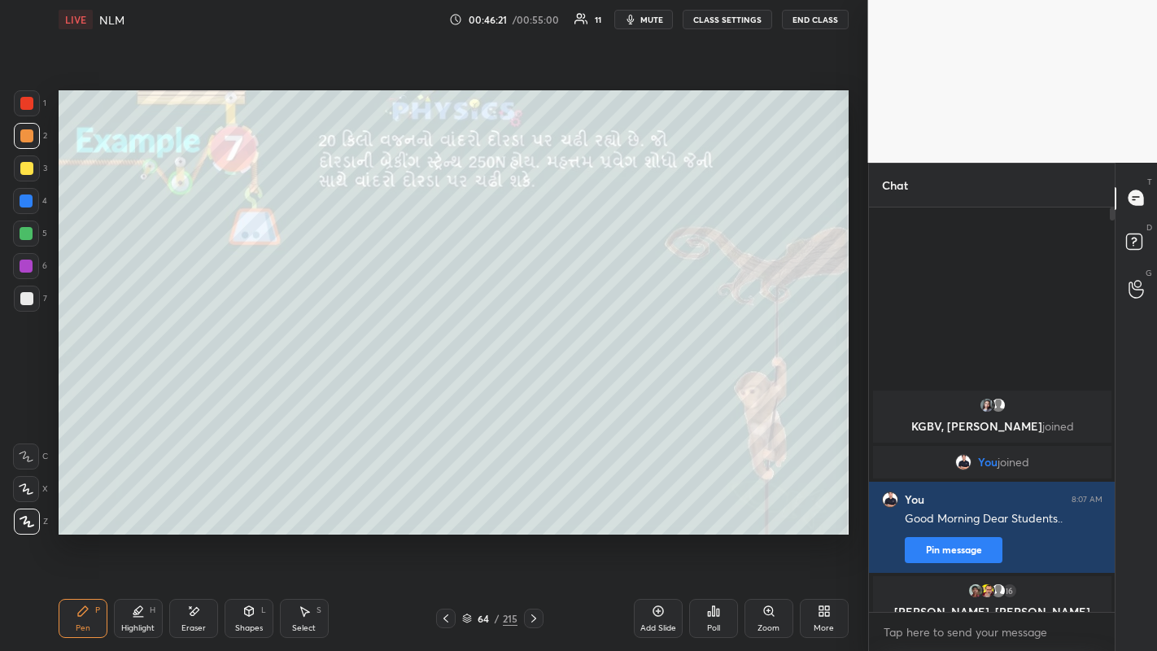
click at [240, 505] on div "Shapes L" at bounding box center [249, 618] width 49 height 39
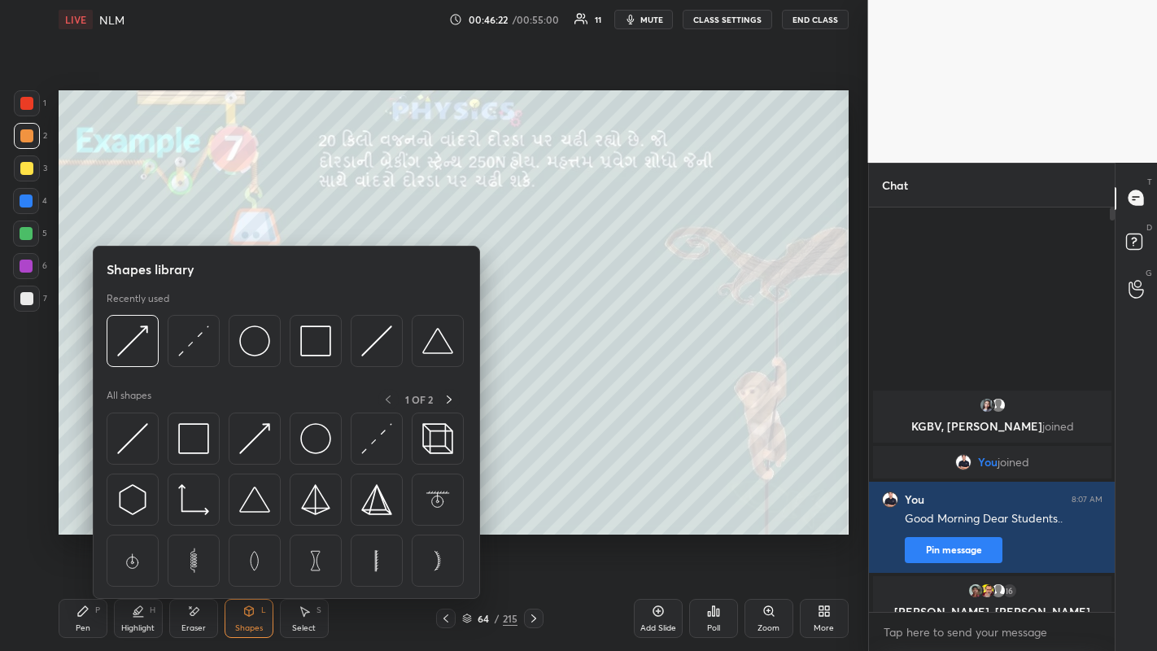
click at [136, 339] on img at bounding box center [132, 340] width 31 height 31
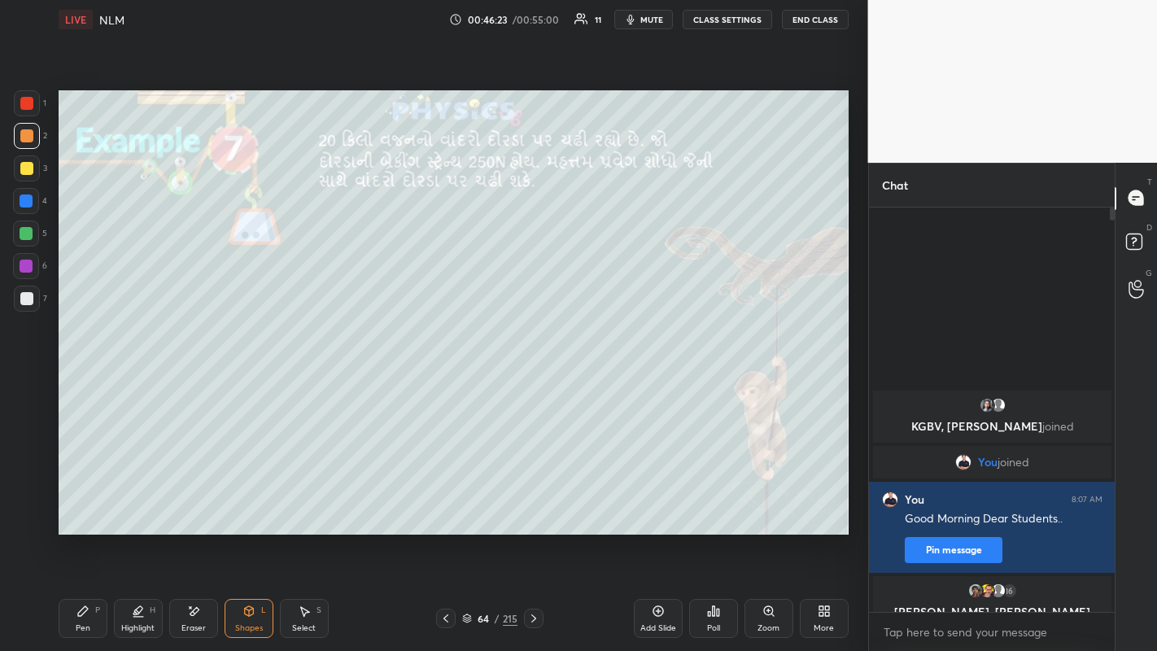
click at [25, 299] on div at bounding box center [26, 298] width 13 height 13
click at [80, 505] on icon at bounding box center [83, 611] width 10 height 10
click at [245, 505] on div "Shapes" at bounding box center [249, 628] width 28 height 8
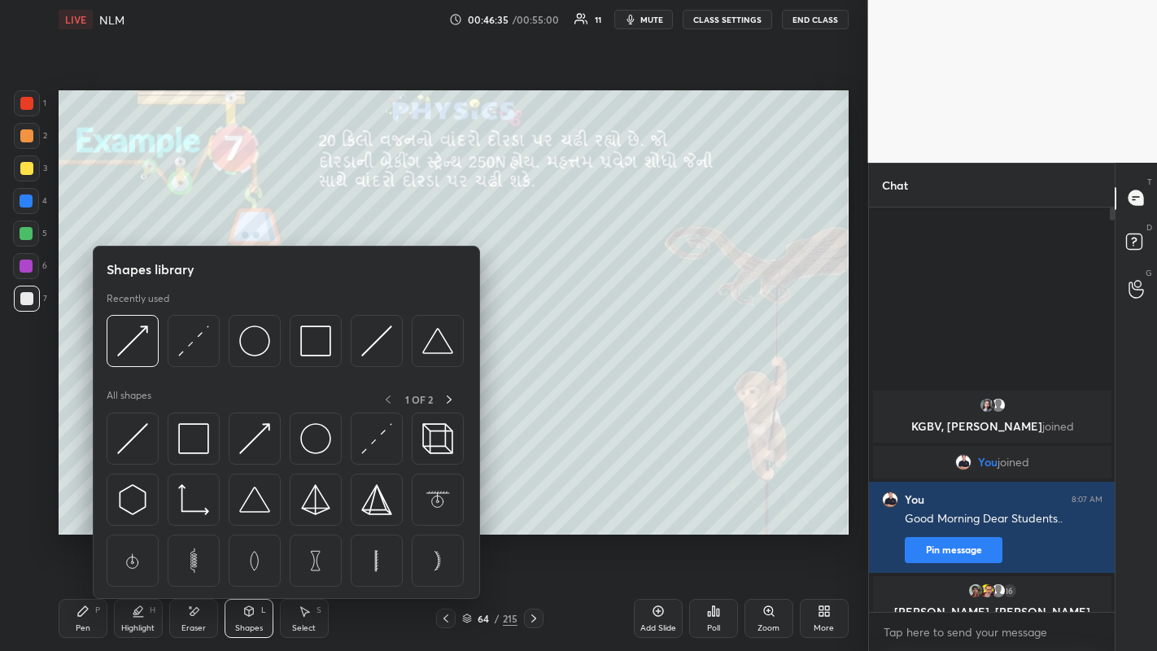
click at [147, 345] on div at bounding box center [133, 341] width 52 height 52
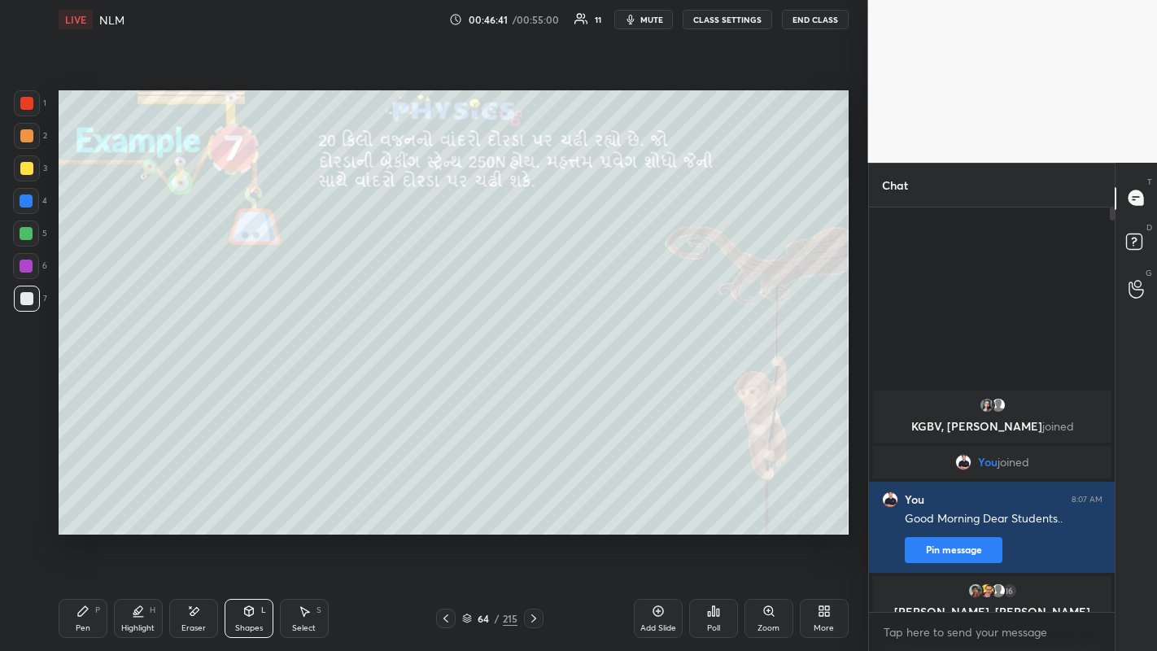
click at [93, 505] on div "Pen P" at bounding box center [83, 618] width 49 height 39
click at [38, 171] on div at bounding box center [27, 168] width 26 height 26
click at [24, 138] on div at bounding box center [26, 135] width 13 height 13
click at [465, 505] on icon at bounding box center [467, 616] width 8 height 4
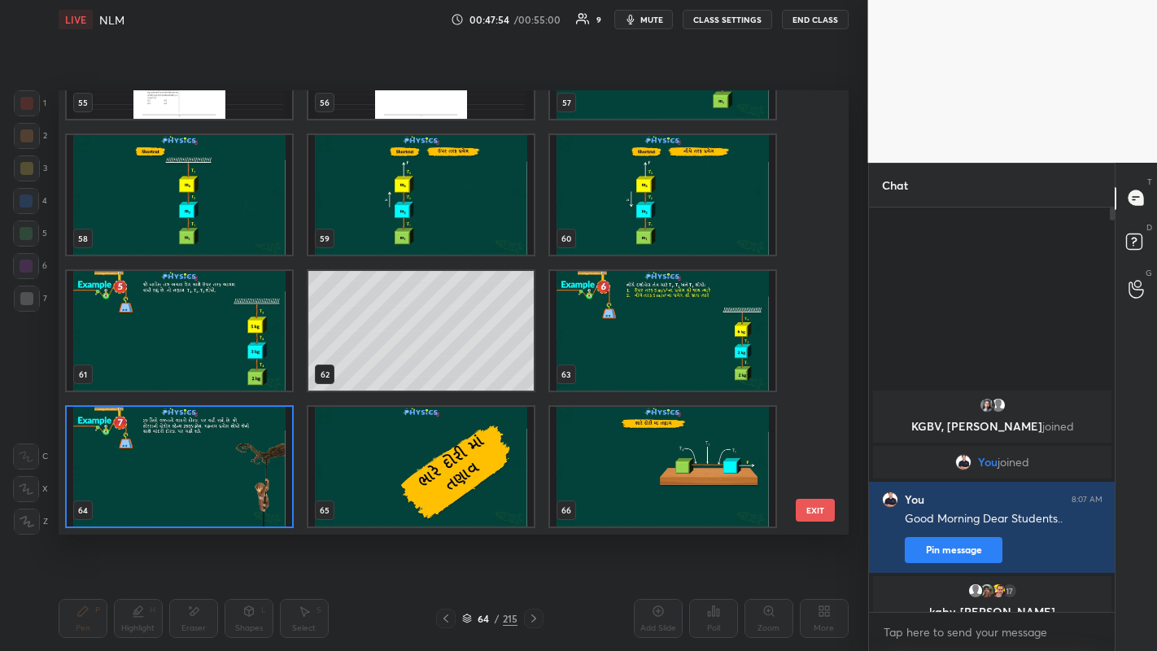
scroll to position [439, 782]
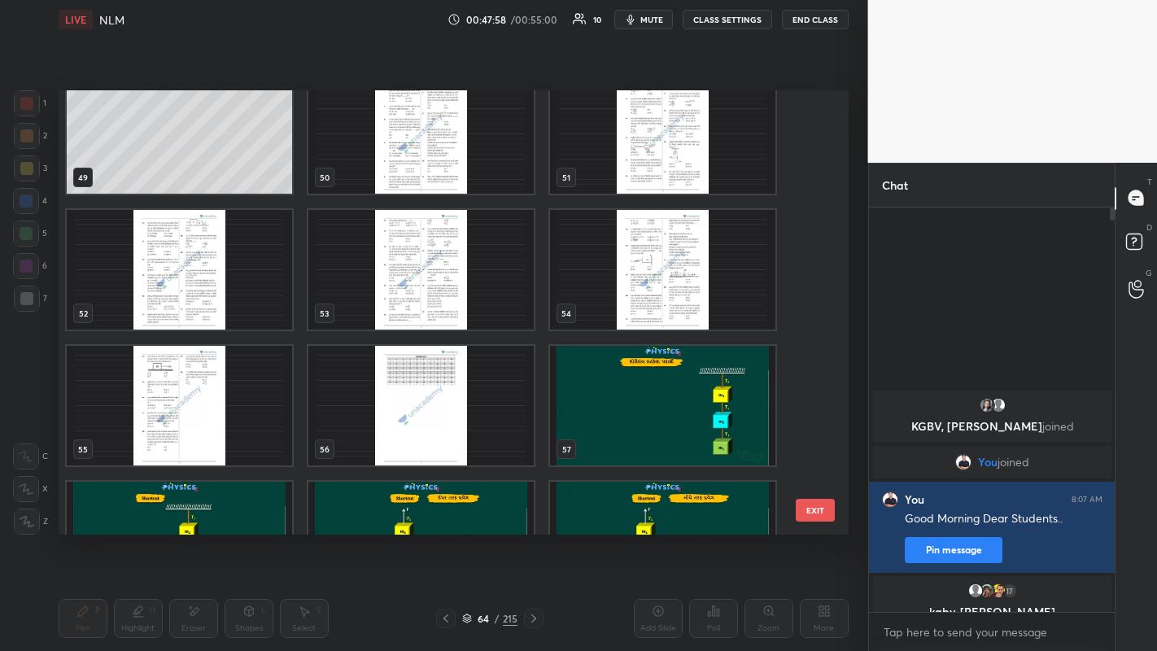
click at [419, 160] on img "grid" at bounding box center [420, 134] width 225 height 120
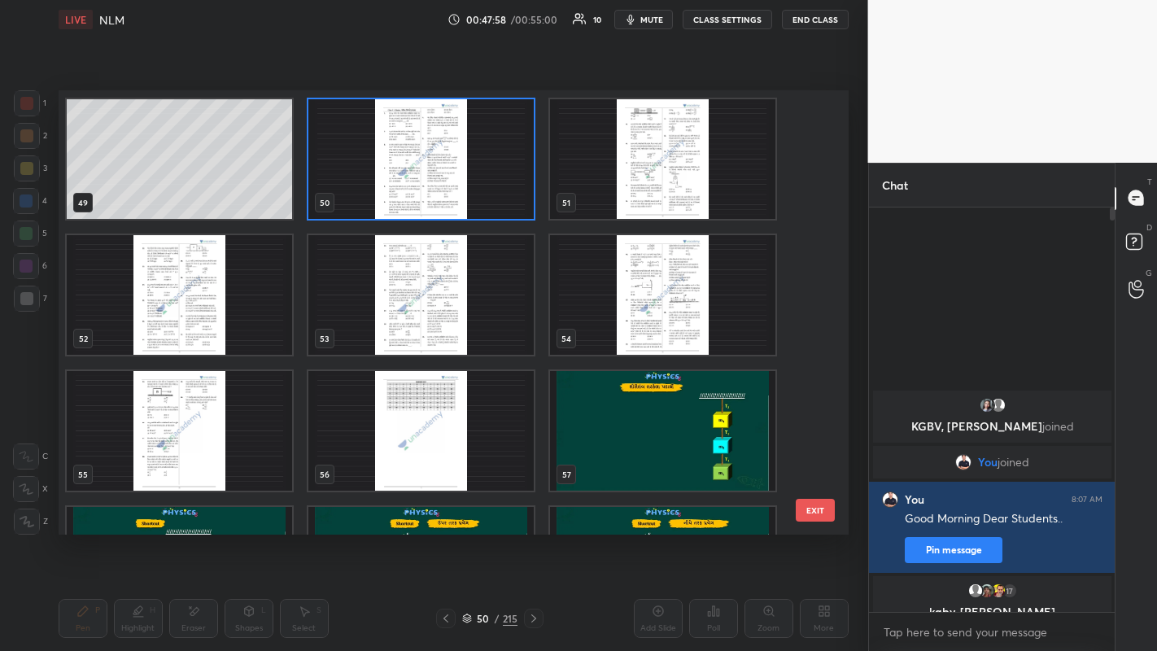
click at [413, 161] on img "grid" at bounding box center [420, 159] width 225 height 120
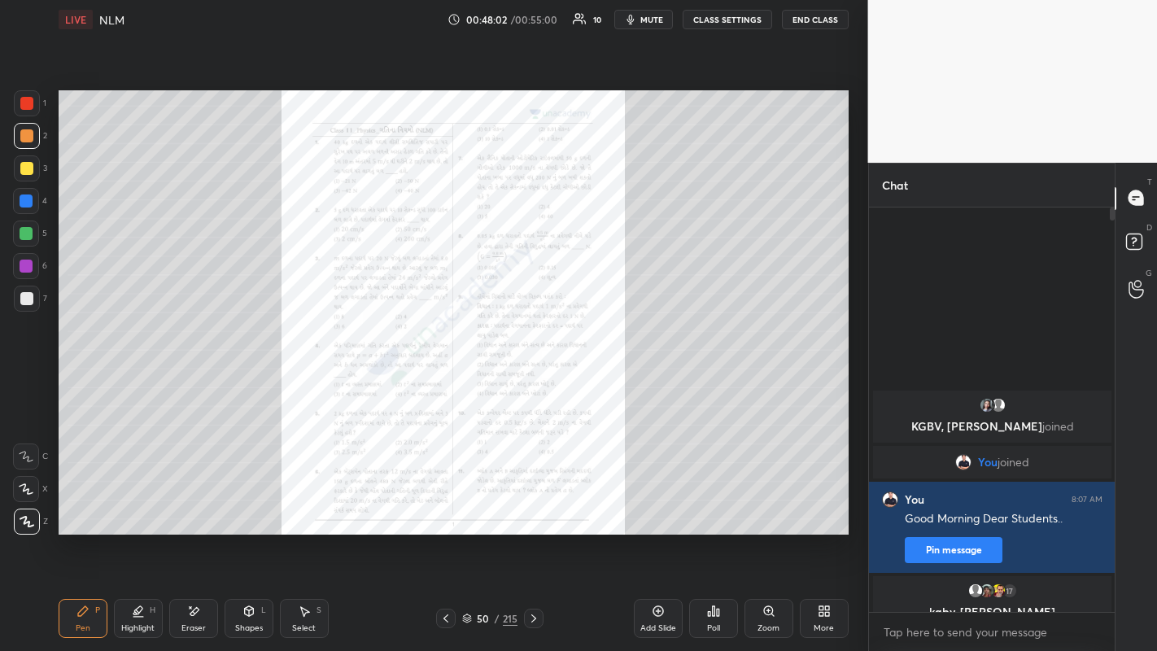
click at [535, 505] on icon at bounding box center [533, 618] width 5 height 8
click at [445, 505] on icon at bounding box center [445, 618] width 5 height 8
click at [532, 505] on icon at bounding box center [533, 618] width 13 height 13
click at [445, 505] on icon at bounding box center [445, 618] width 13 height 13
click at [30, 111] on div at bounding box center [27, 103] width 26 height 26
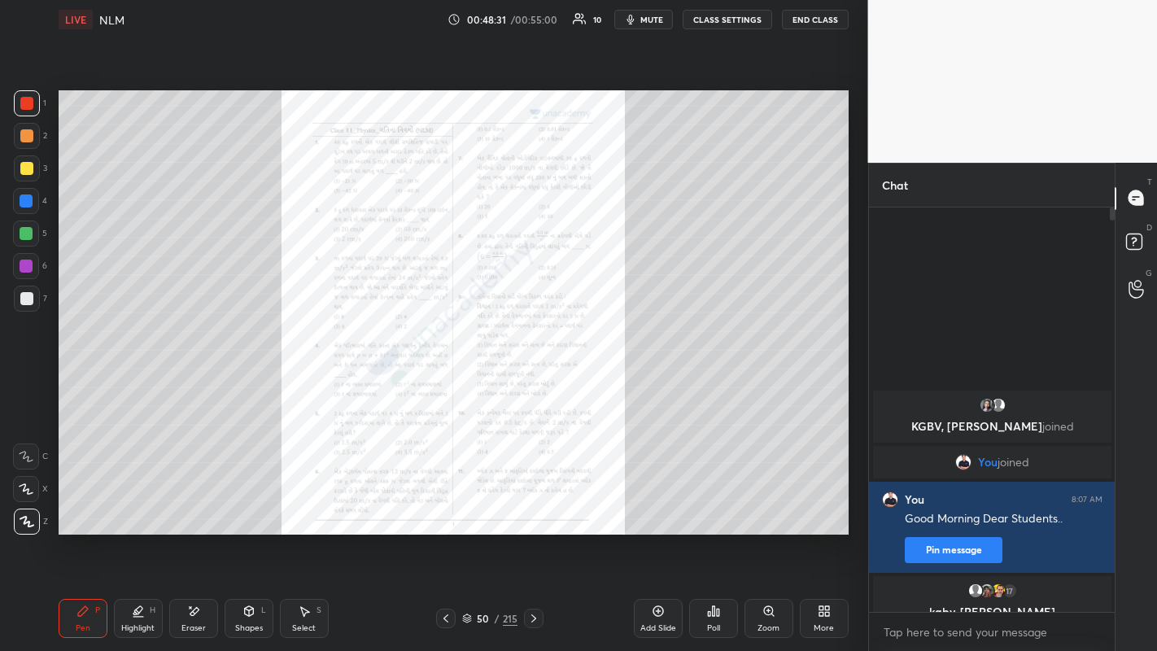
click at [28, 137] on div at bounding box center [26, 135] width 13 height 13
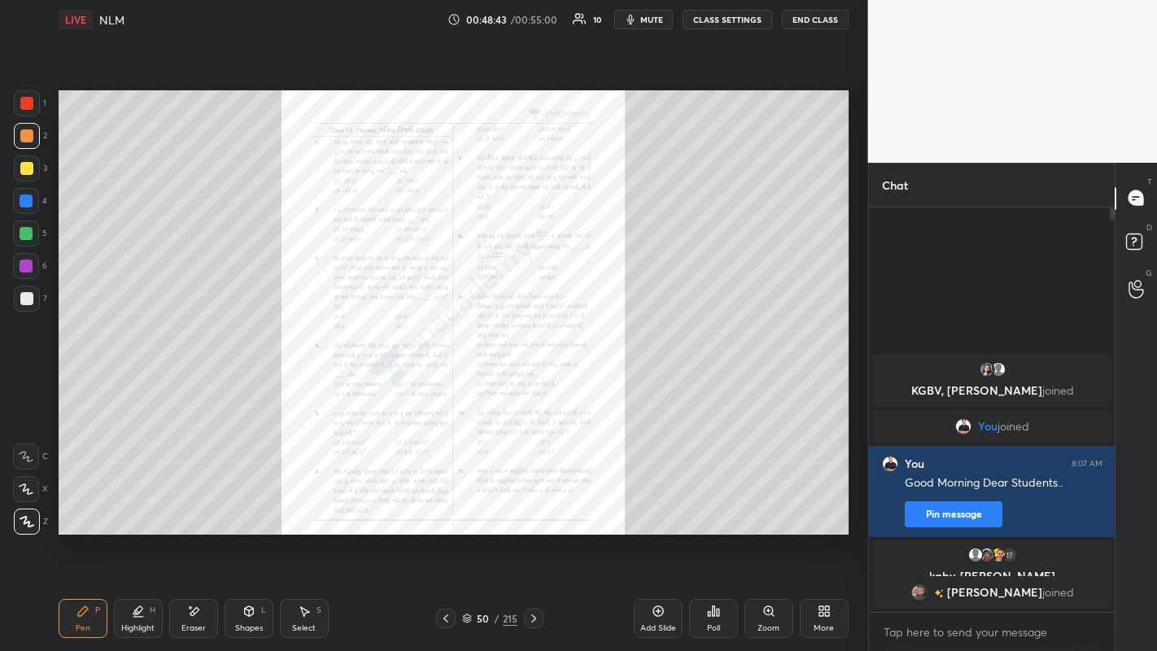
click at [467, 505] on icon at bounding box center [467, 619] width 10 height 10
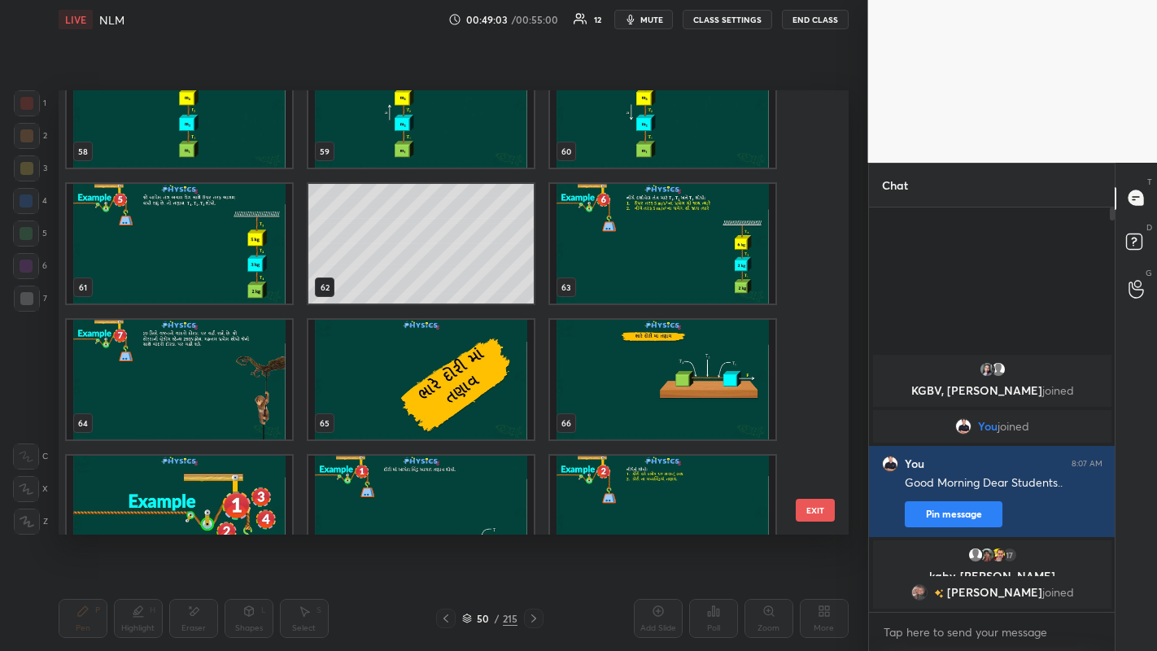
scroll to position [2630, 0]
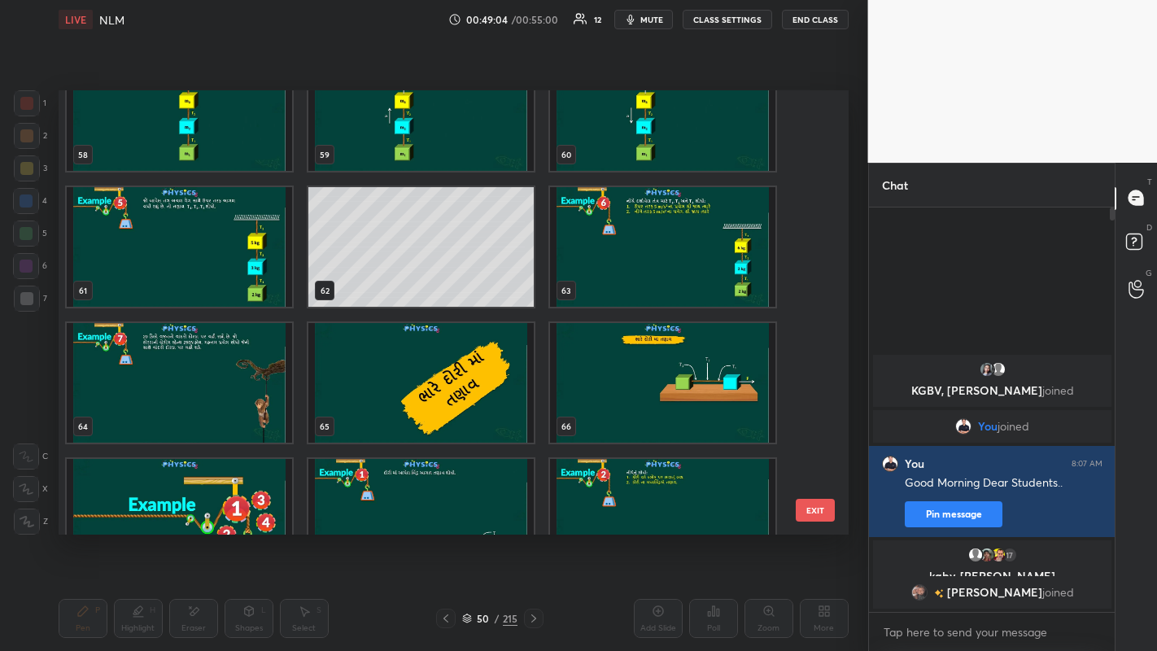
click at [234, 383] on img "grid" at bounding box center [179, 383] width 225 height 120
click at [234, 379] on img "grid" at bounding box center [179, 383] width 225 height 120
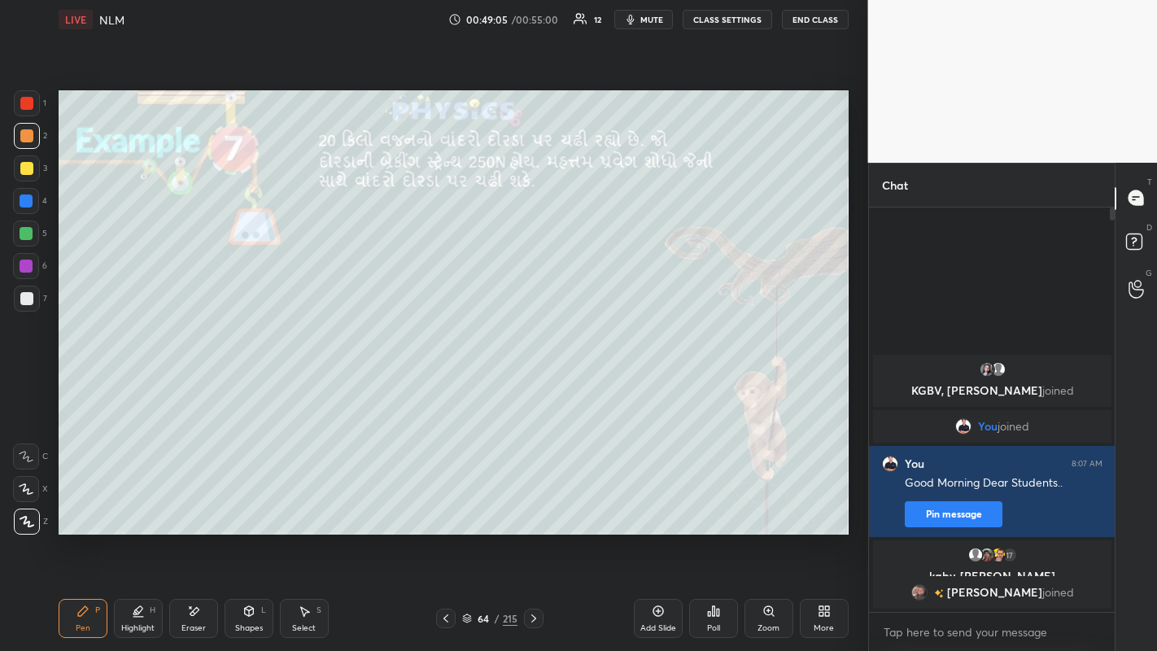
click at [237, 379] on img "grid" at bounding box center [179, 383] width 225 height 120
click at [445, 505] on icon at bounding box center [445, 618] width 13 height 13
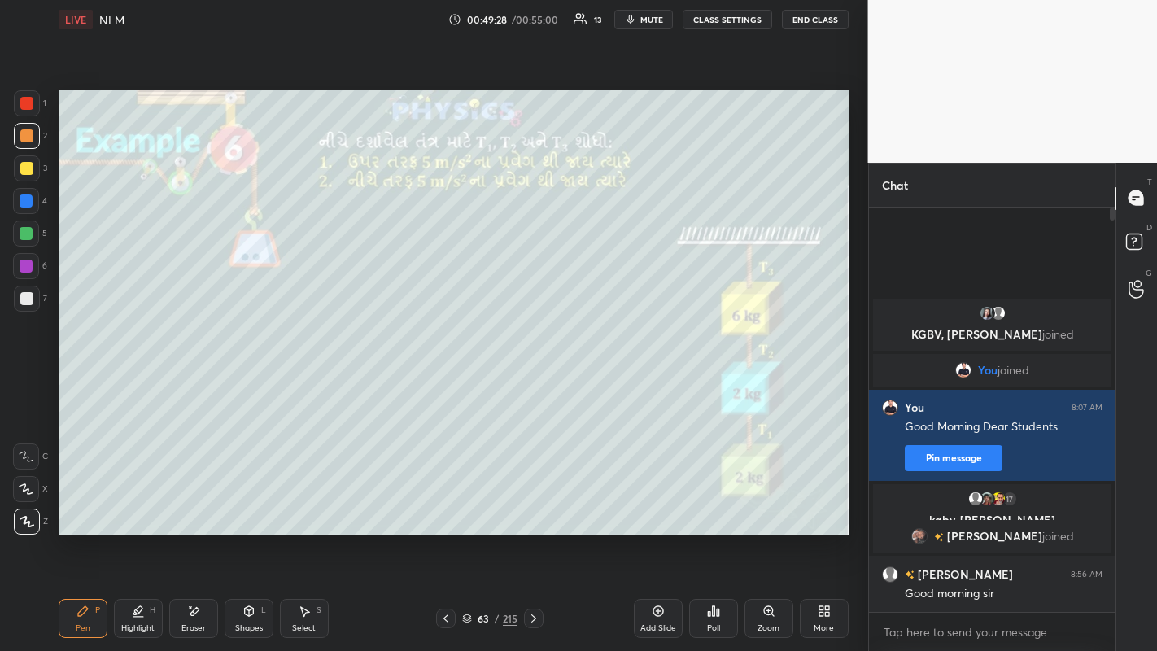
click at [27, 302] on div at bounding box center [26, 298] width 13 height 13
click at [819, 21] on button "End Class" at bounding box center [815, 20] width 67 height 20
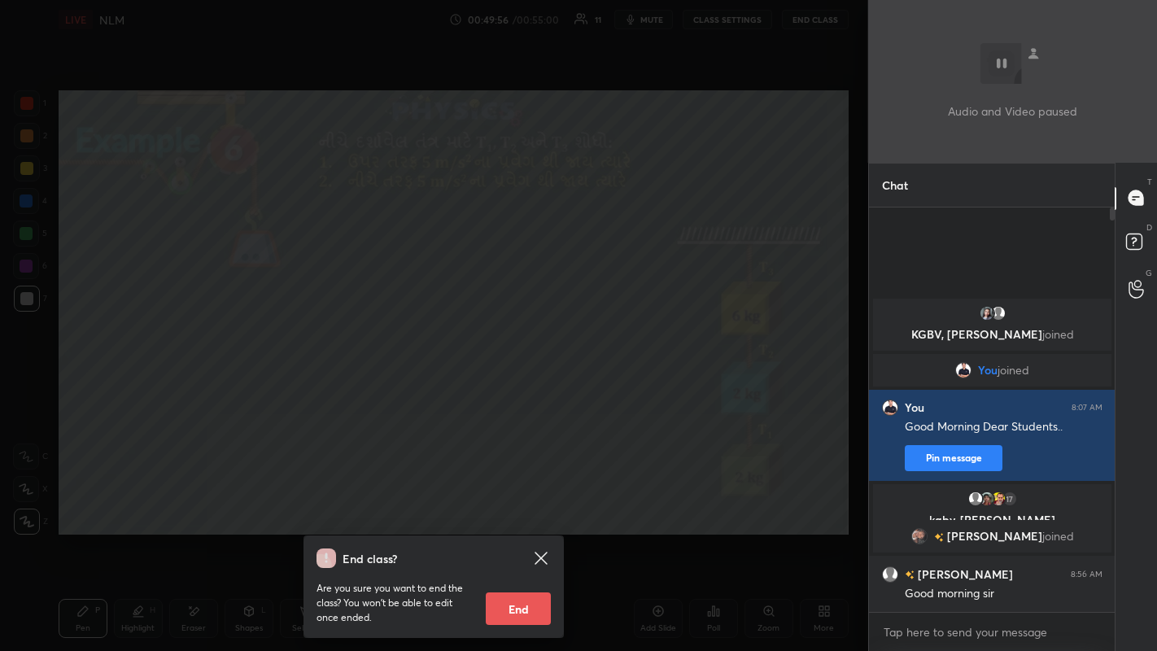
click at [518, 505] on button "End" at bounding box center [518, 608] width 65 height 33
type textarea "x"
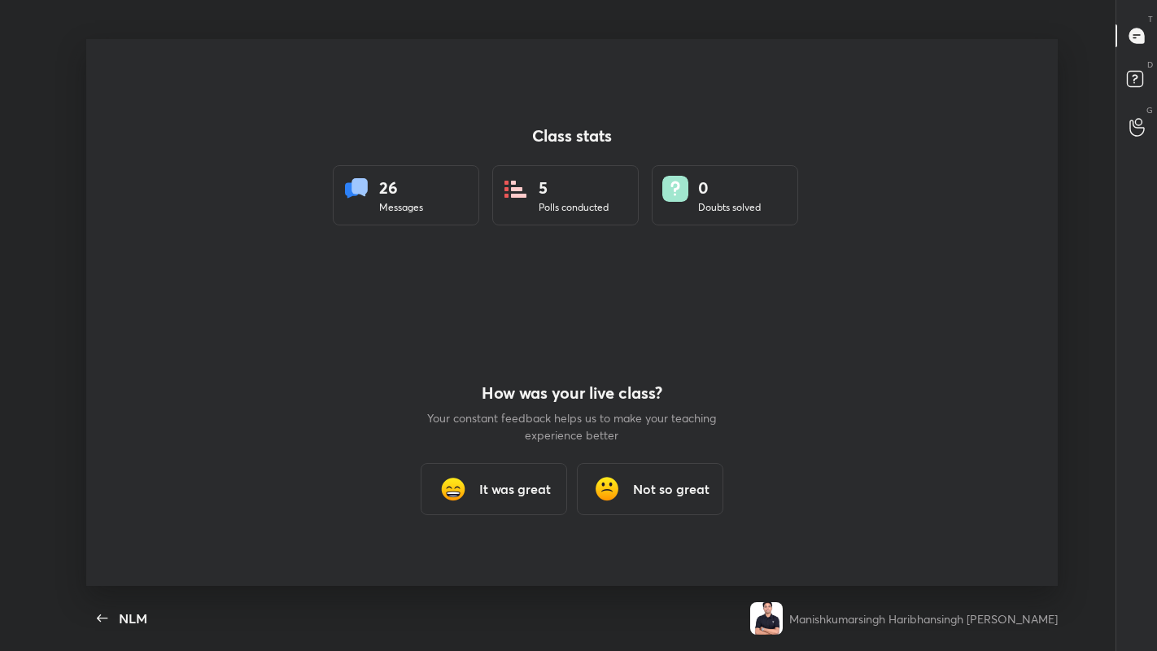
scroll to position [0, 0]
click at [99, 505] on icon "button" at bounding box center [103, 619] width 20 height 20
